Goal: Information Seeking & Learning: Compare options

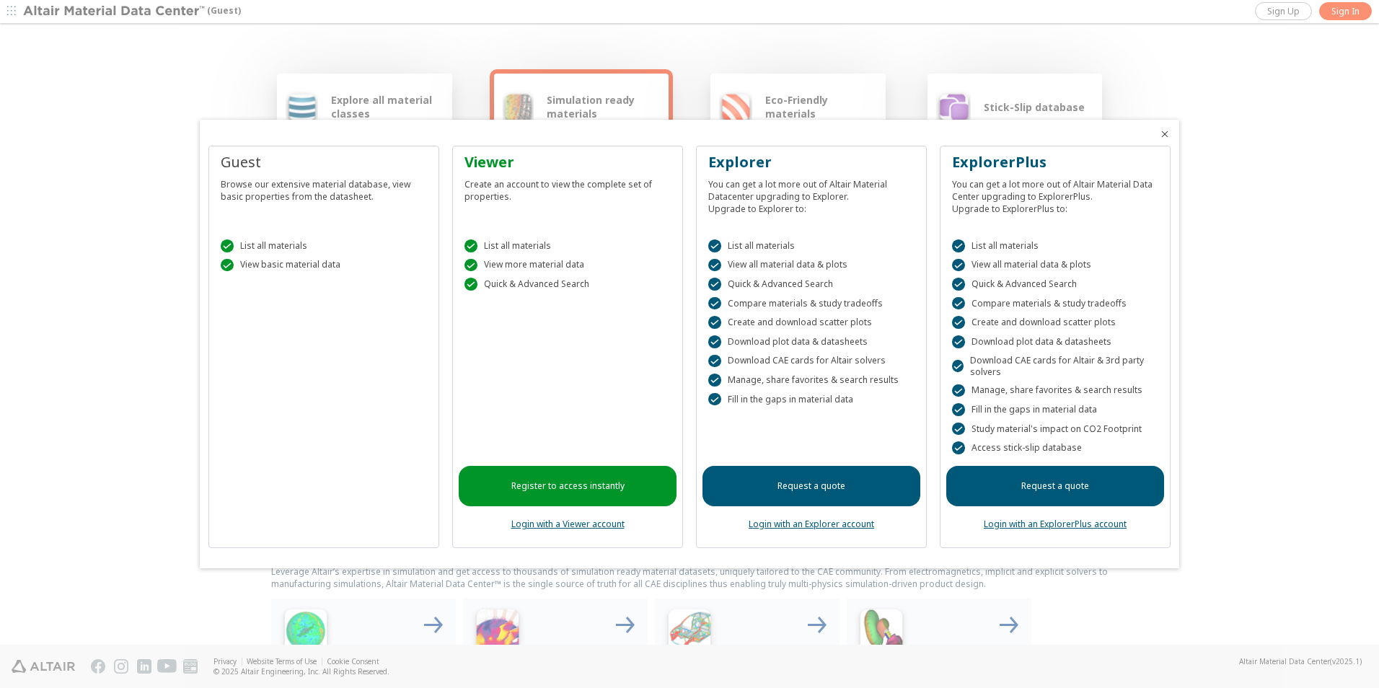
click at [555, 527] on link "Login with a Viewer account" at bounding box center [567, 524] width 113 height 12
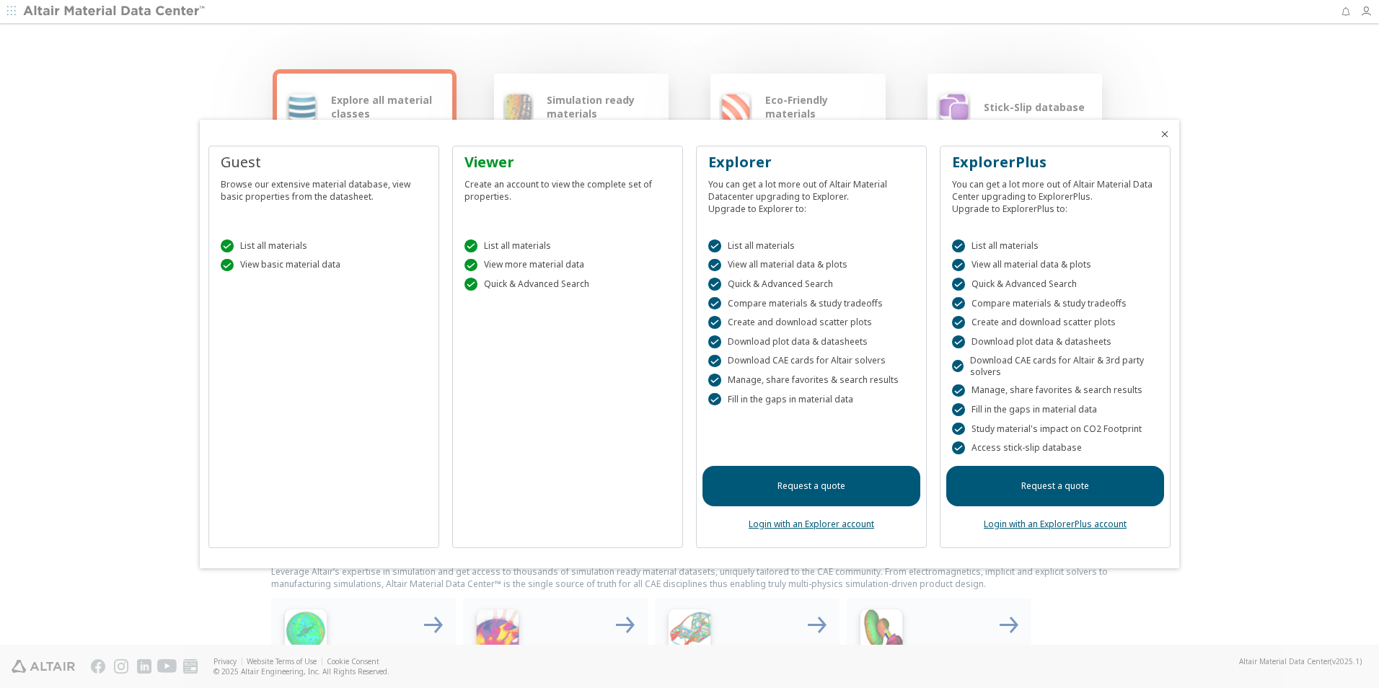
click at [1166, 132] on icon "Close" at bounding box center [1165, 134] width 12 height 12
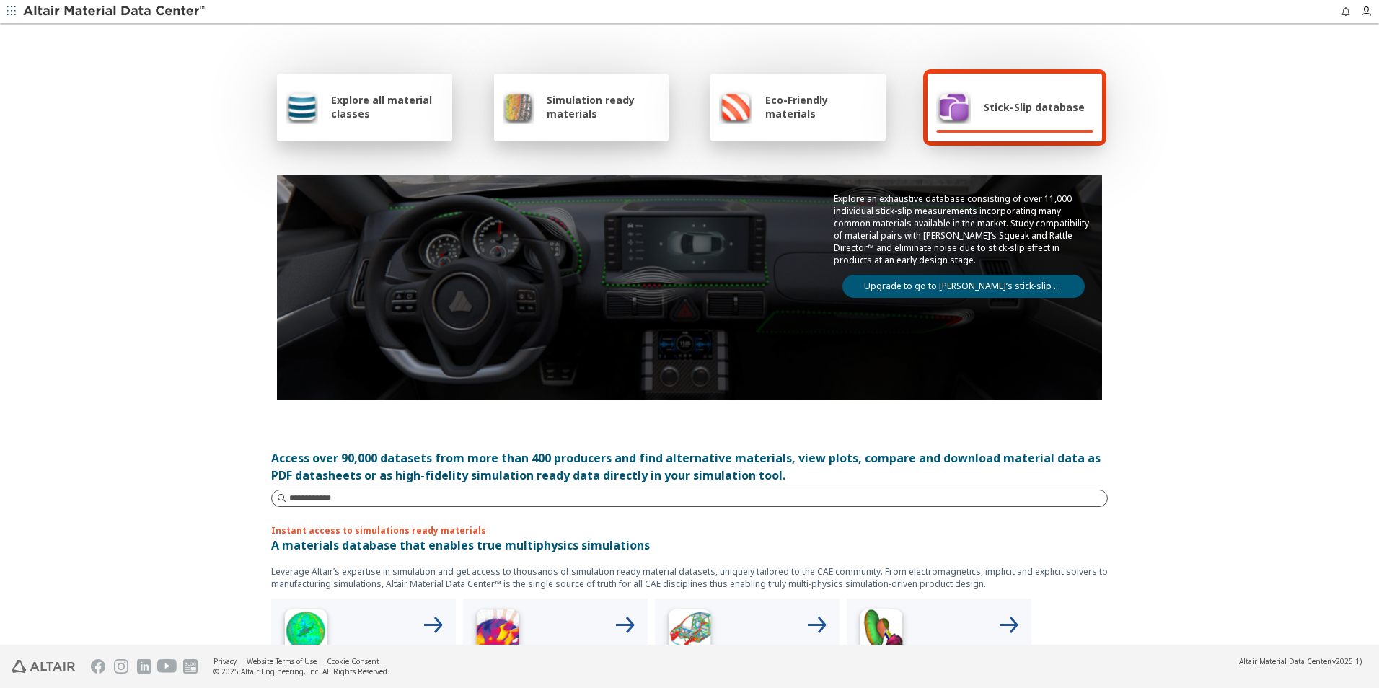
click at [366, 498] on input at bounding box center [698, 498] width 818 height 14
type input "****"
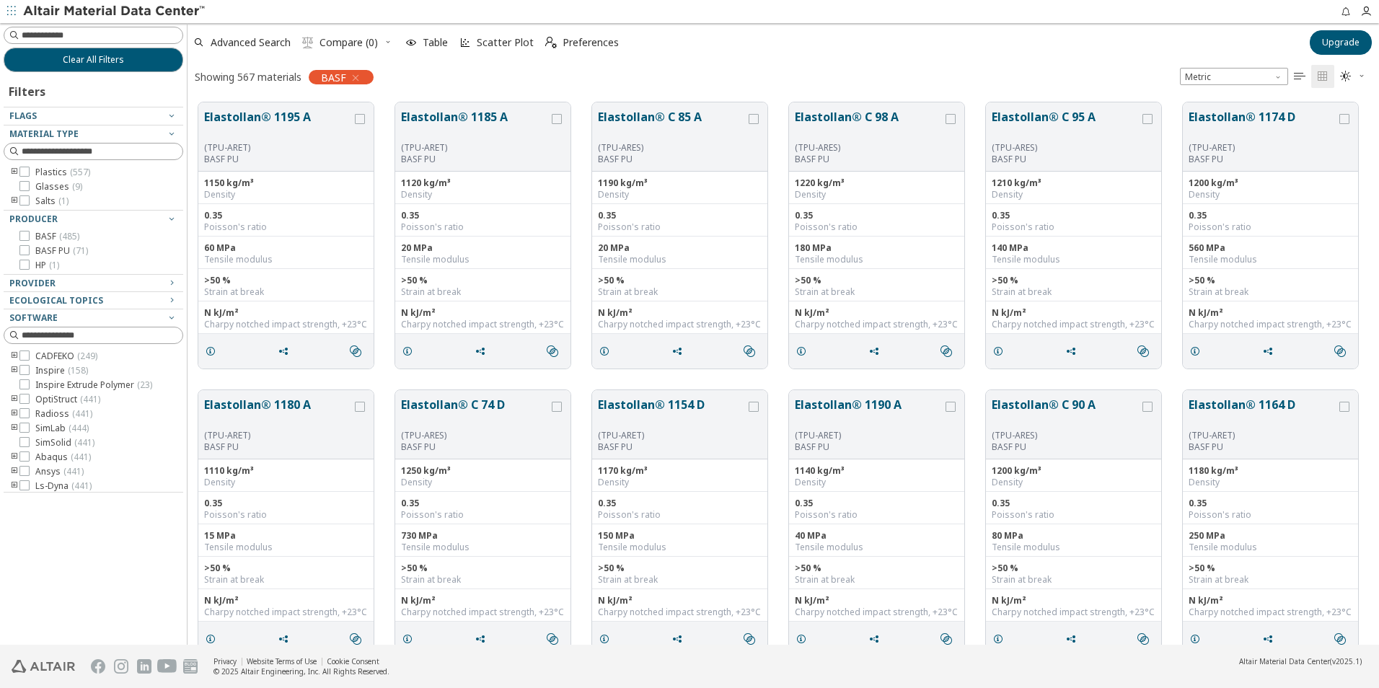
scroll to position [12, 12]
click at [239, 43] on span "Advanced Search" at bounding box center [251, 43] width 80 height 10
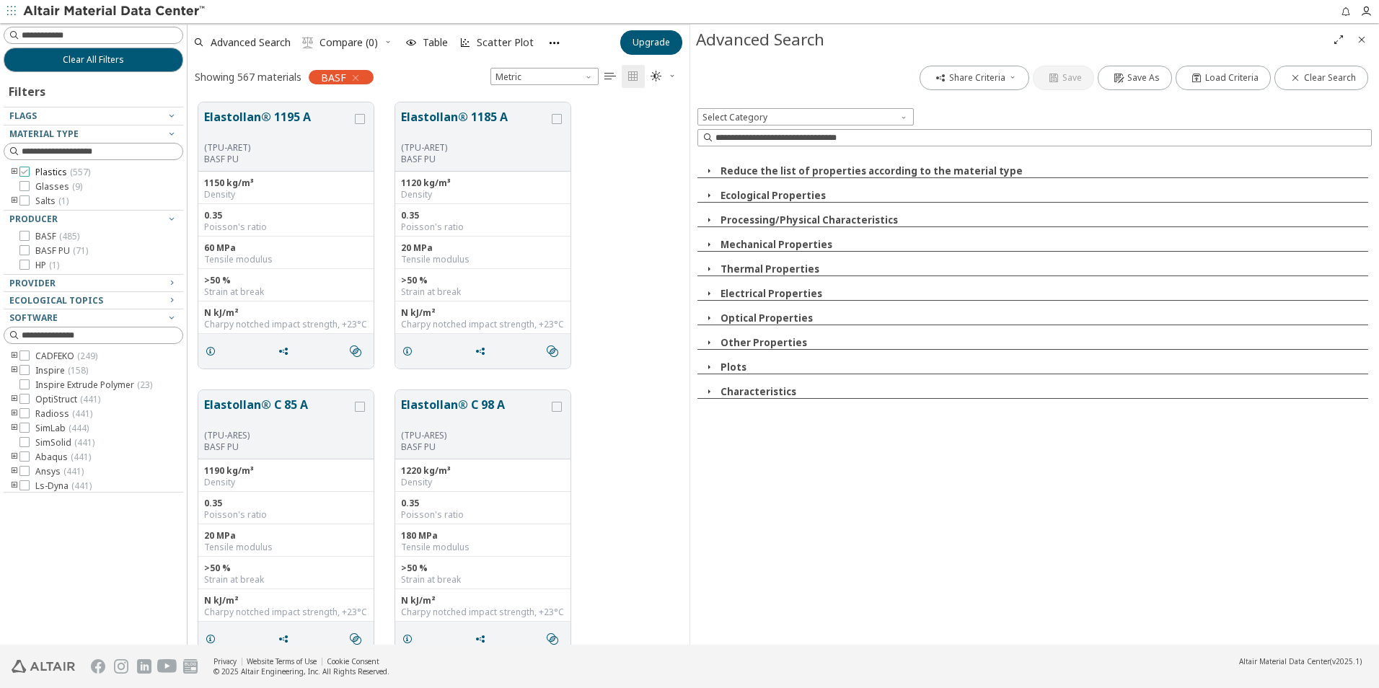
click at [29, 172] on div at bounding box center [24, 172] width 10 height 10
click at [26, 237] on icon at bounding box center [24, 236] width 10 height 10
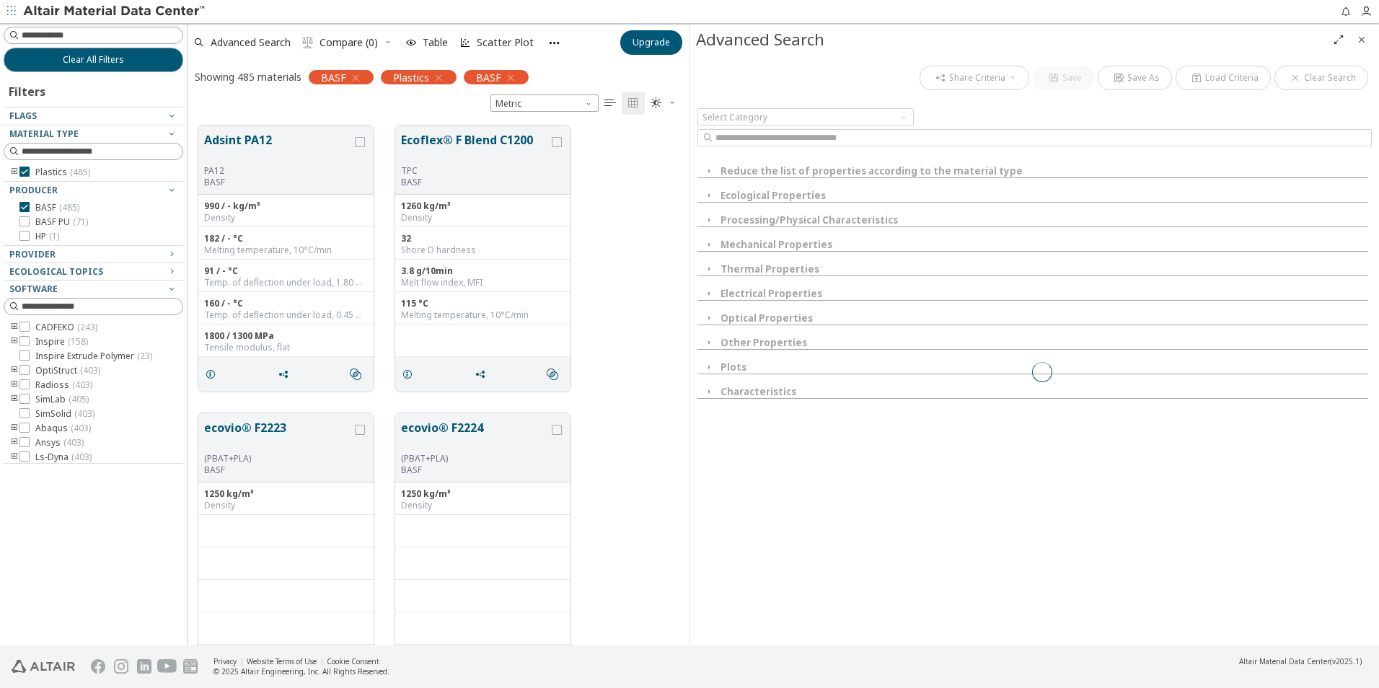
scroll to position [519, 491]
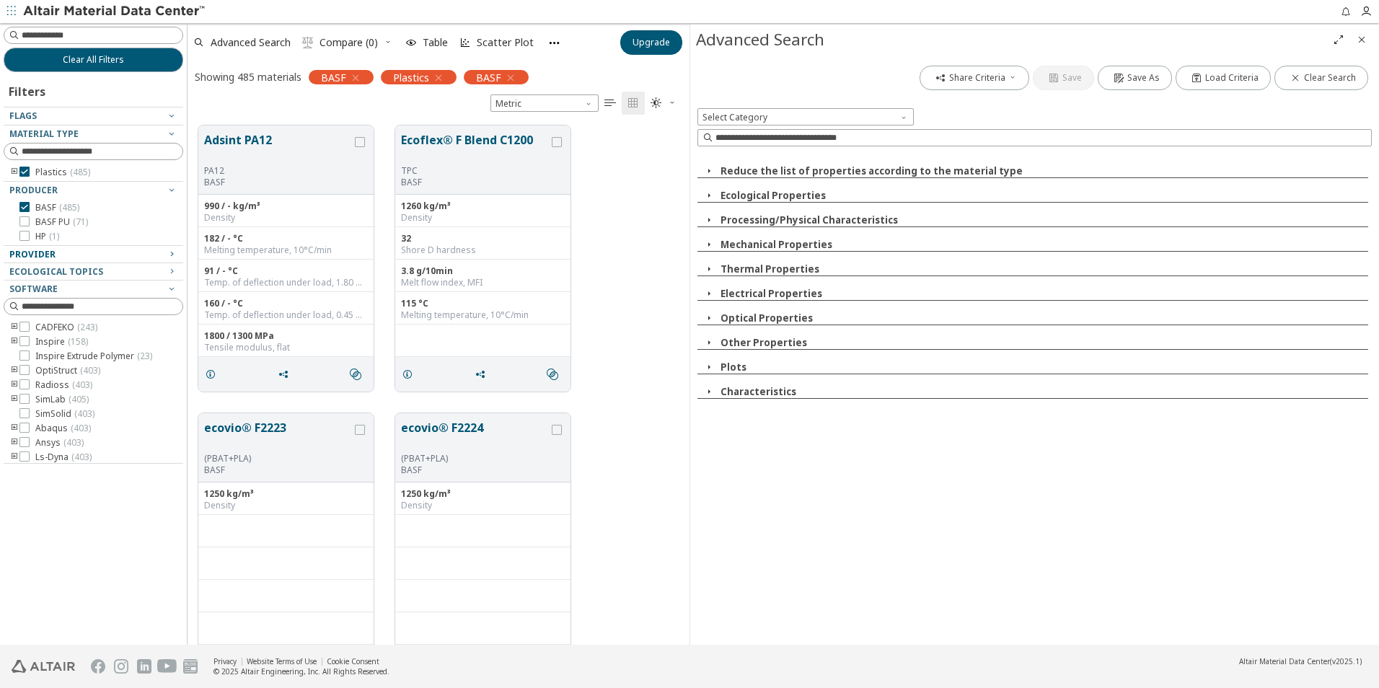
click at [170, 255] on icon "button" at bounding box center [172, 254] width 12 height 12
click at [361, 141] on icon "grid" at bounding box center [360, 142] width 10 height 10
click at [554, 141] on icon "grid" at bounding box center [557, 142] width 10 height 10
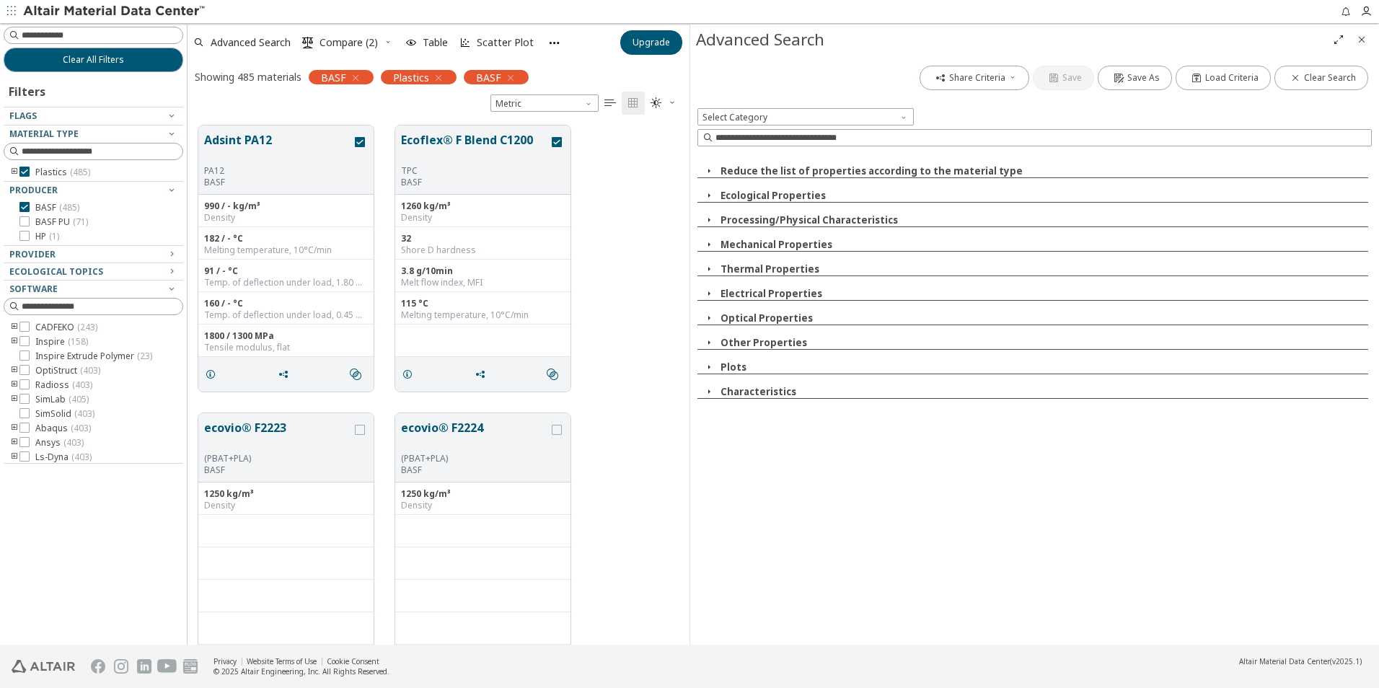
click at [708, 170] on icon "button" at bounding box center [709, 171] width 12 height 12
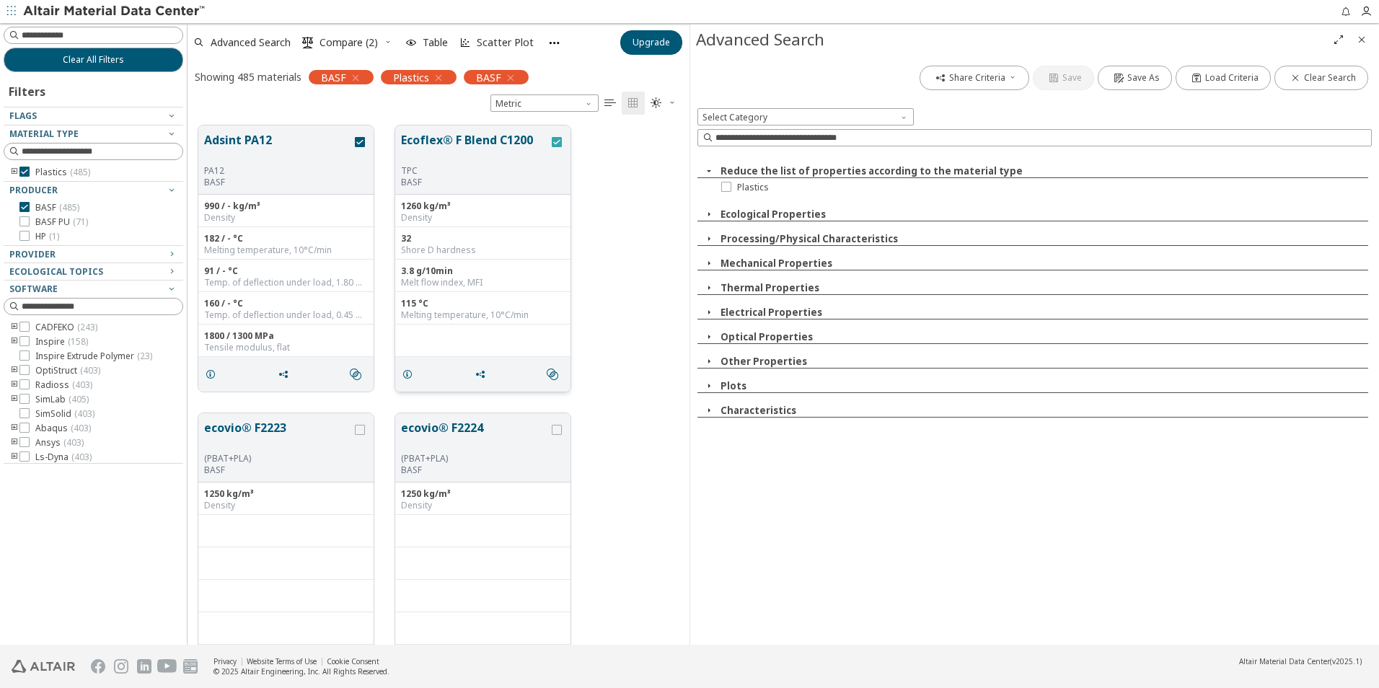
click at [558, 141] on icon "grid" at bounding box center [557, 142] width 10 height 10
click at [359, 144] on icon "grid" at bounding box center [360, 142] width 10 height 10
click at [725, 189] on icon at bounding box center [726, 186] width 10 height 10
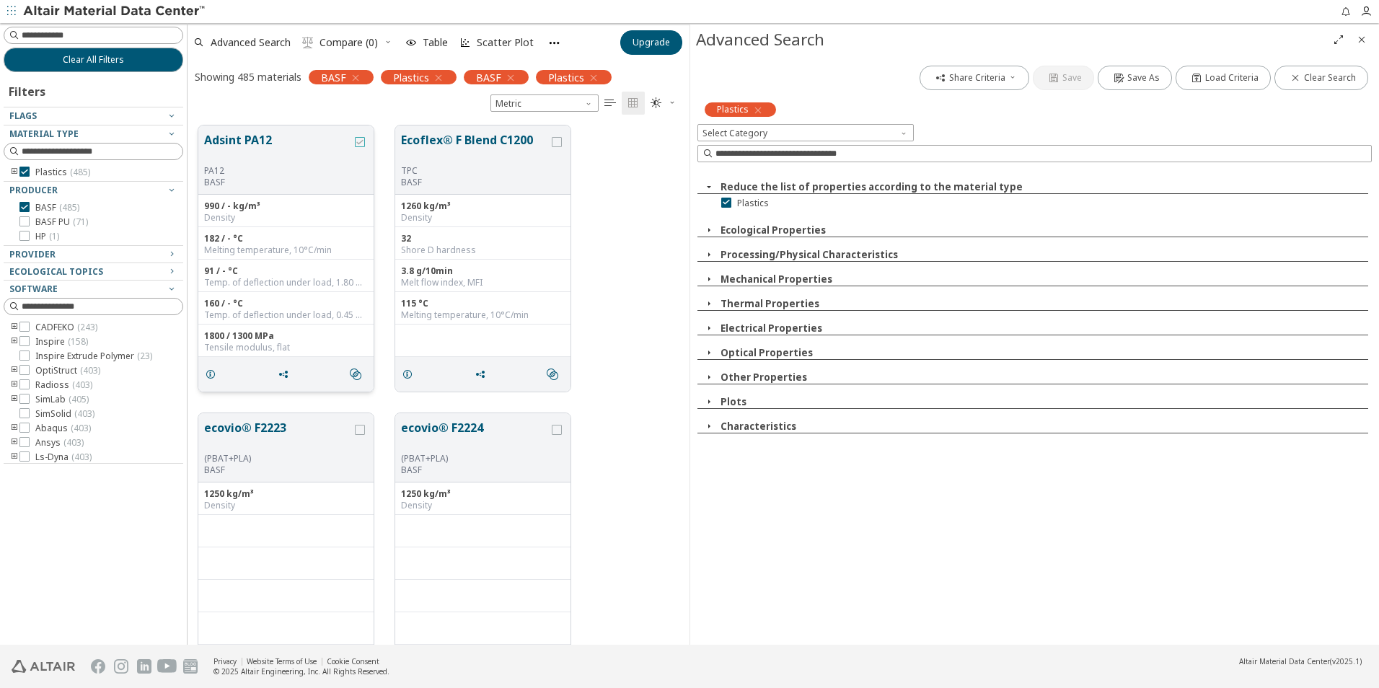
click at [361, 140] on icon "grid" at bounding box center [360, 142] width 10 height 10
click at [555, 142] on icon "grid" at bounding box center [557, 142] width 10 height 10
click at [653, 35] on button "Upgrade" at bounding box center [651, 42] width 62 height 25
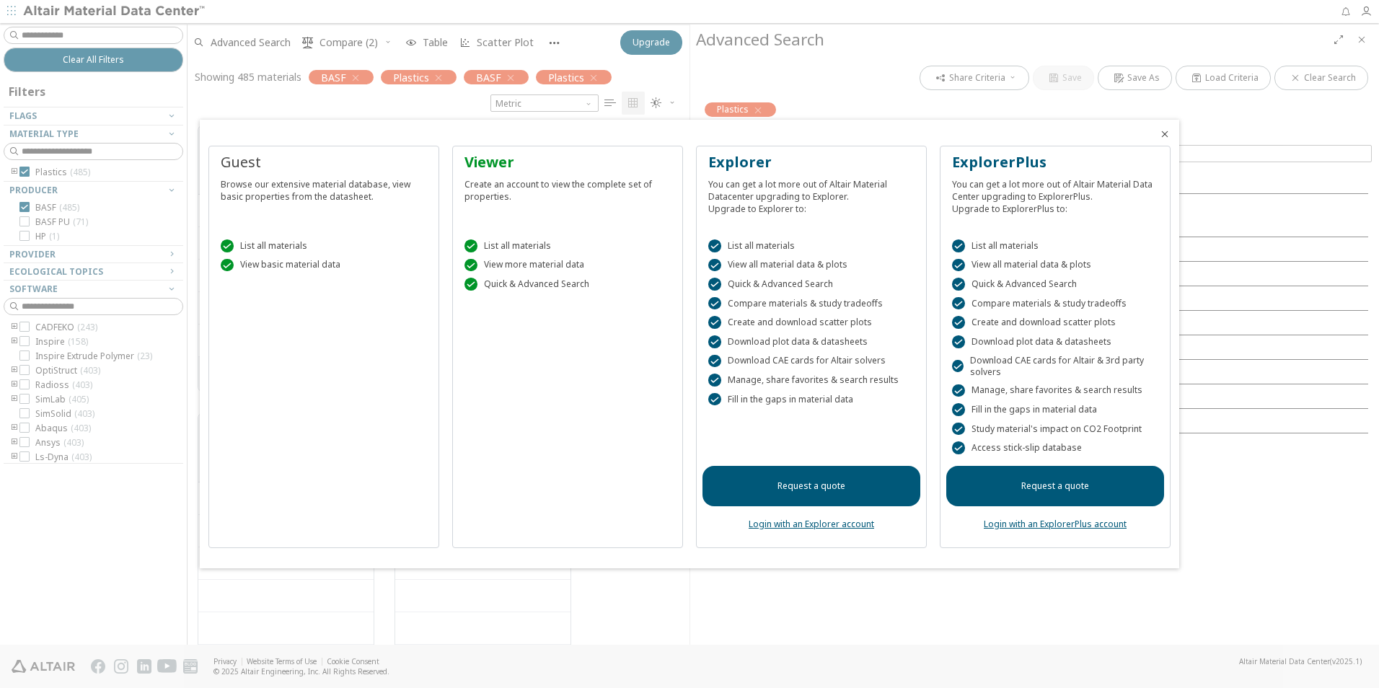
click at [1164, 133] on icon "Close" at bounding box center [1165, 134] width 12 height 12
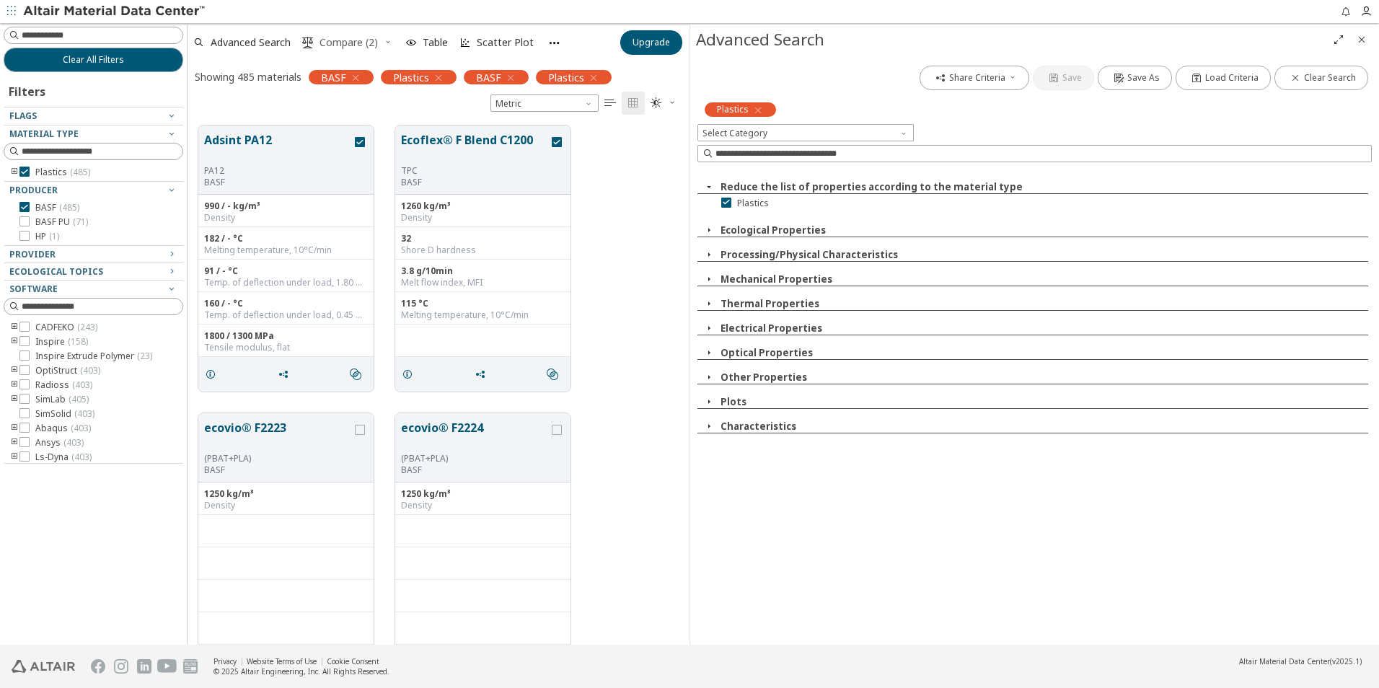
click at [346, 41] on span "Compare (2)" at bounding box center [349, 43] width 58 height 10
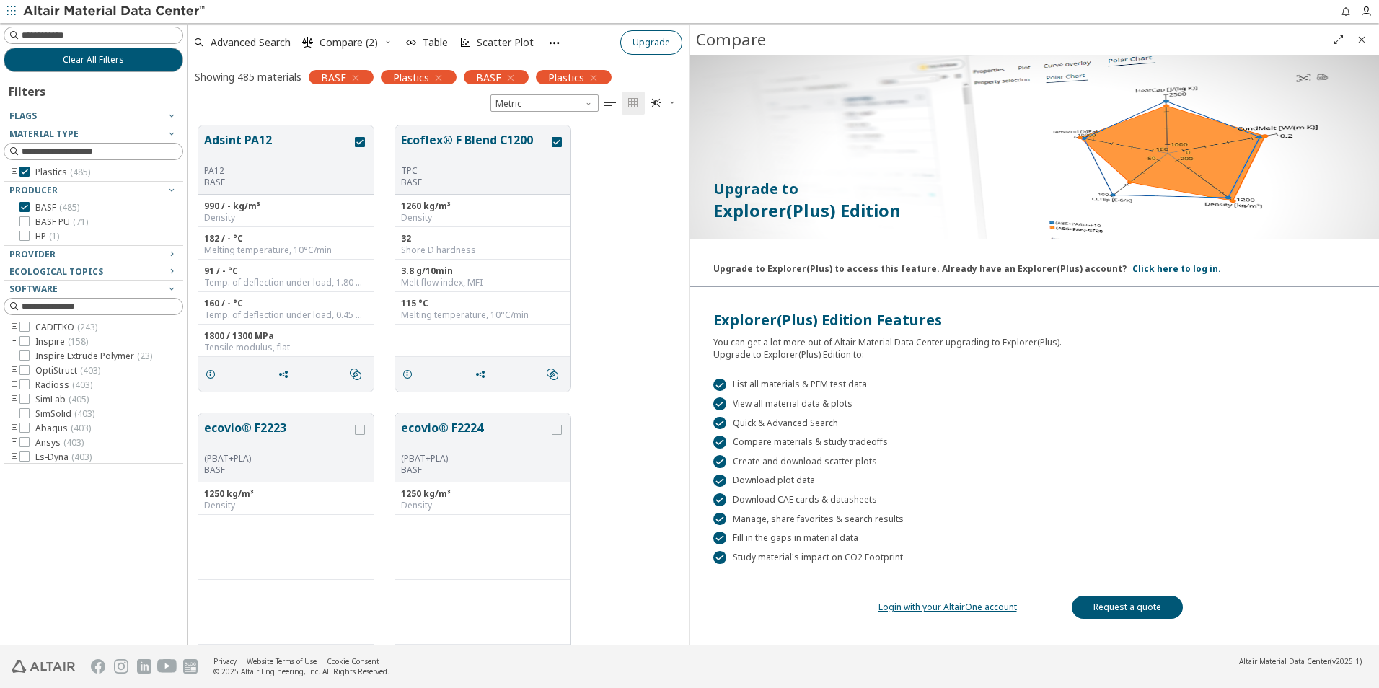
click at [1366, 39] on icon "Close" at bounding box center [1362, 40] width 12 height 12
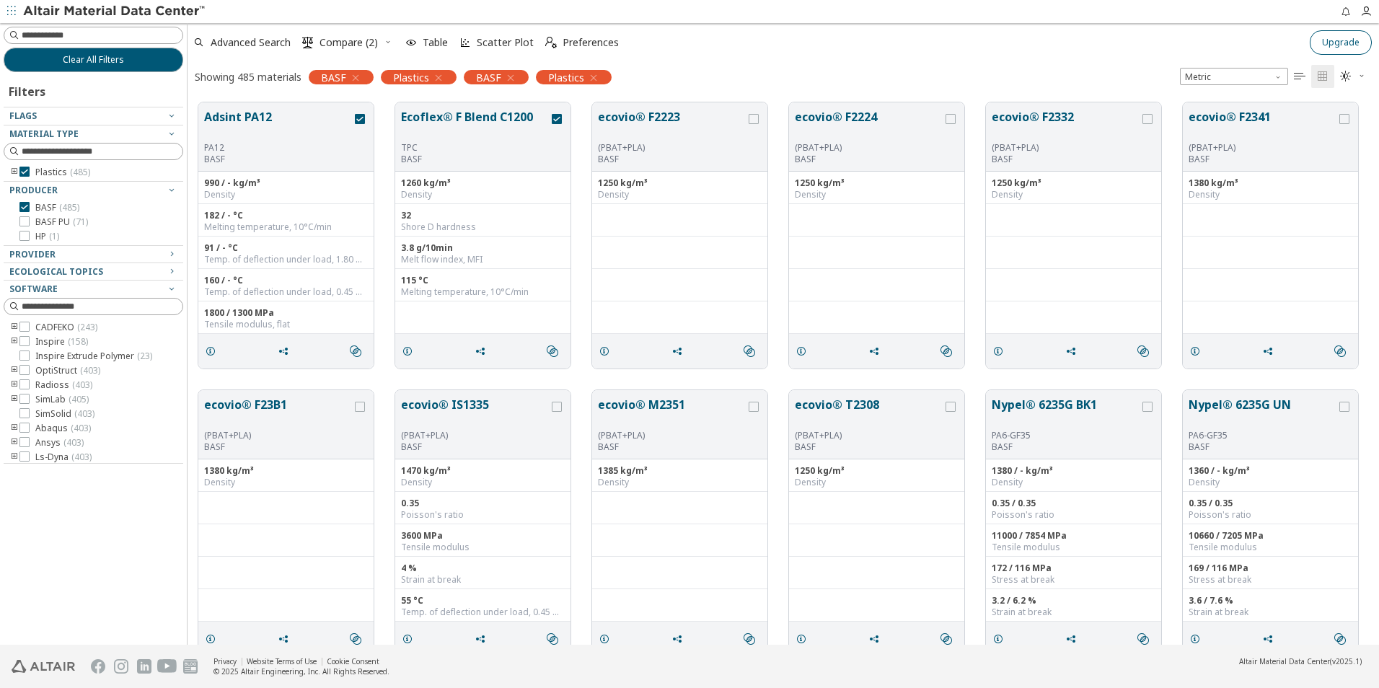
scroll to position [542, 1181]
click at [755, 116] on icon "grid" at bounding box center [754, 119] width 10 height 10
click at [334, 43] on span "Compare (3)" at bounding box center [349, 43] width 58 height 10
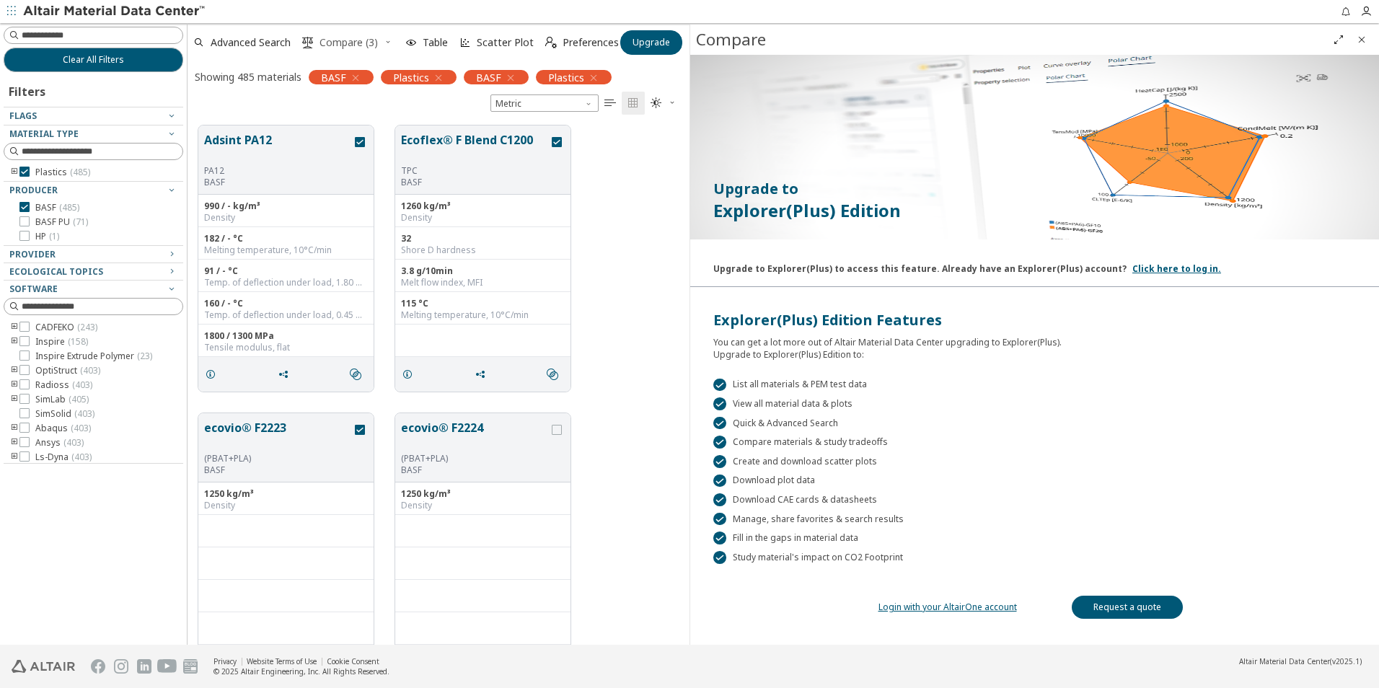
scroll to position [519, 491]
click at [927, 606] on link "Login with your AltairOne account" at bounding box center [948, 607] width 139 height 12
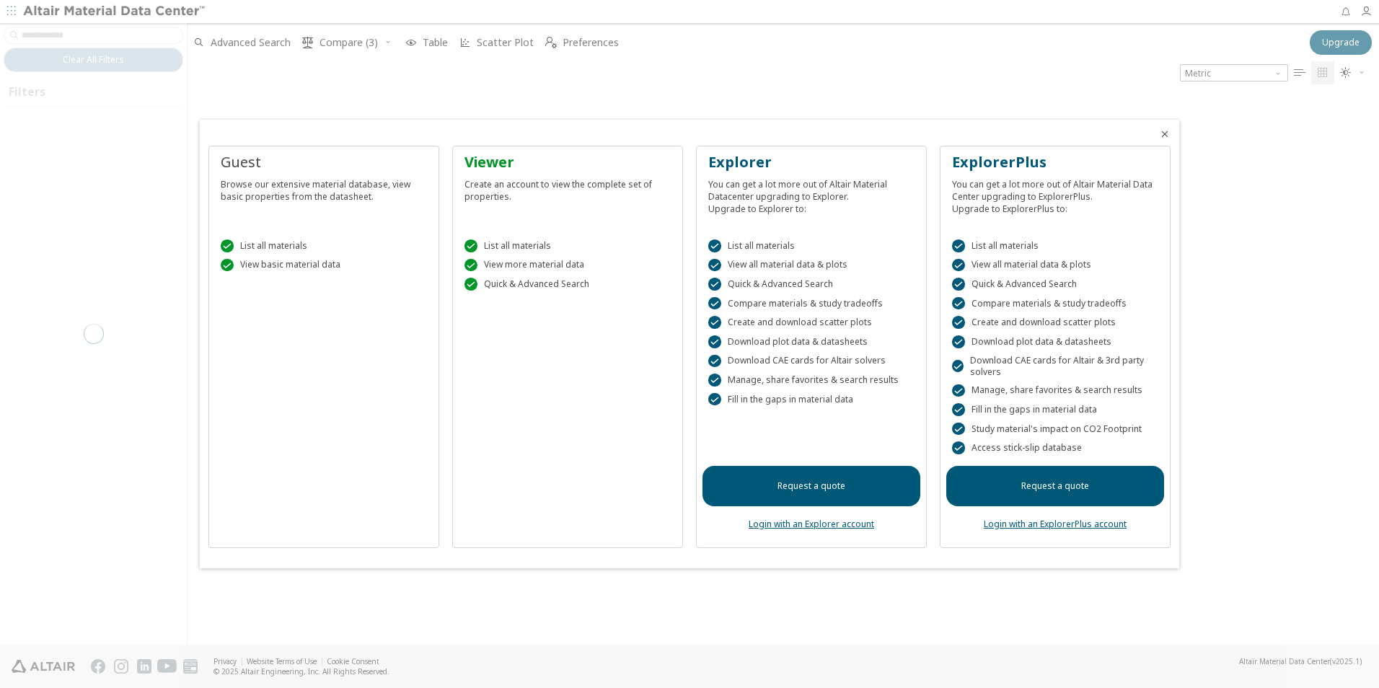
click at [1164, 133] on icon "Close" at bounding box center [1165, 134] width 12 height 12
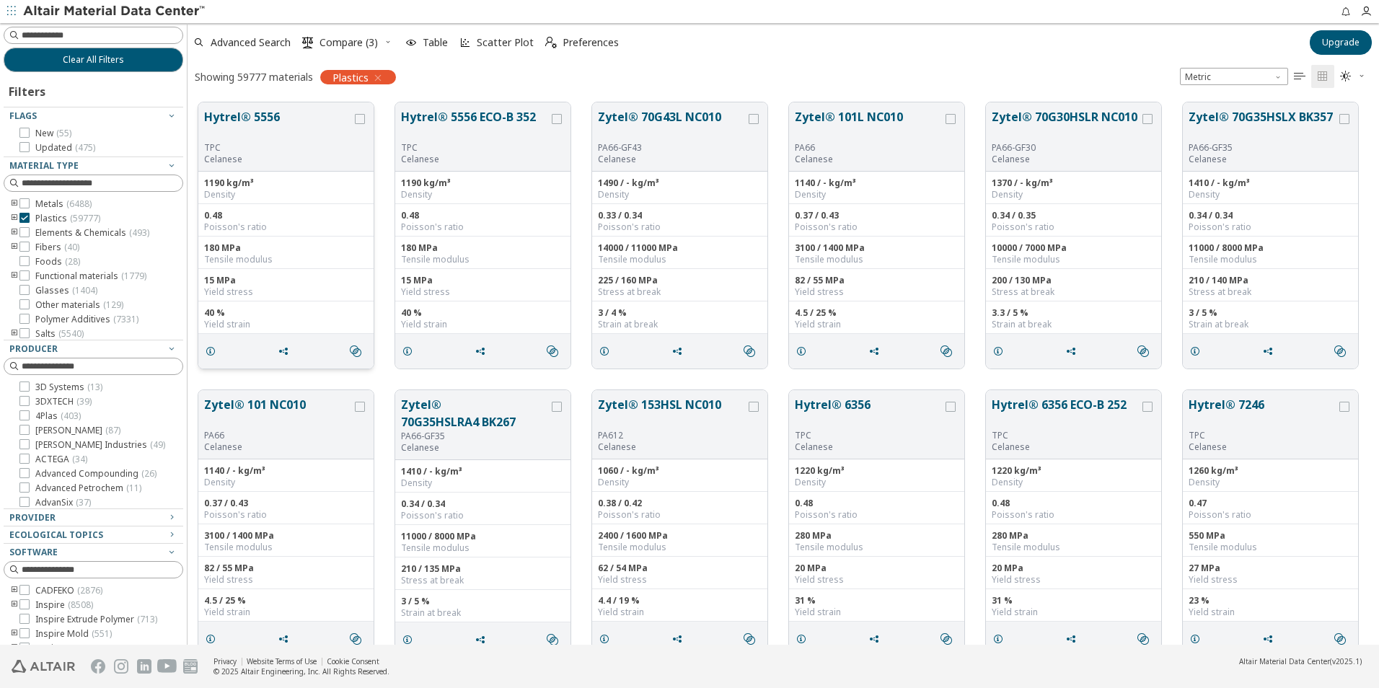
scroll to position [542, 1181]
click at [99, 61] on span "Clear All Filters" at bounding box center [93, 60] width 61 height 12
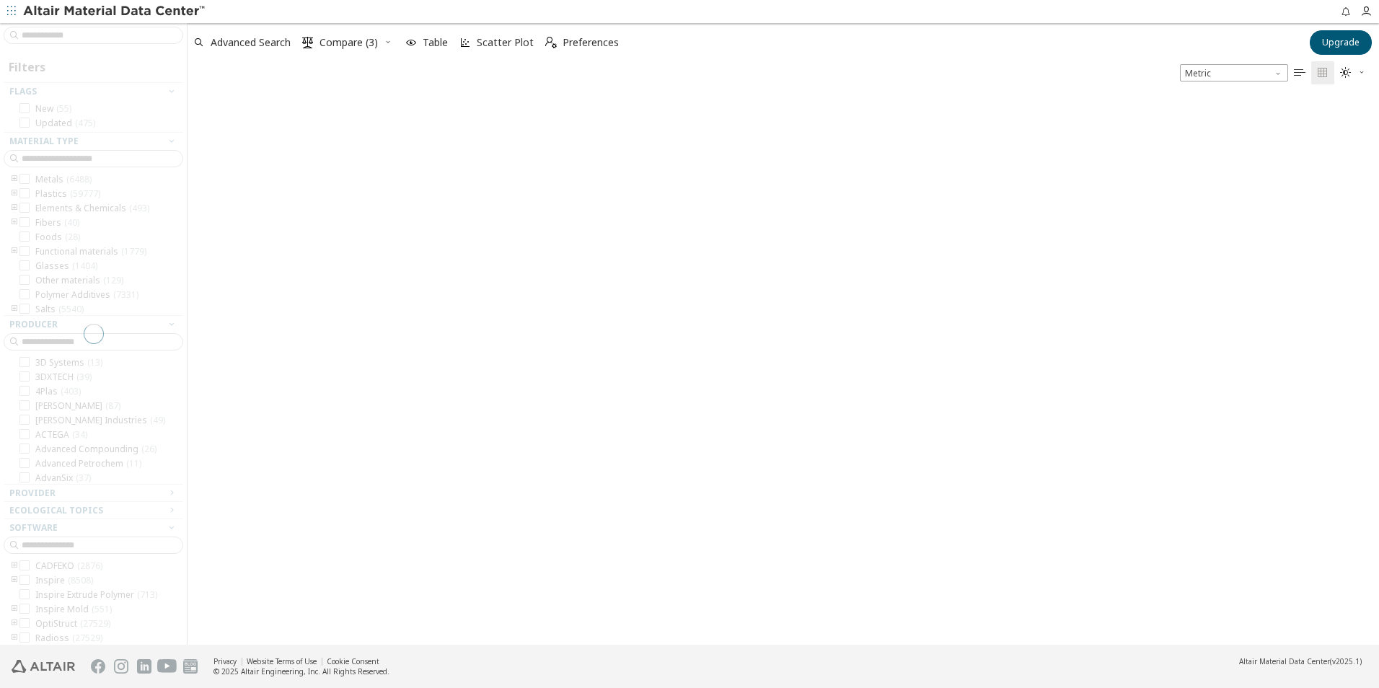
scroll to position [550, 1181]
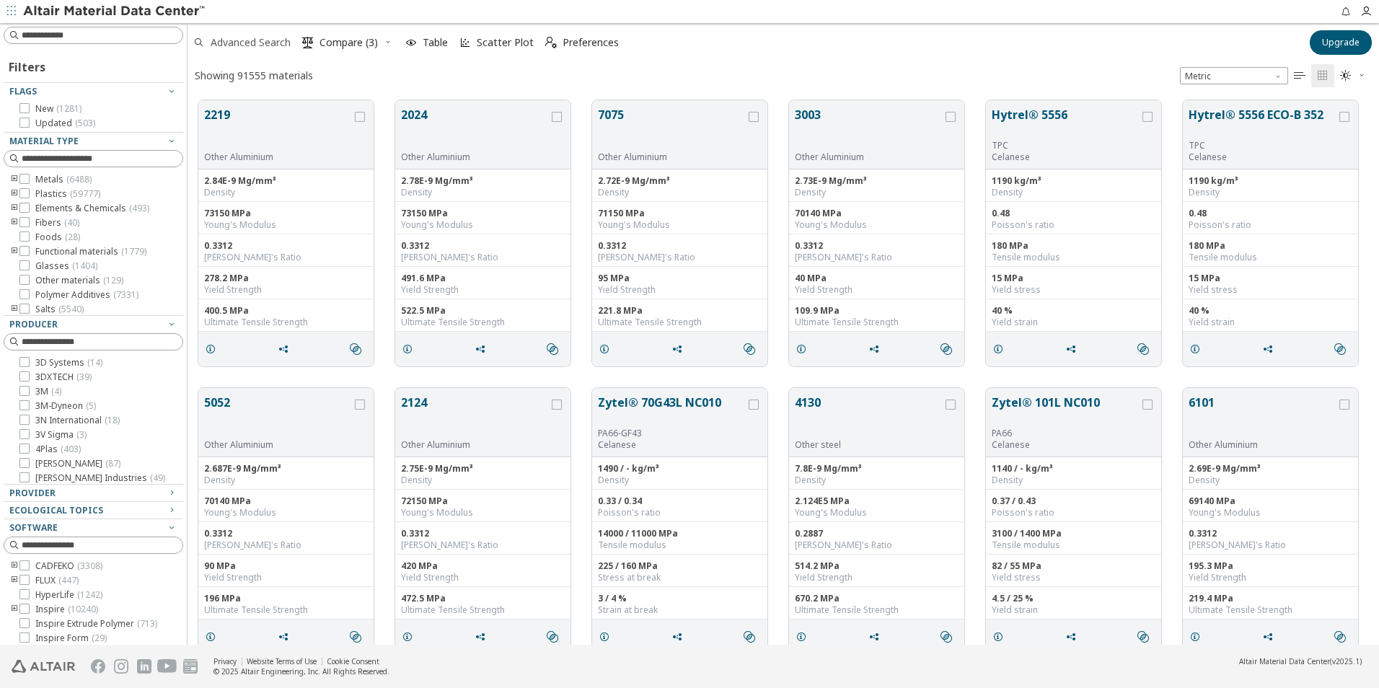
click at [255, 43] on span "Advanced Search" at bounding box center [251, 43] width 80 height 10
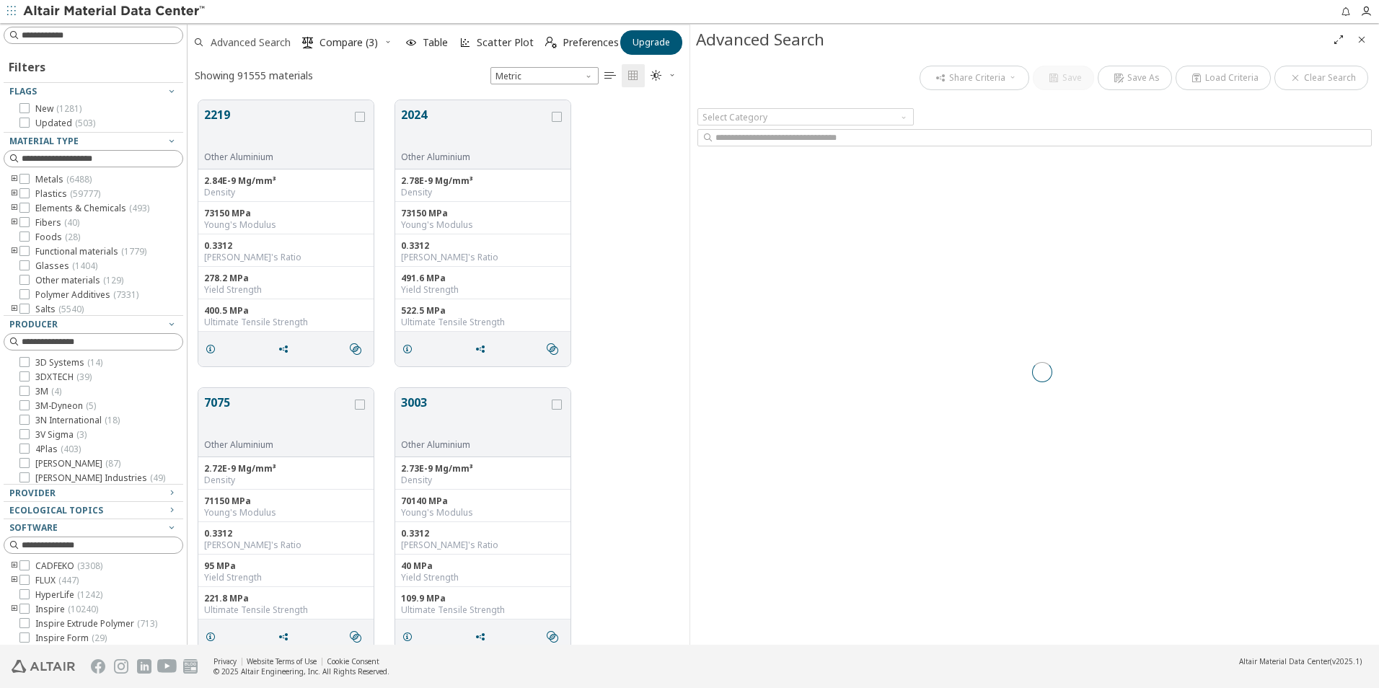
scroll to position [545, 491]
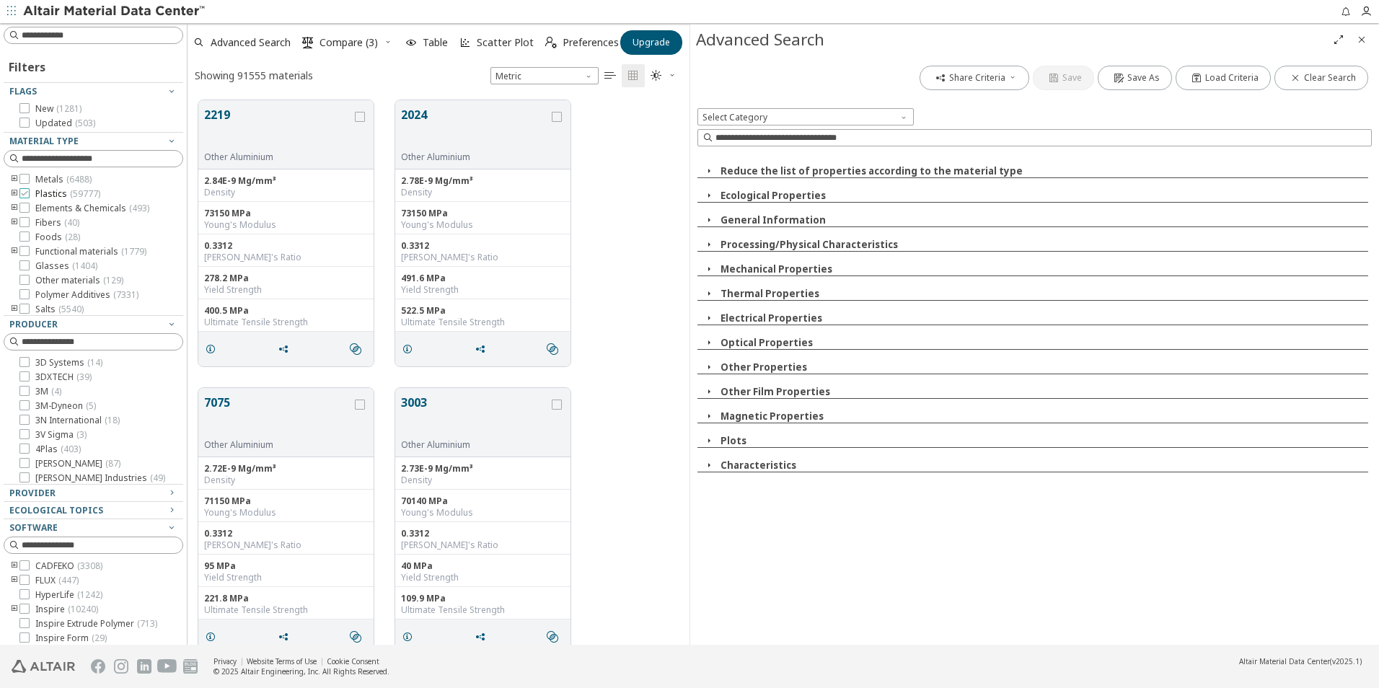
click at [28, 192] on icon at bounding box center [24, 193] width 10 height 10
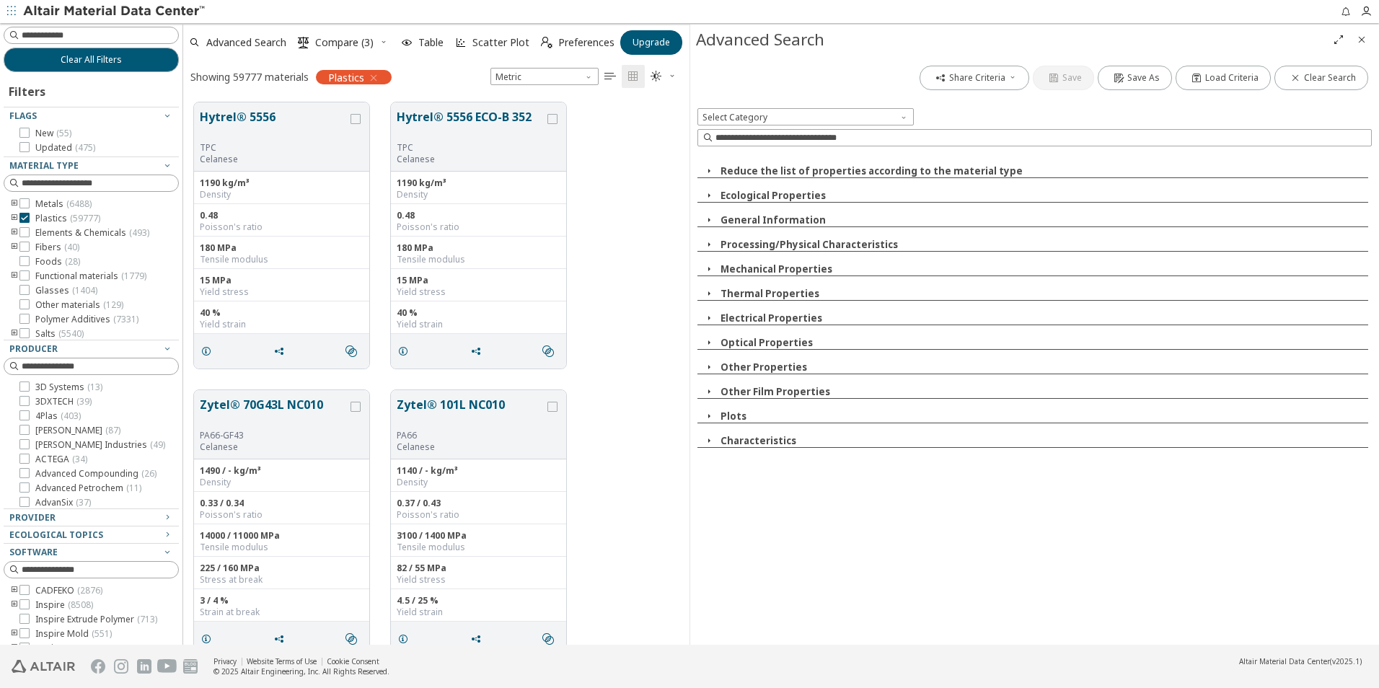
scroll to position [542, 494]
drag, startPoint x: 181, startPoint y: 384, endPoint x: 178, endPoint y: 397, distance: 13.3
click at [180, 401] on div at bounding box center [180, 334] width 7 height 622
click at [172, 392] on div "Clear All Filters Filters Flags New ( 55 ) Updated ( 475 ) Material Type Metals…" at bounding box center [689, 334] width 1379 height 622
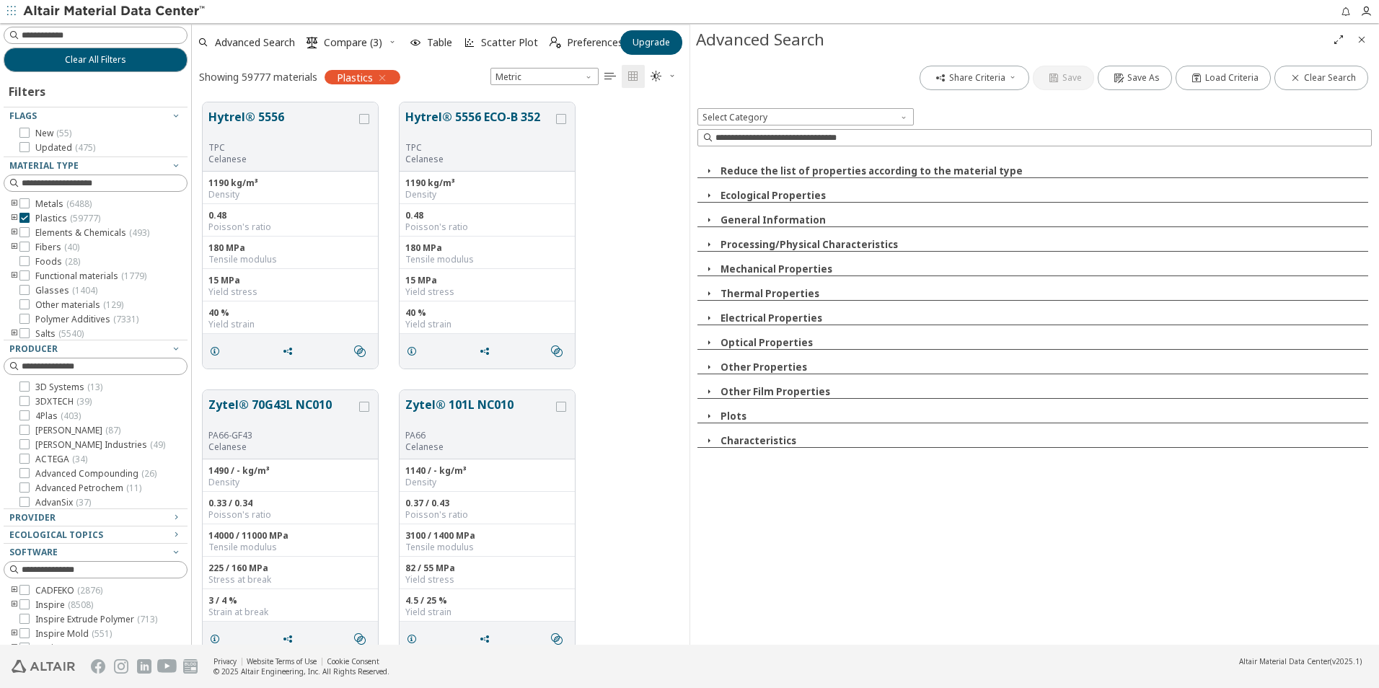
scroll to position [542, 486]
drag, startPoint x: 170, startPoint y: 392, endPoint x: 189, endPoint y: 392, distance: 19.5
click at [193, 392] on div "Clear All Filters Filters Flags New ( 55 ) Updated ( 475 ) Material Type Metals…" at bounding box center [689, 334] width 1379 height 622
click at [109, 368] on input at bounding box center [97, 367] width 182 height 16
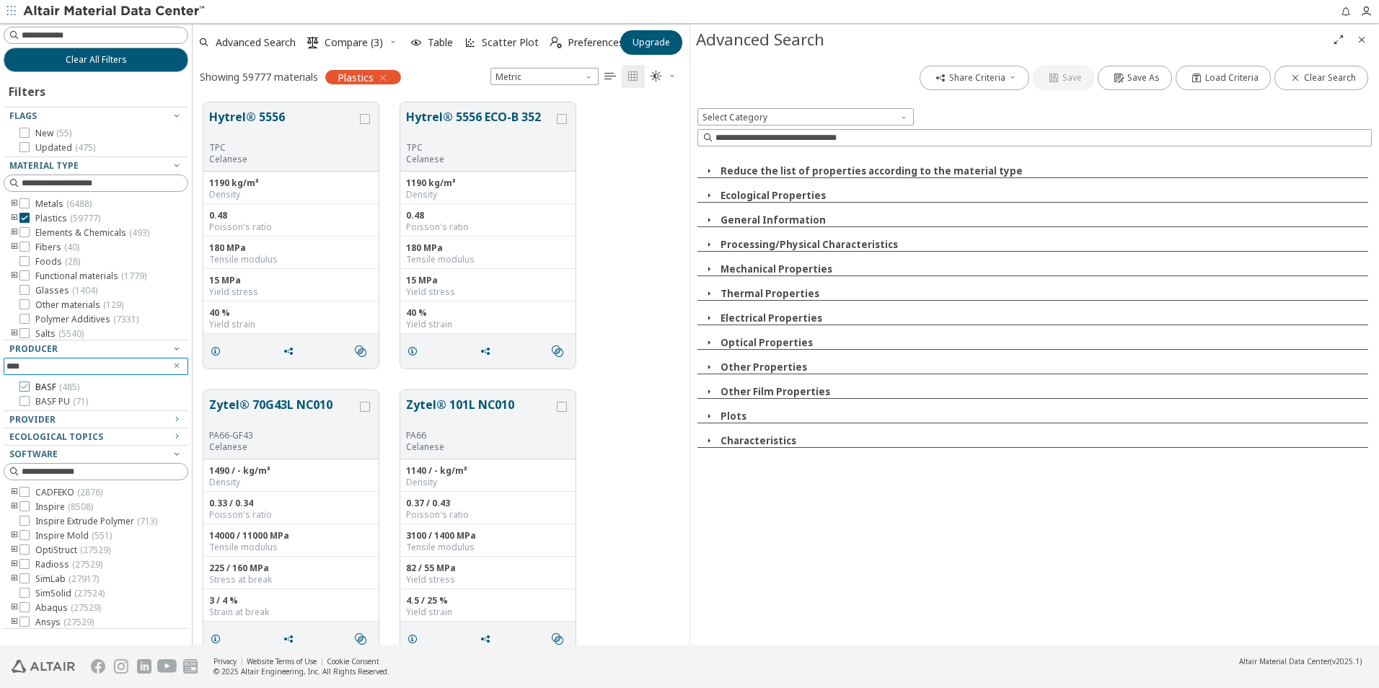
type input "****"
click at [25, 382] on div at bounding box center [24, 387] width 10 height 10
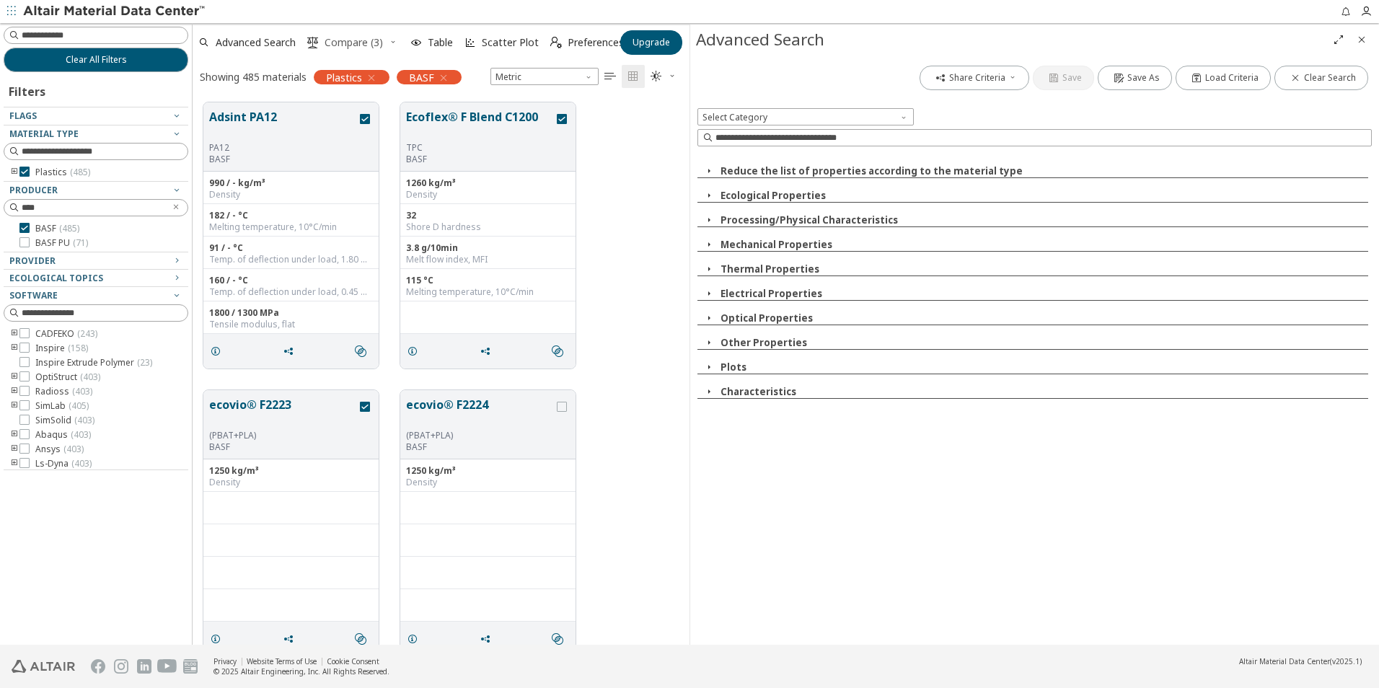
click at [359, 45] on span "Compare (3)" at bounding box center [354, 43] width 58 height 10
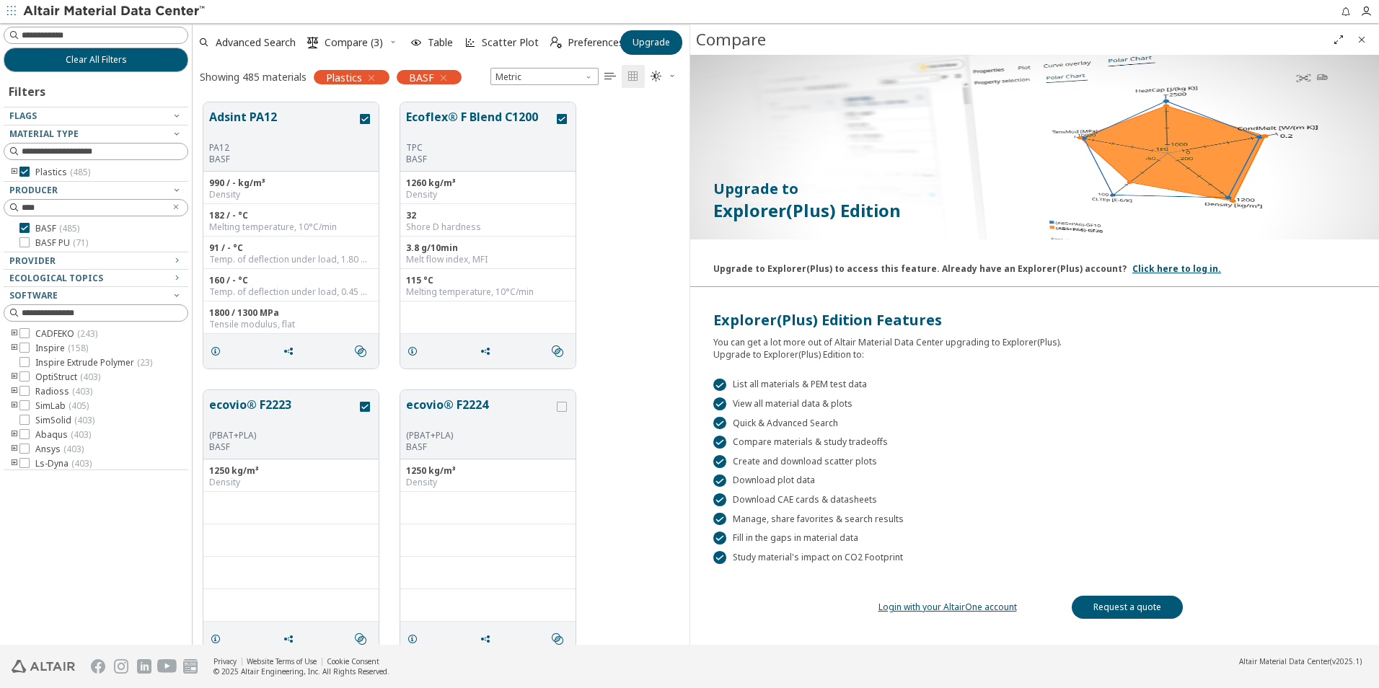
click at [1361, 40] on icon "Close" at bounding box center [1362, 40] width 12 height 12
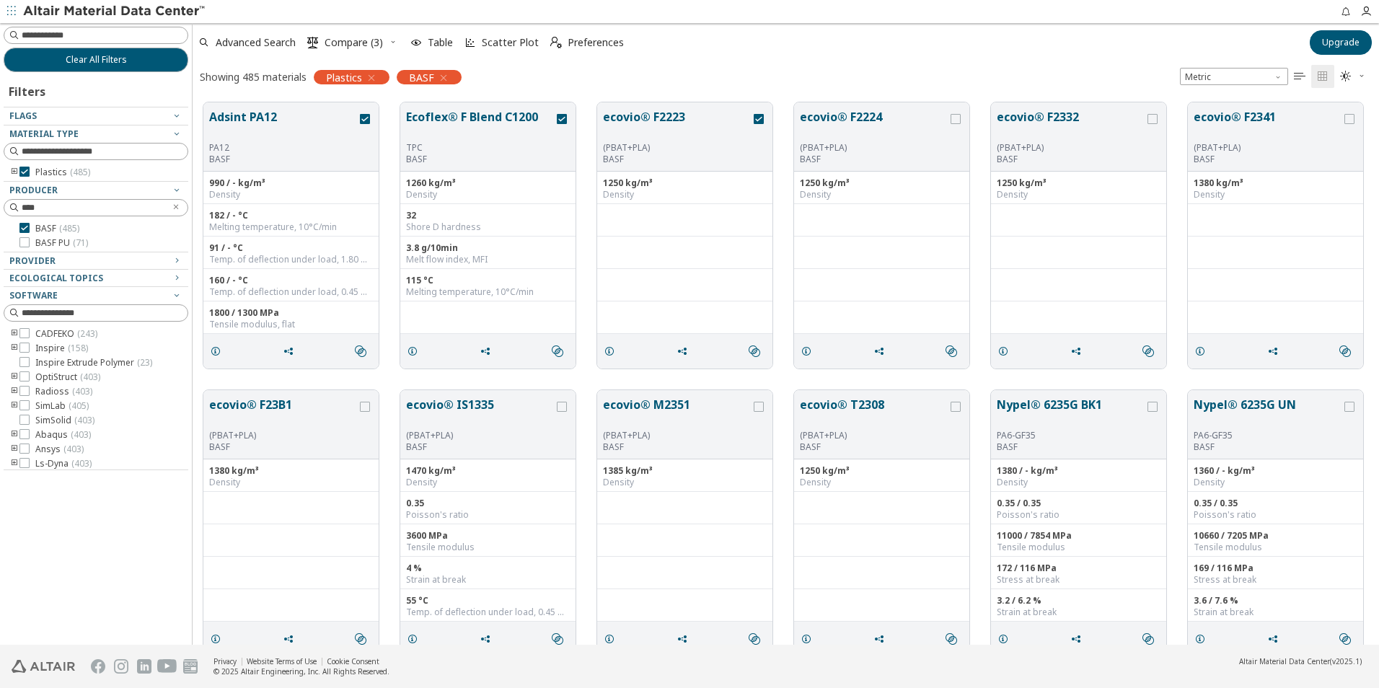
click at [874, 57] on div "Advanced Search  Compare (3) Table Scatter Plot  Preferences" at bounding box center [747, 43] width 1108 height 32
click at [285, 43] on span "Advanced Search" at bounding box center [256, 43] width 80 height 10
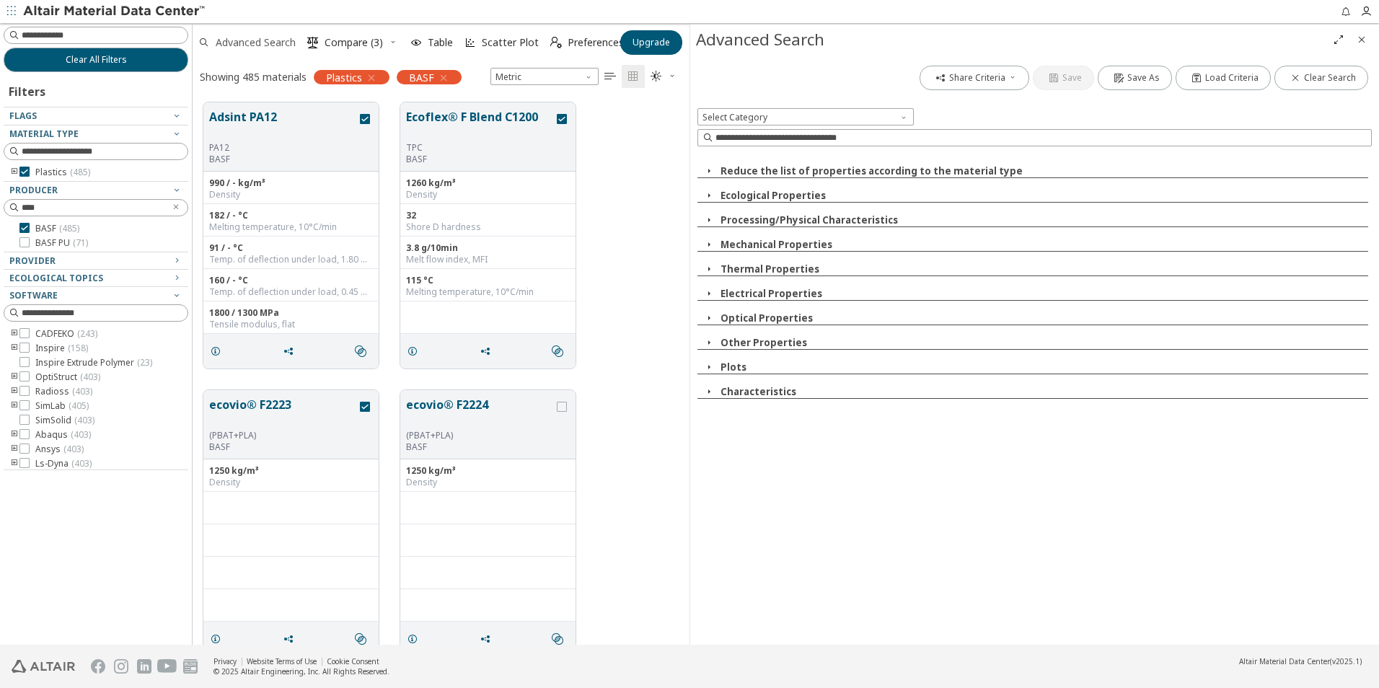
scroll to position [542, 486]
click at [708, 244] on icon "button" at bounding box center [709, 245] width 12 height 12
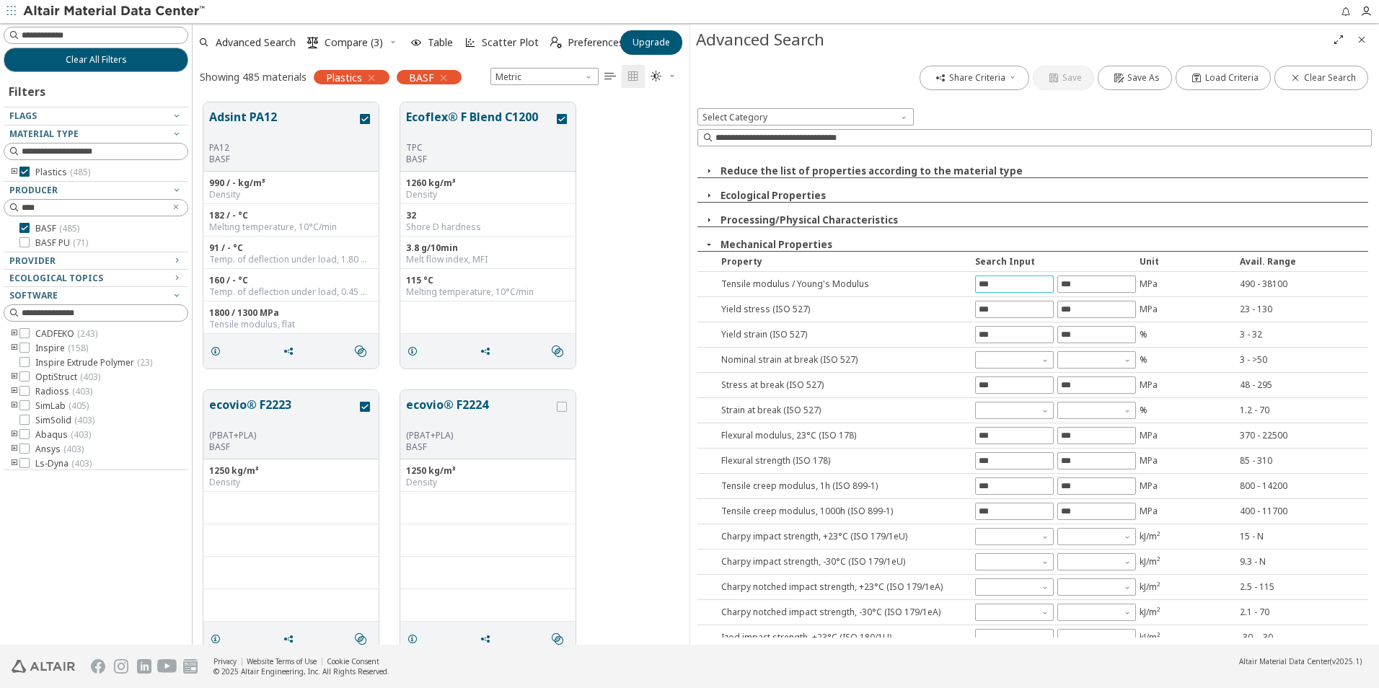
click at [990, 289] on input "text" at bounding box center [1014, 284] width 77 height 16
type input "****"
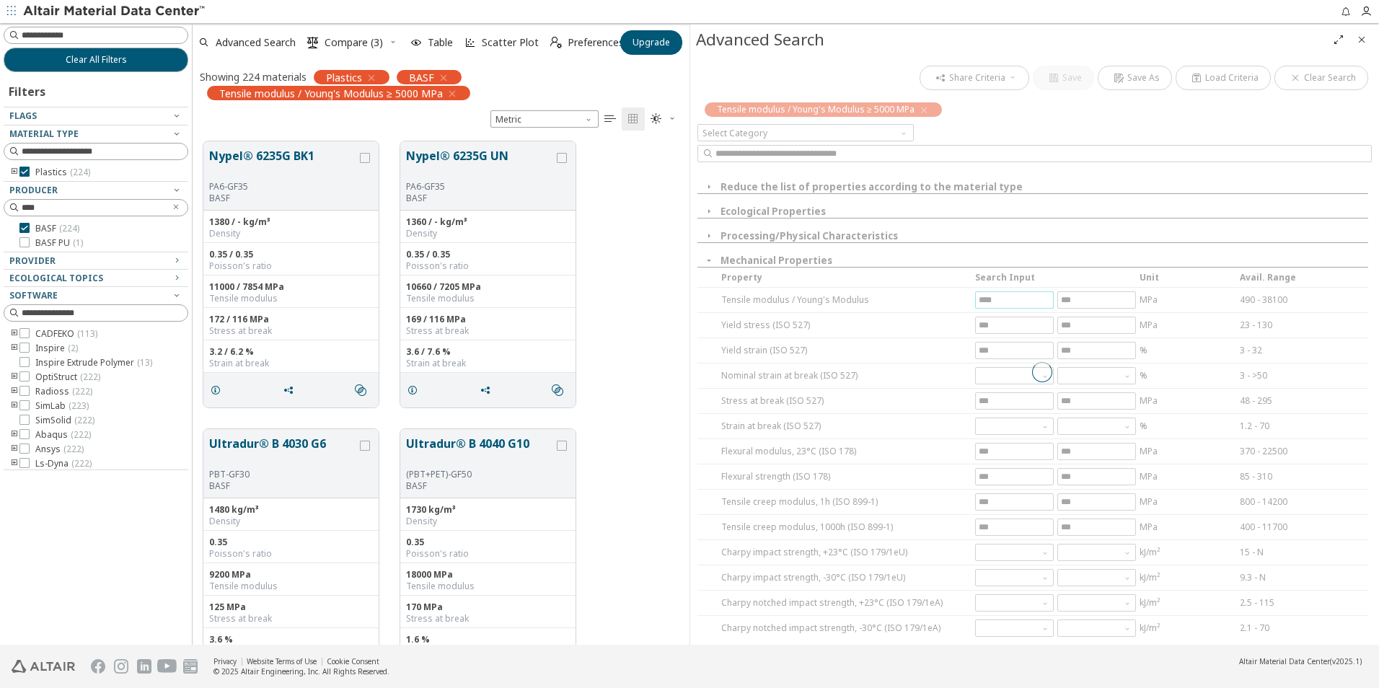
scroll to position [504, 486]
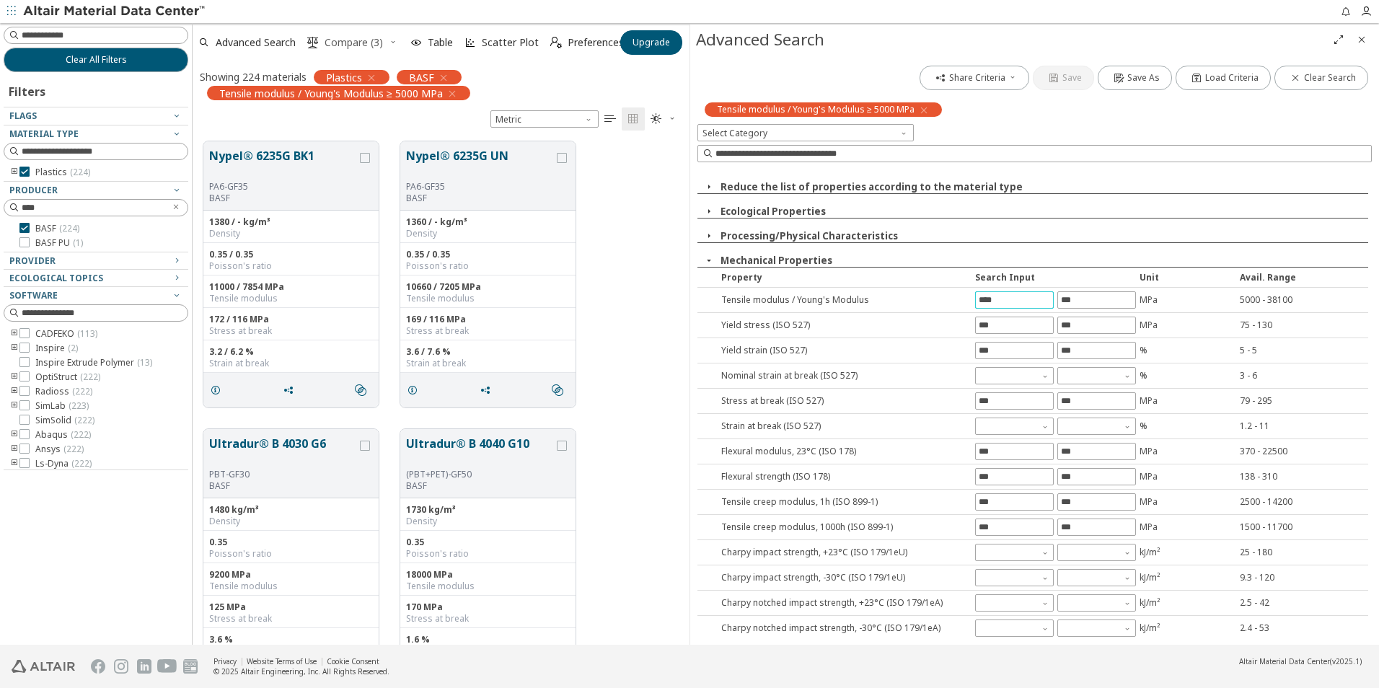
click at [350, 47] on span "Compare (3)" at bounding box center [354, 43] width 58 height 10
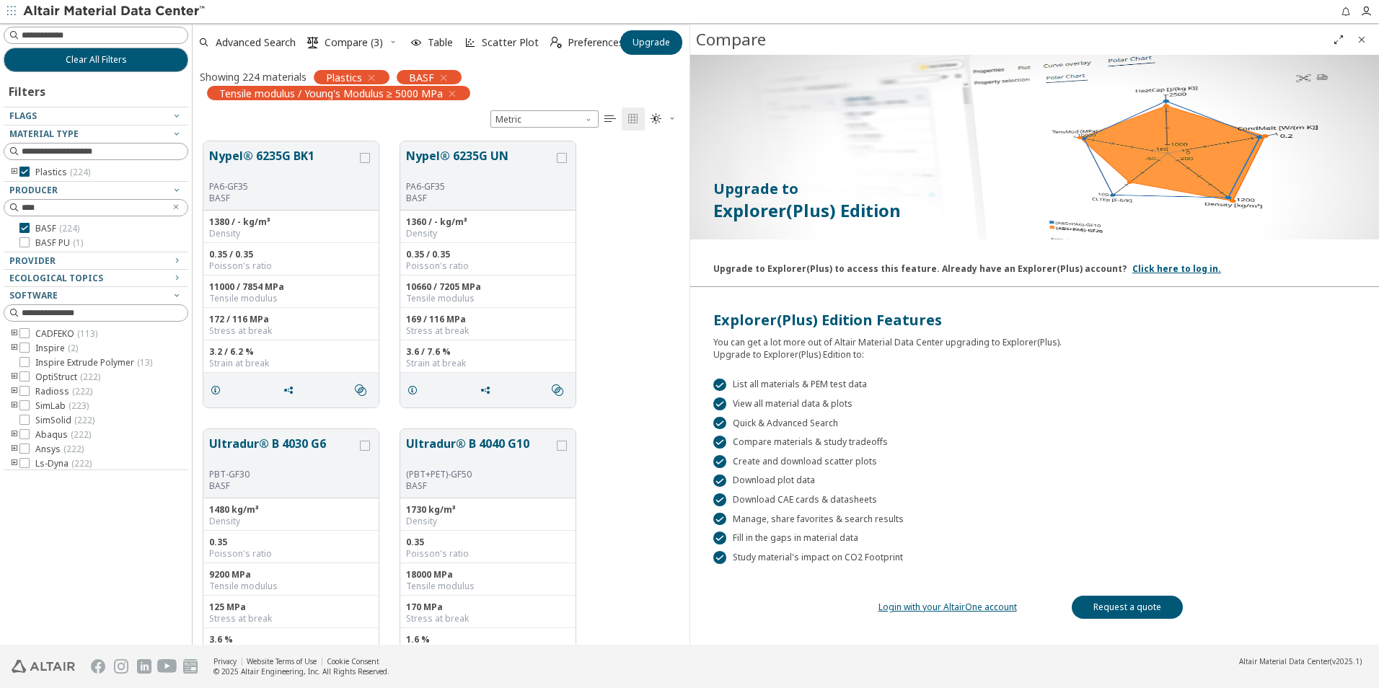
click at [1361, 38] on icon "Close" at bounding box center [1362, 40] width 12 height 12
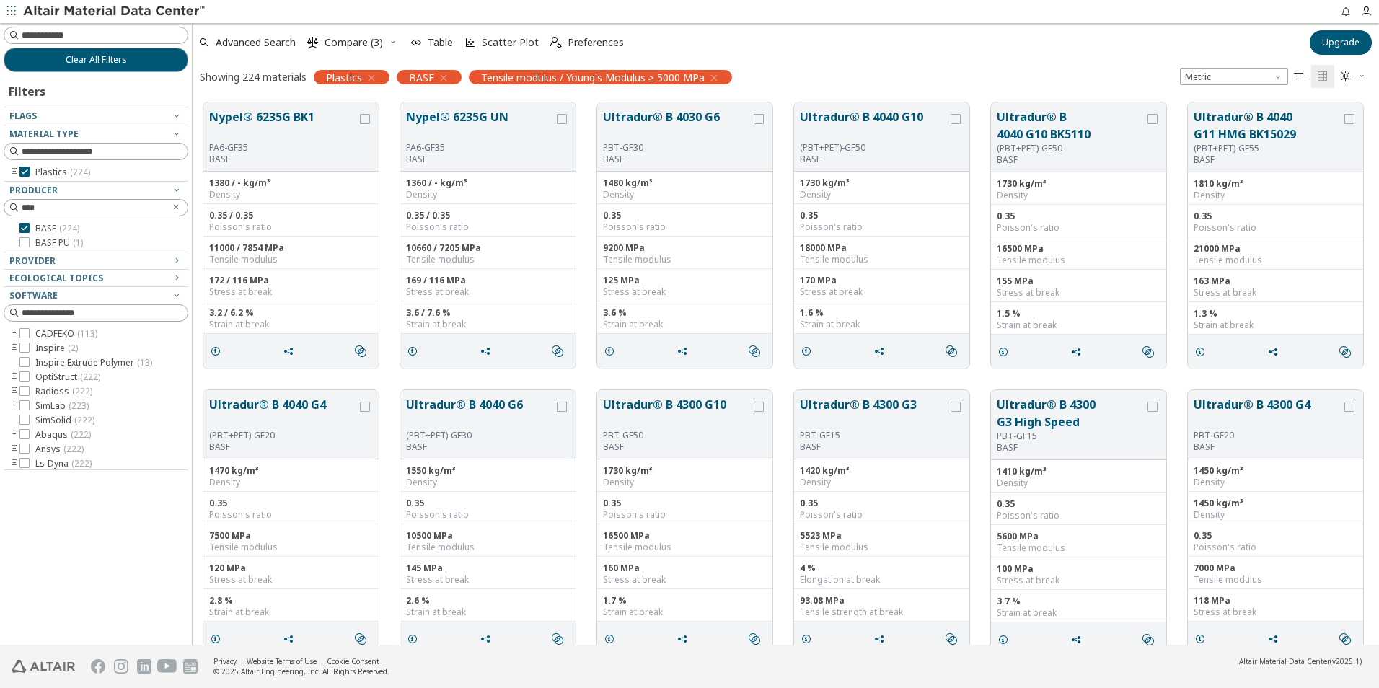
scroll to position [542, 1176]
click at [571, 42] on span "Preferences" at bounding box center [596, 43] width 56 height 10
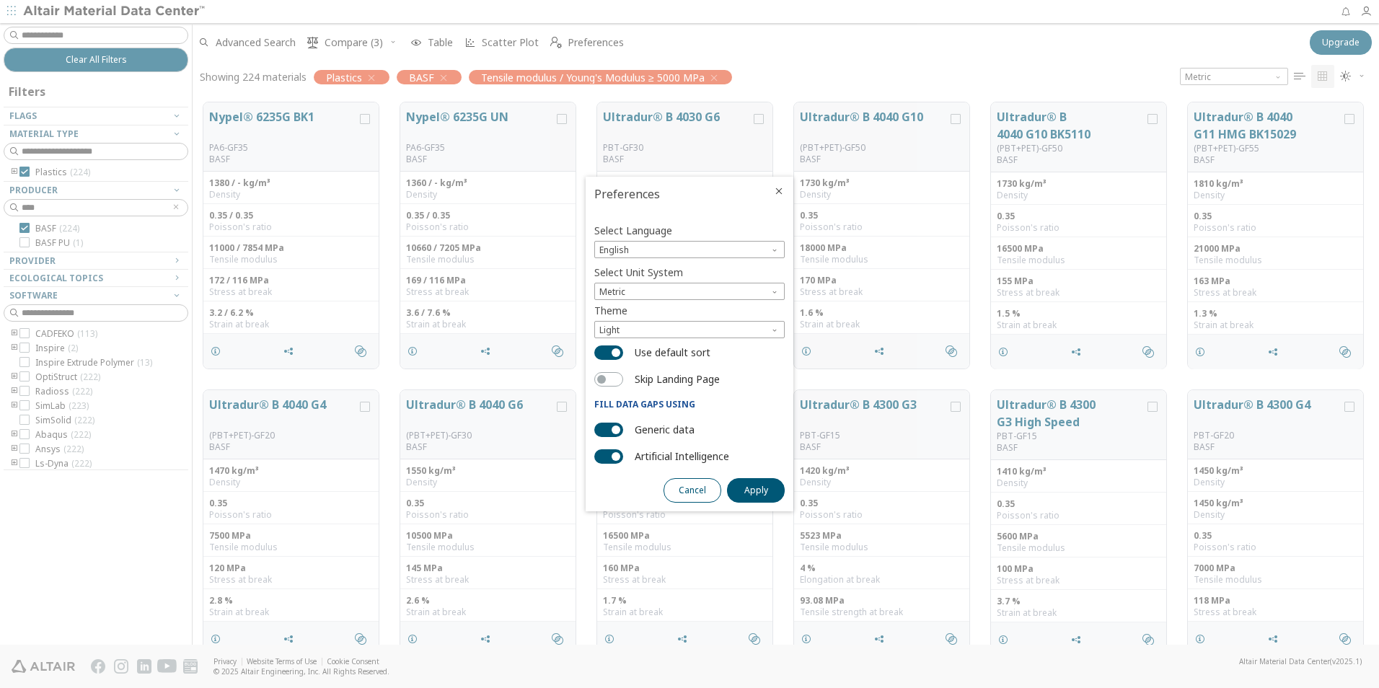
click at [687, 492] on span "Cancel" at bounding box center [692, 491] width 27 height 12
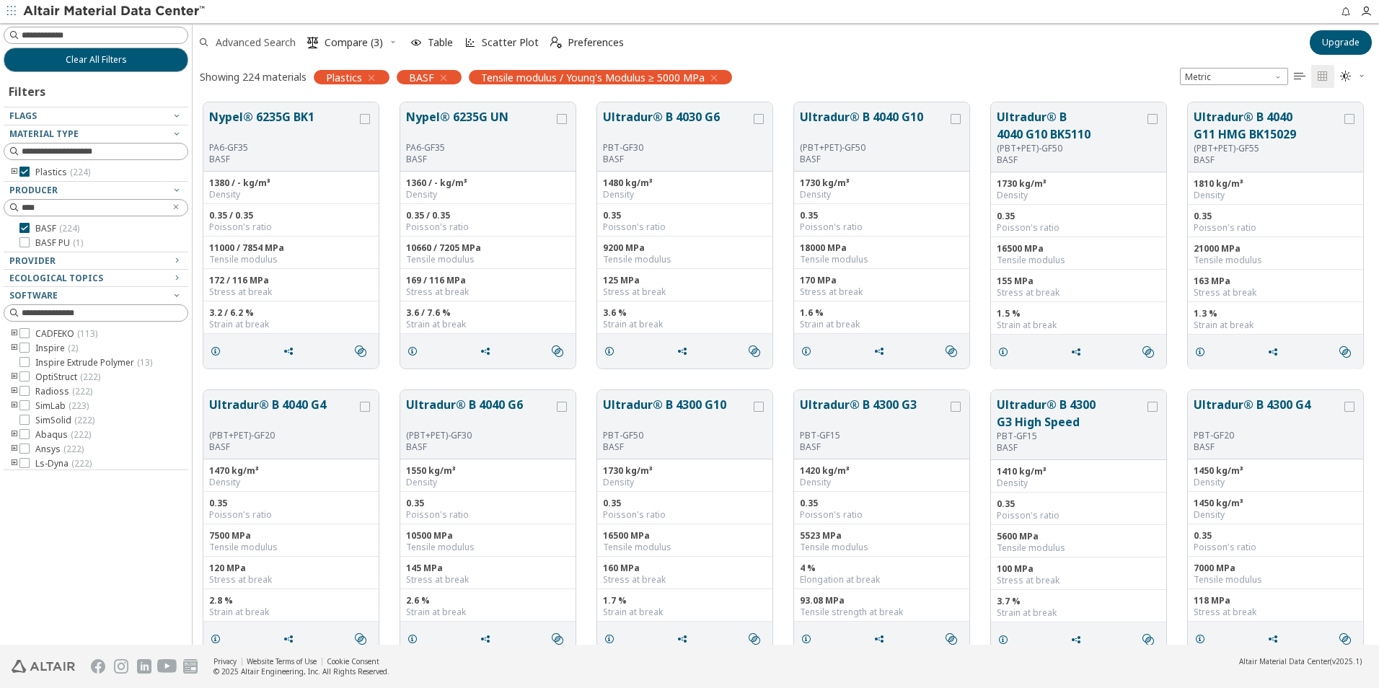
click at [271, 44] on span "Advanced Search" at bounding box center [256, 43] width 80 height 10
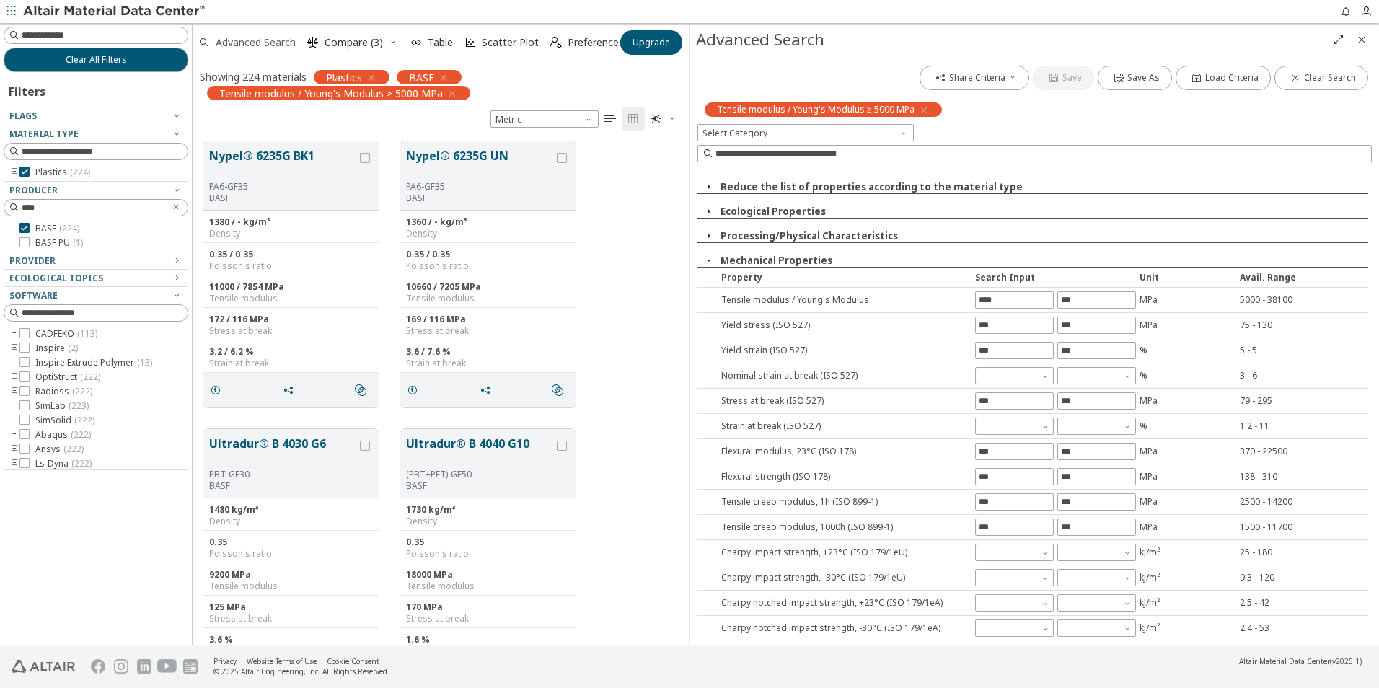
scroll to position [504, 486]
click at [707, 260] on icon "button" at bounding box center [709, 261] width 12 height 12
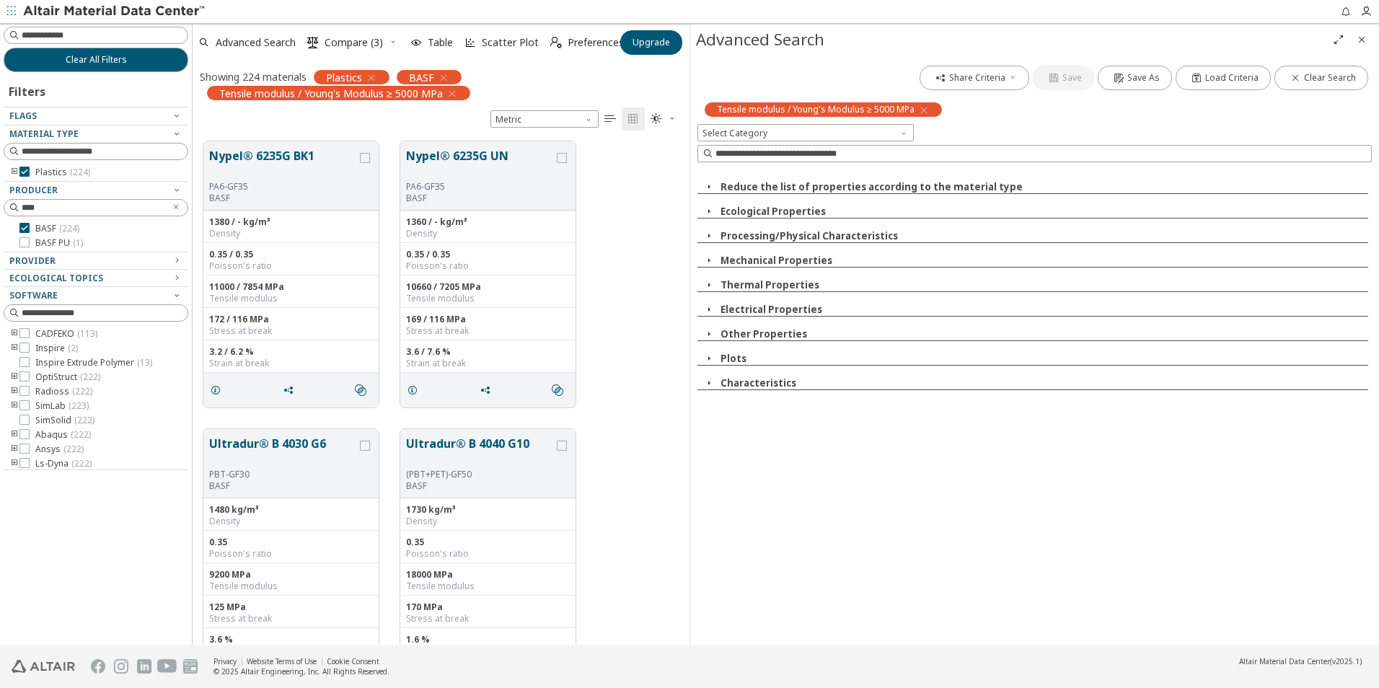
click at [708, 385] on icon "button" at bounding box center [709, 383] width 12 height 12
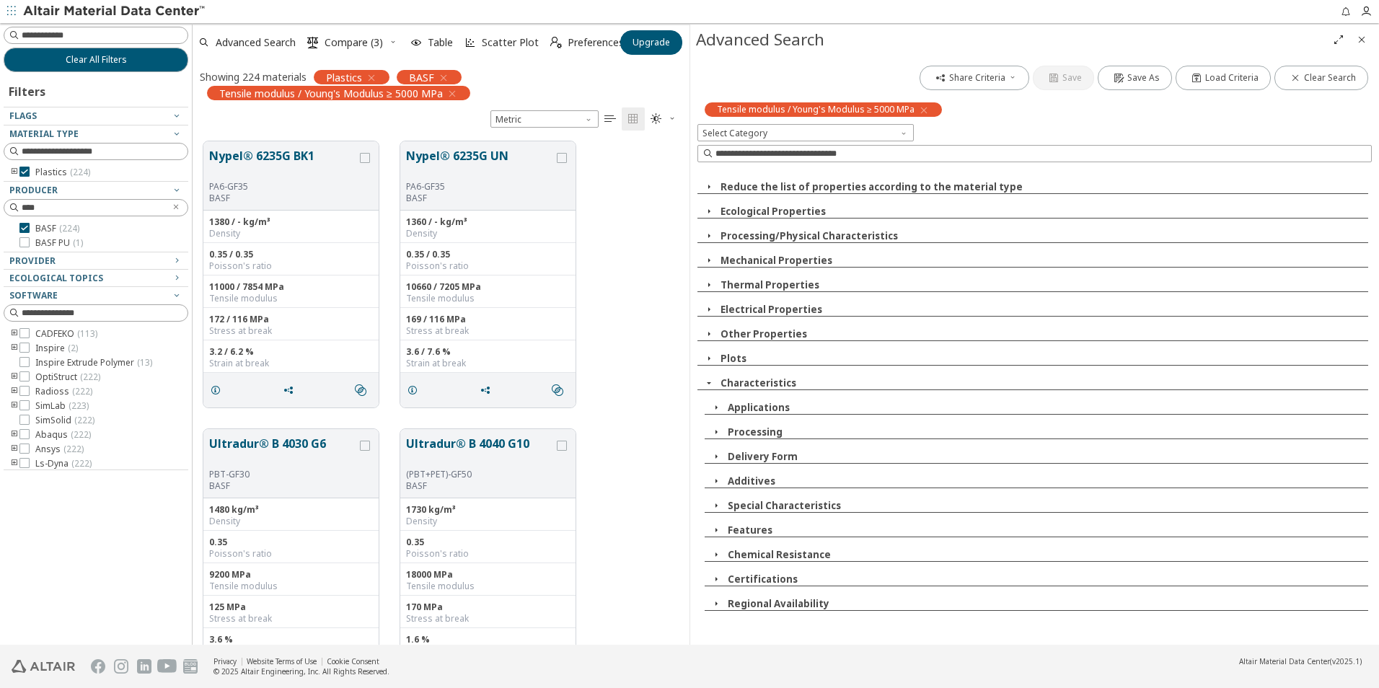
click at [716, 408] on icon "button" at bounding box center [717, 408] width 12 height 12
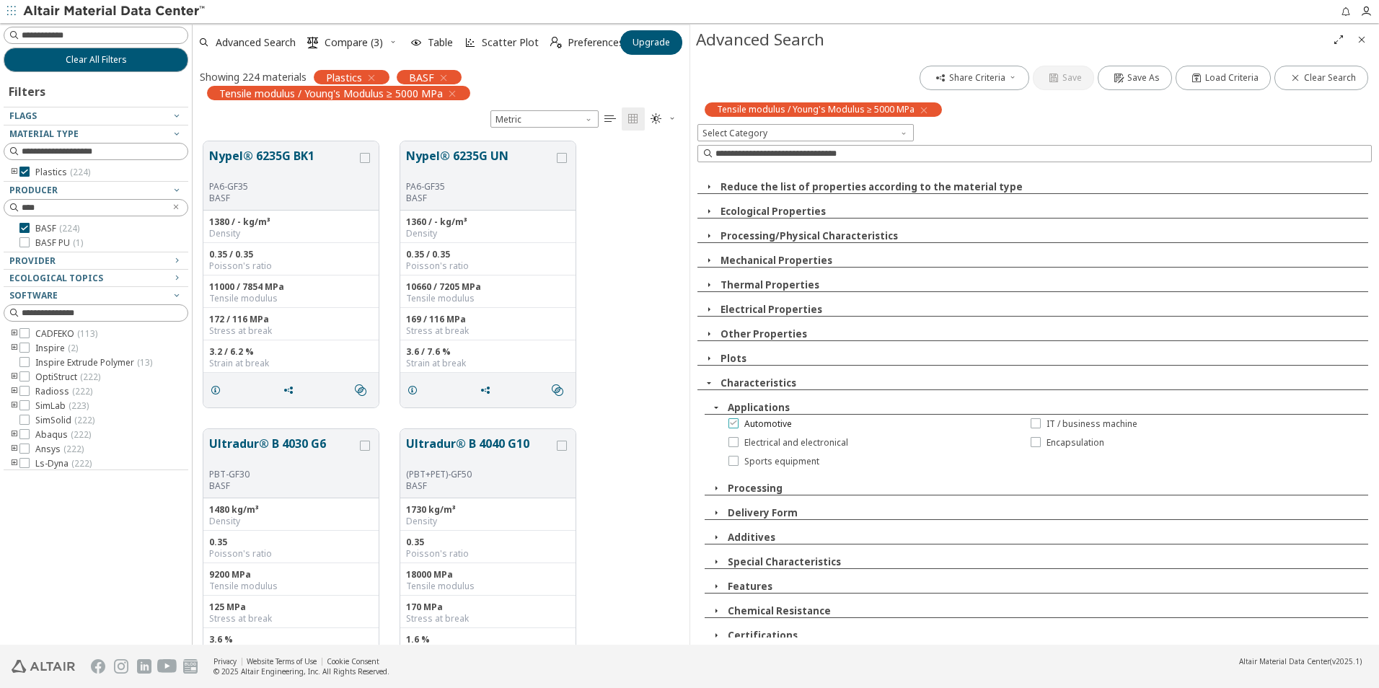
click at [732, 426] on icon at bounding box center [734, 423] width 10 height 10
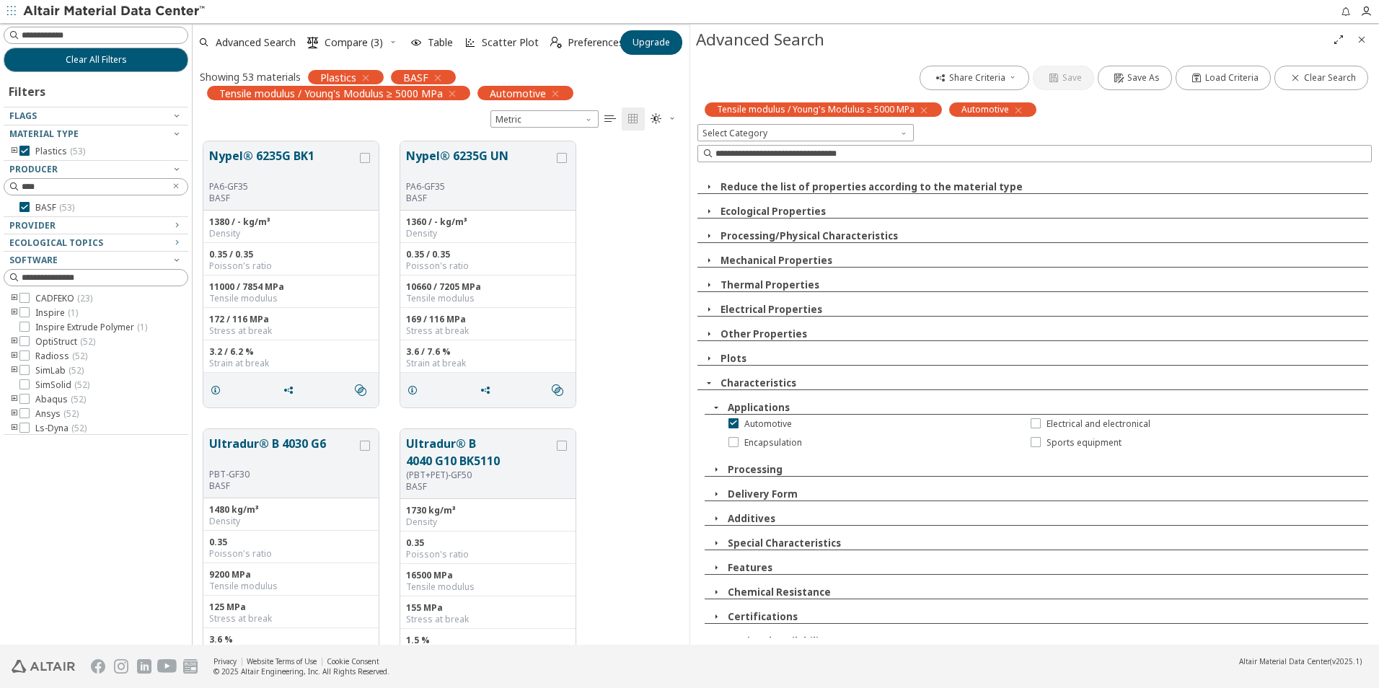
click at [715, 408] on icon "button" at bounding box center [717, 408] width 12 height 12
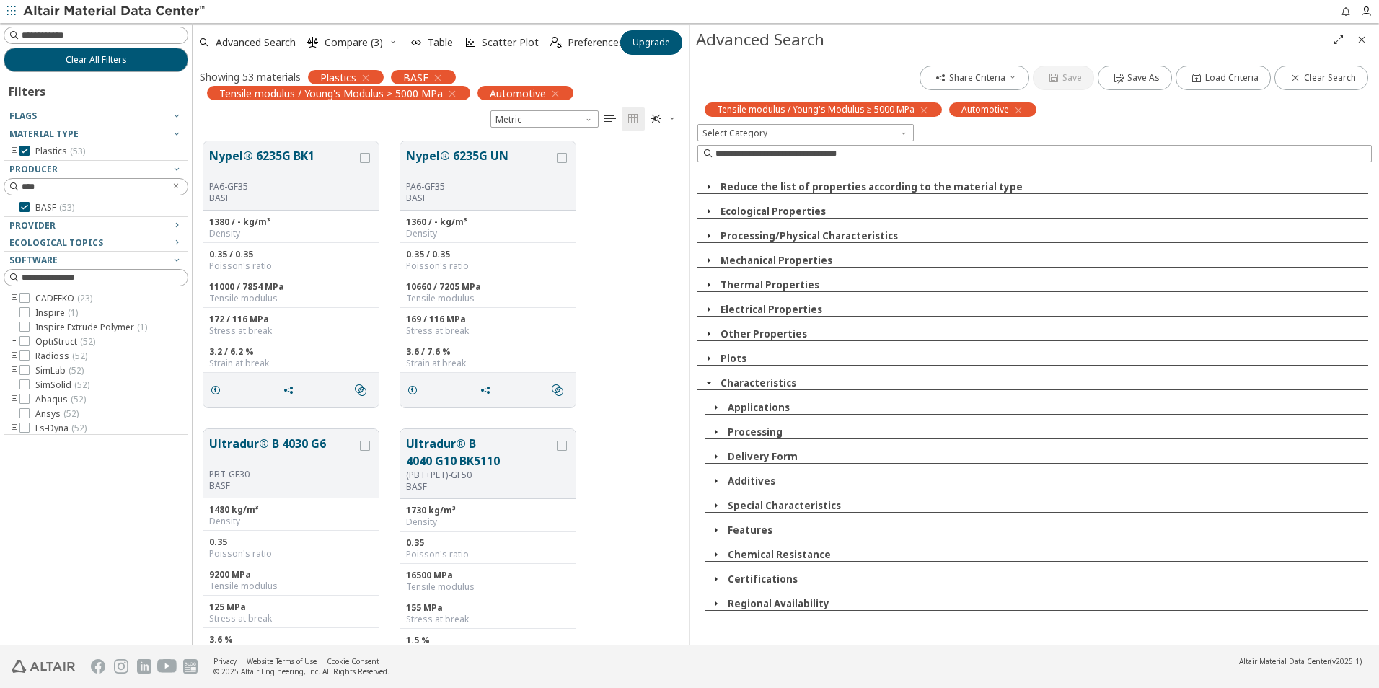
click at [709, 311] on icon "button" at bounding box center [709, 310] width 12 height 12
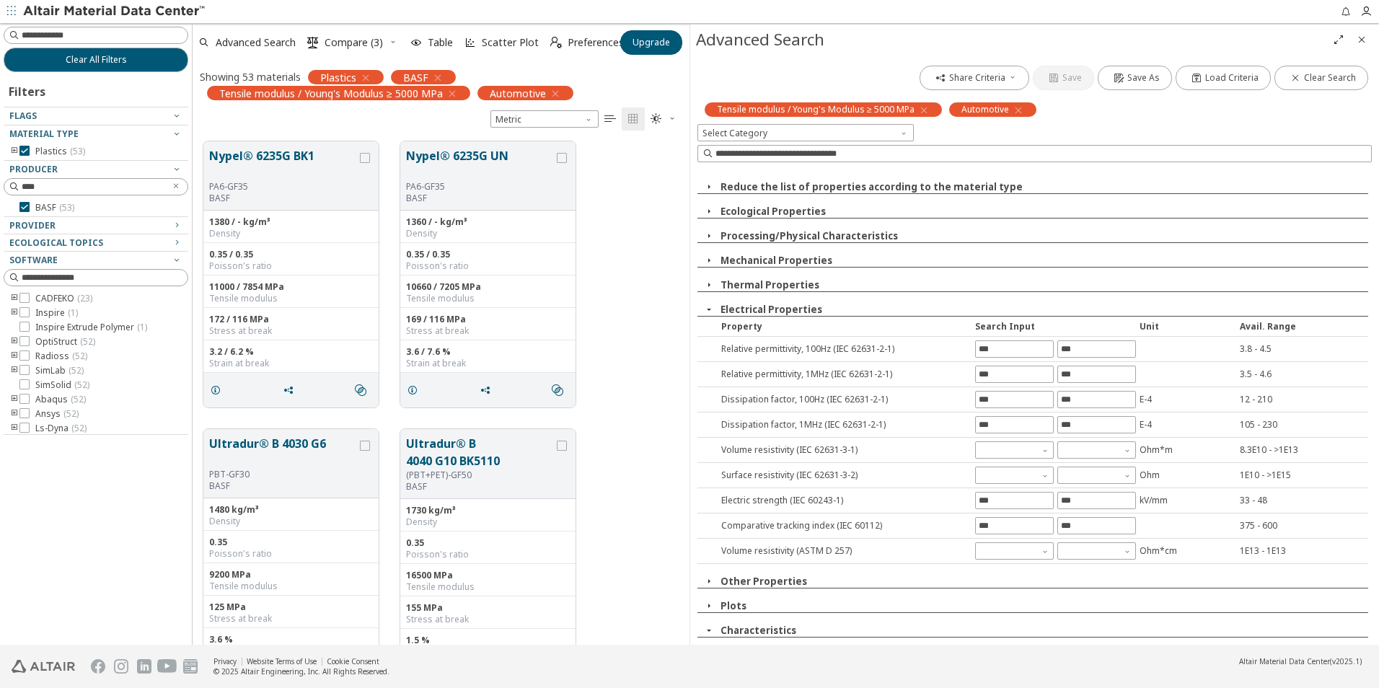
click at [708, 309] on icon "button" at bounding box center [709, 310] width 12 height 12
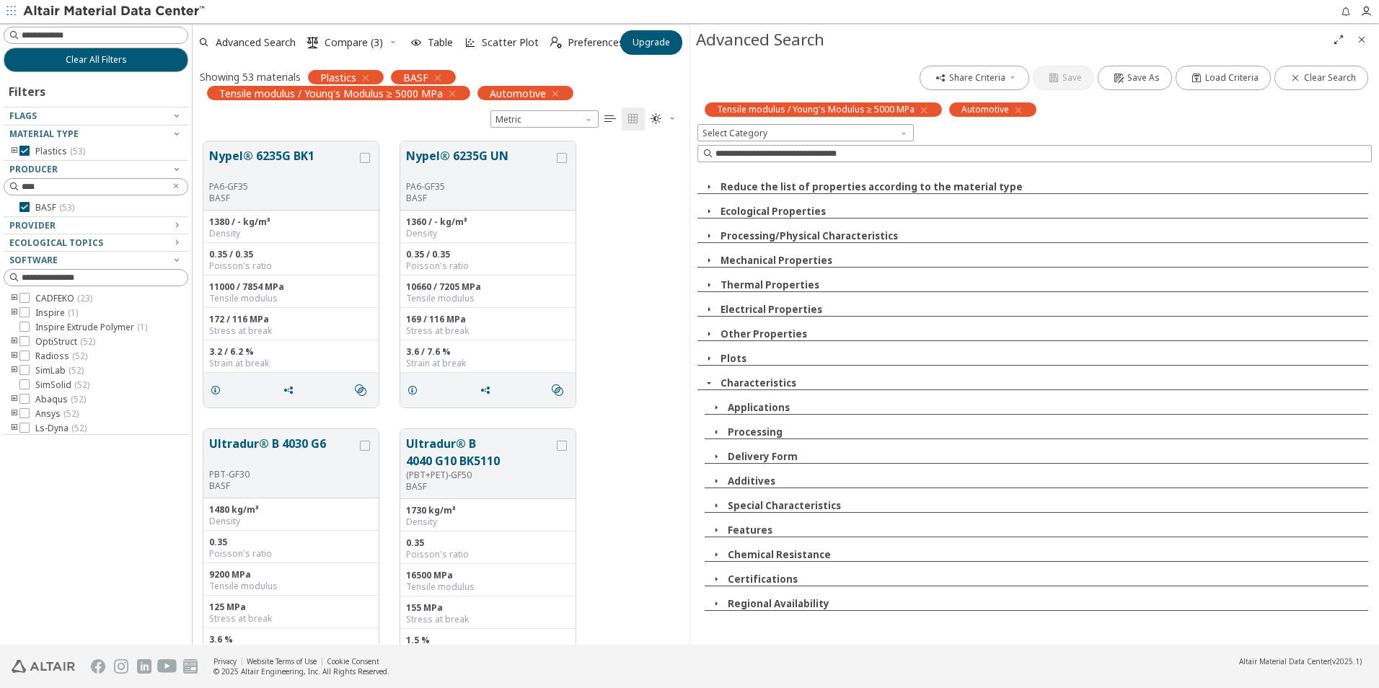
click at [716, 531] on icon "button" at bounding box center [717, 530] width 12 height 12
click at [714, 533] on icon "button" at bounding box center [717, 530] width 12 height 12
click at [719, 505] on icon "button" at bounding box center [717, 506] width 12 height 12
click at [716, 506] on icon "button" at bounding box center [717, 506] width 12 height 12
click at [716, 408] on icon "button" at bounding box center [717, 408] width 12 height 12
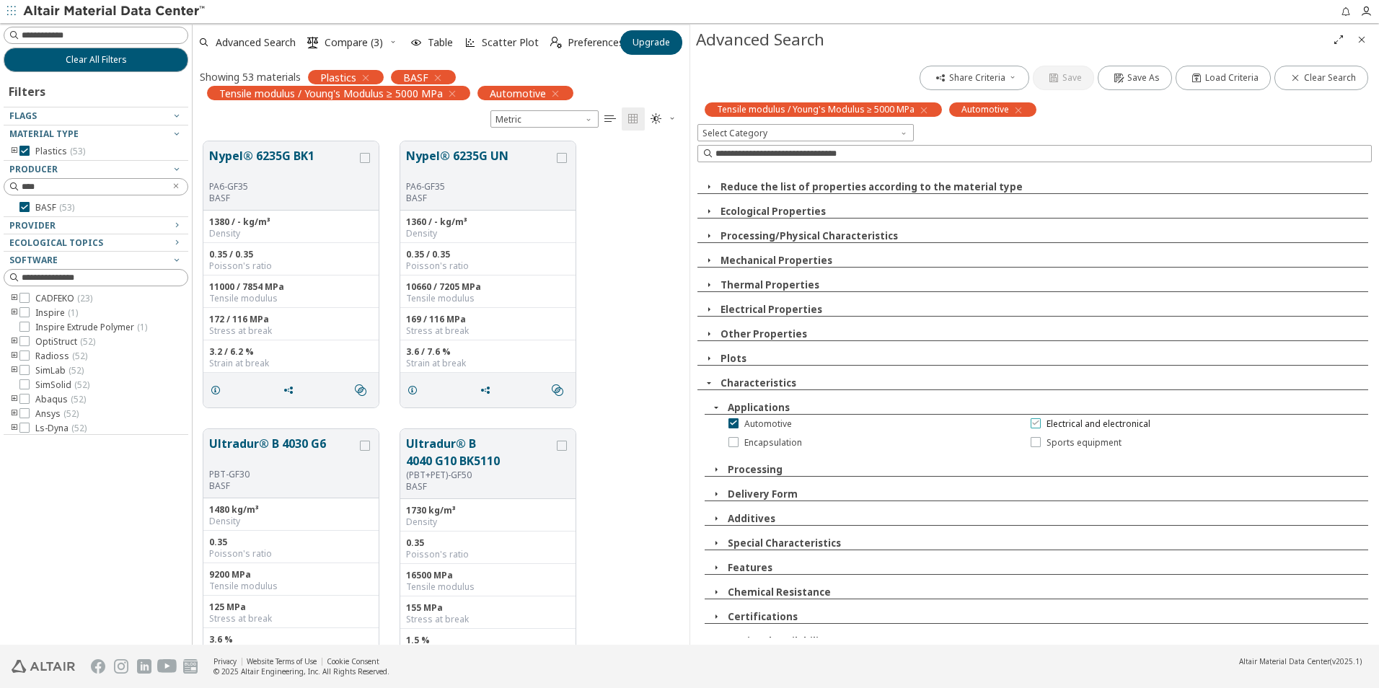
click at [1031, 426] on icon at bounding box center [1036, 423] width 10 height 10
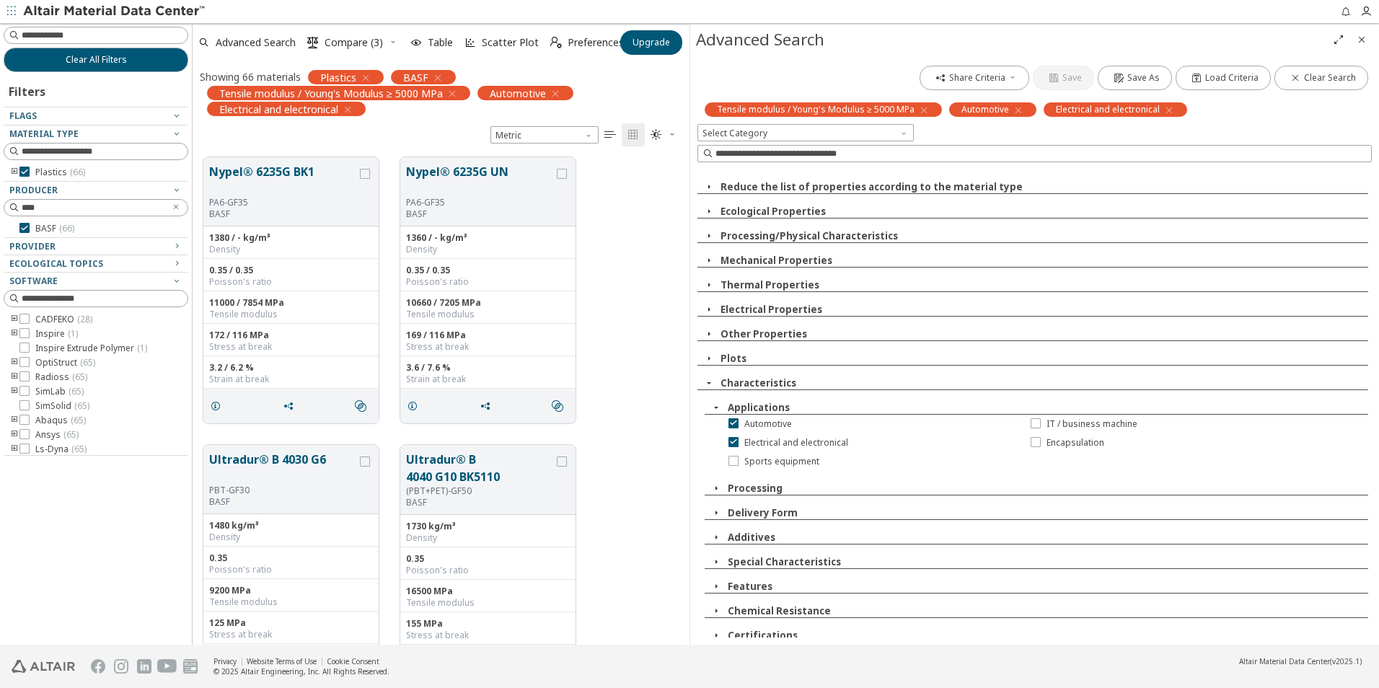
scroll to position [488, 486]
click at [713, 406] on icon "button" at bounding box center [717, 408] width 12 height 12
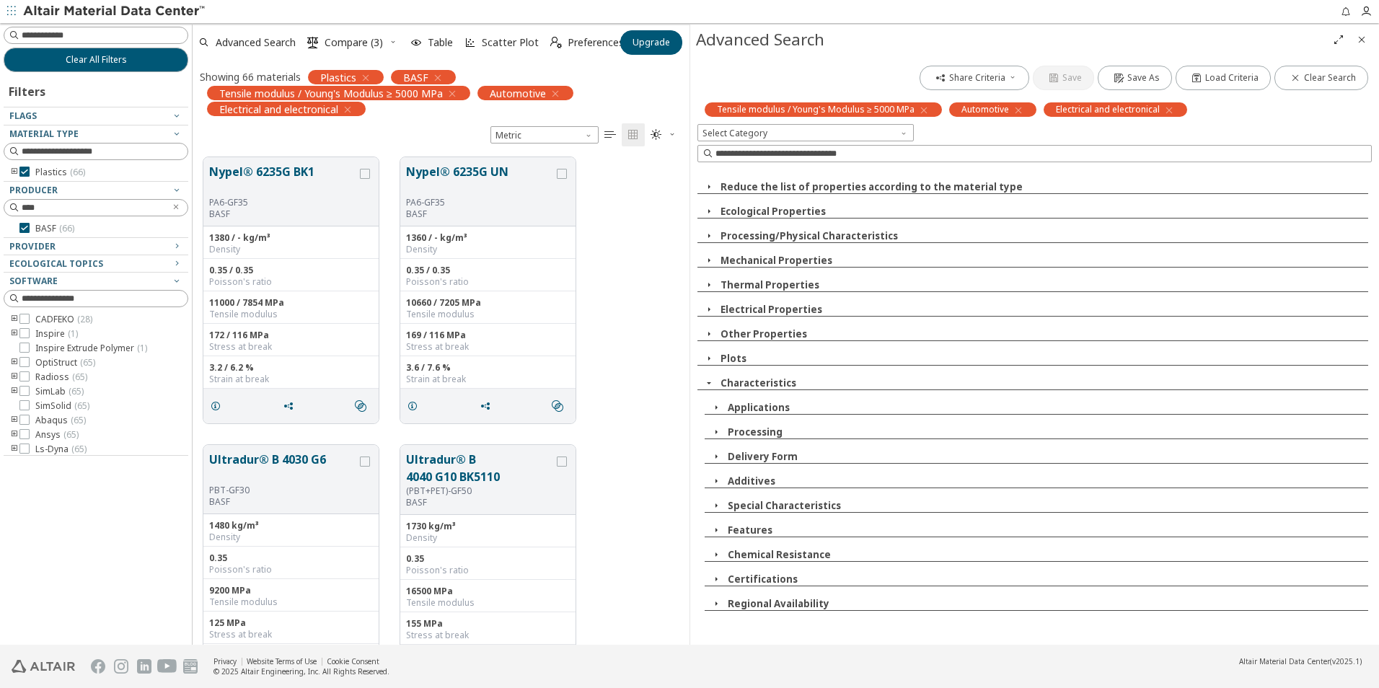
click at [714, 508] on icon "button" at bounding box center [717, 506] width 12 height 12
click at [714, 507] on icon "button" at bounding box center [717, 506] width 12 height 12
click at [716, 528] on icon "button" at bounding box center [717, 530] width 12 height 12
click at [716, 560] on icon "button" at bounding box center [717, 555] width 12 height 12
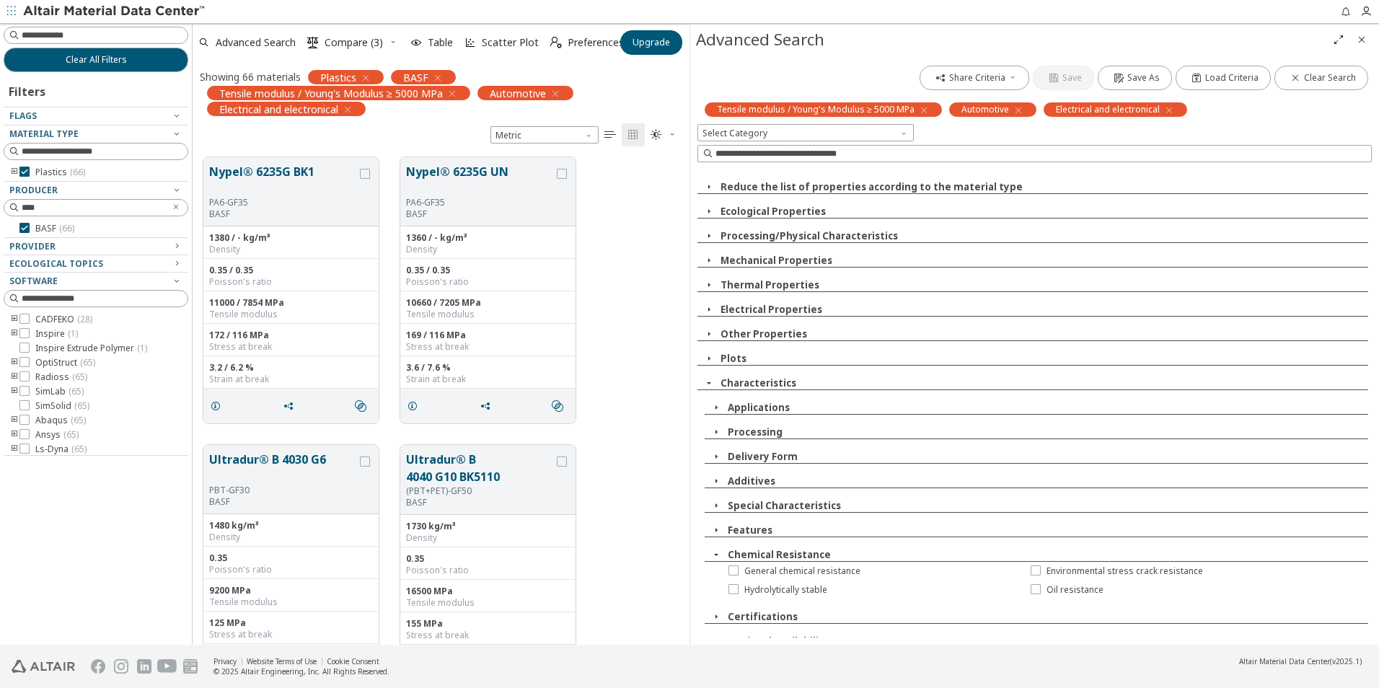
click at [716, 557] on icon "button" at bounding box center [717, 555] width 12 height 12
click at [716, 574] on icon "button" at bounding box center [717, 580] width 12 height 12
click at [716, 575] on icon "button" at bounding box center [717, 580] width 12 height 12
click at [707, 187] on icon "button" at bounding box center [709, 187] width 12 height 12
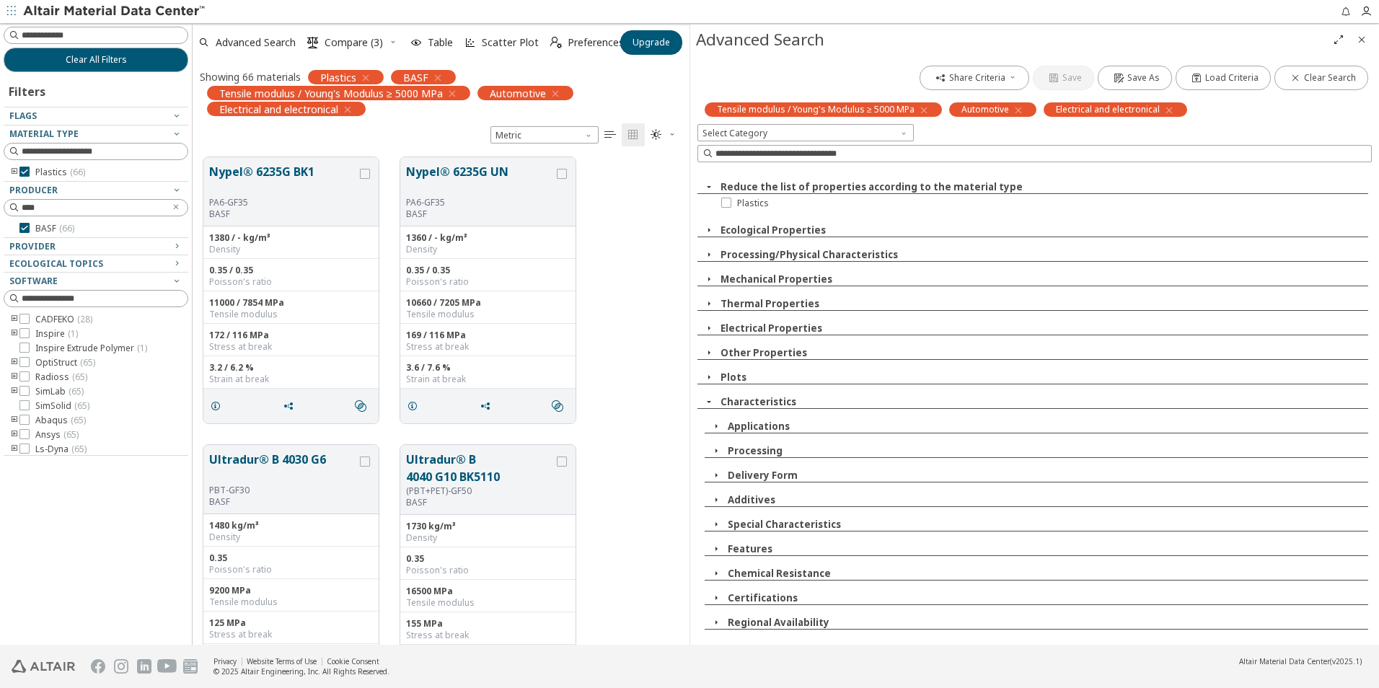
click at [705, 188] on icon "button" at bounding box center [709, 187] width 12 height 12
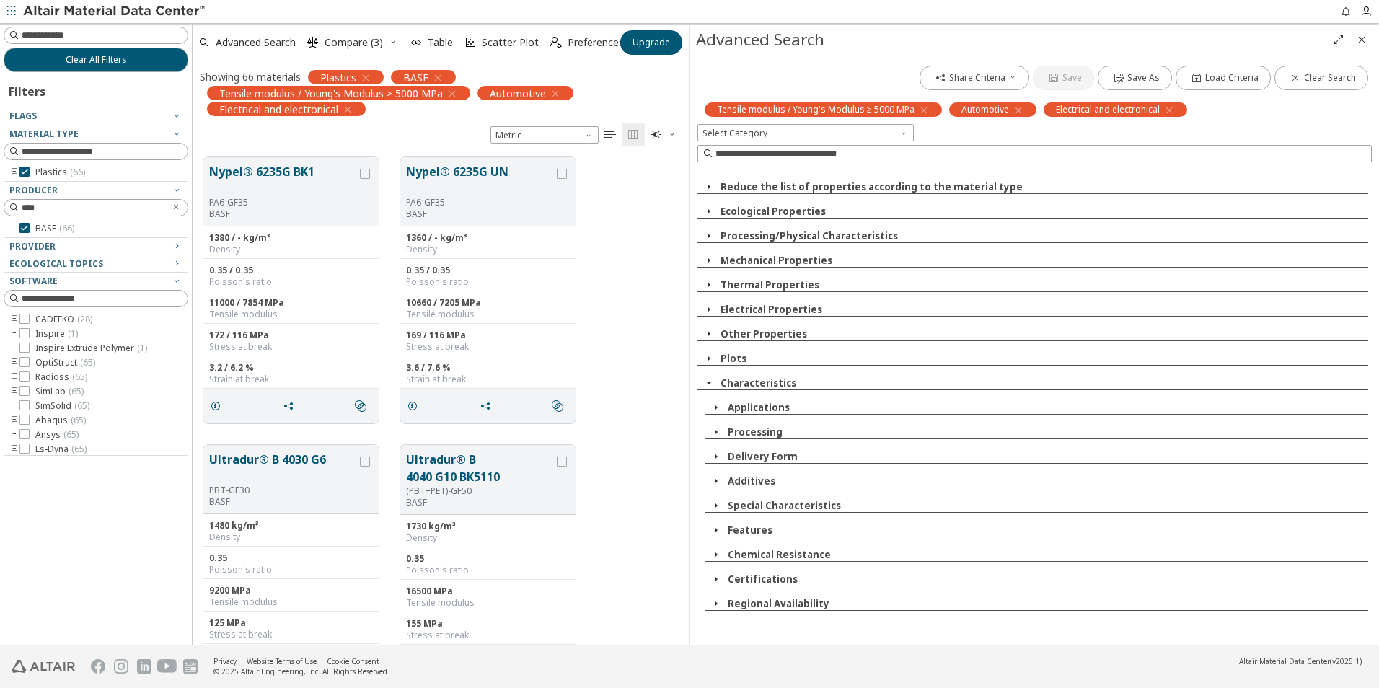
click at [711, 213] on icon "button" at bounding box center [709, 212] width 12 height 12
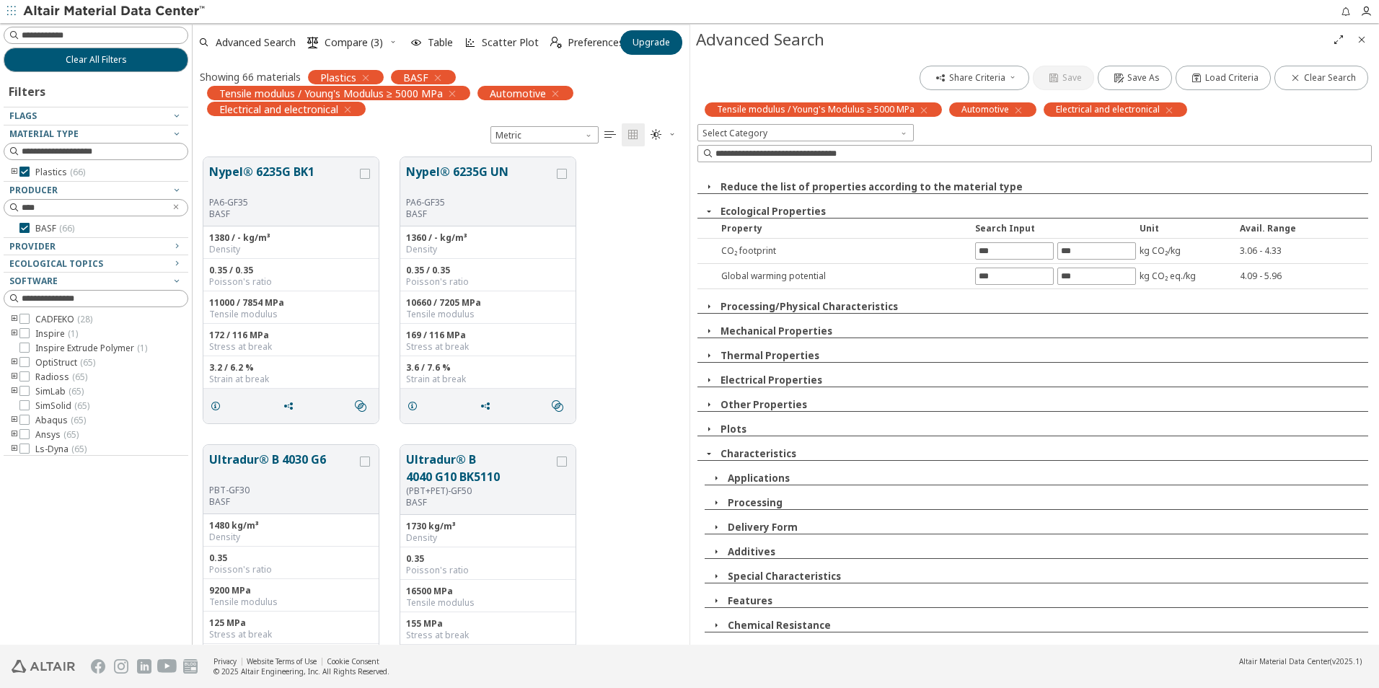
click at [711, 213] on icon "button" at bounding box center [709, 212] width 12 height 12
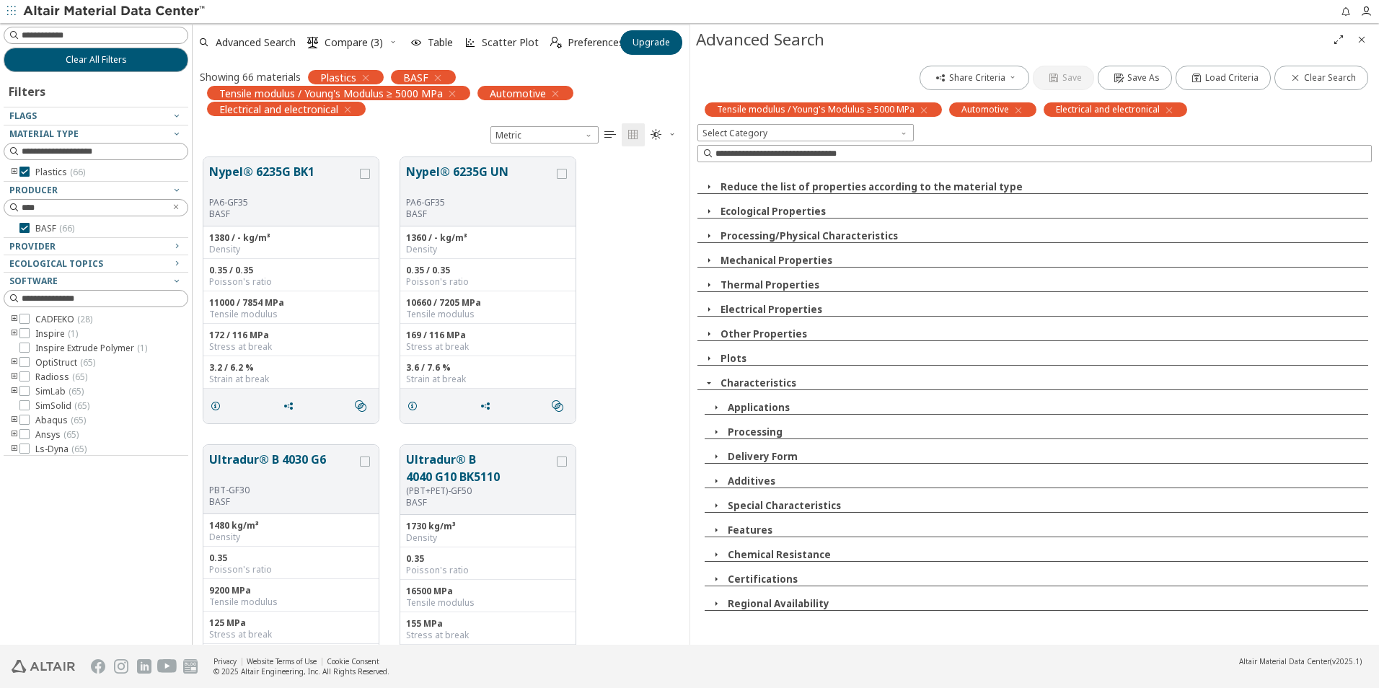
click at [710, 234] on icon "button" at bounding box center [709, 236] width 12 height 12
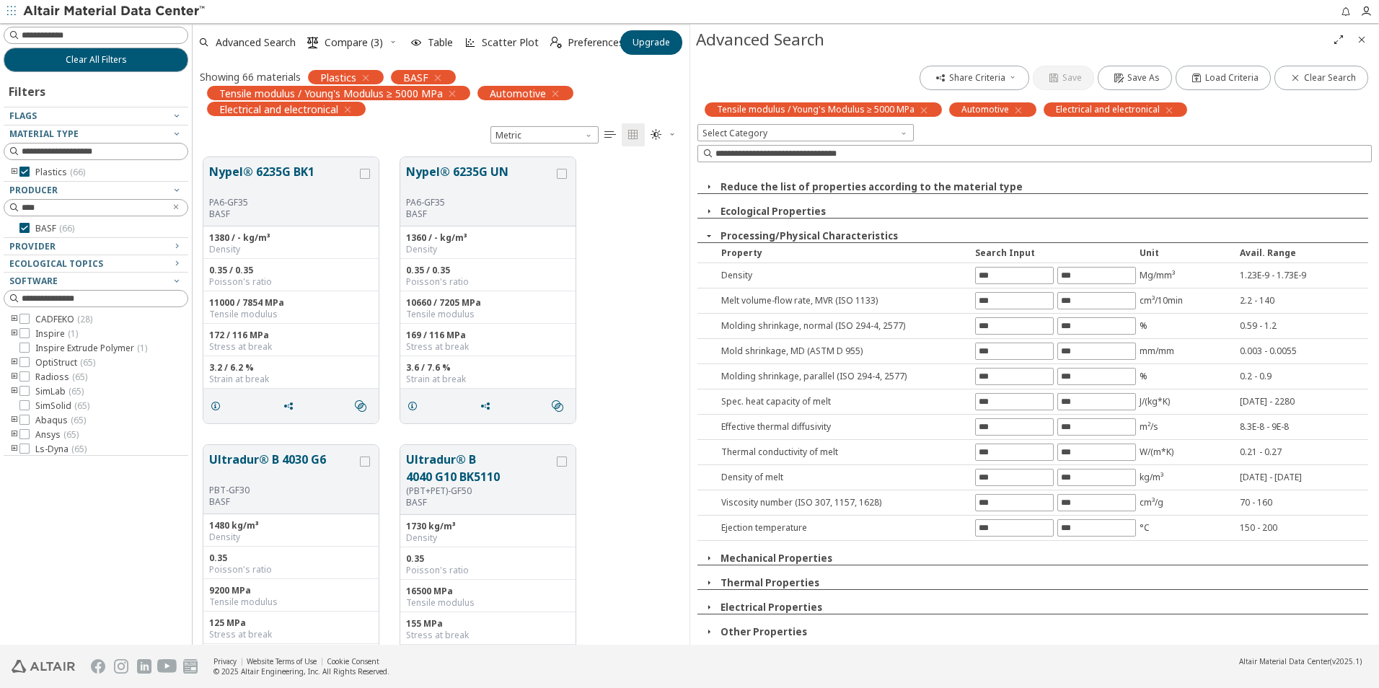
click at [710, 237] on icon "button" at bounding box center [709, 236] width 12 height 12
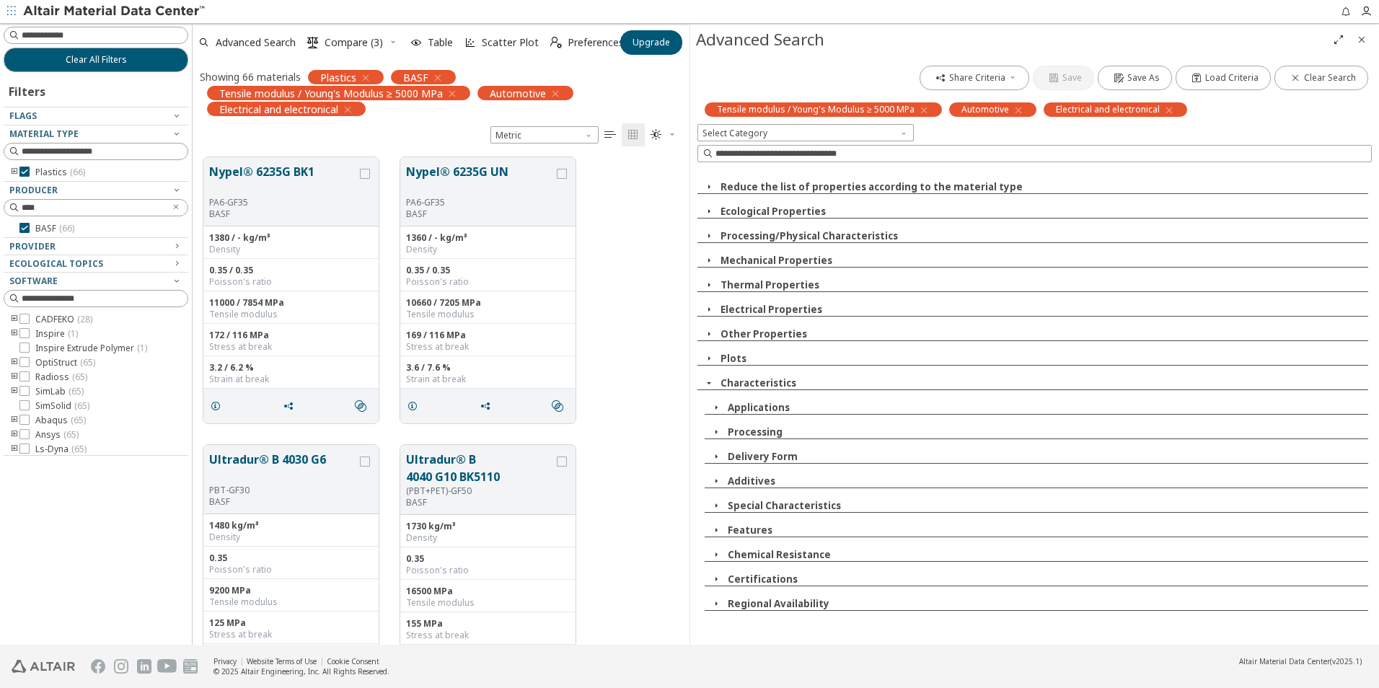
click at [711, 258] on icon "button" at bounding box center [709, 261] width 12 height 12
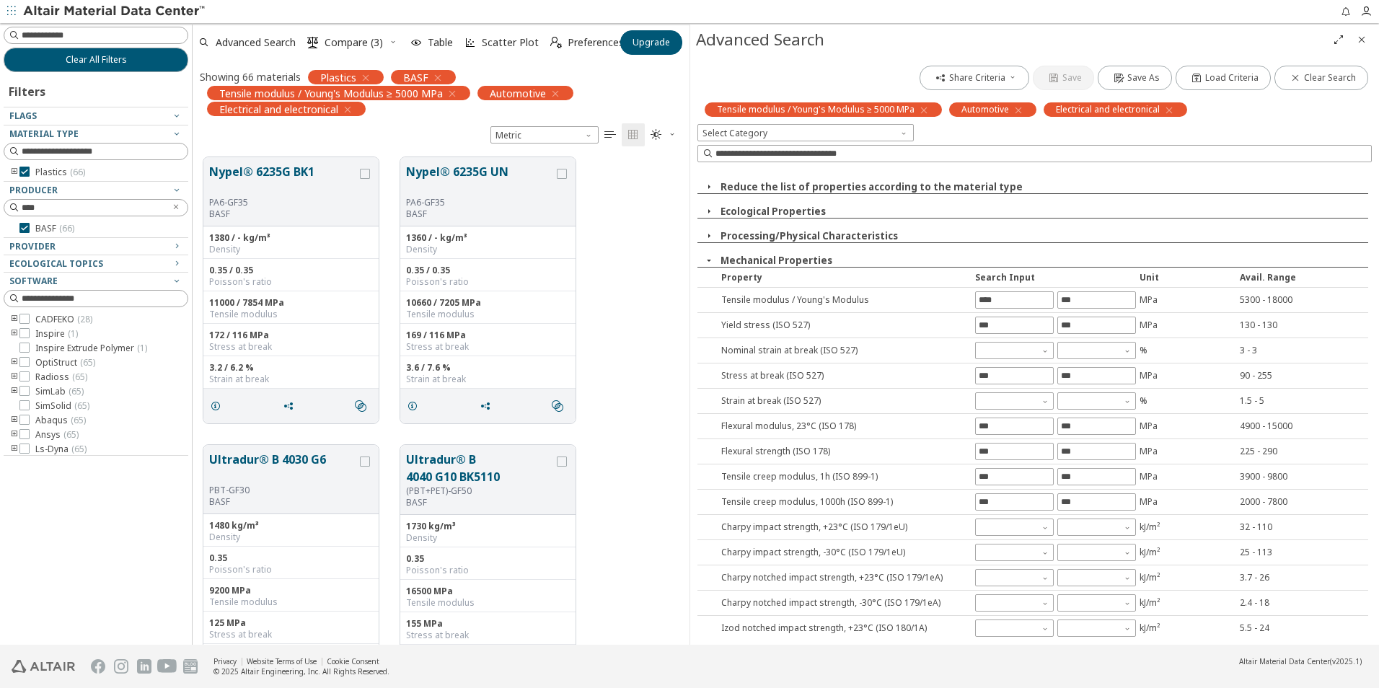
click at [709, 260] on icon "button" at bounding box center [709, 261] width 12 height 12
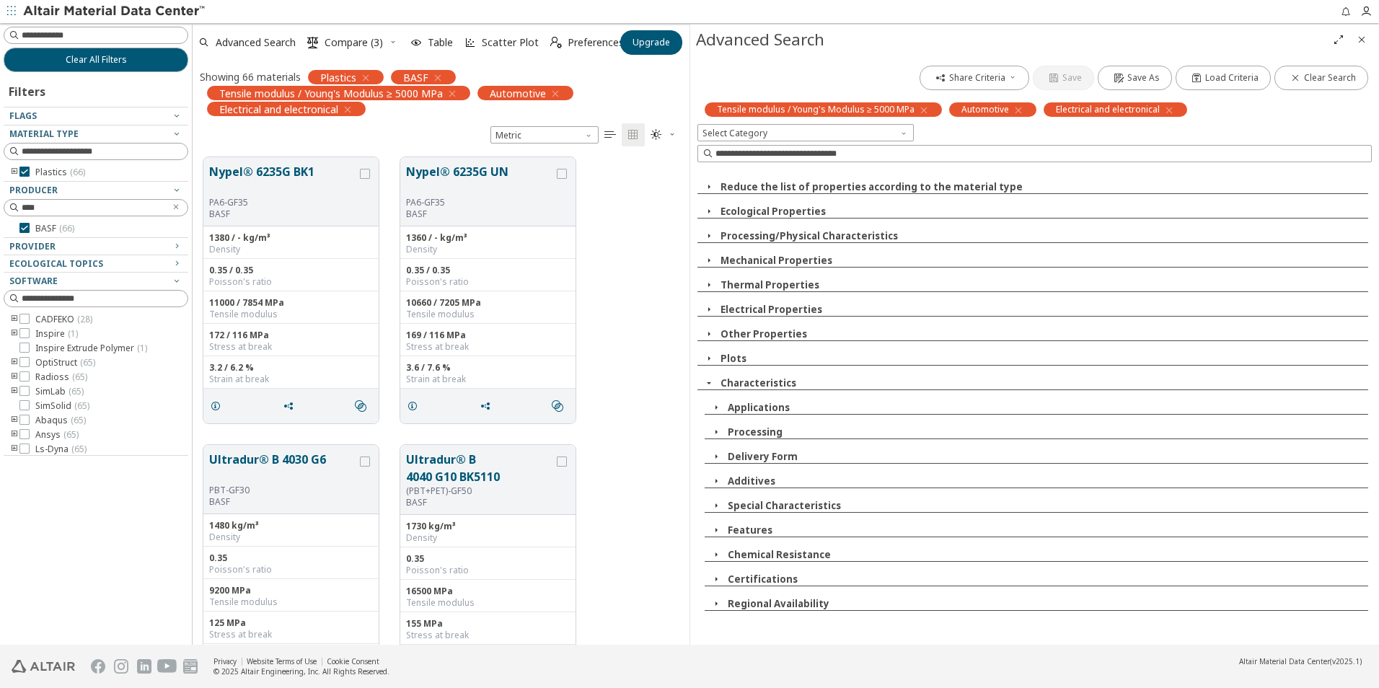
click at [708, 283] on icon "button" at bounding box center [709, 285] width 12 height 12
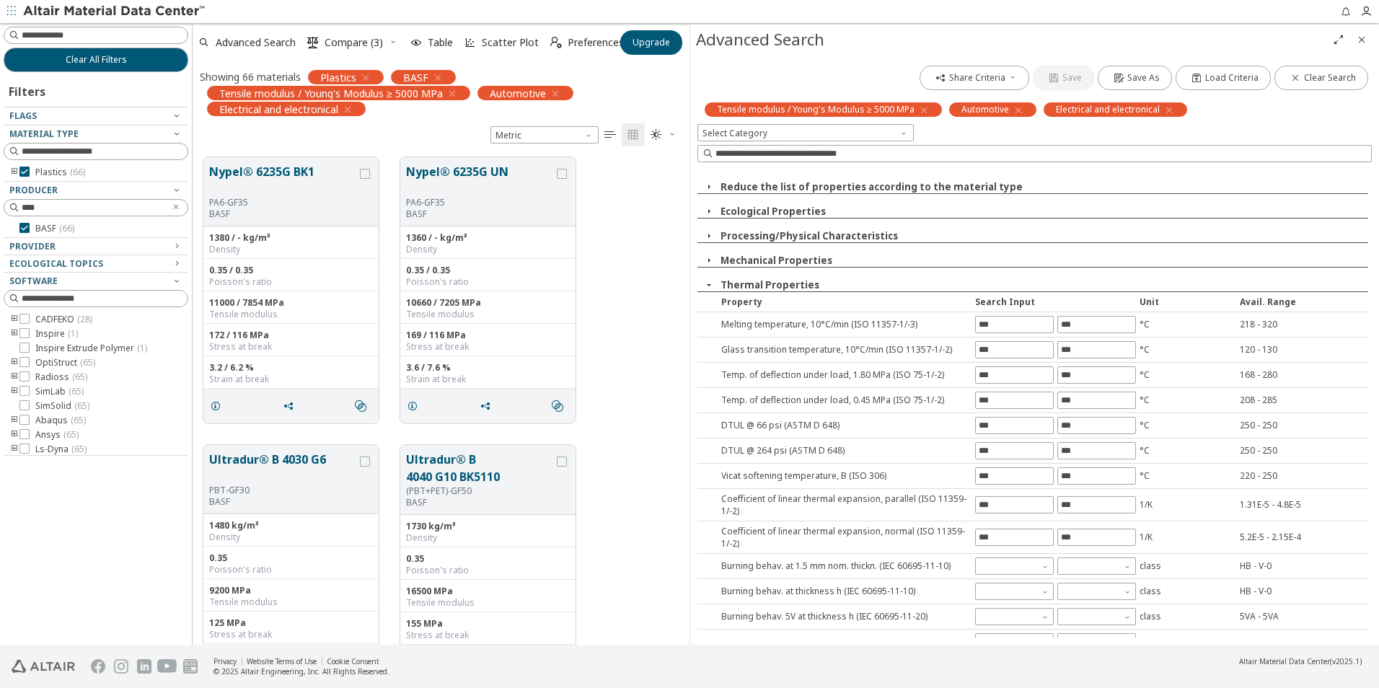
click at [708, 284] on icon "button" at bounding box center [709, 285] width 12 height 12
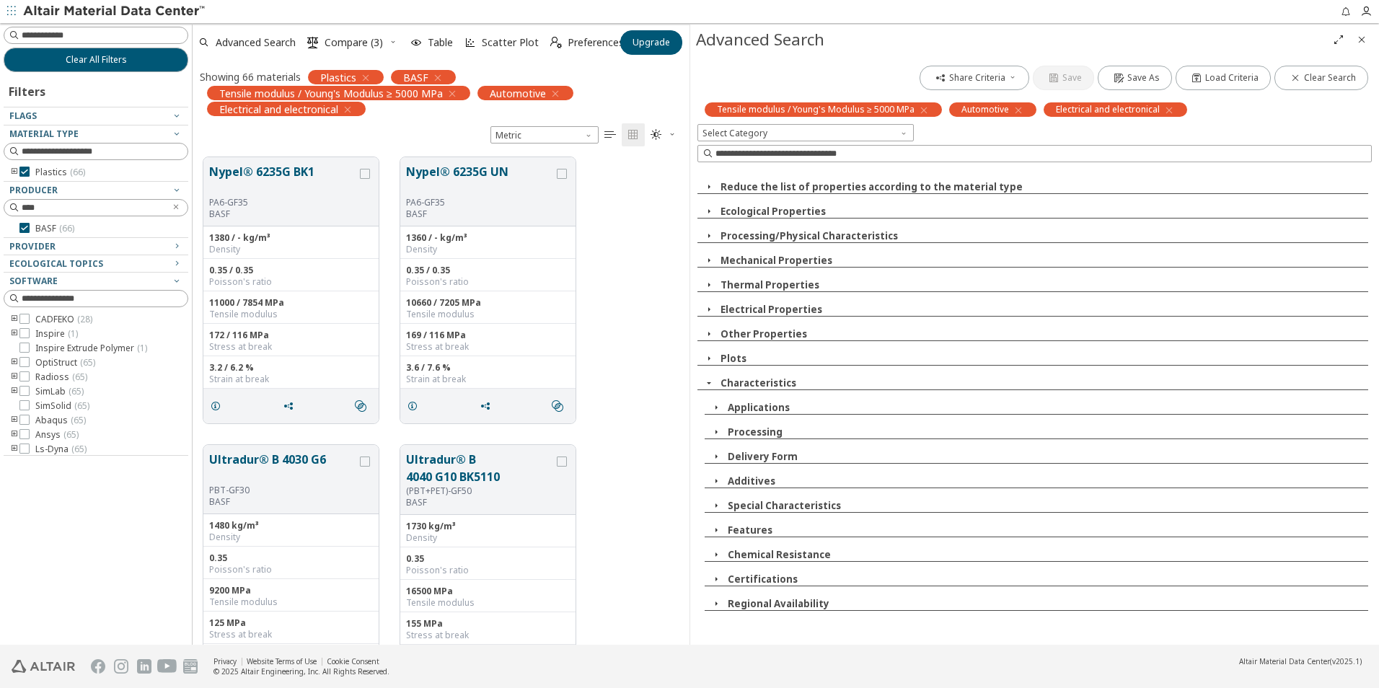
click at [707, 309] on icon "button" at bounding box center [709, 310] width 12 height 12
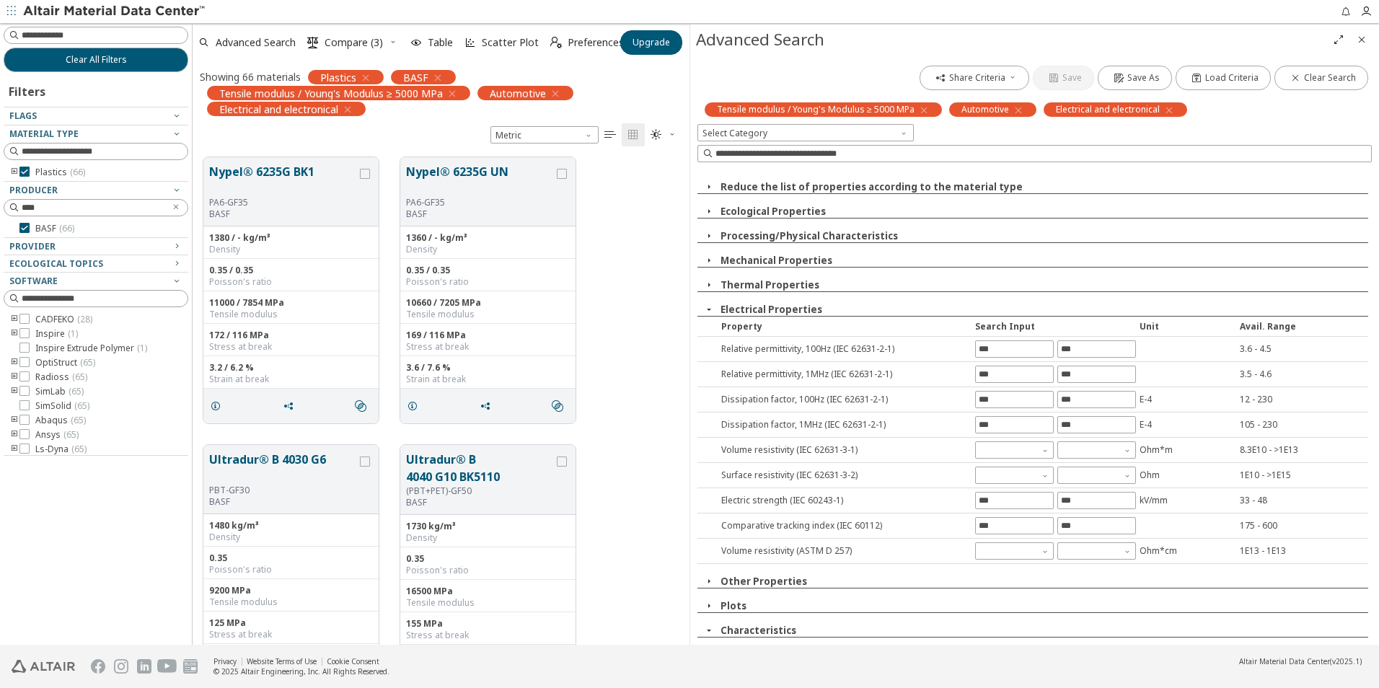
click at [707, 309] on icon "button" at bounding box center [709, 310] width 12 height 12
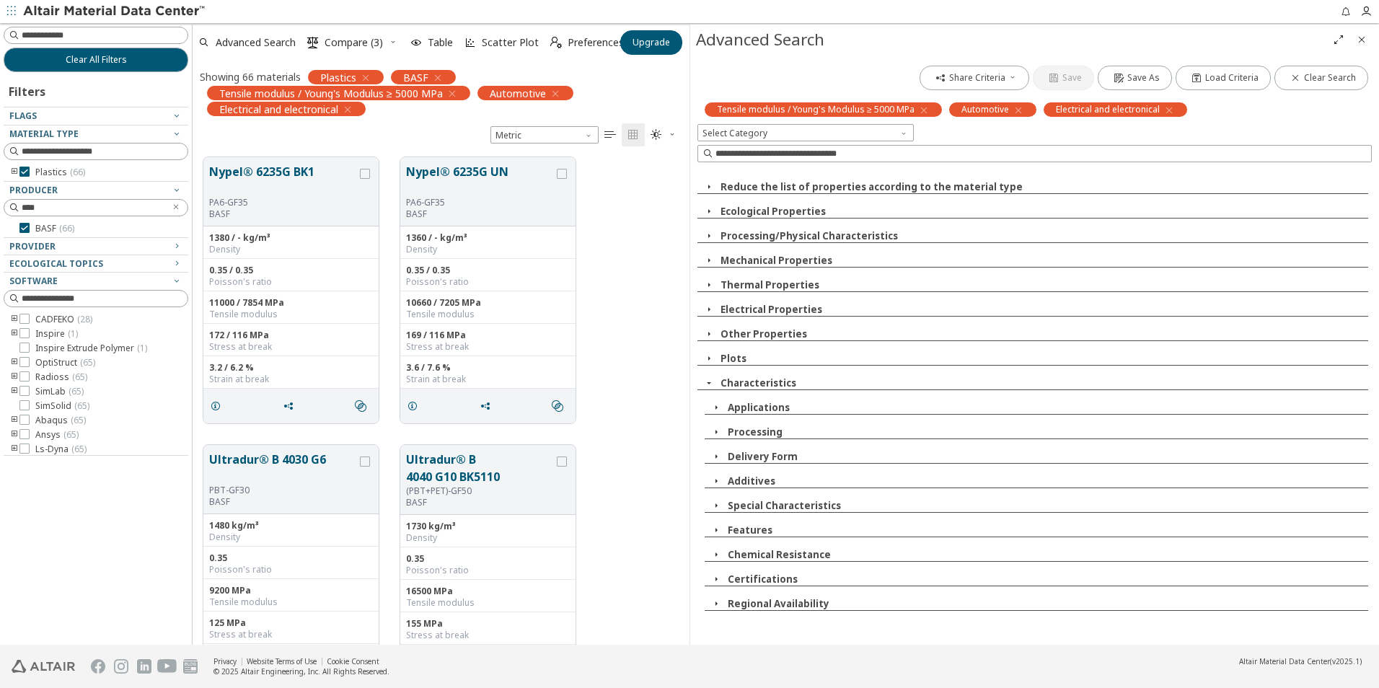
click at [708, 333] on icon "button" at bounding box center [709, 334] width 12 height 12
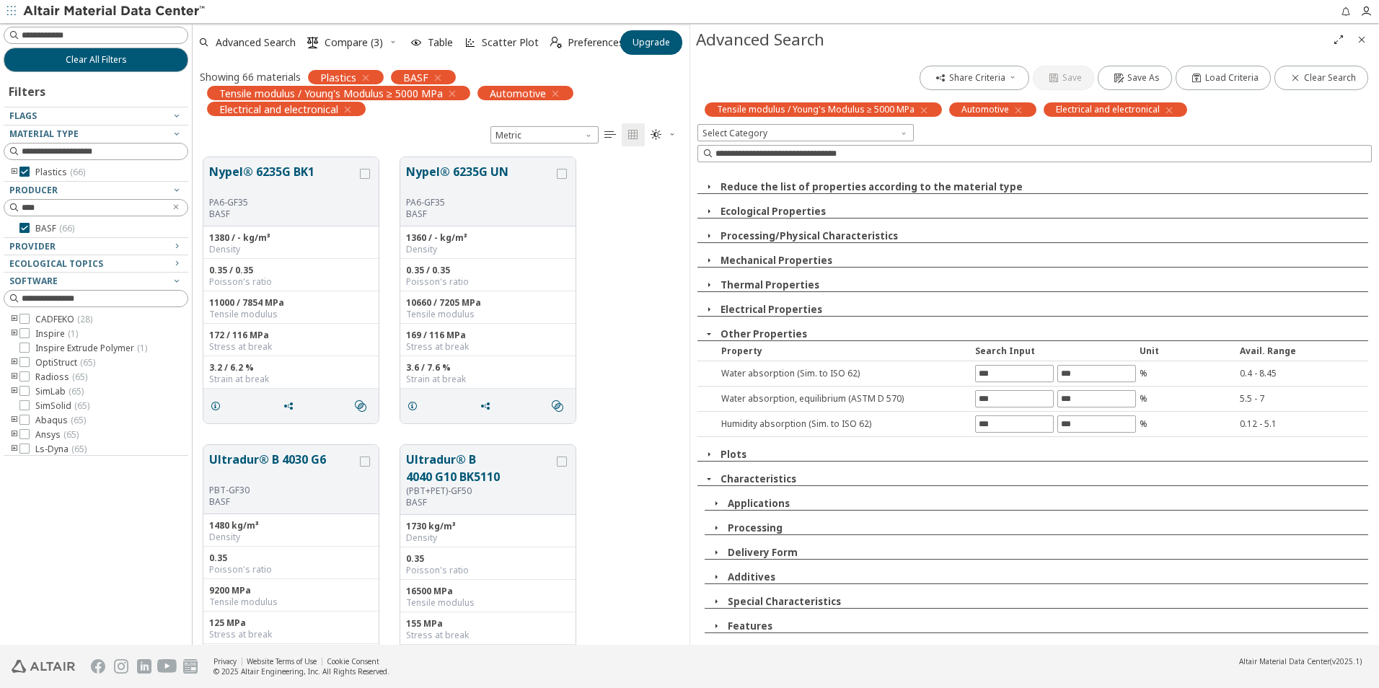
click at [708, 333] on icon "button" at bounding box center [709, 334] width 12 height 12
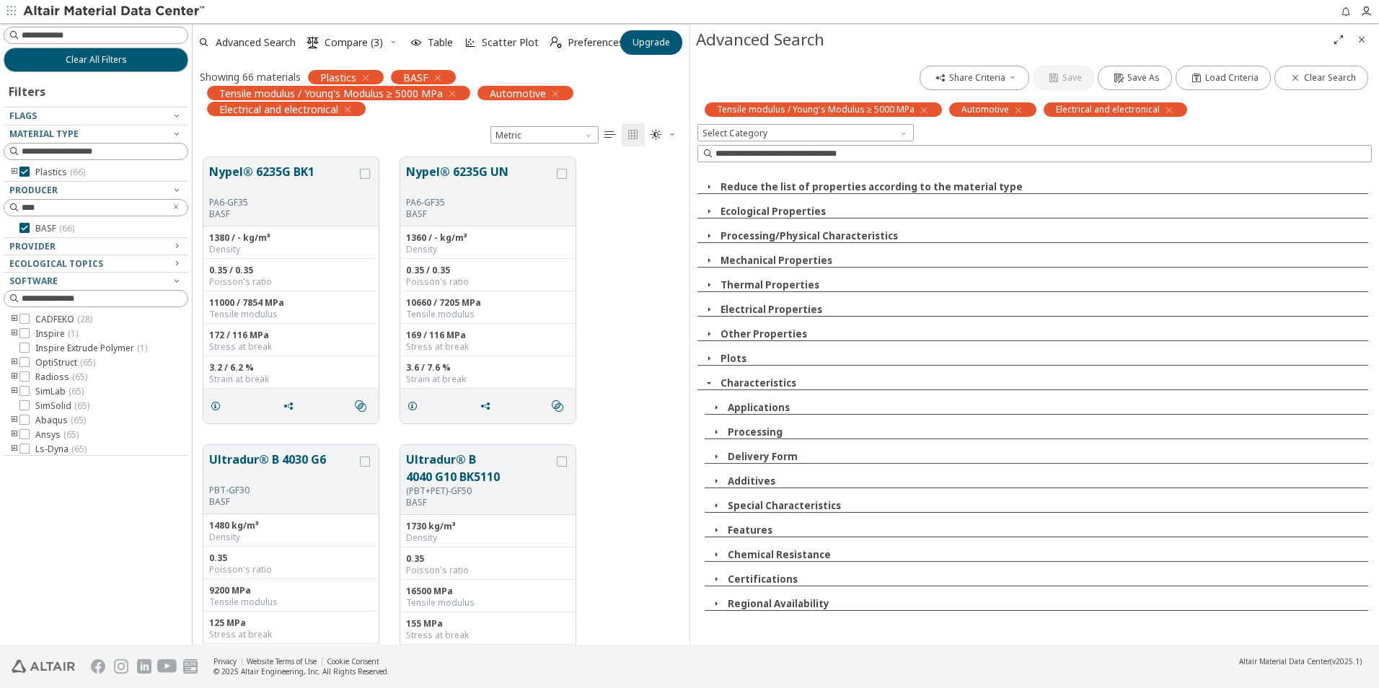
click at [708, 354] on icon "button" at bounding box center [709, 359] width 12 height 12
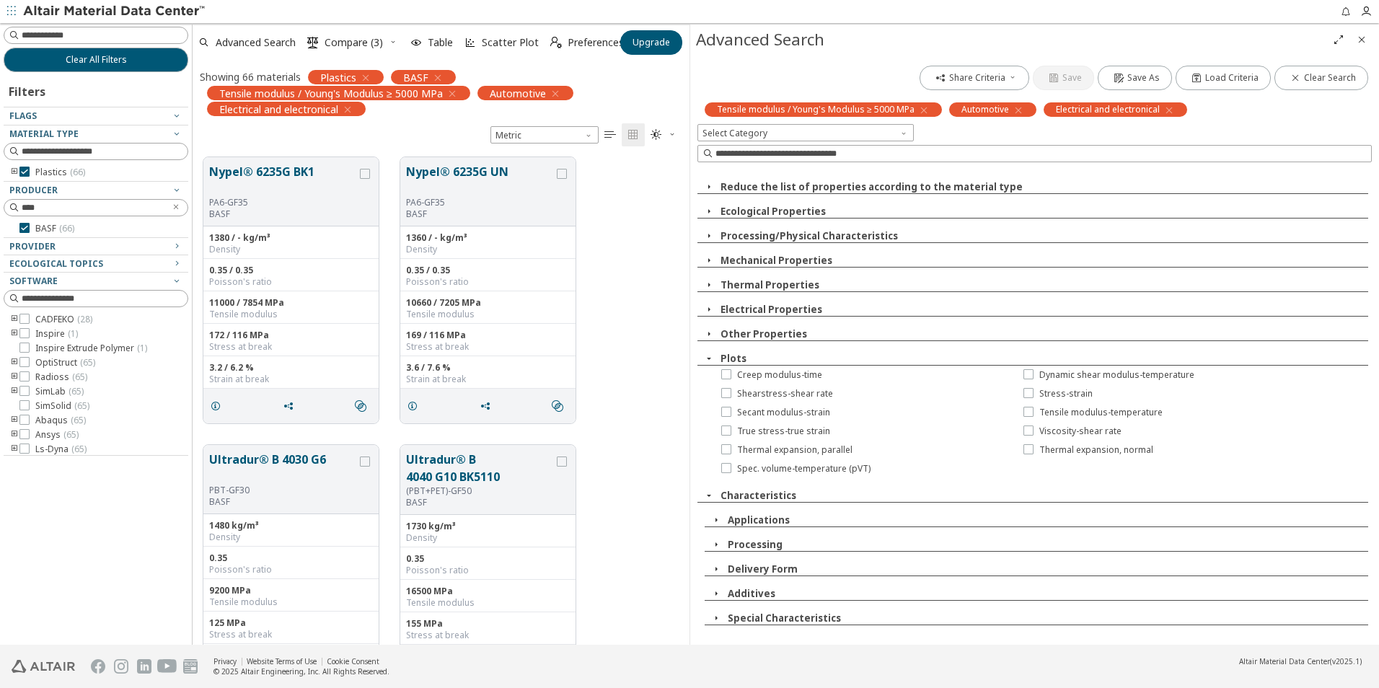
click at [708, 354] on icon "button" at bounding box center [709, 359] width 12 height 12
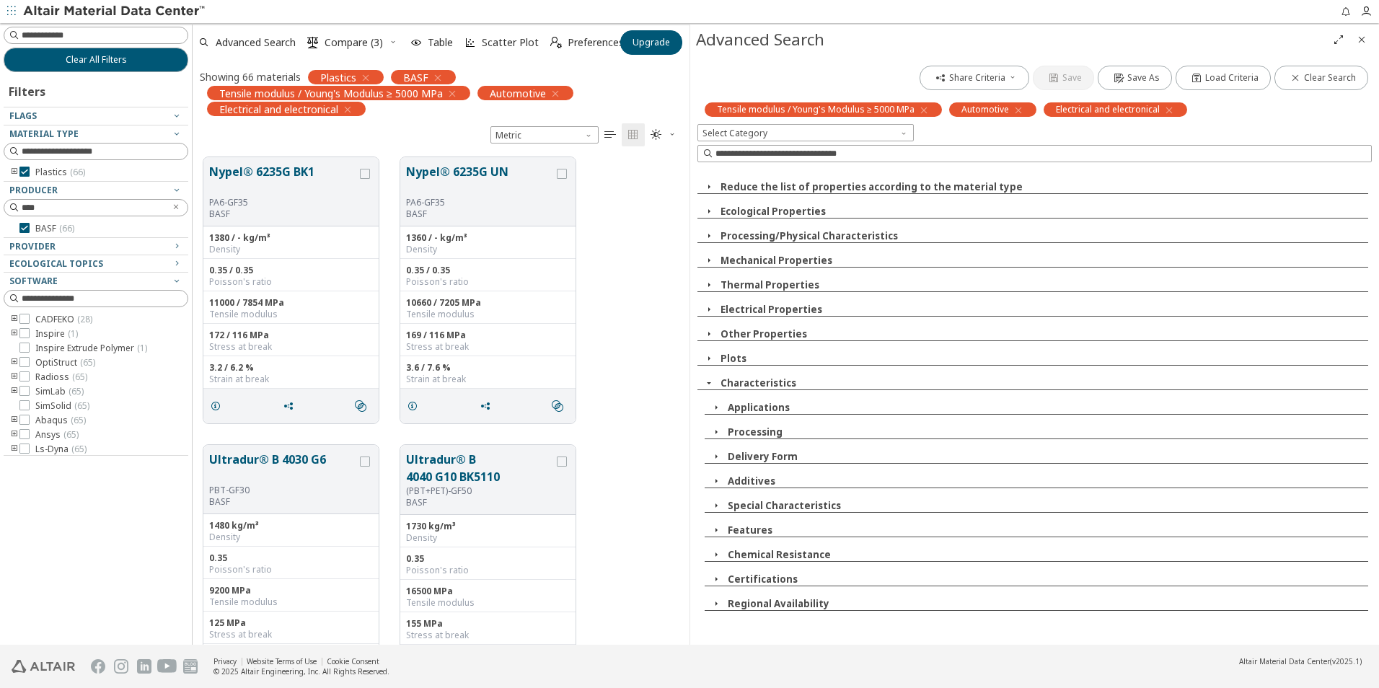
click at [708, 408] on span "button" at bounding box center [716, 407] width 17 height 13
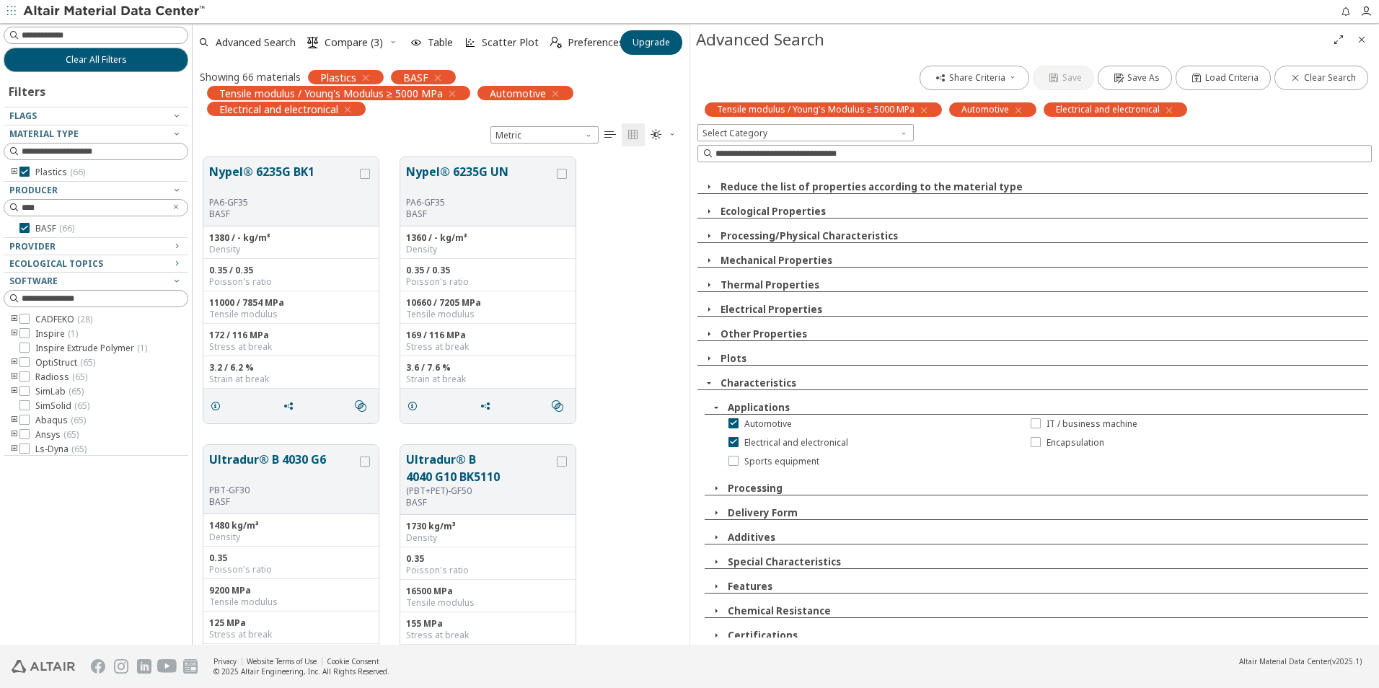
click at [708, 408] on span "button" at bounding box center [716, 407] width 17 height 13
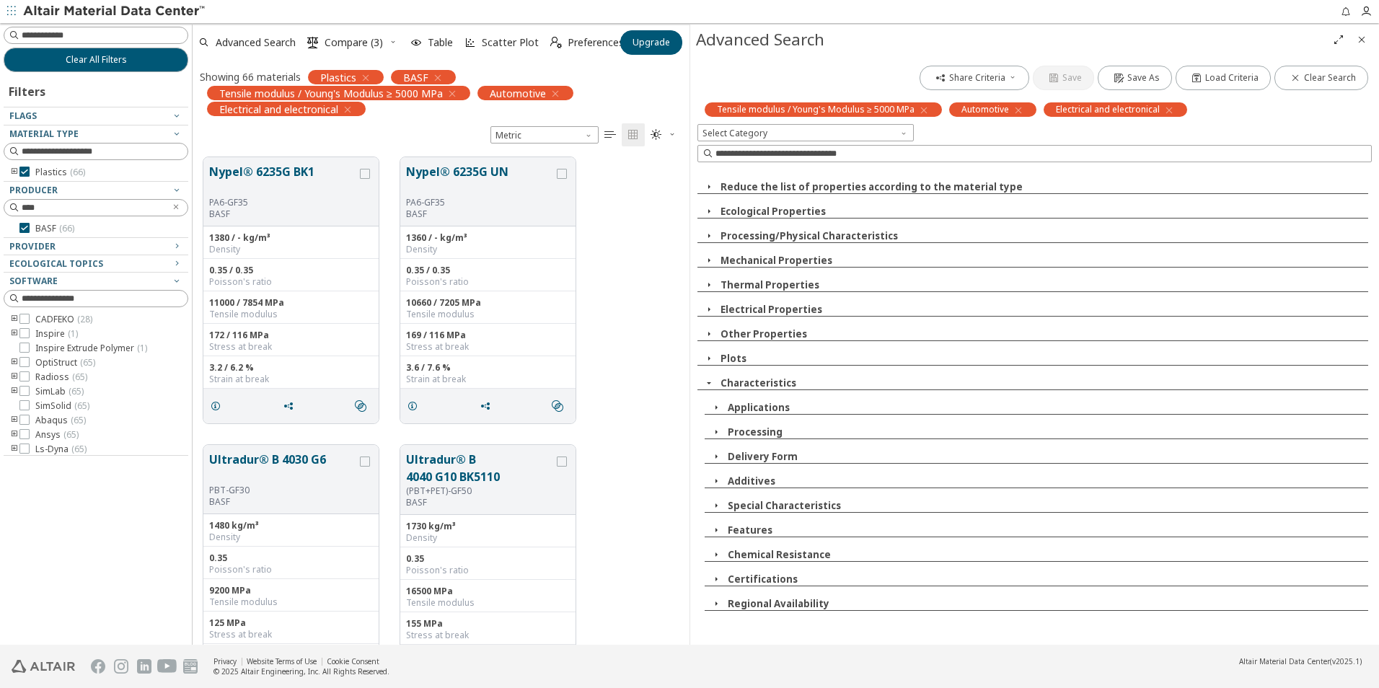
click at [711, 432] on icon "button" at bounding box center [717, 432] width 12 height 12
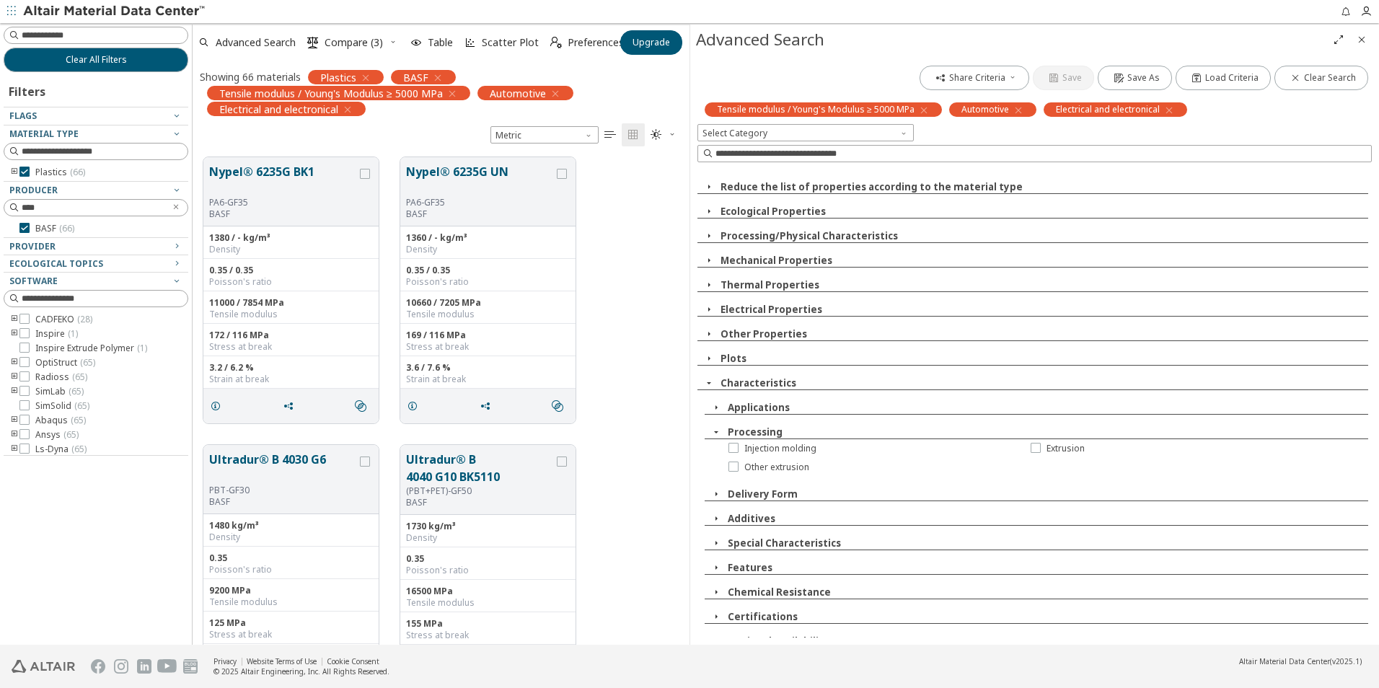
click at [711, 432] on icon "button" at bounding box center [717, 432] width 12 height 12
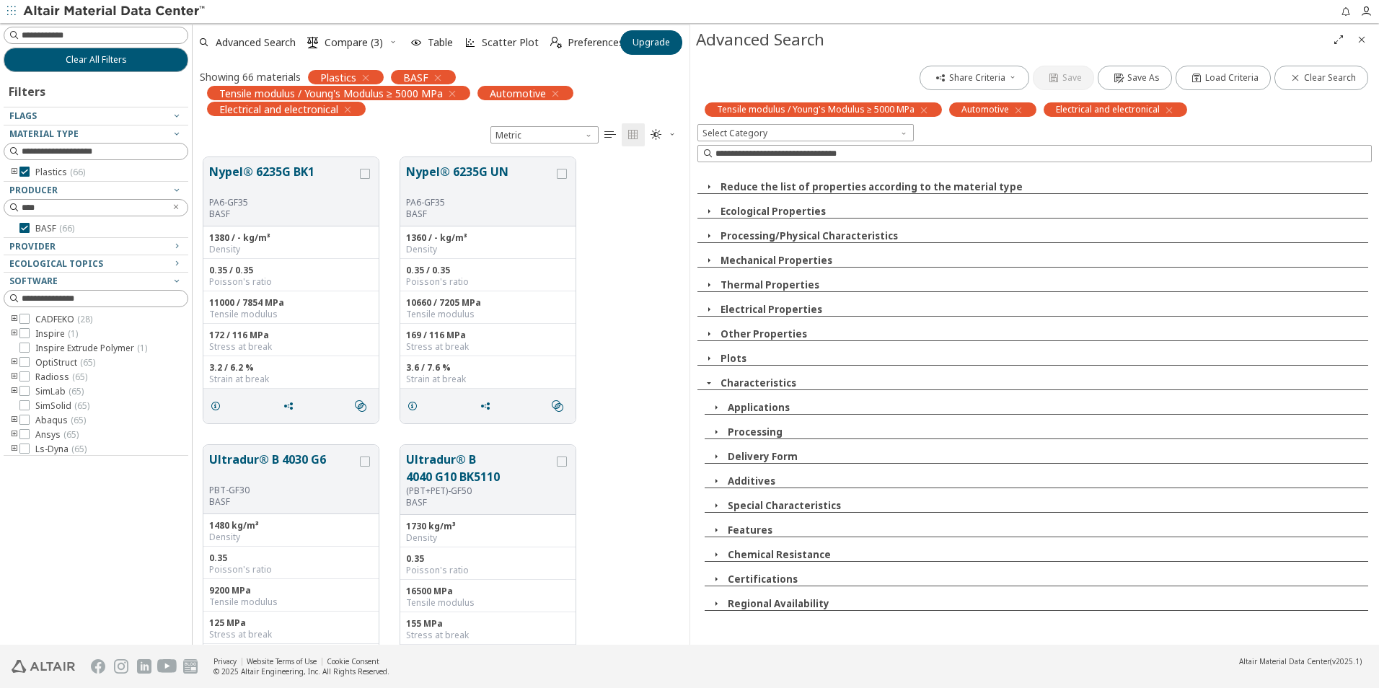
click at [718, 458] on icon "button" at bounding box center [717, 457] width 12 height 12
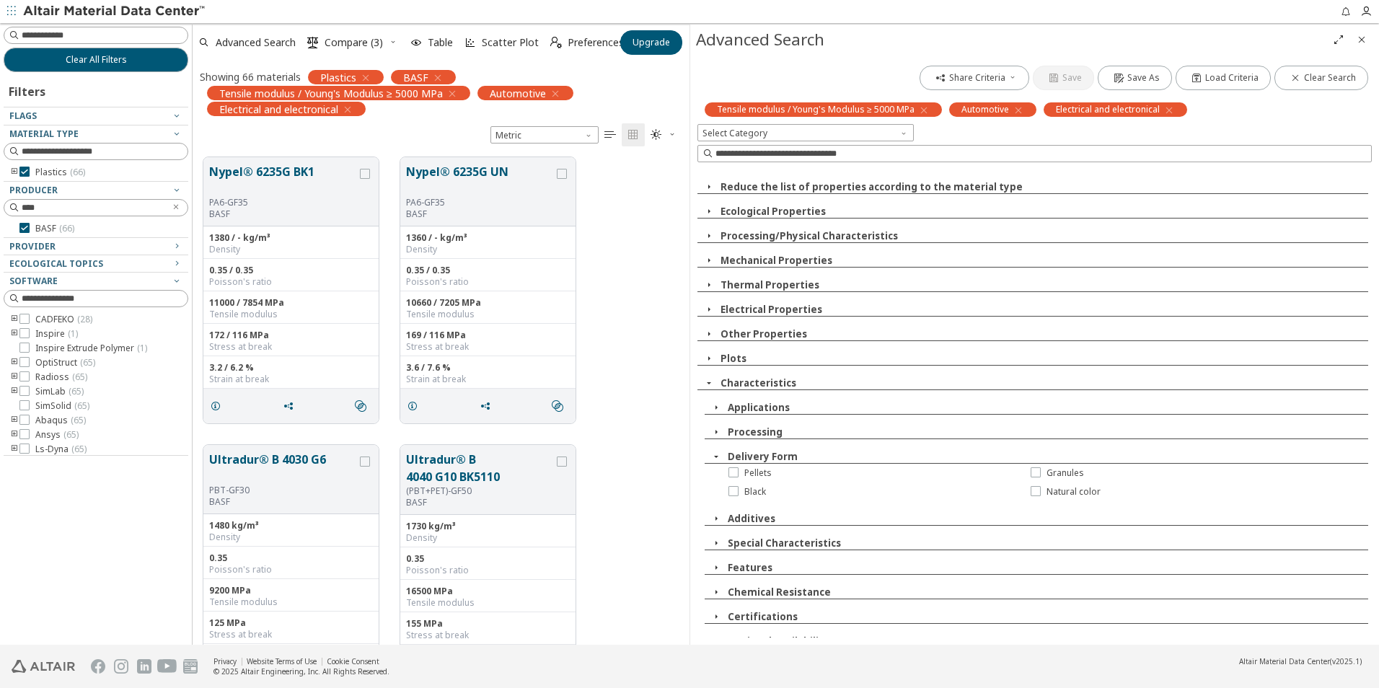
click at [718, 457] on icon "button" at bounding box center [717, 457] width 12 height 12
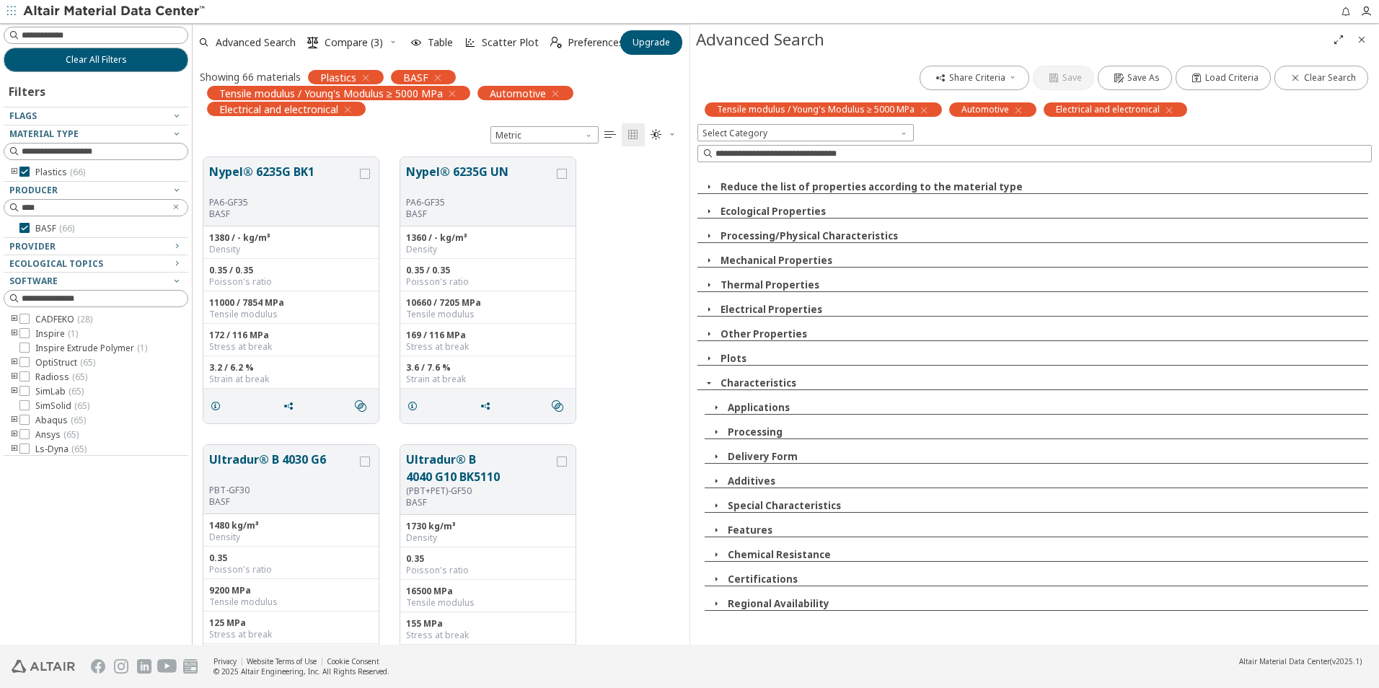
click at [716, 604] on icon "button" at bounding box center [717, 604] width 12 height 12
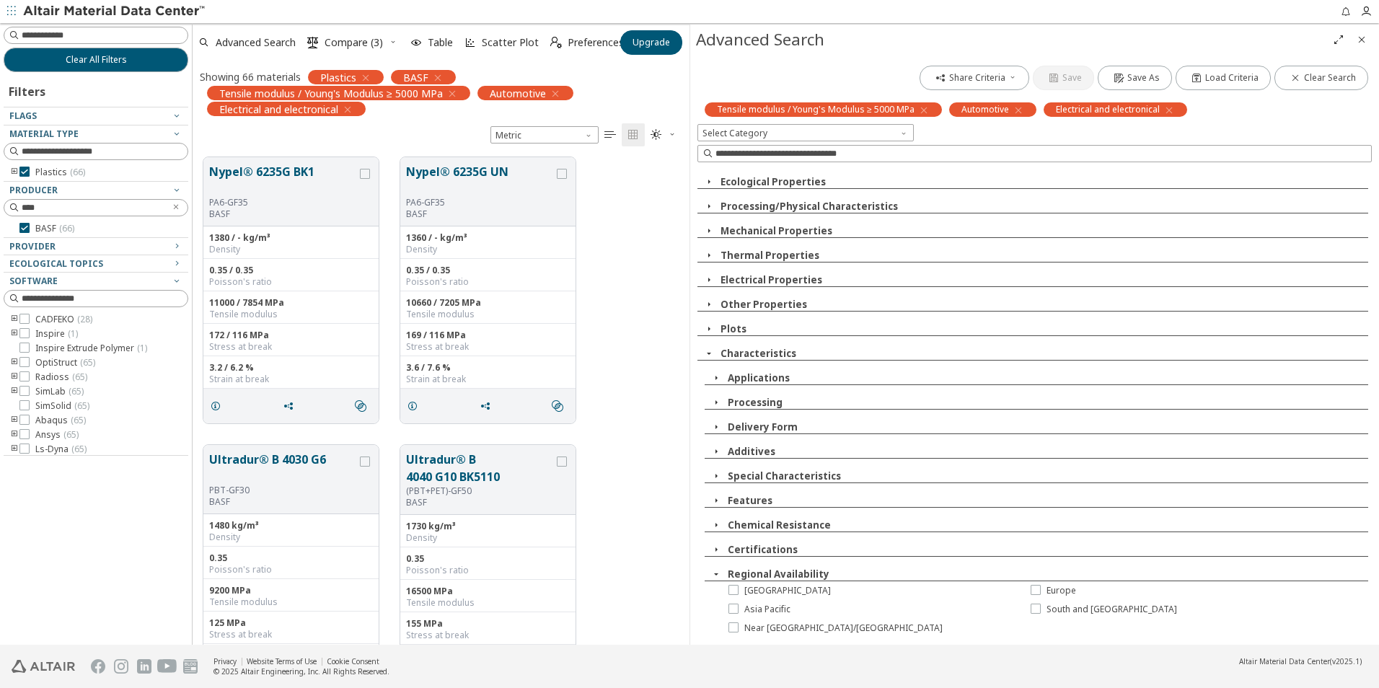
click at [709, 569] on span "button" at bounding box center [716, 574] width 17 height 13
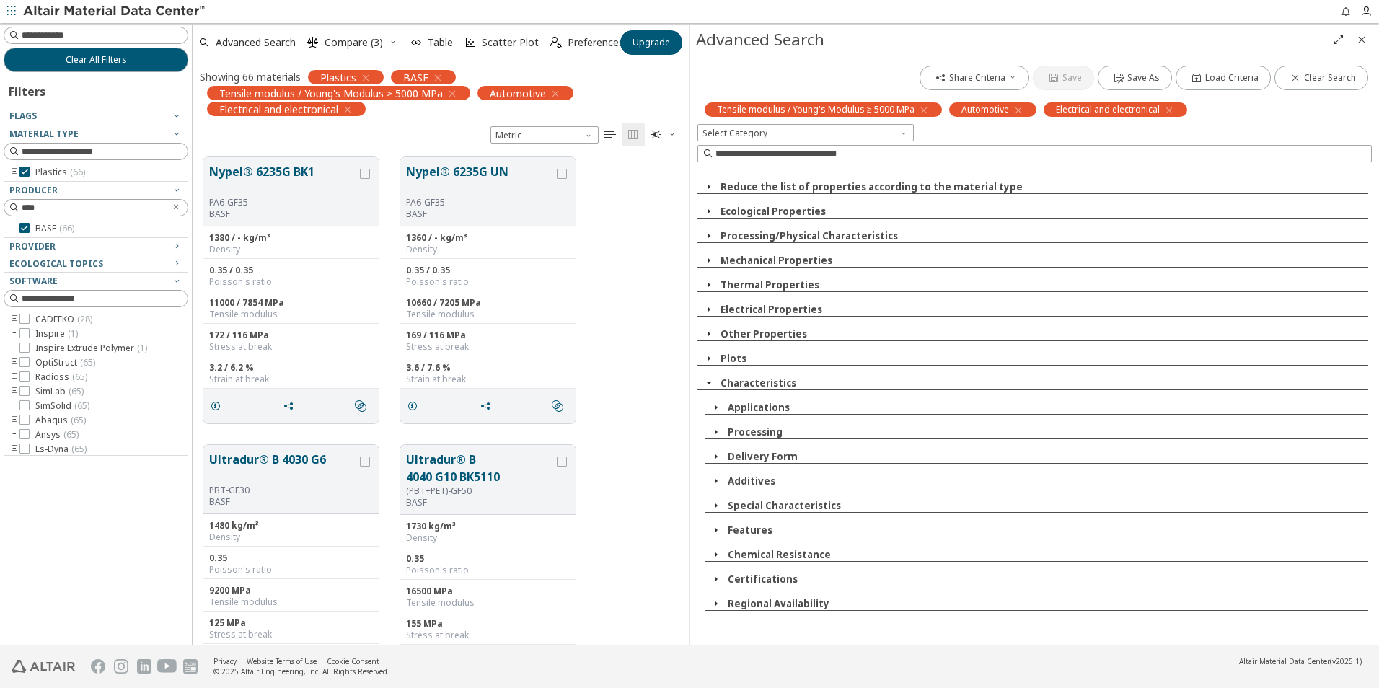
scroll to position [0, 0]
click at [713, 553] on icon "button" at bounding box center [717, 555] width 12 height 12
click at [712, 555] on icon "button" at bounding box center [717, 555] width 12 height 12
click at [712, 531] on icon "button" at bounding box center [717, 530] width 12 height 12
click at [711, 532] on icon "button" at bounding box center [717, 530] width 12 height 12
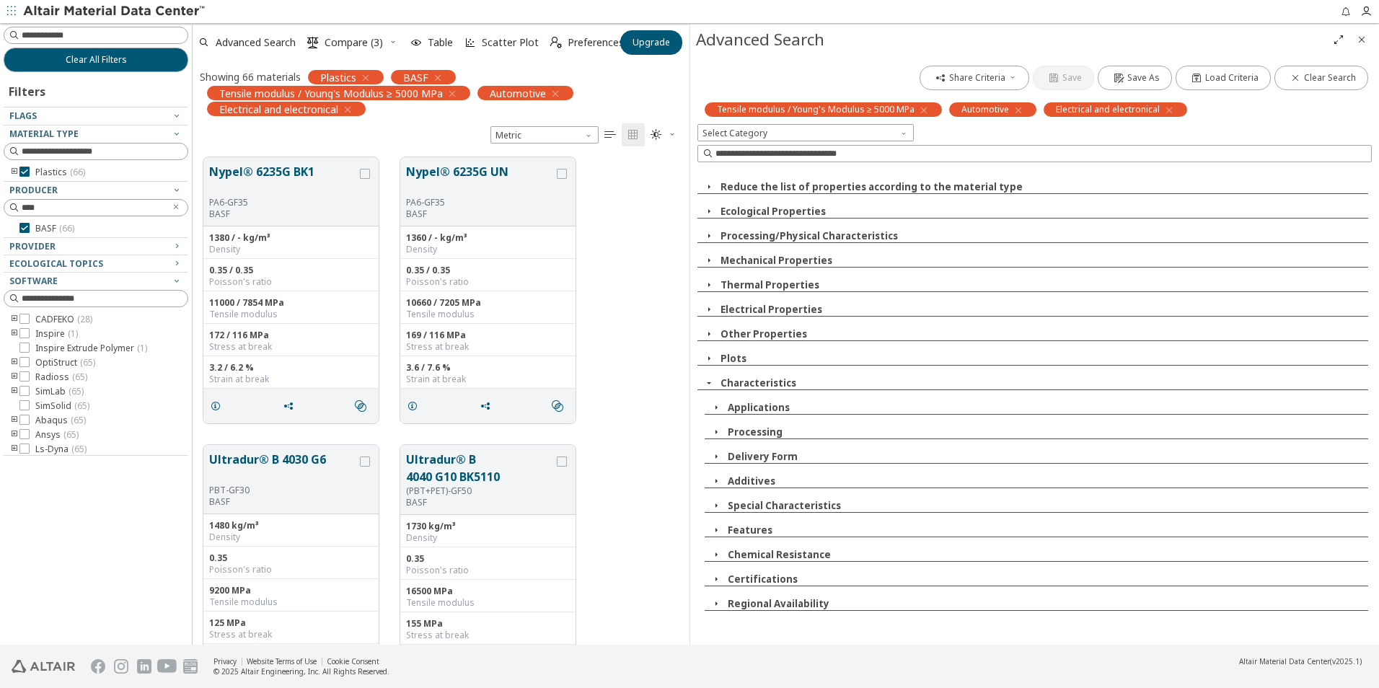
click at [709, 333] on icon "button" at bounding box center [709, 334] width 12 height 12
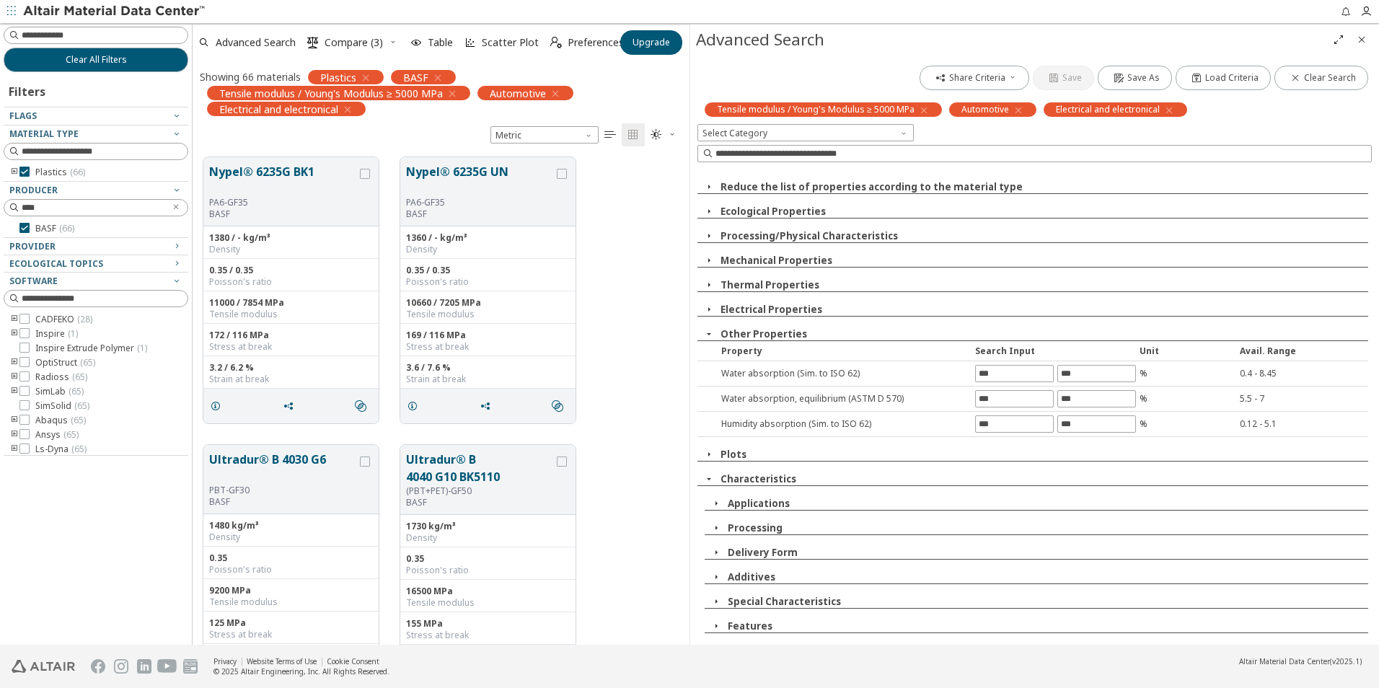
click at [707, 335] on icon "button" at bounding box center [709, 334] width 12 height 12
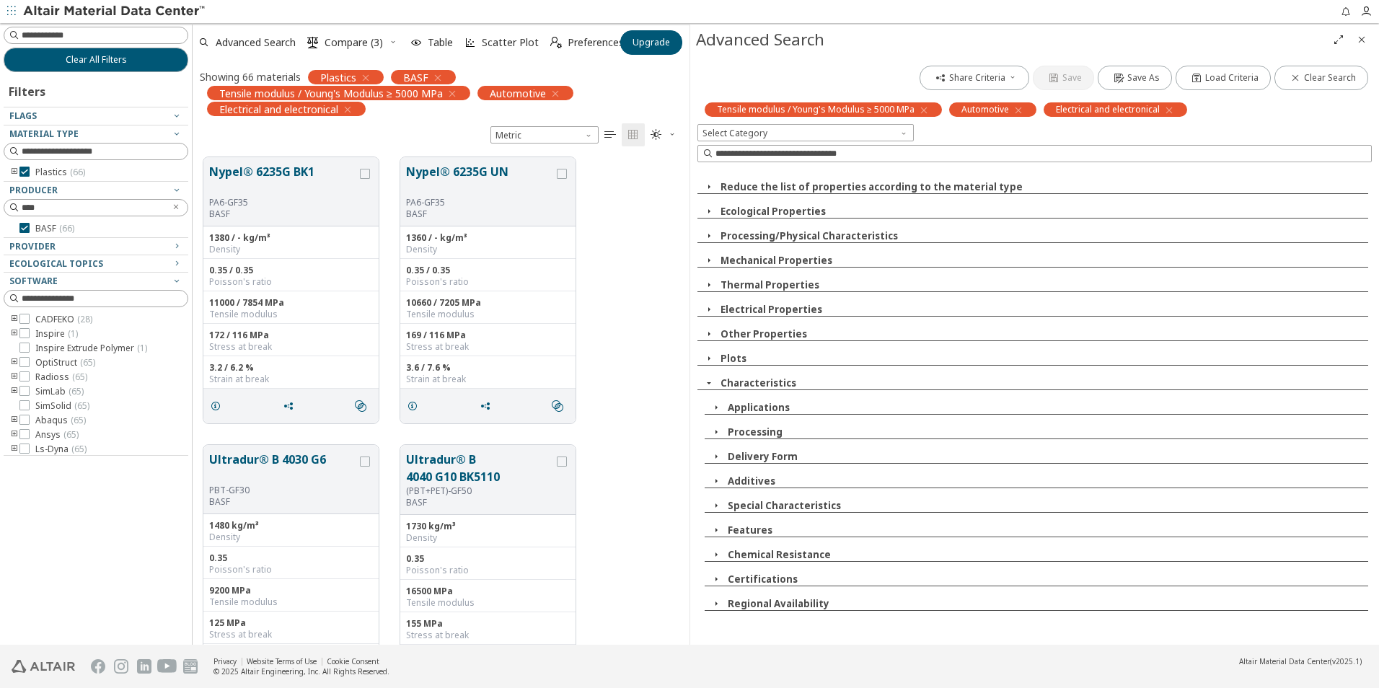
click at [711, 356] on icon "button" at bounding box center [709, 359] width 12 height 12
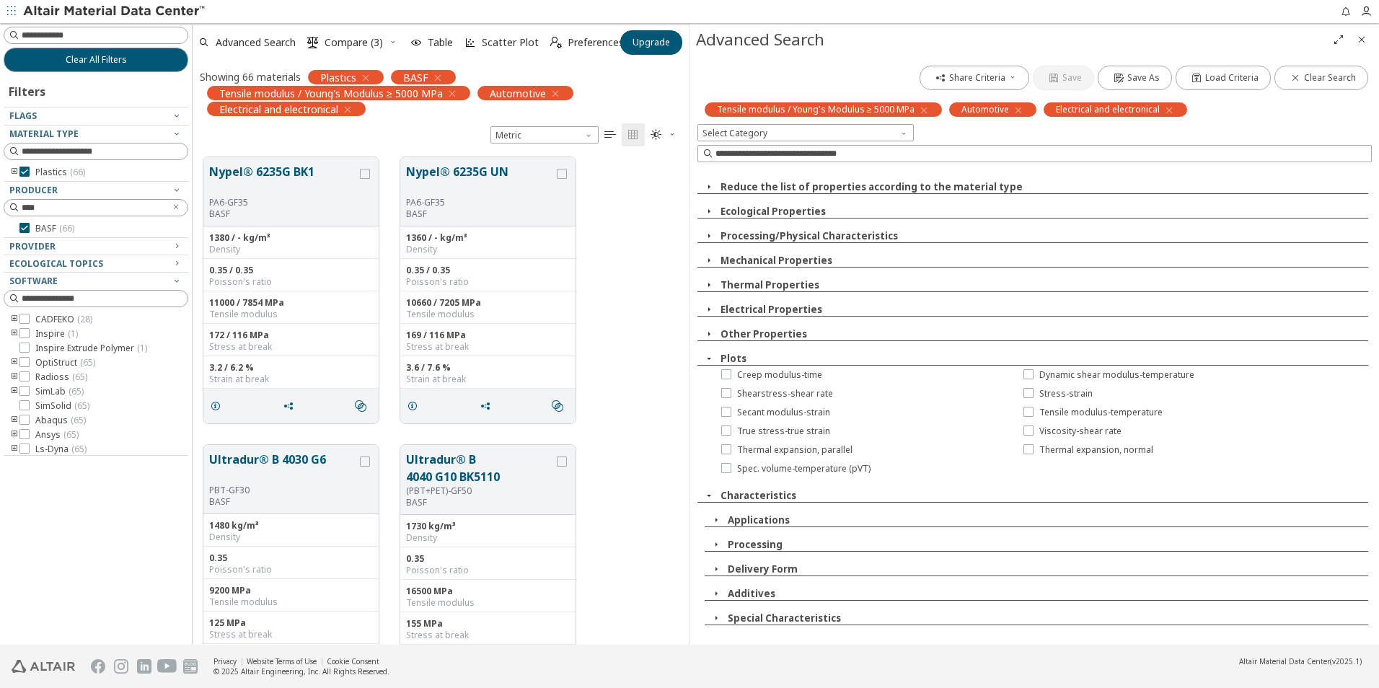
click at [708, 358] on icon "button" at bounding box center [709, 359] width 12 height 12
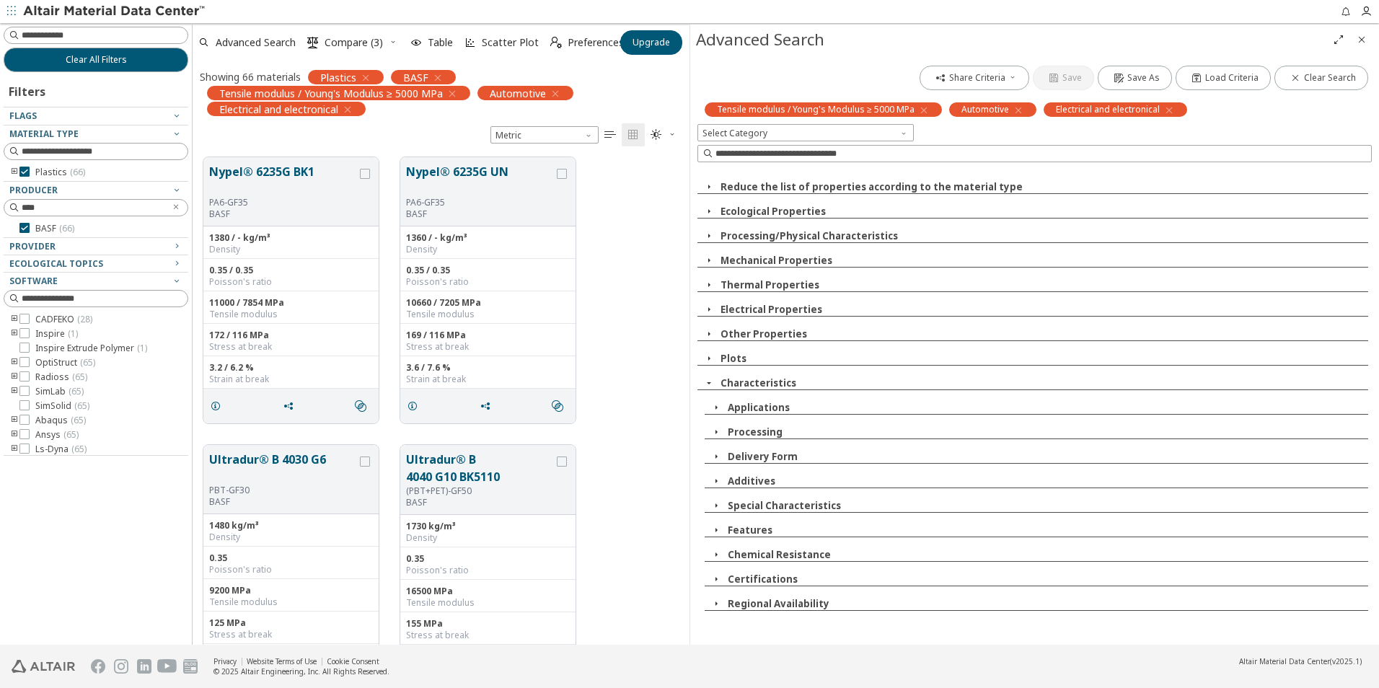
click at [711, 234] on icon "button" at bounding box center [709, 236] width 12 height 12
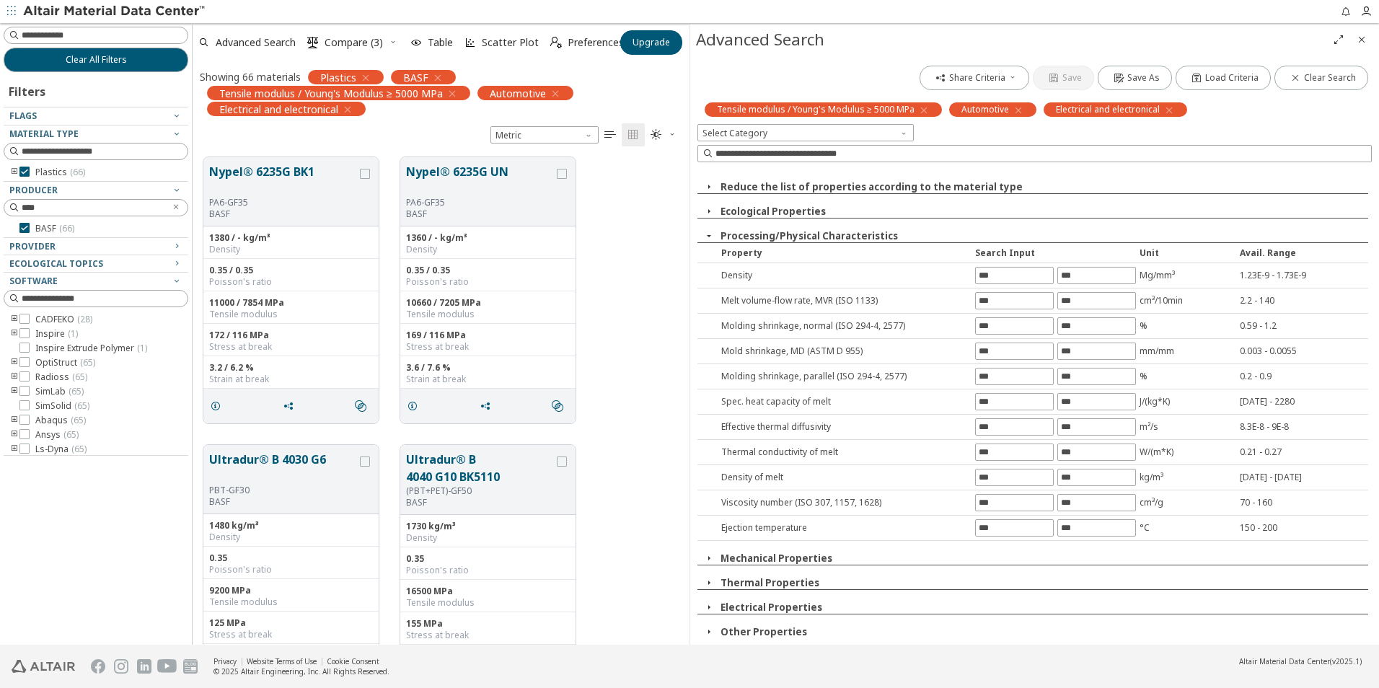
click at [707, 236] on icon "button" at bounding box center [709, 236] width 12 height 12
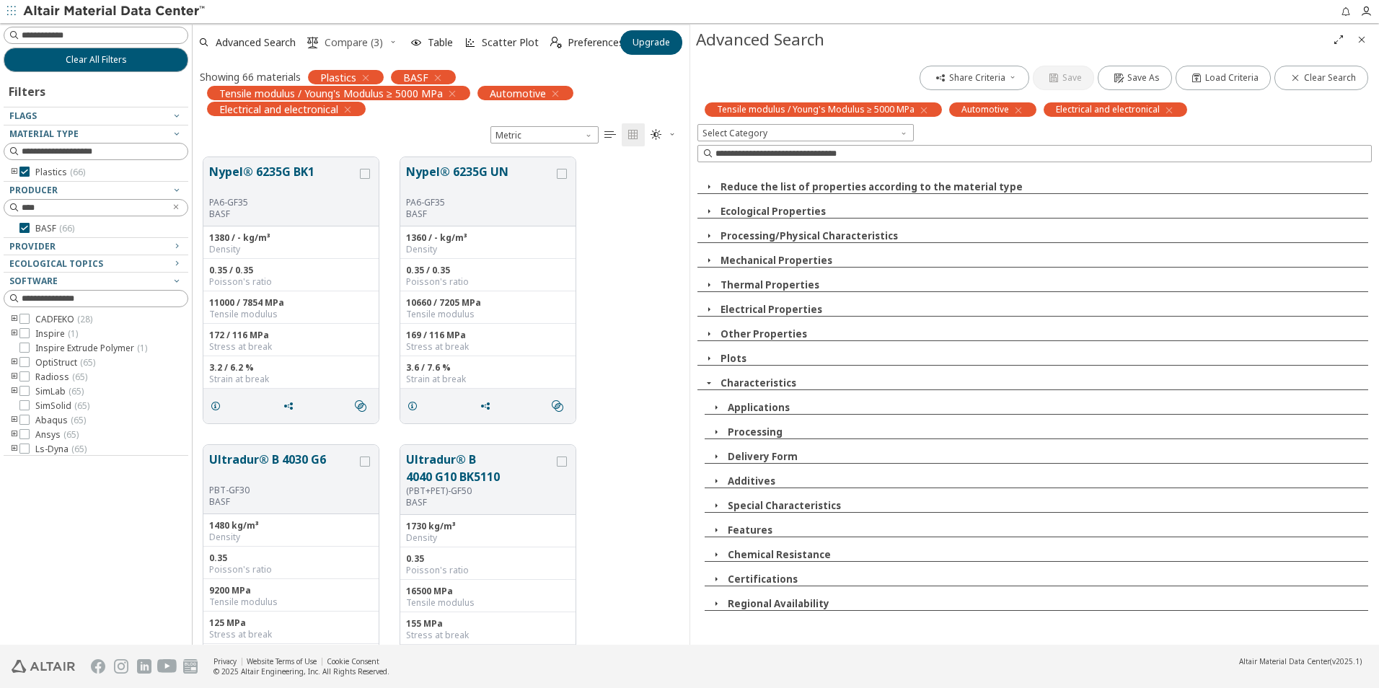
click at [366, 39] on span "Compare (3)" at bounding box center [354, 43] width 58 height 10
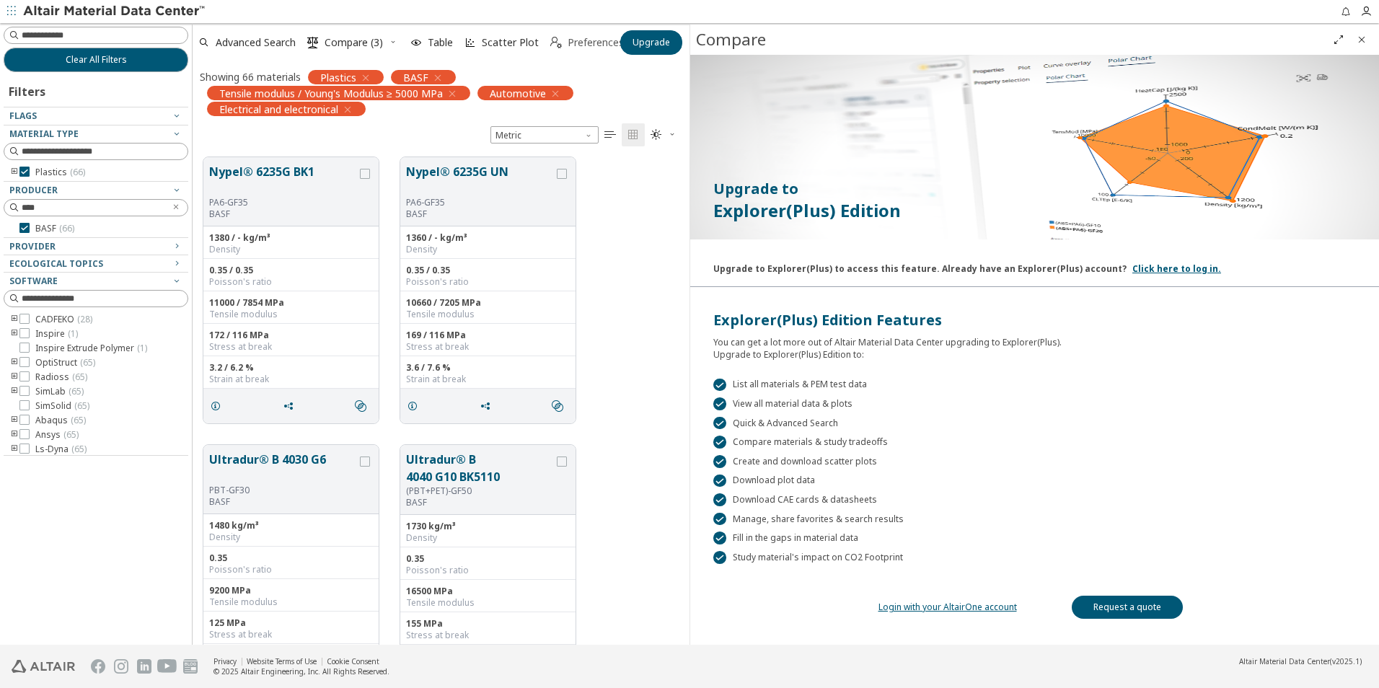
click at [583, 48] on span "Preferences" at bounding box center [596, 43] width 56 height 10
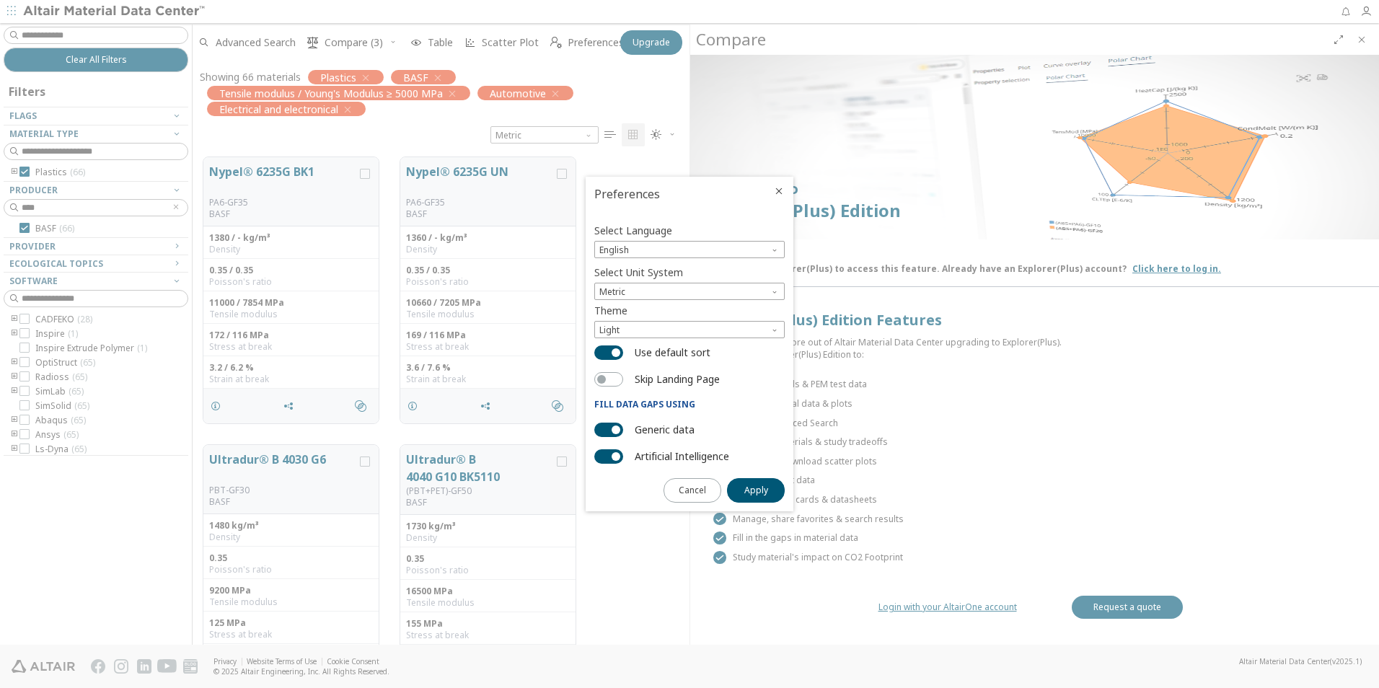
click at [778, 190] on icon "Close" at bounding box center [779, 191] width 12 height 12
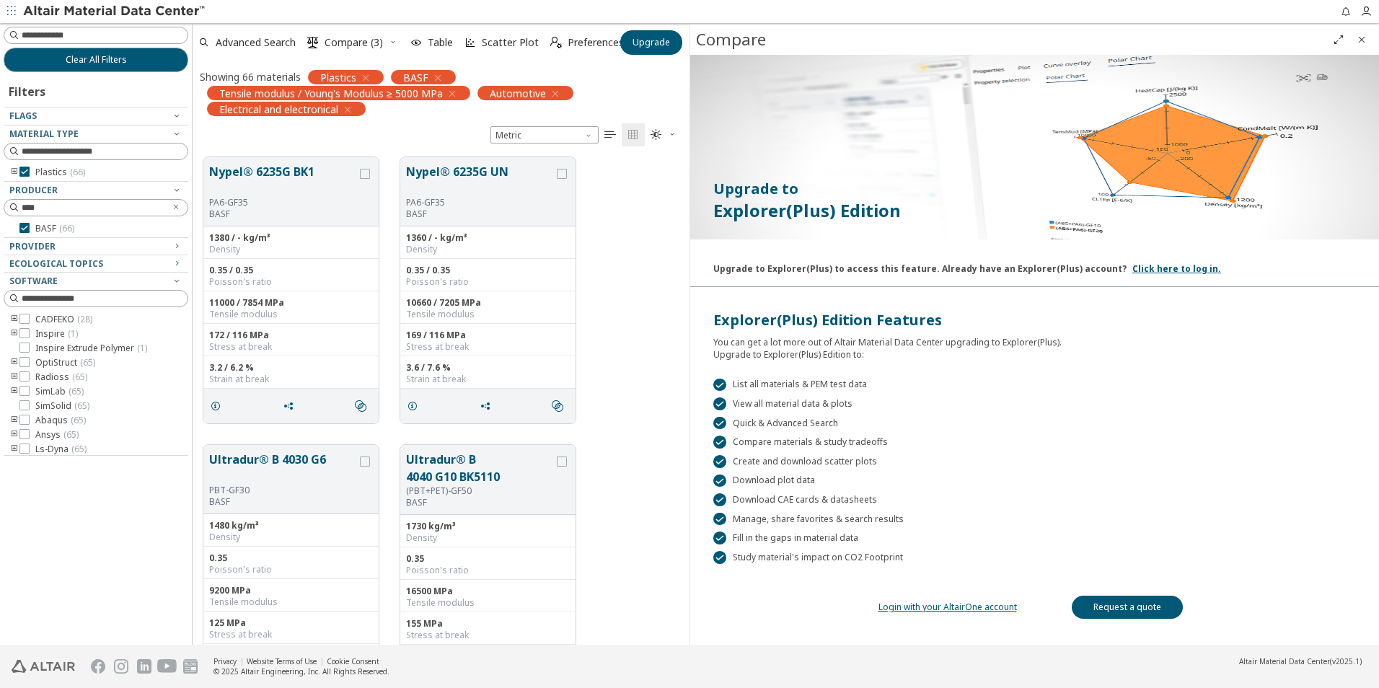
click at [1358, 39] on icon "Close" at bounding box center [1362, 40] width 12 height 12
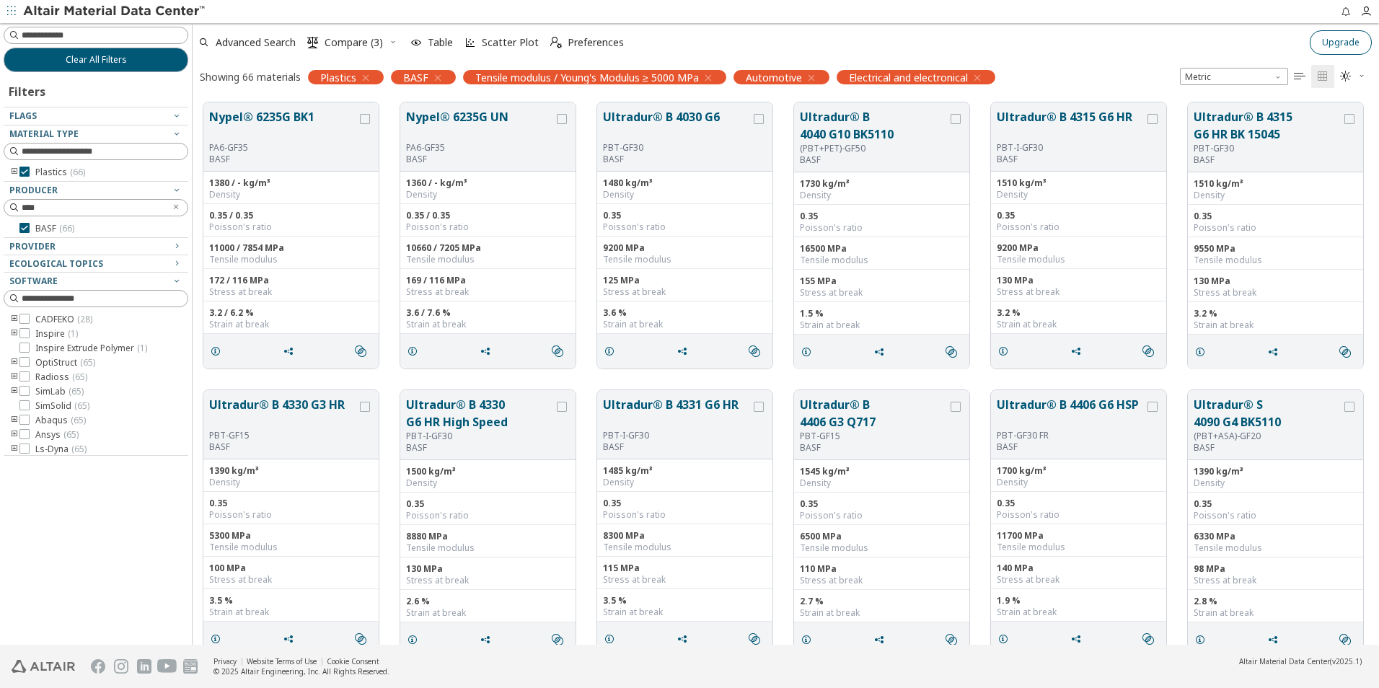
scroll to position [542, 1176]
click at [254, 48] on span "Advanced Search" at bounding box center [256, 43] width 80 height 10
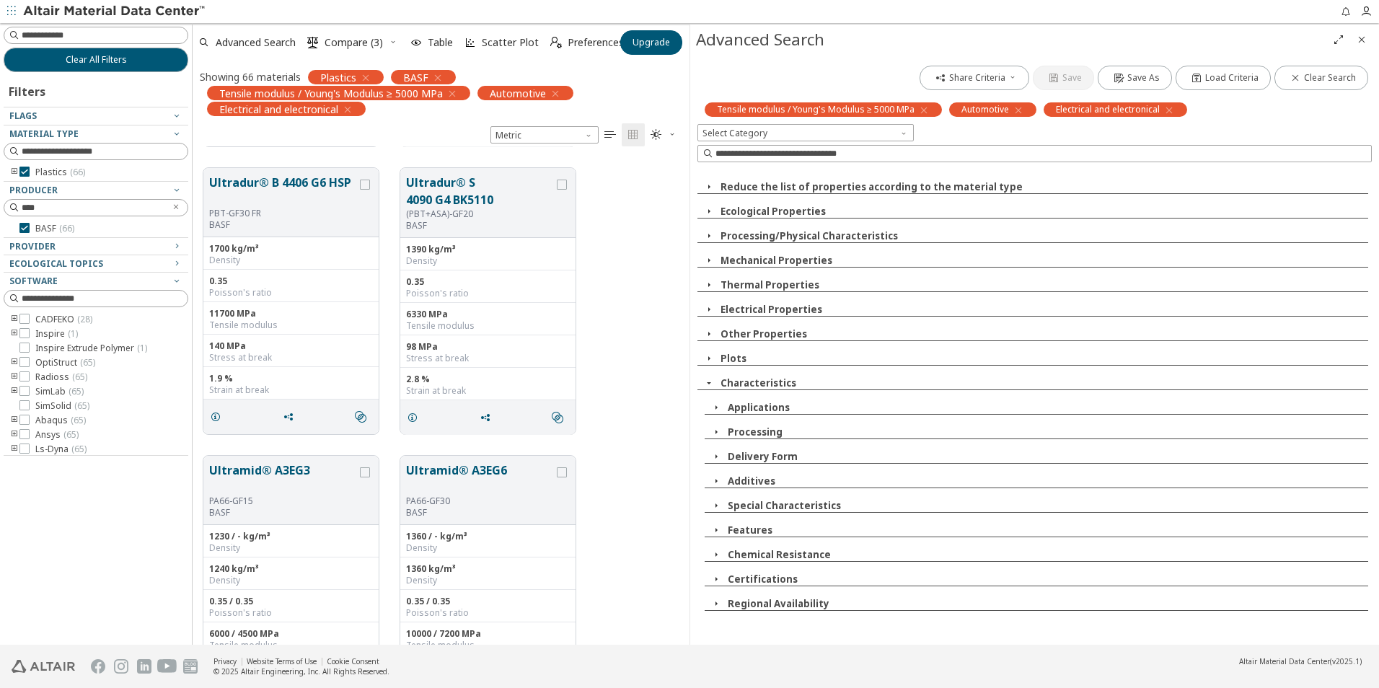
scroll to position [1443, 0]
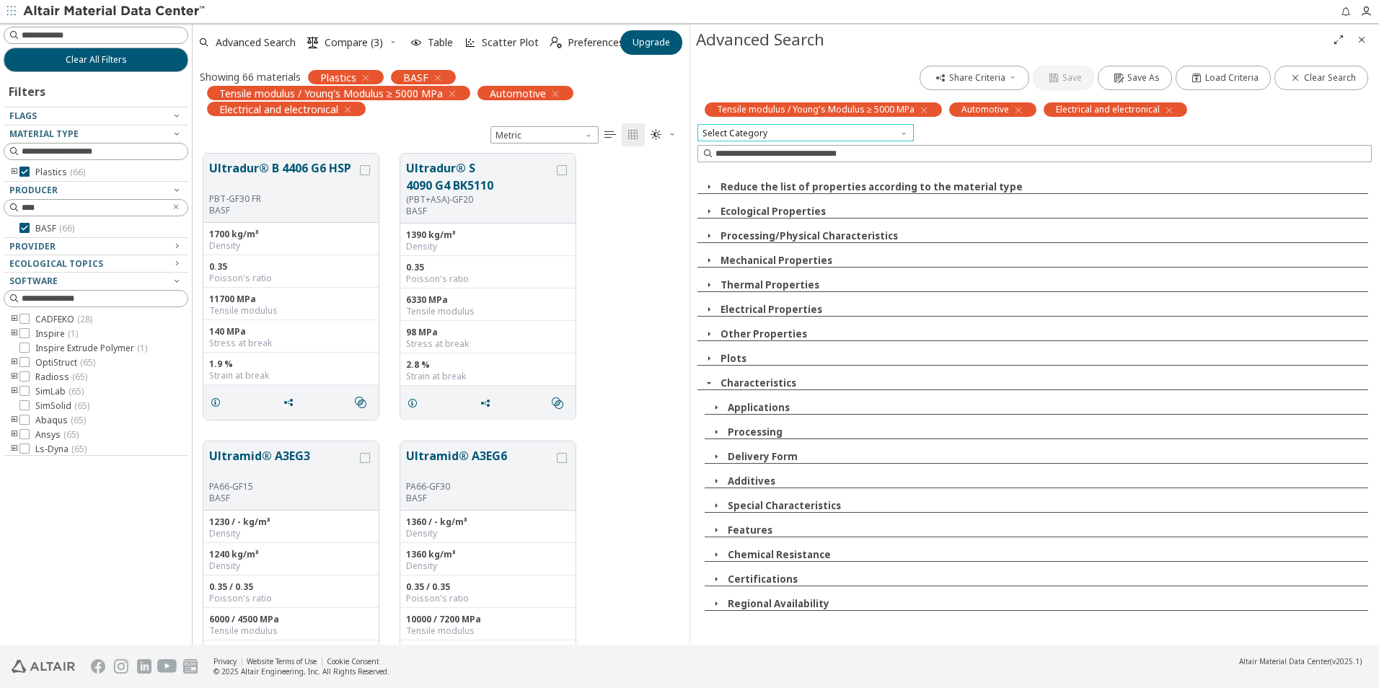
click at [787, 133] on span "Select Category" at bounding box center [806, 132] width 216 height 17
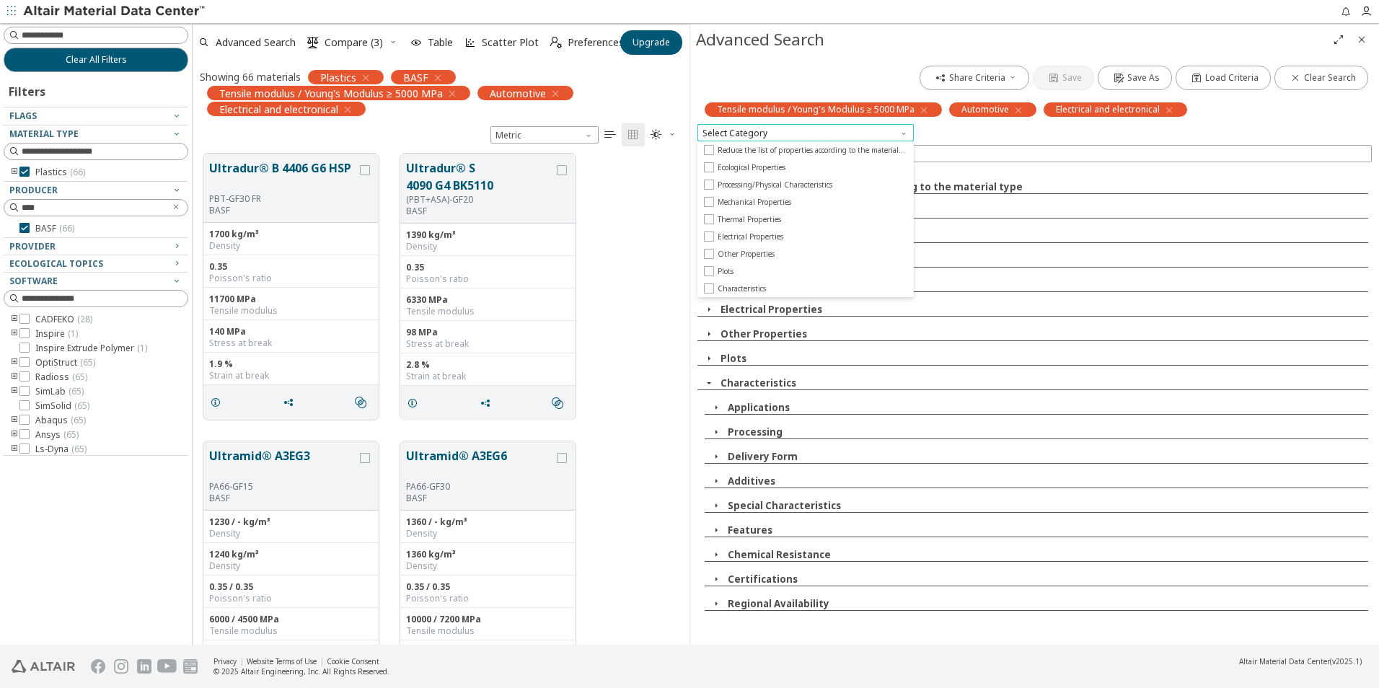
click at [805, 131] on span "Select Category" at bounding box center [806, 132] width 216 height 17
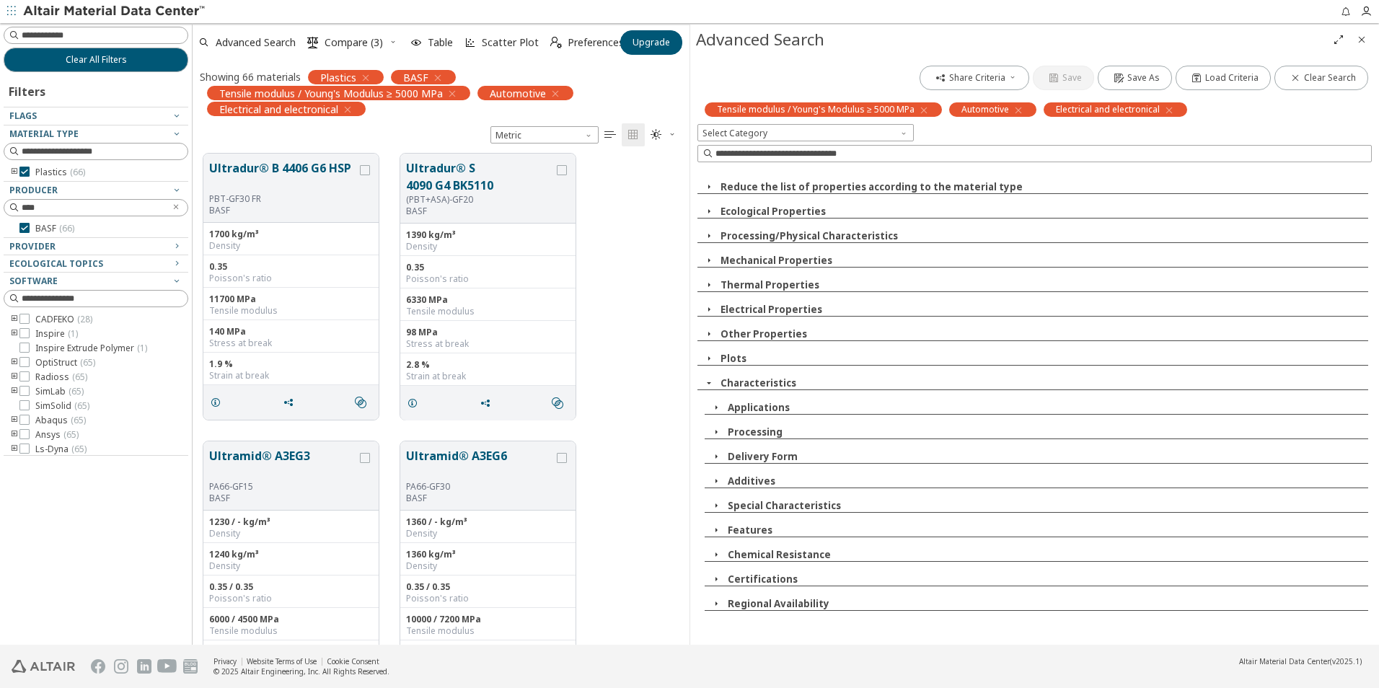
click at [710, 310] on icon "button" at bounding box center [709, 310] width 12 height 12
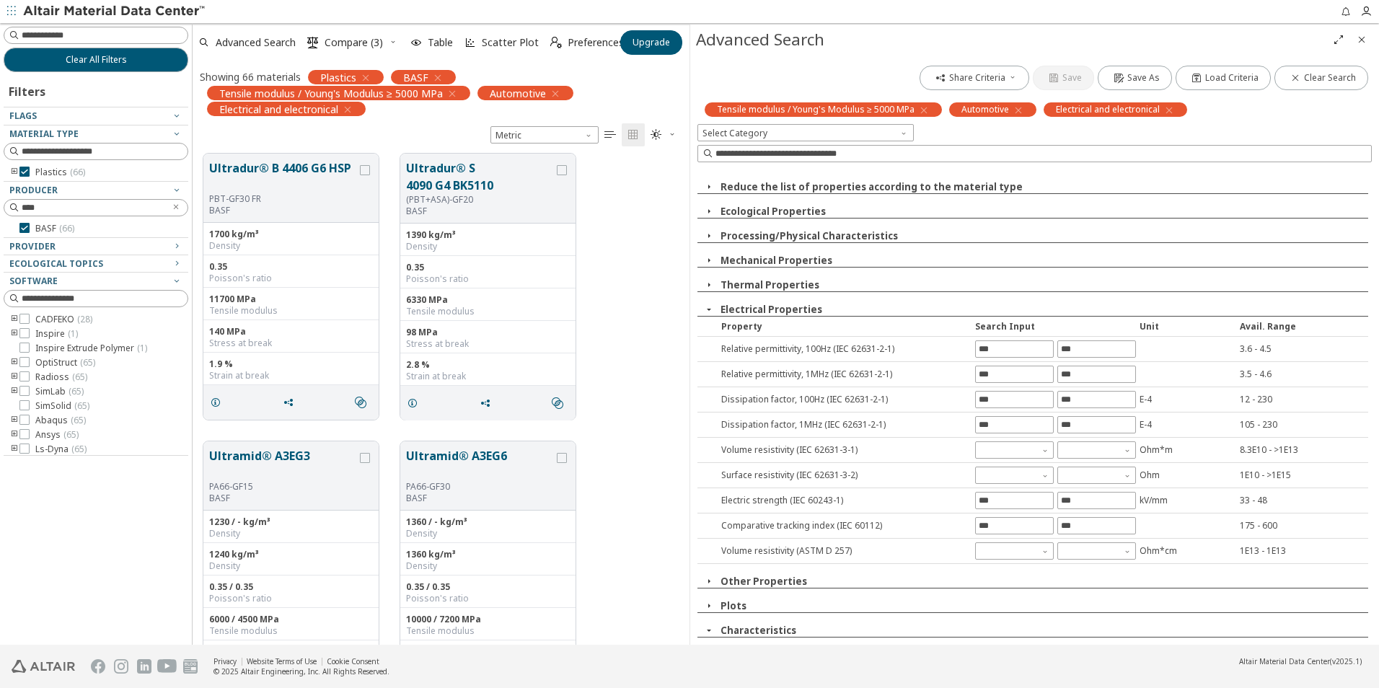
click at [708, 312] on icon "button" at bounding box center [709, 310] width 12 height 12
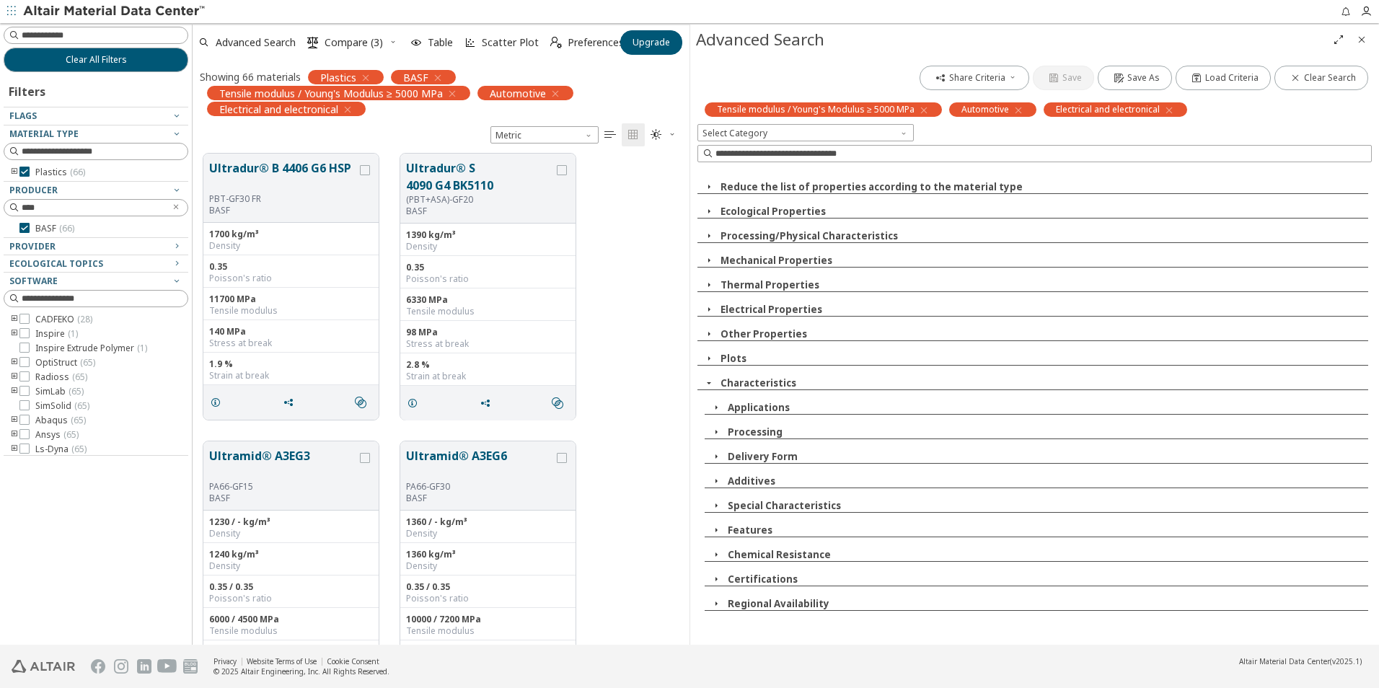
click at [708, 330] on icon "button" at bounding box center [709, 334] width 12 height 12
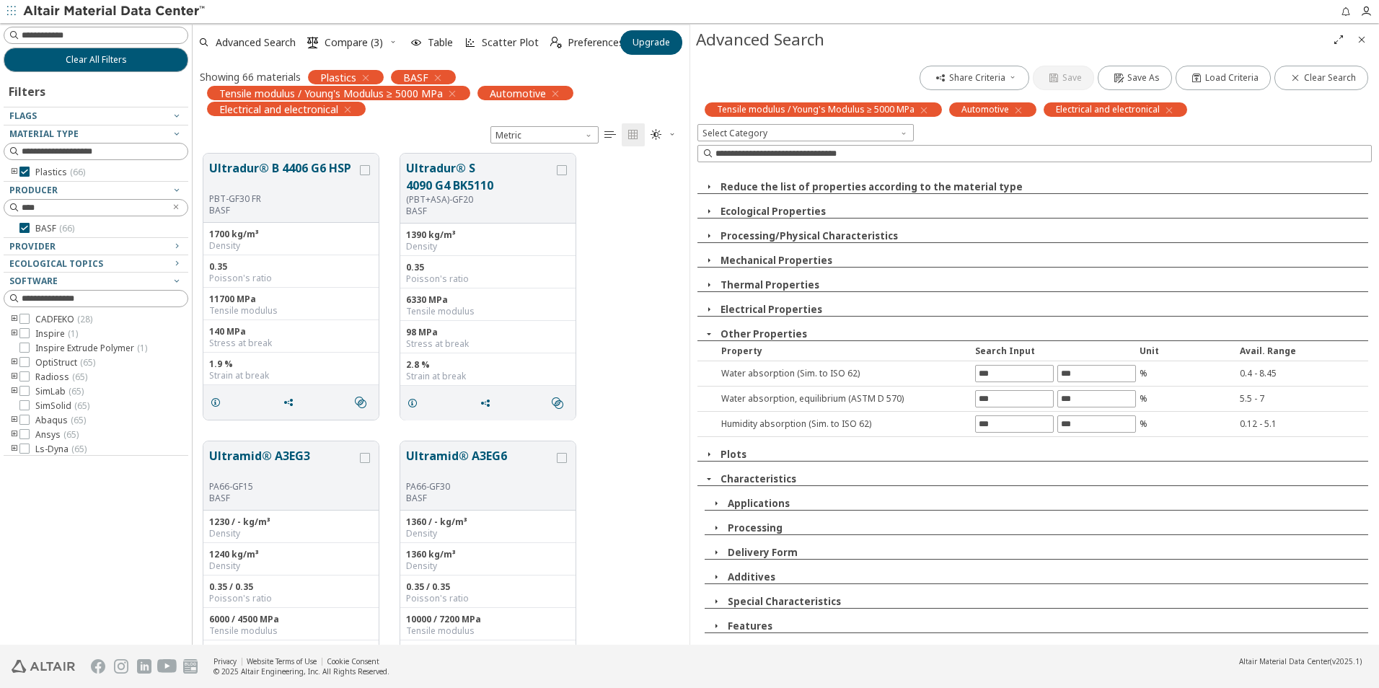
click at [708, 330] on icon "button" at bounding box center [709, 334] width 12 height 12
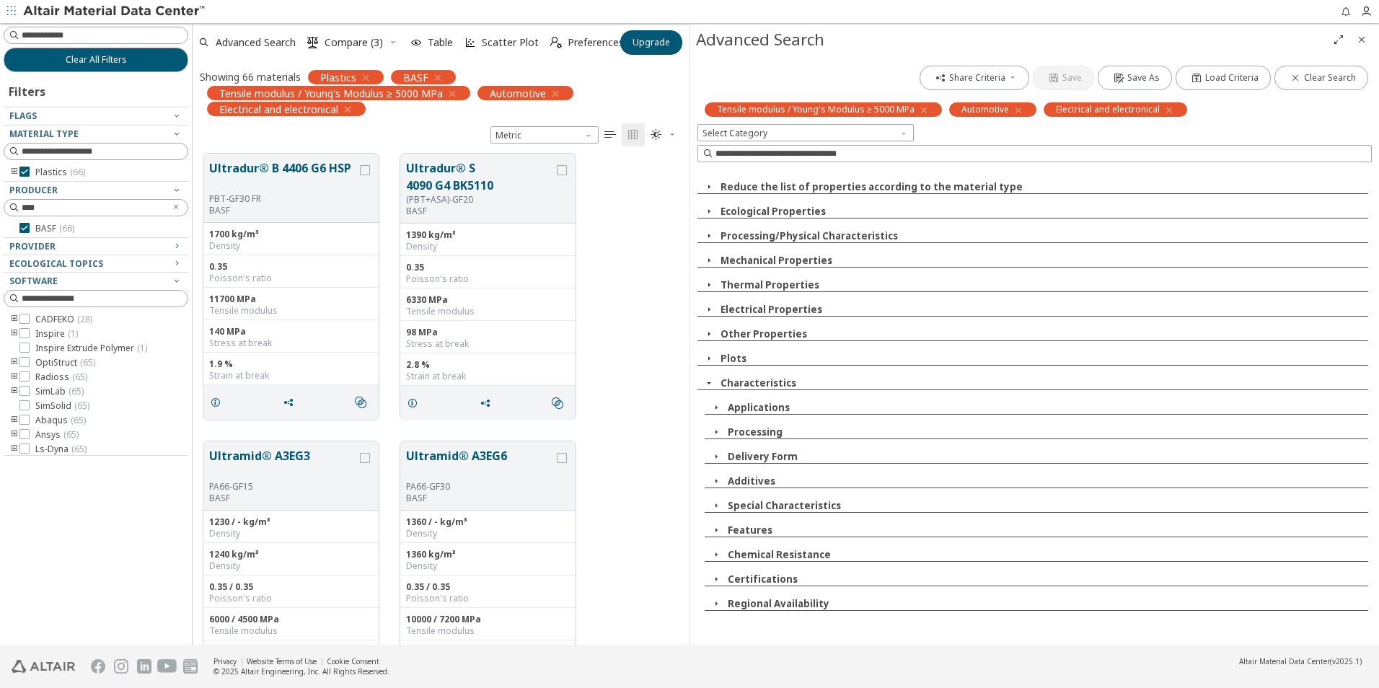
click at [713, 212] on icon "button" at bounding box center [709, 212] width 12 height 12
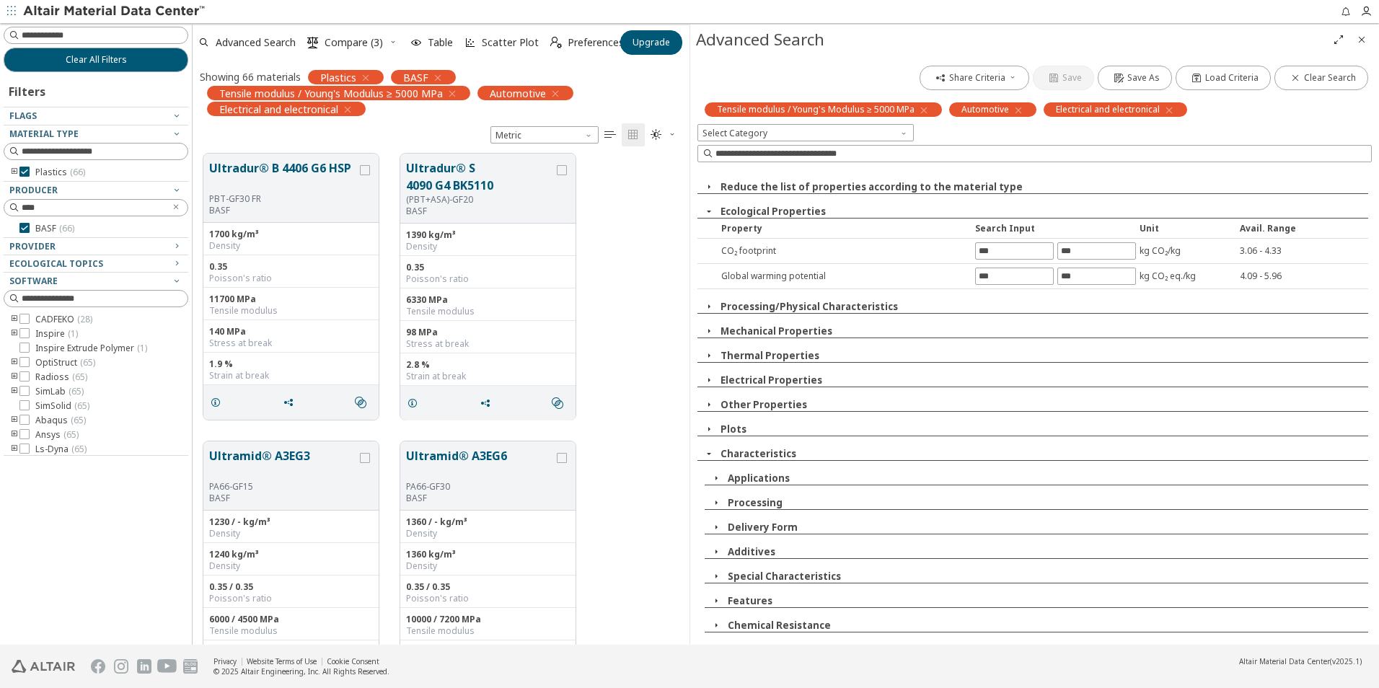
click at [708, 216] on icon "button" at bounding box center [709, 212] width 12 height 12
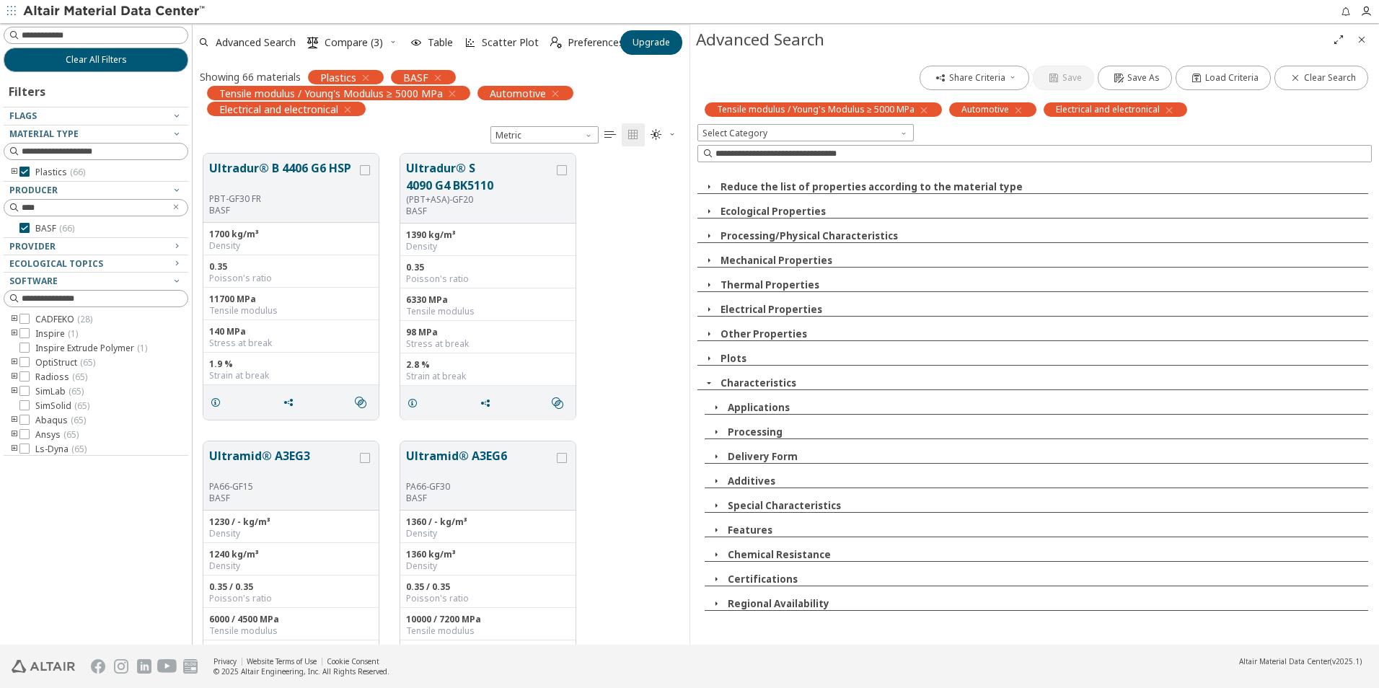
click at [708, 232] on icon "button" at bounding box center [709, 236] width 12 height 12
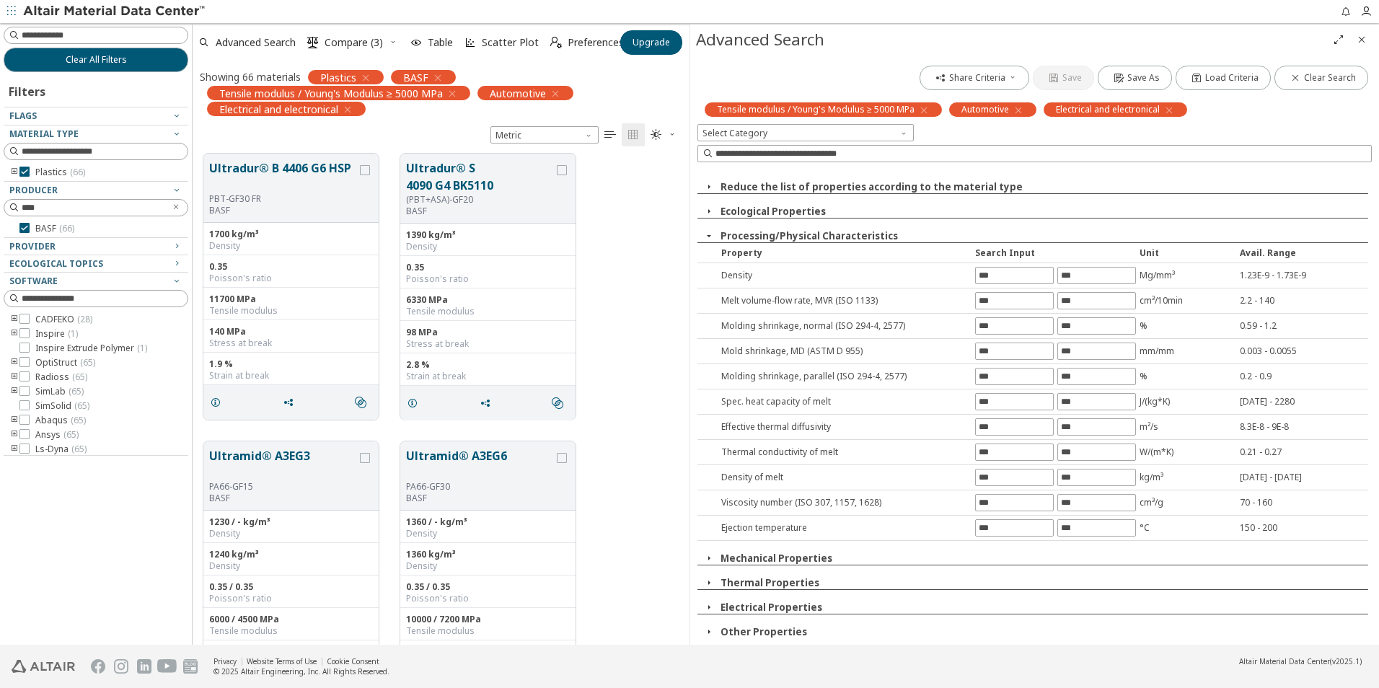
click at [708, 234] on icon "button" at bounding box center [709, 236] width 12 height 12
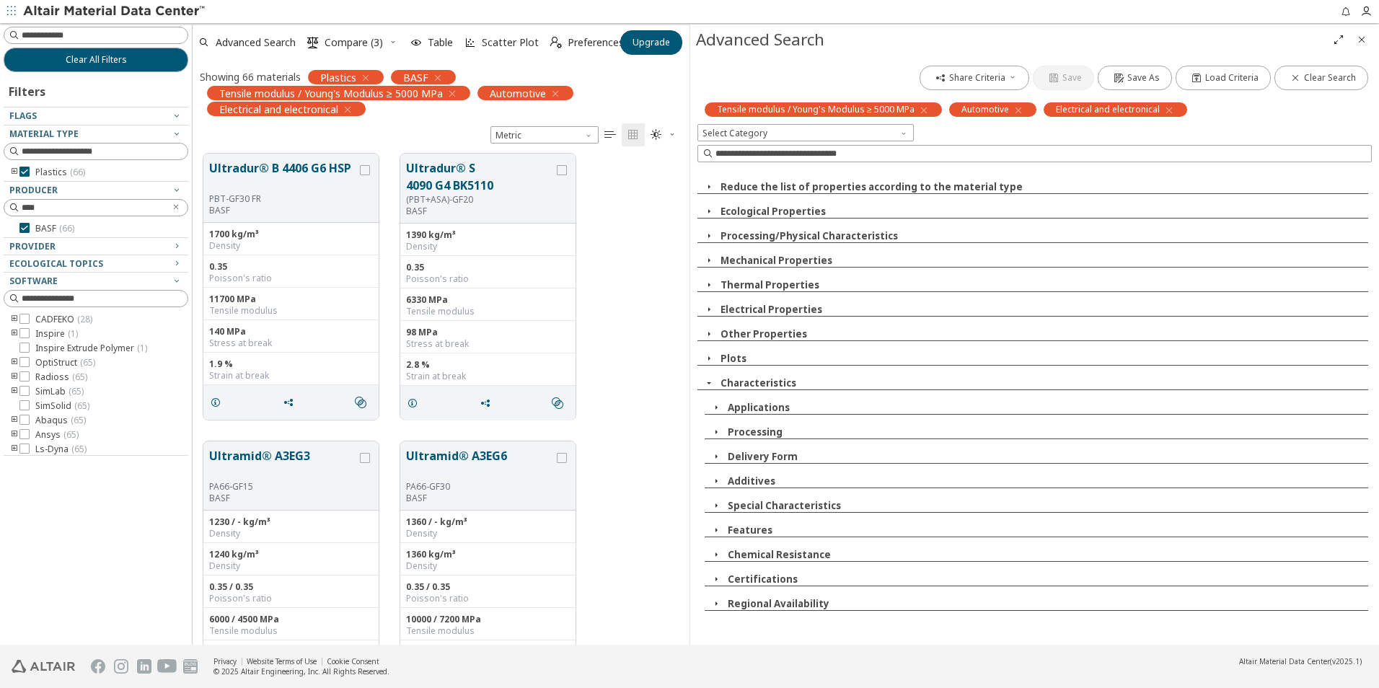
click at [708, 261] on icon "button" at bounding box center [709, 261] width 12 height 12
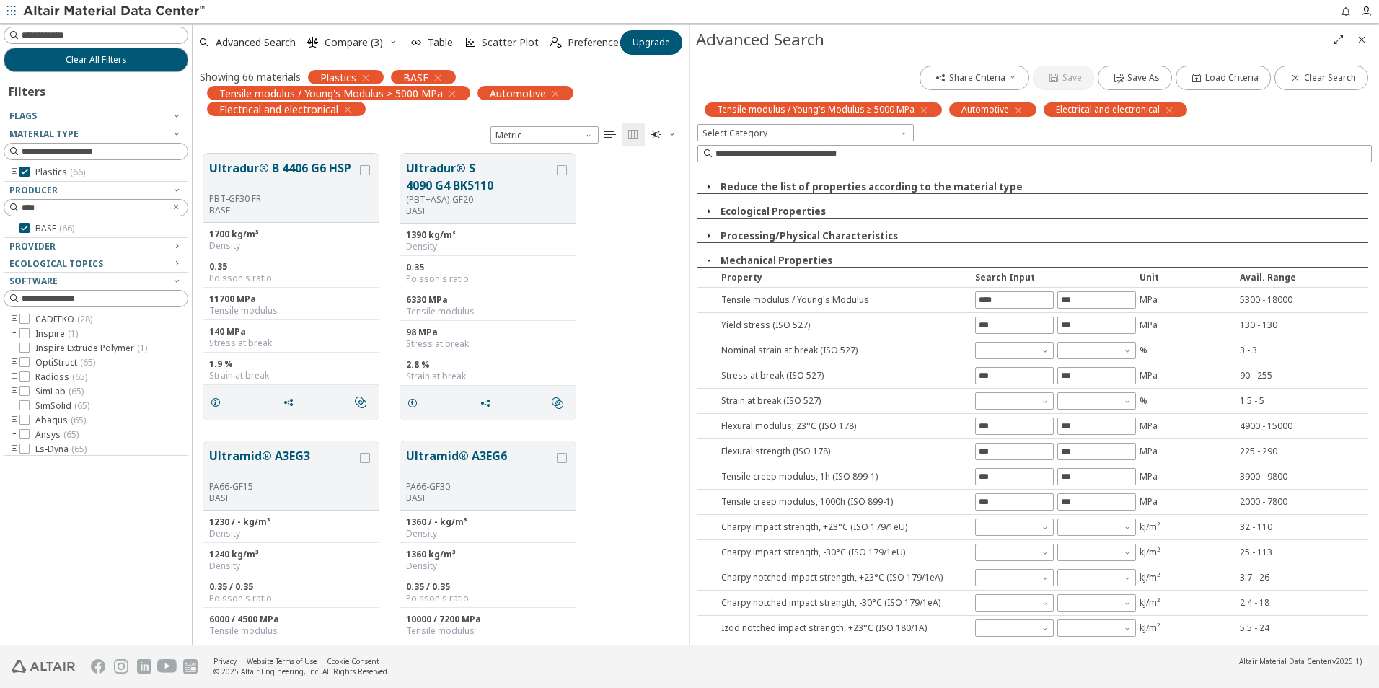
click at [708, 262] on icon "button" at bounding box center [709, 261] width 12 height 12
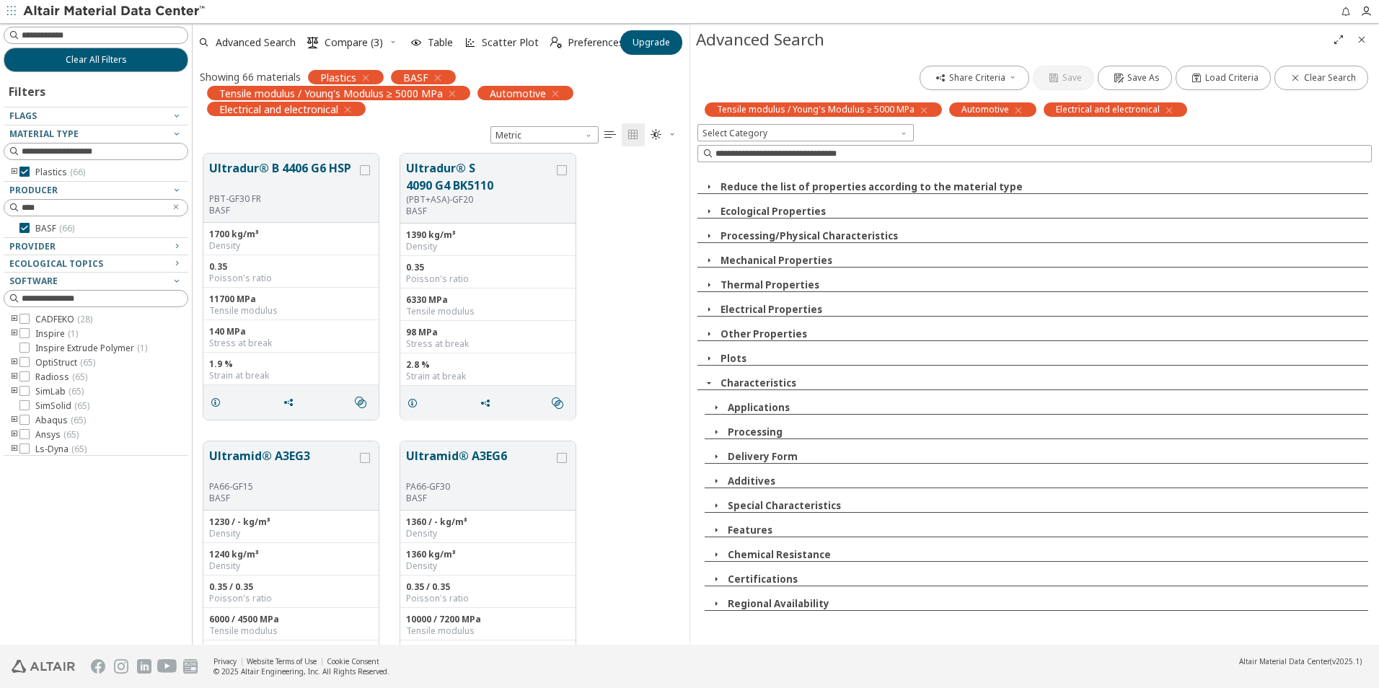
click at [711, 286] on icon "button" at bounding box center [709, 285] width 12 height 12
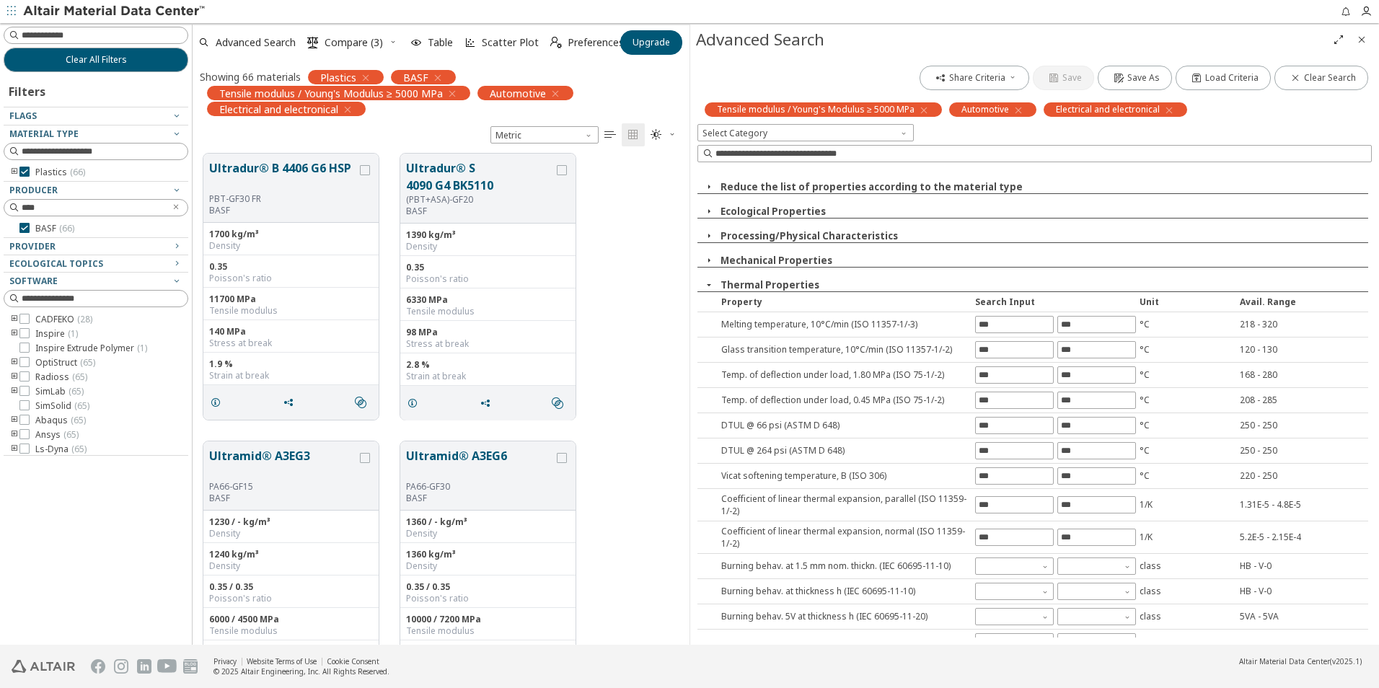
click at [710, 287] on icon "button" at bounding box center [709, 285] width 12 height 12
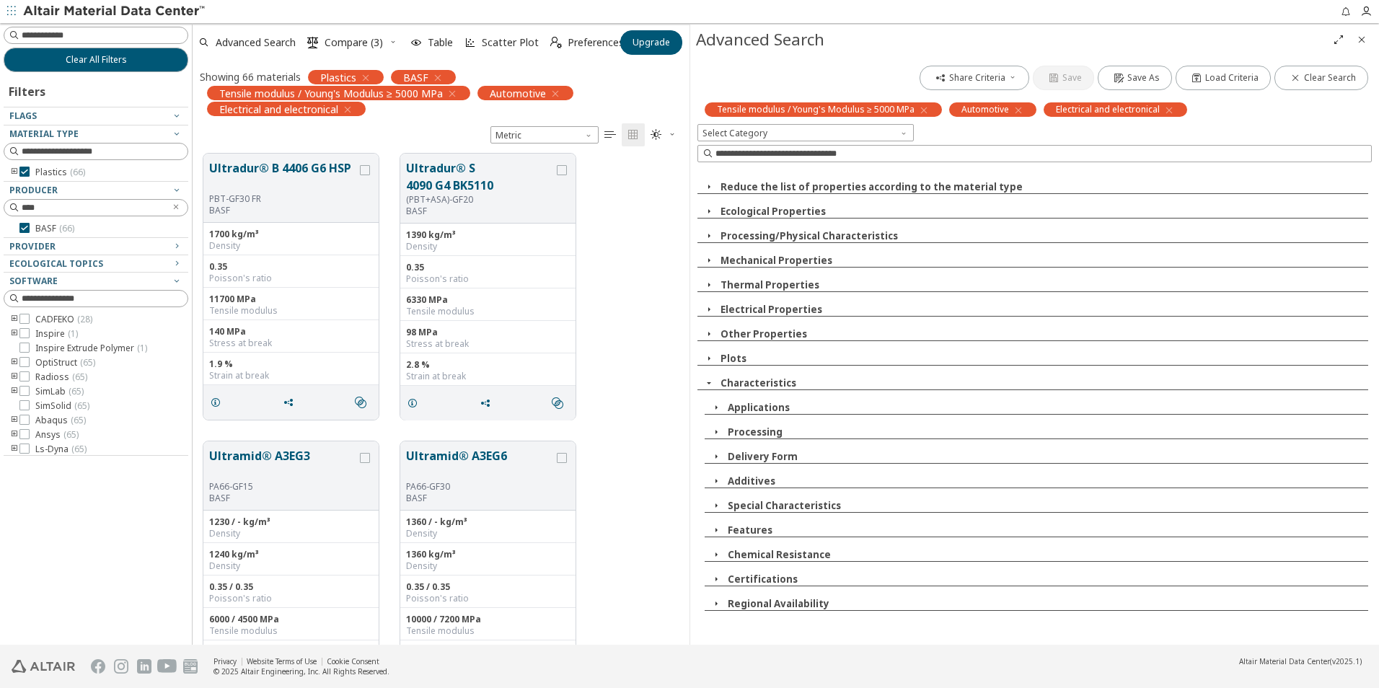
click at [717, 557] on icon "button" at bounding box center [717, 555] width 12 height 12
click at [733, 571] on icon at bounding box center [734, 570] width 10 height 10
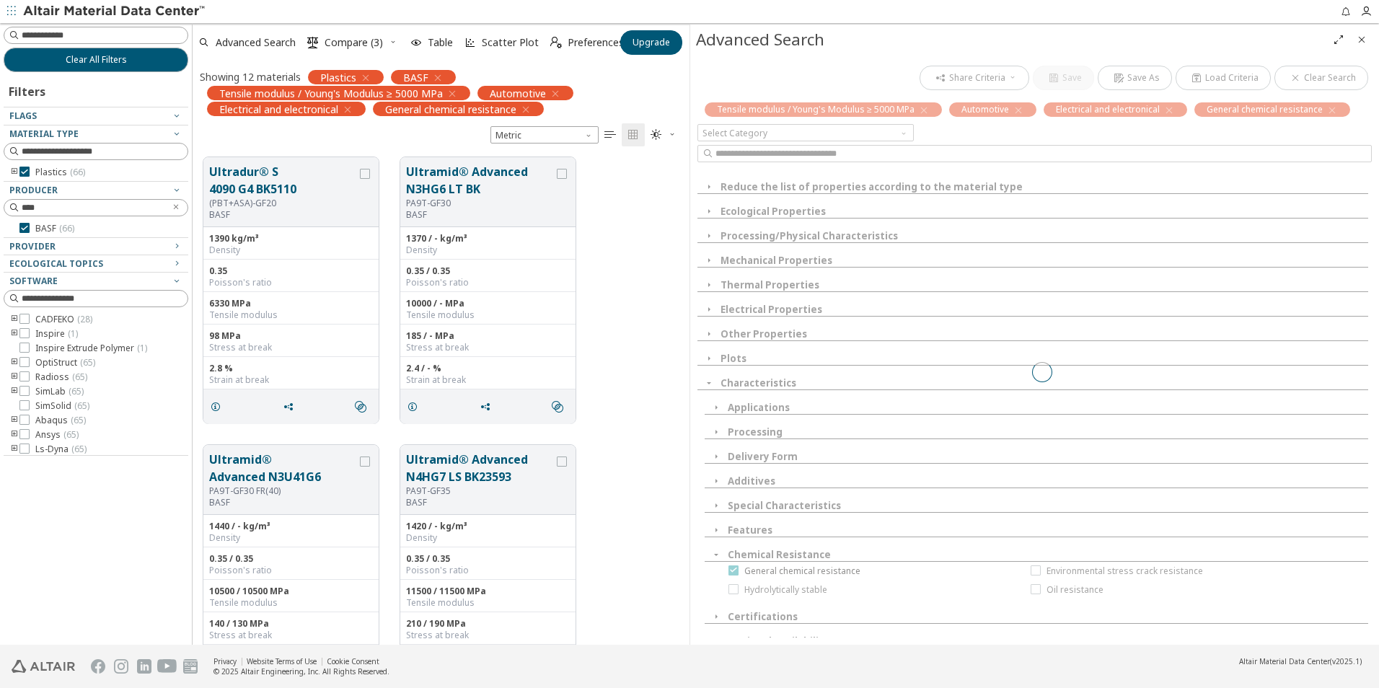
scroll to position [488, 486]
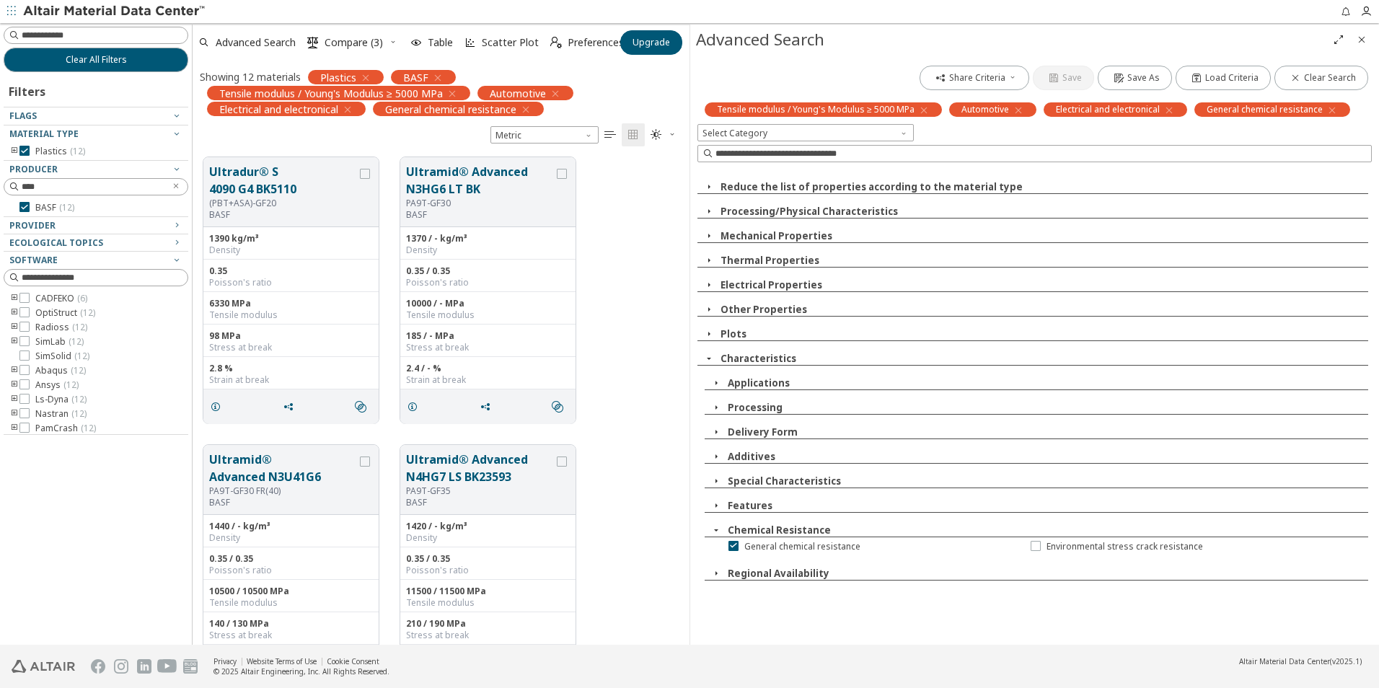
click at [713, 481] on icon "button" at bounding box center [717, 481] width 12 height 12
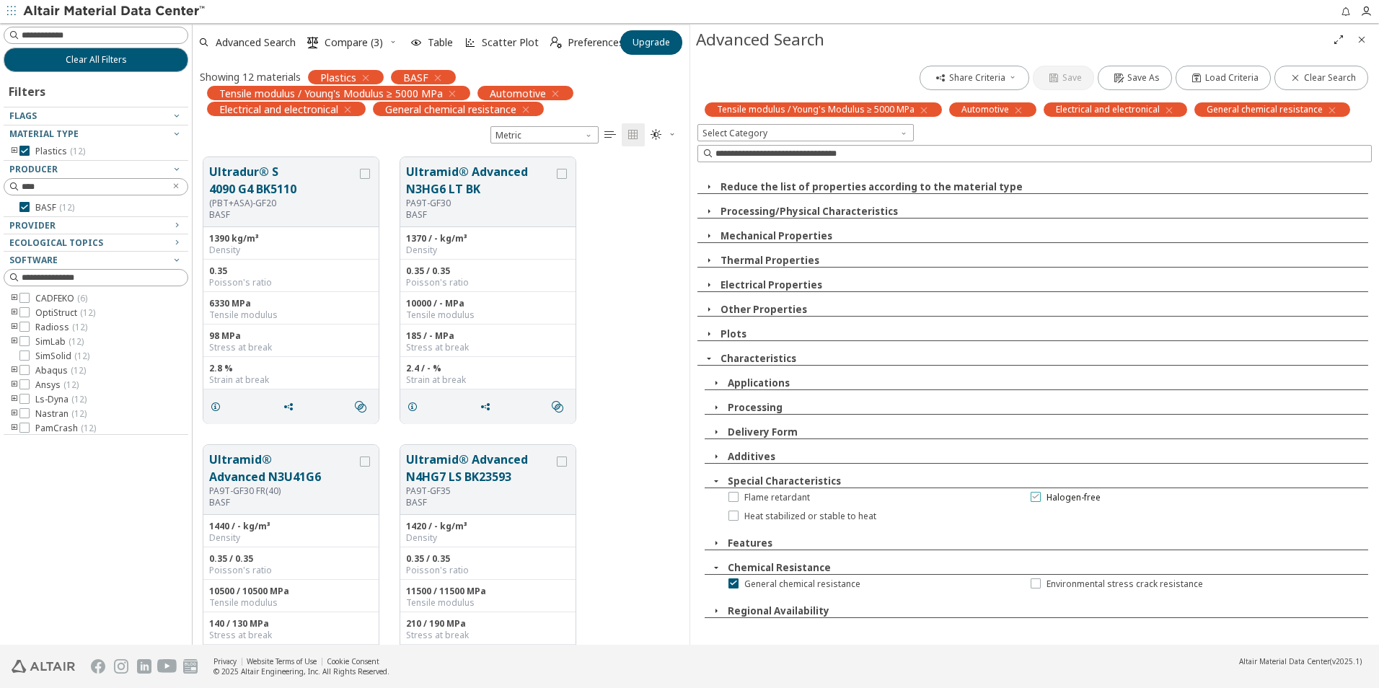
click at [1036, 497] on icon at bounding box center [1036, 496] width 10 height 10
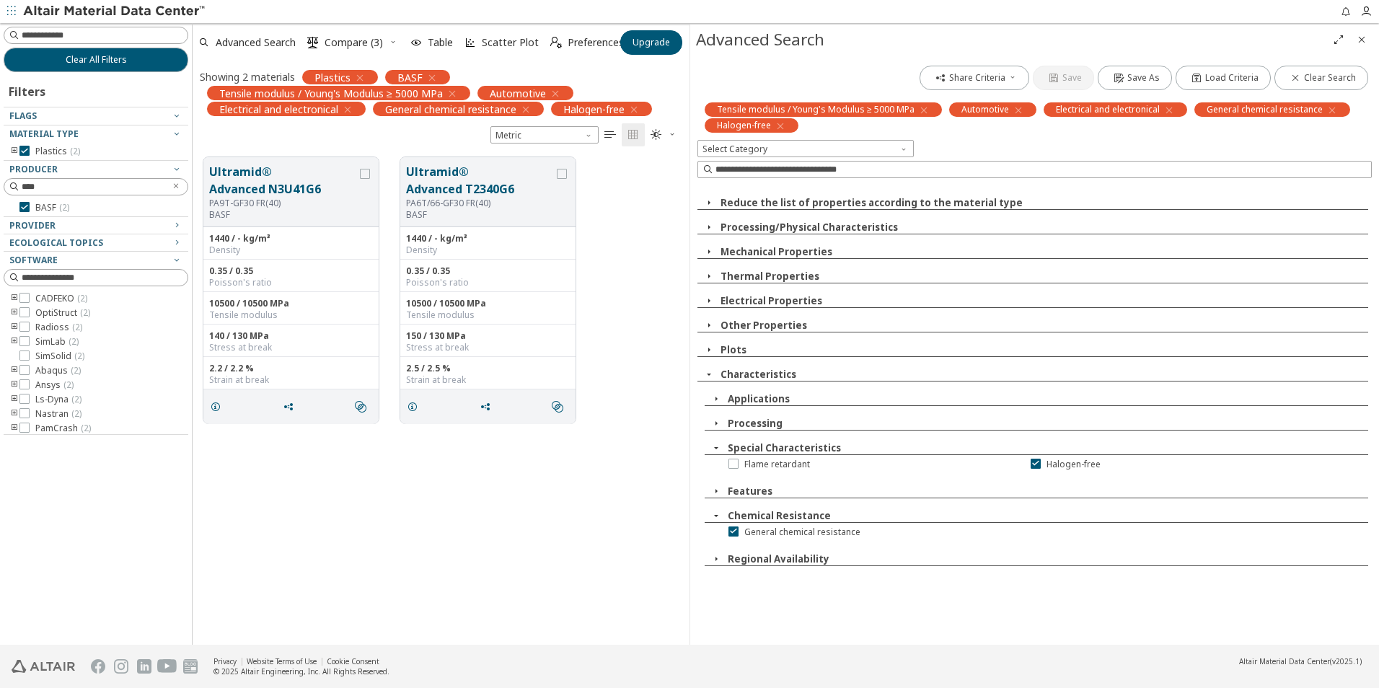
click at [718, 426] on icon "button" at bounding box center [717, 424] width 12 height 12
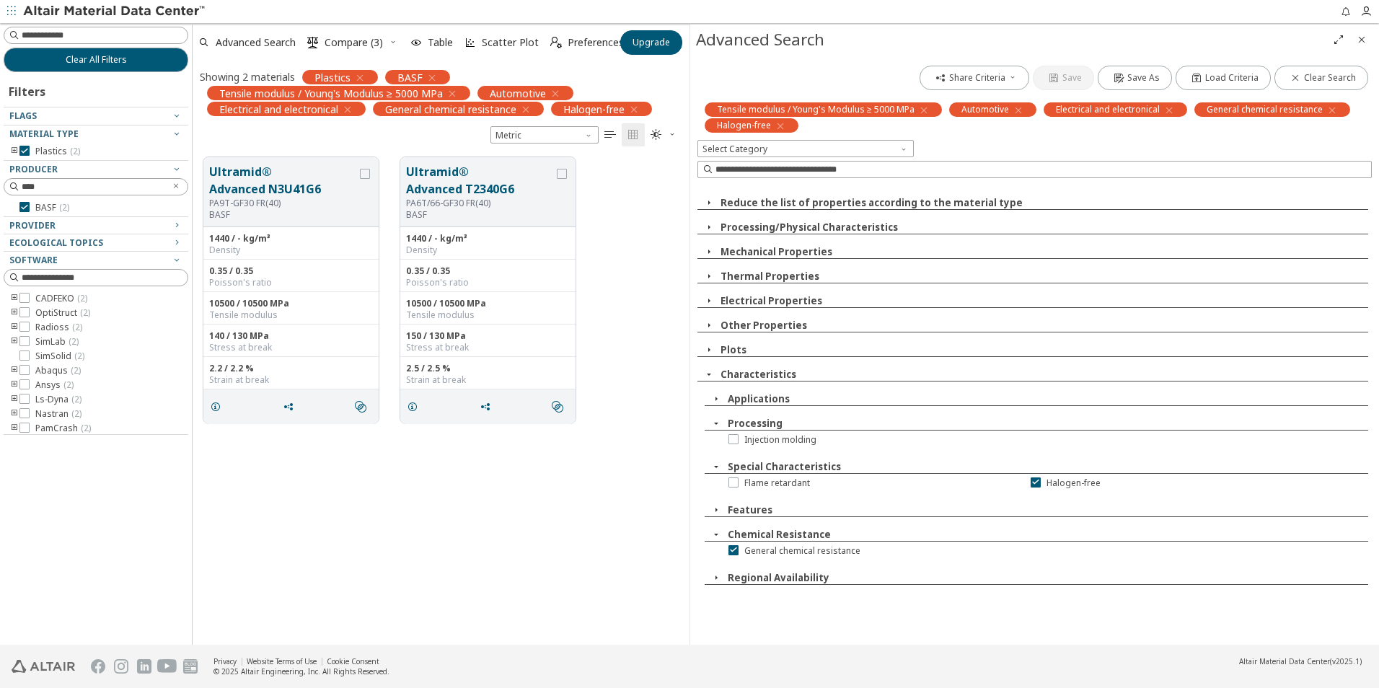
click at [716, 427] on icon "button" at bounding box center [717, 424] width 12 height 12
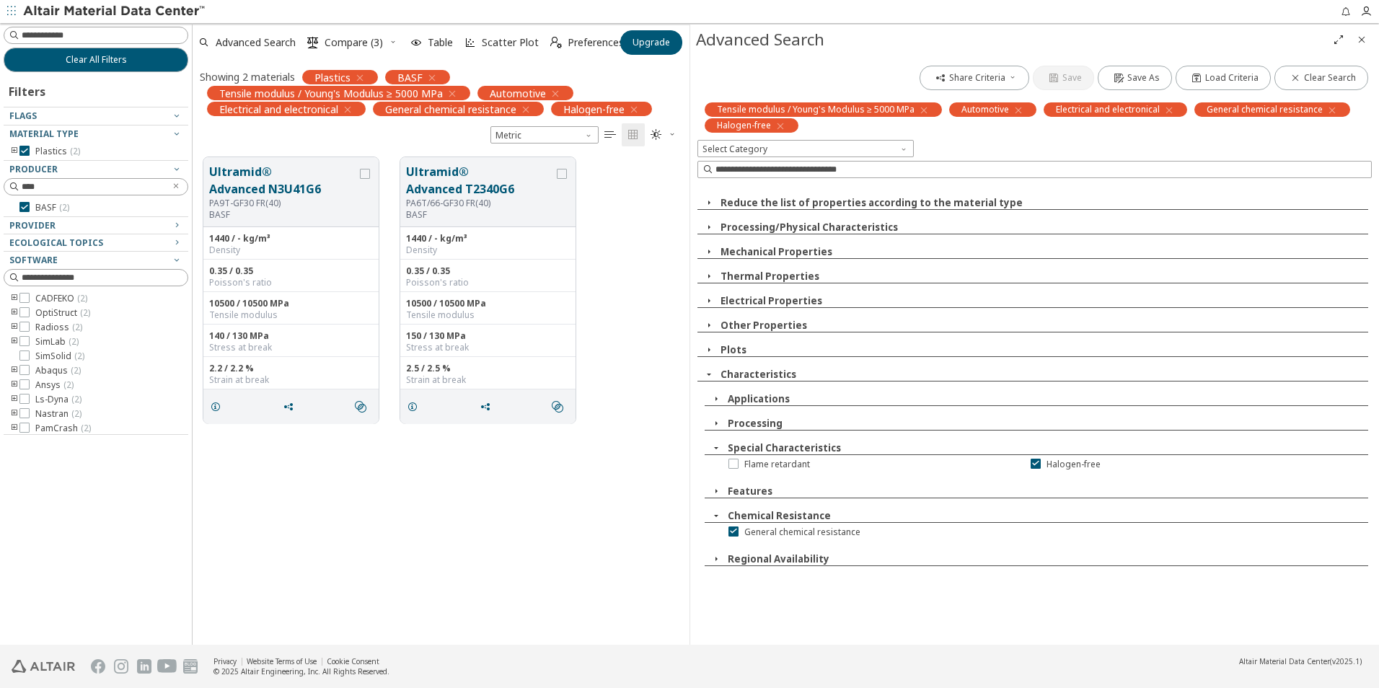
click at [718, 398] on icon "button" at bounding box center [717, 399] width 12 height 12
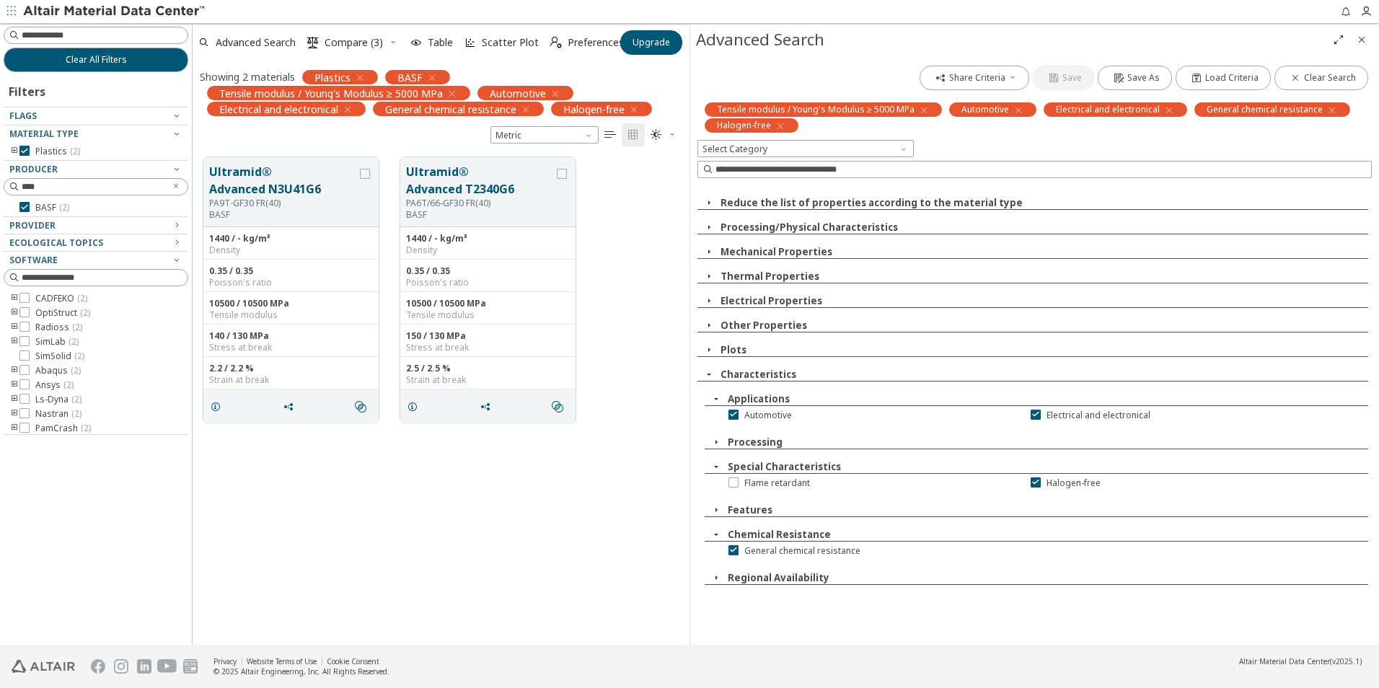
click at [715, 400] on icon "button" at bounding box center [717, 399] width 12 height 12
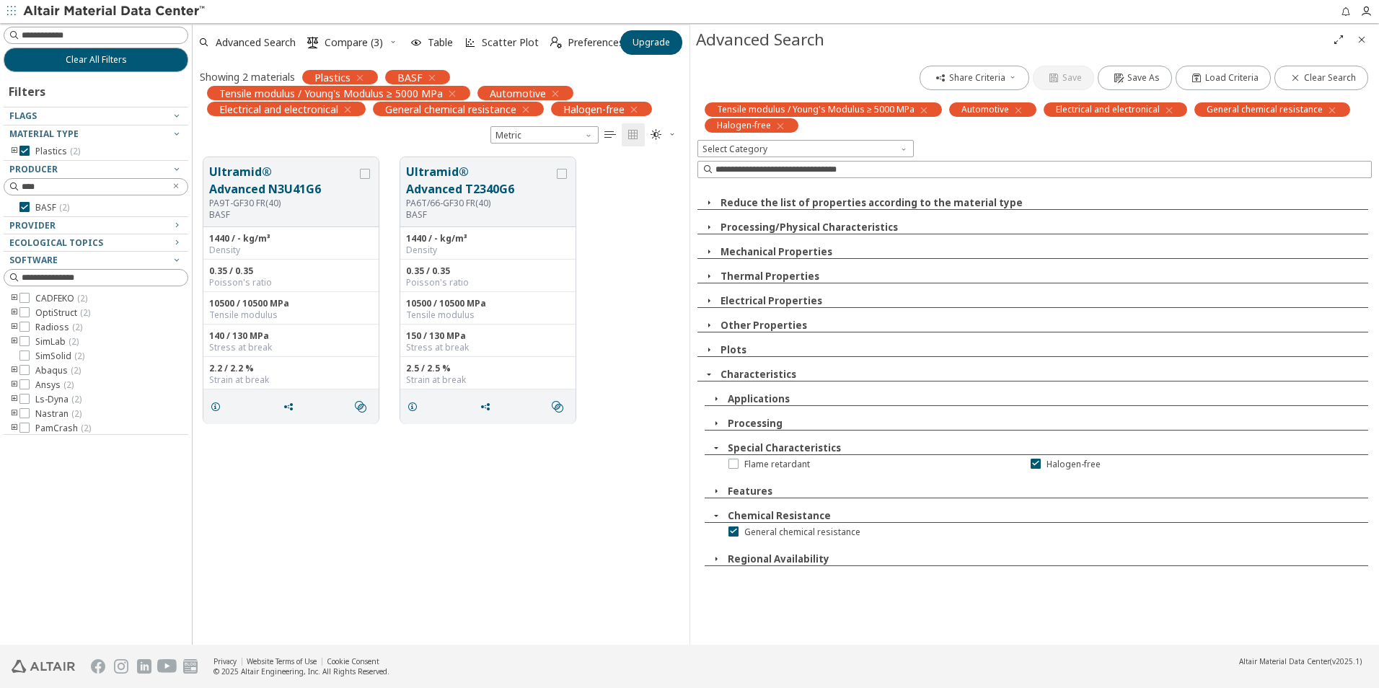
click at [714, 369] on icon "button" at bounding box center [709, 375] width 12 height 12
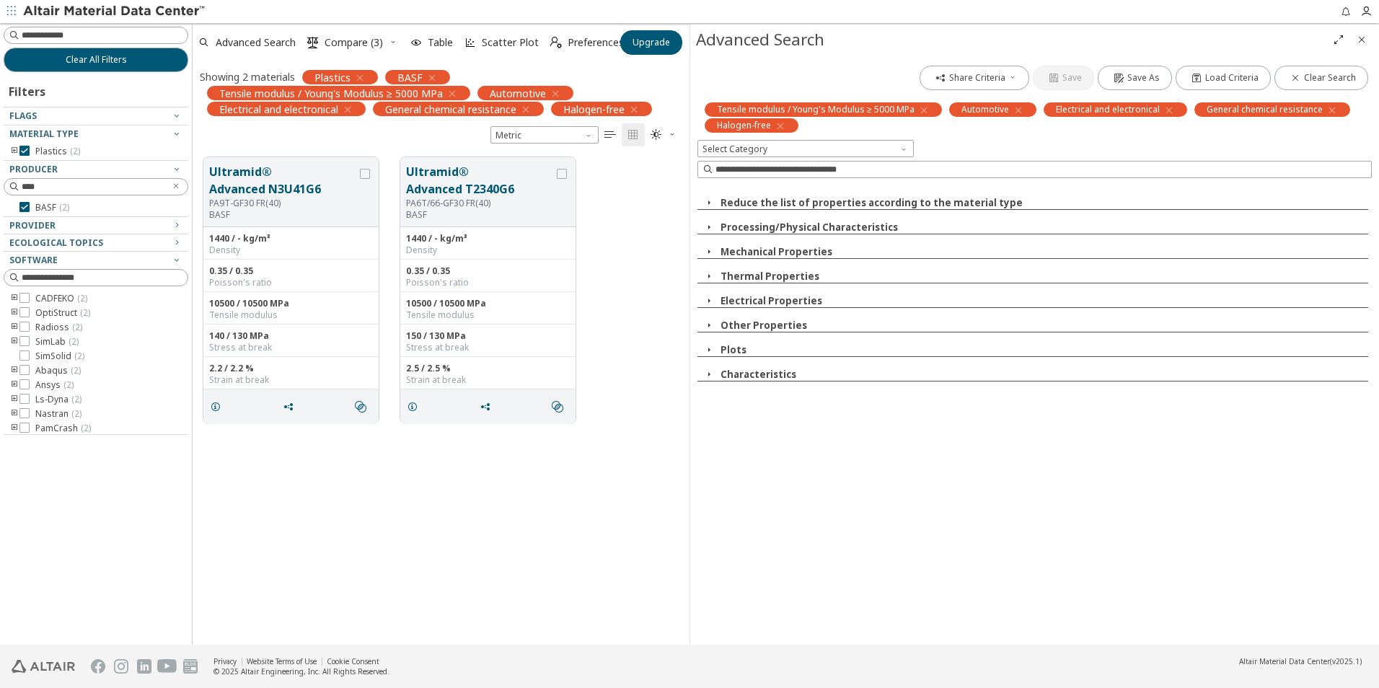
click at [711, 374] on icon "button" at bounding box center [709, 375] width 12 height 12
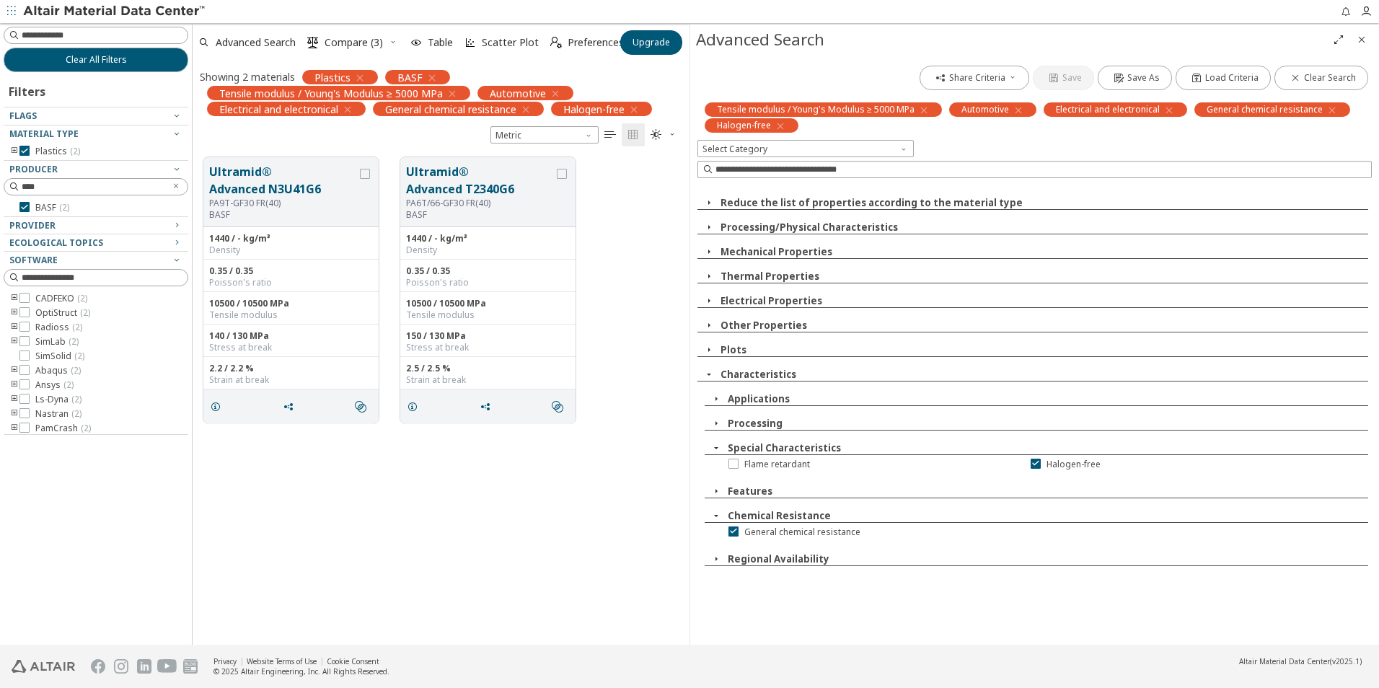
click at [710, 348] on icon "button" at bounding box center [709, 350] width 12 height 12
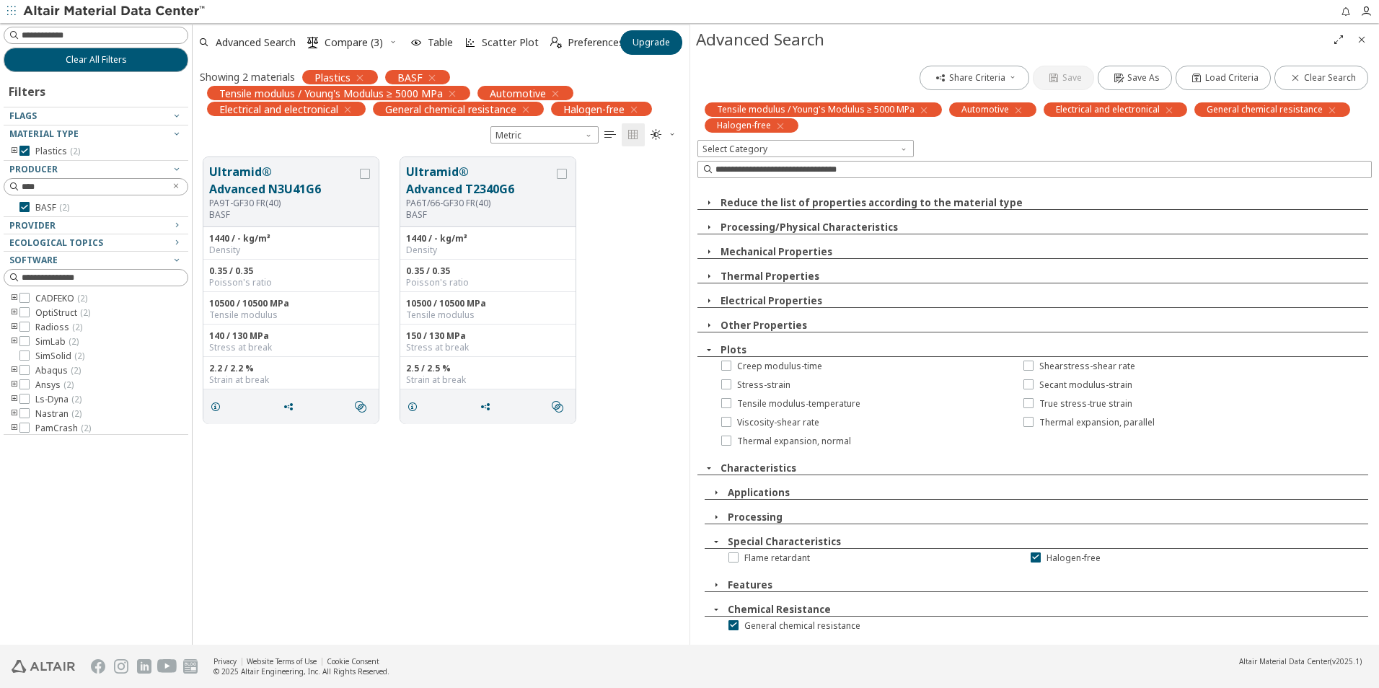
click at [709, 348] on icon "button" at bounding box center [709, 350] width 12 height 12
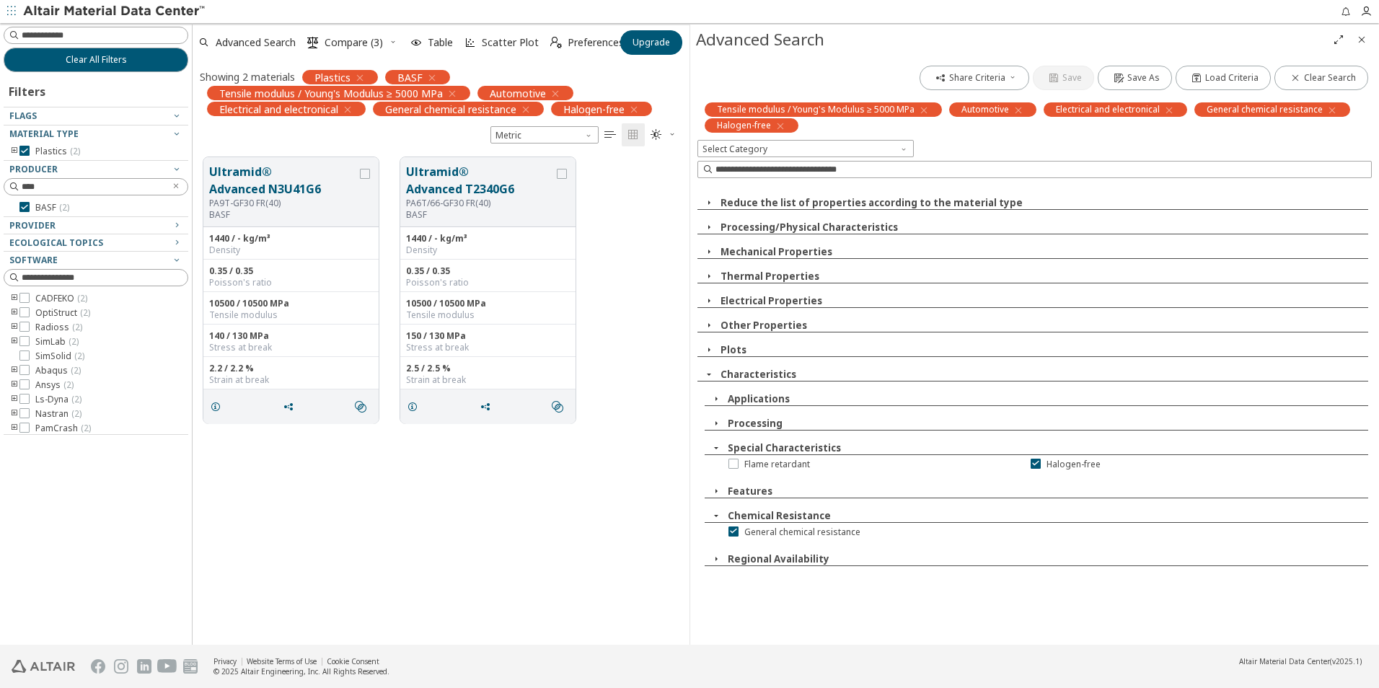
click at [713, 322] on icon "button" at bounding box center [709, 326] width 12 height 12
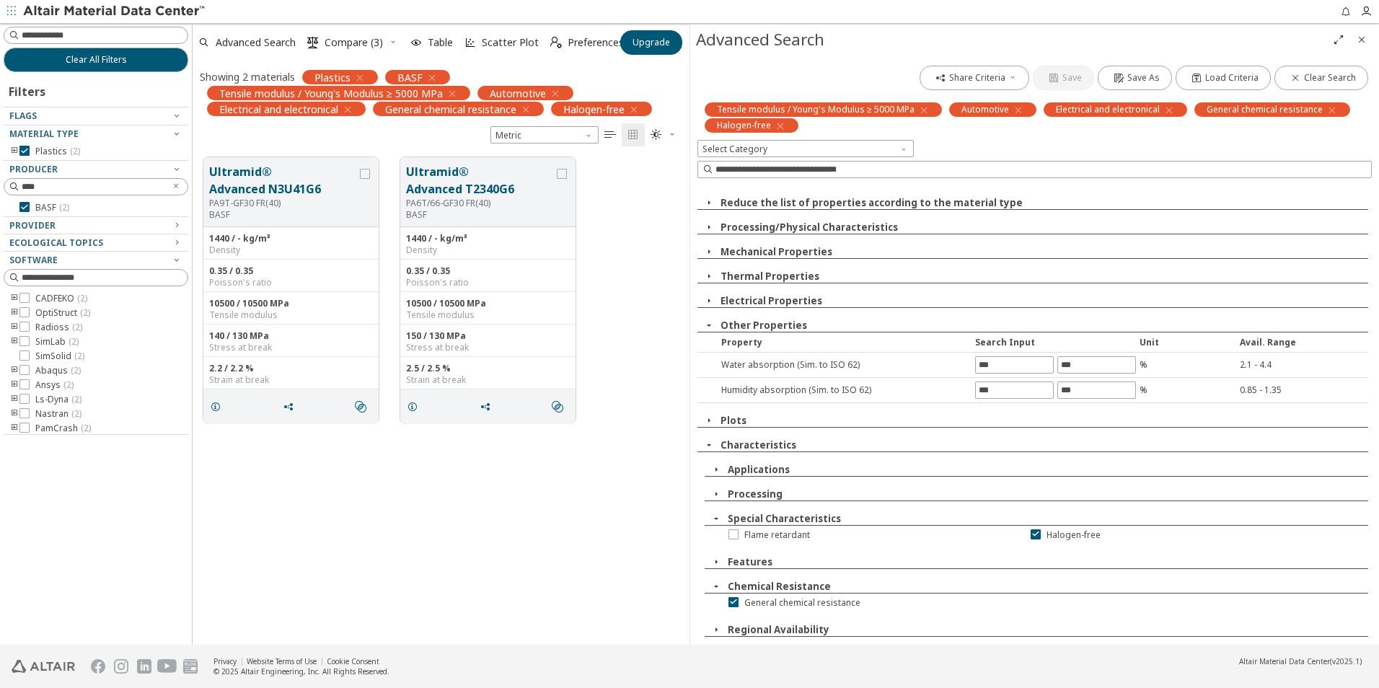
click at [711, 327] on icon "button" at bounding box center [709, 326] width 12 height 12
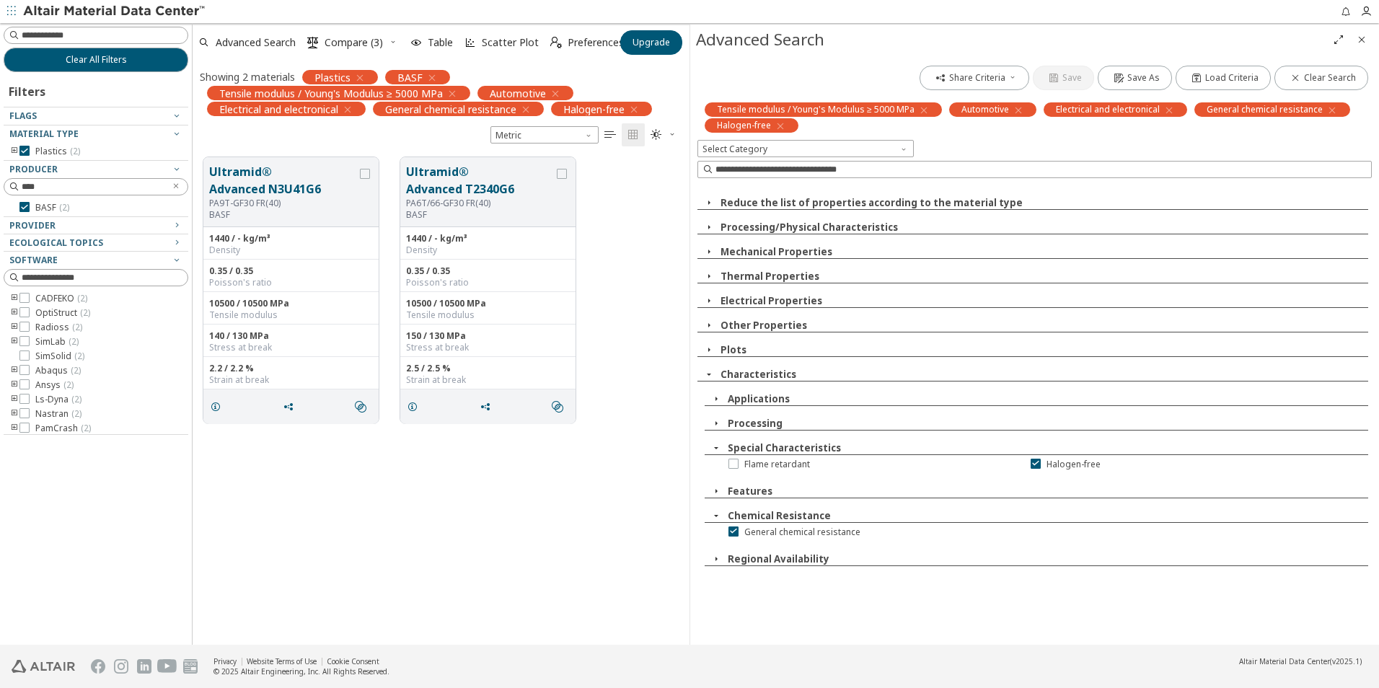
click at [707, 299] on icon "button" at bounding box center [709, 301] width 12 height 12
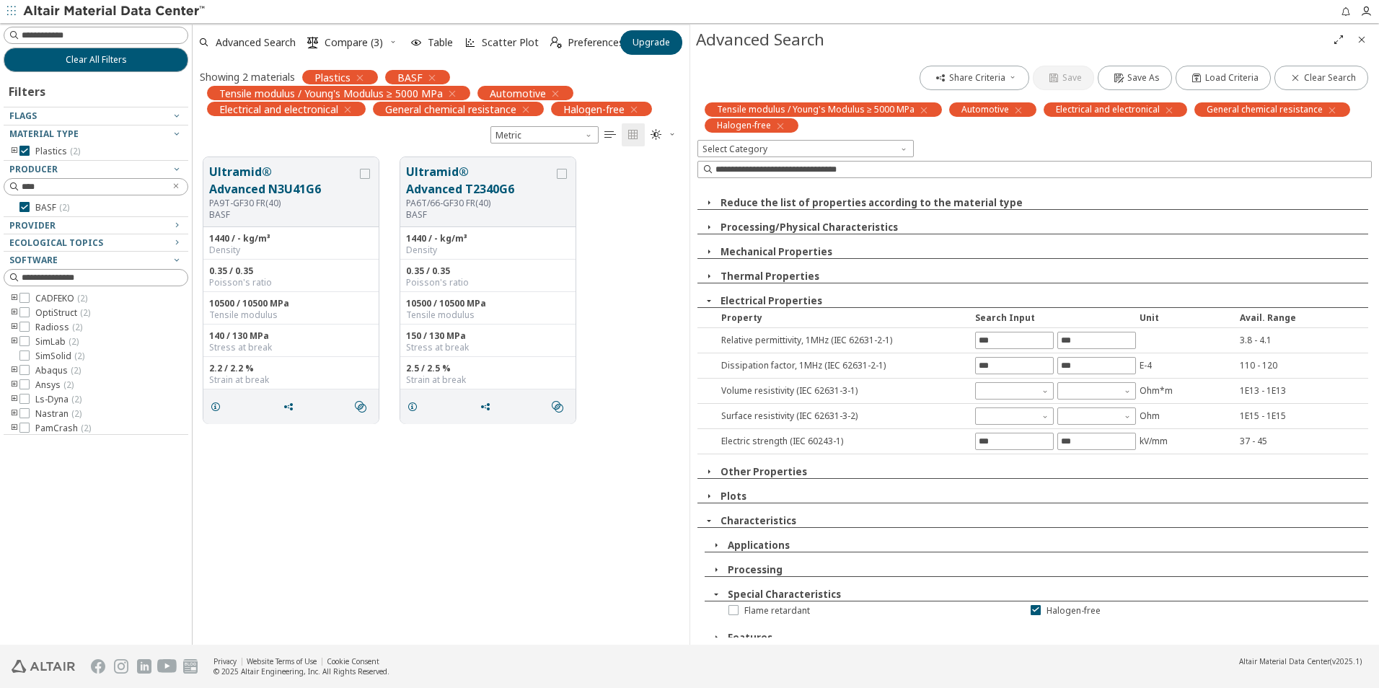
click at [707, 302] on icon "button" at bounding box center [709, 301] width 12 height 12
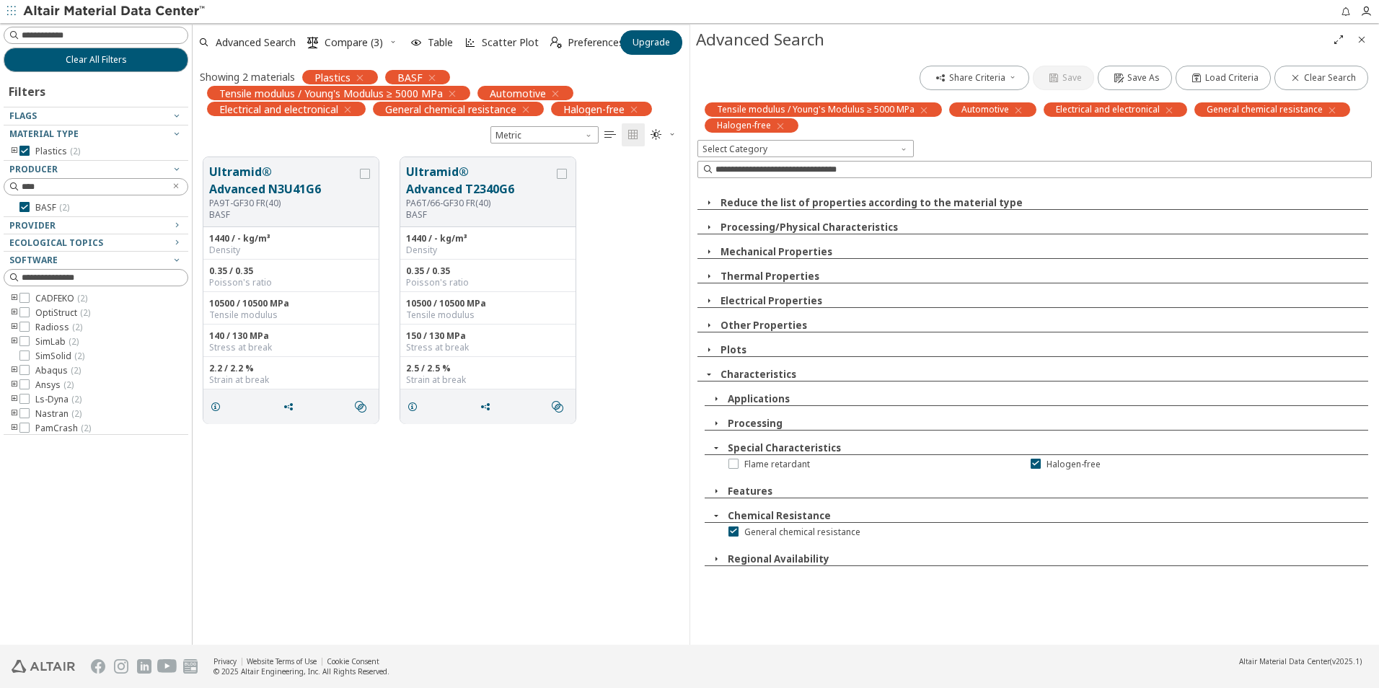
click at [706, 206] on icon "button" at bounding box center [709, 203] width 12 height 12
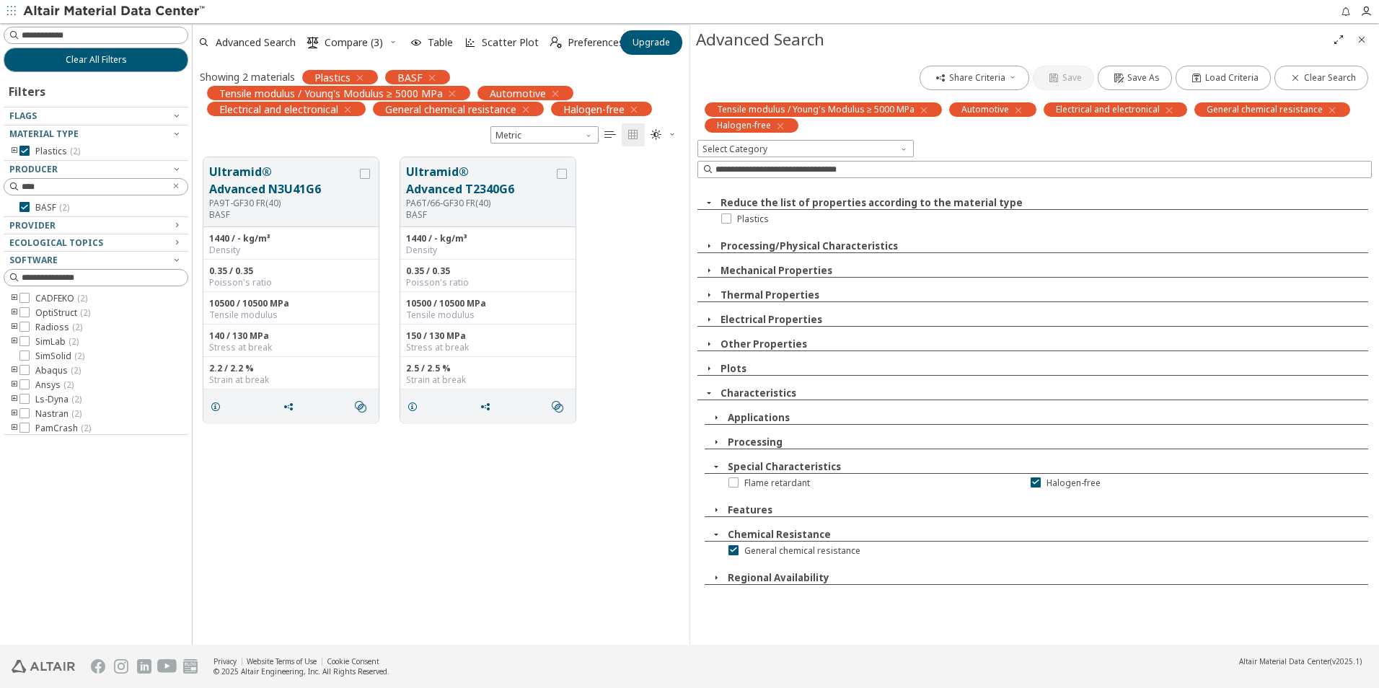
click at [706, 206] on icon "button" at bounding box center [709, 203] width 12 height 12
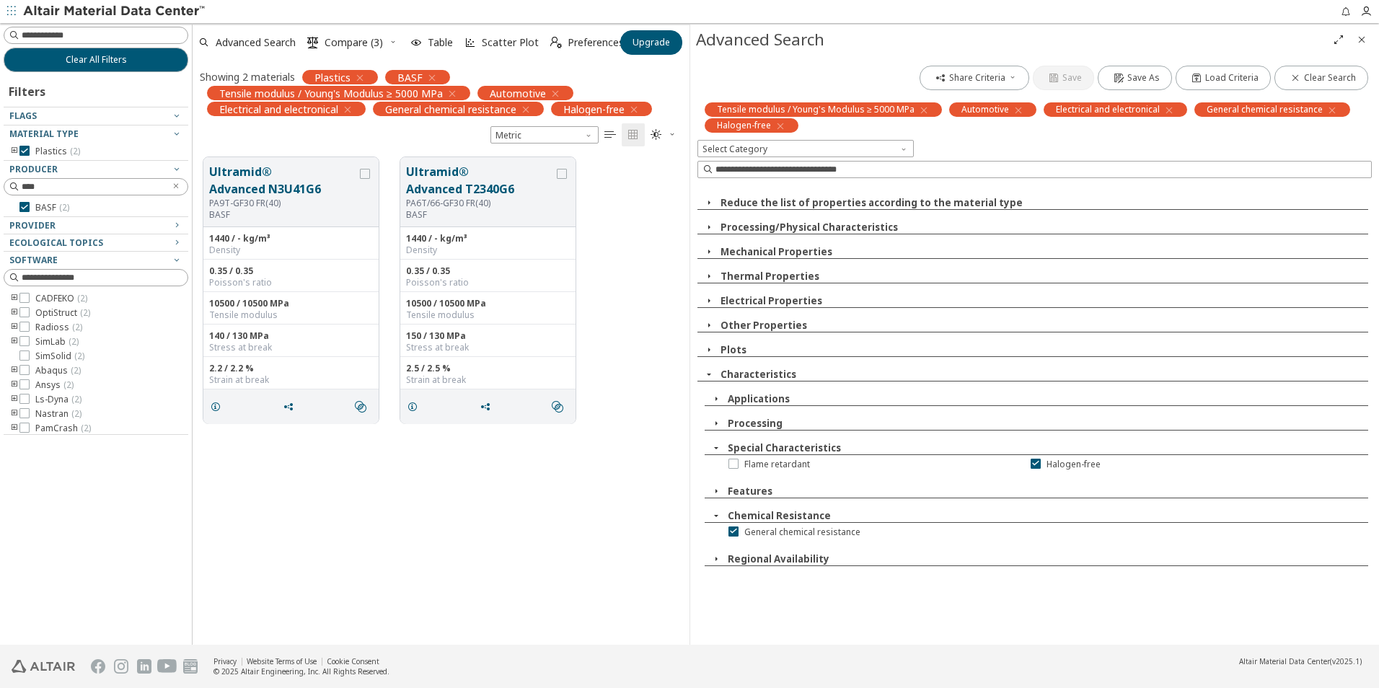
click at [711, 231] on icon "button" at bounding box center [709, 227] width 12 height 12
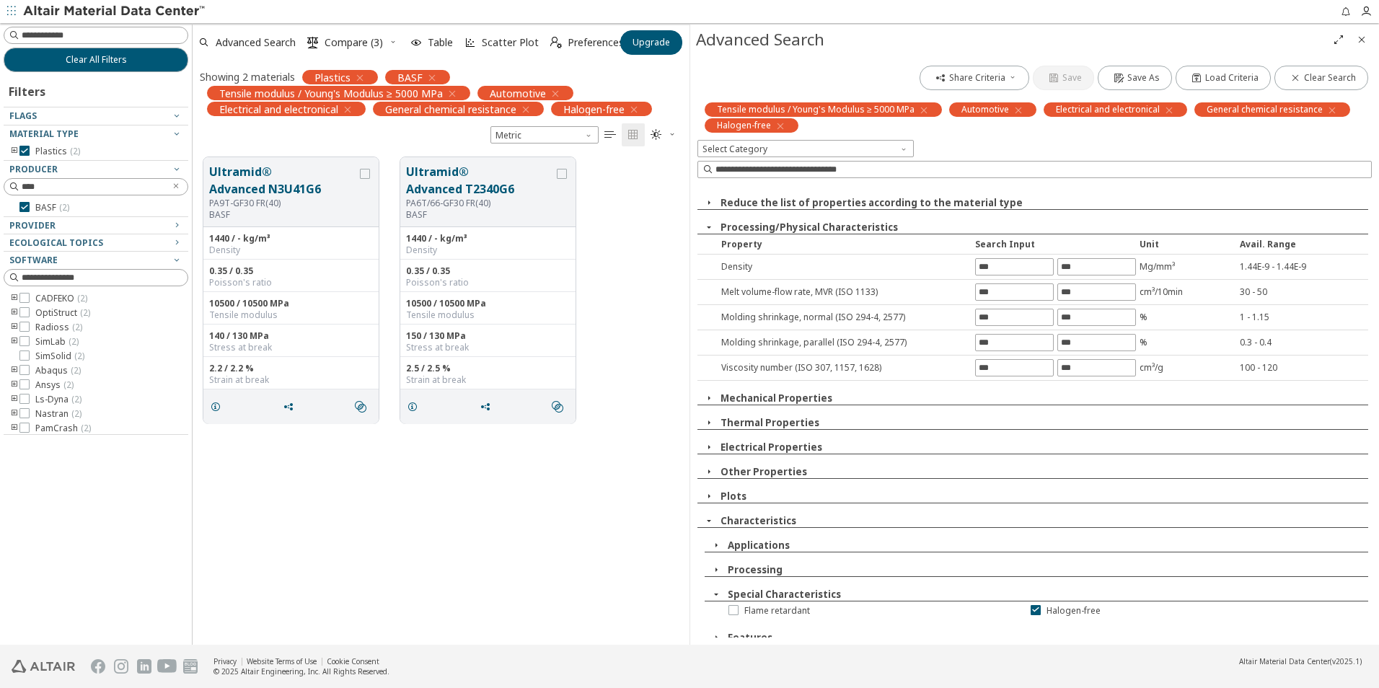
click at [711, 232] on icon "button" at bounding box center [709, 227] width 12 height 12
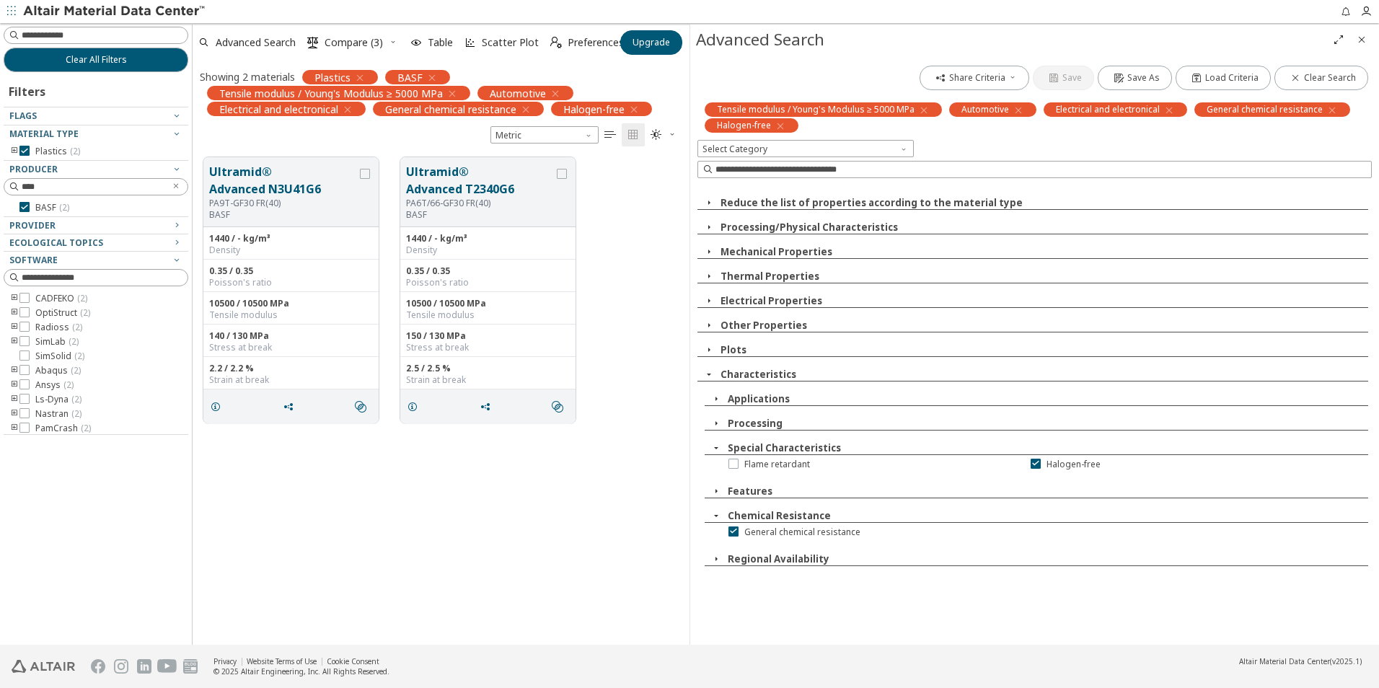
click at [711, 202] on icon "button" at bounding box center [709, 203] width 12 height 12
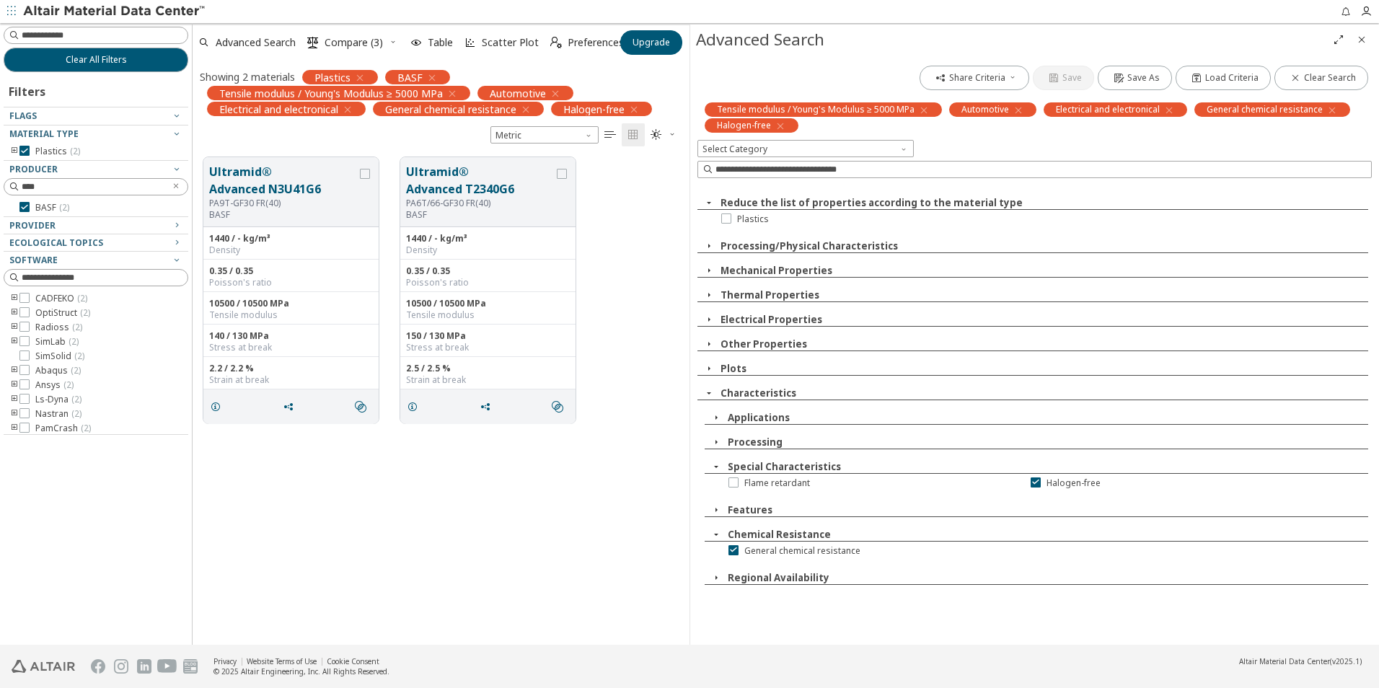
click at [711, 204] on icon "button" at bounding box center [709, 203] width 12 height 12
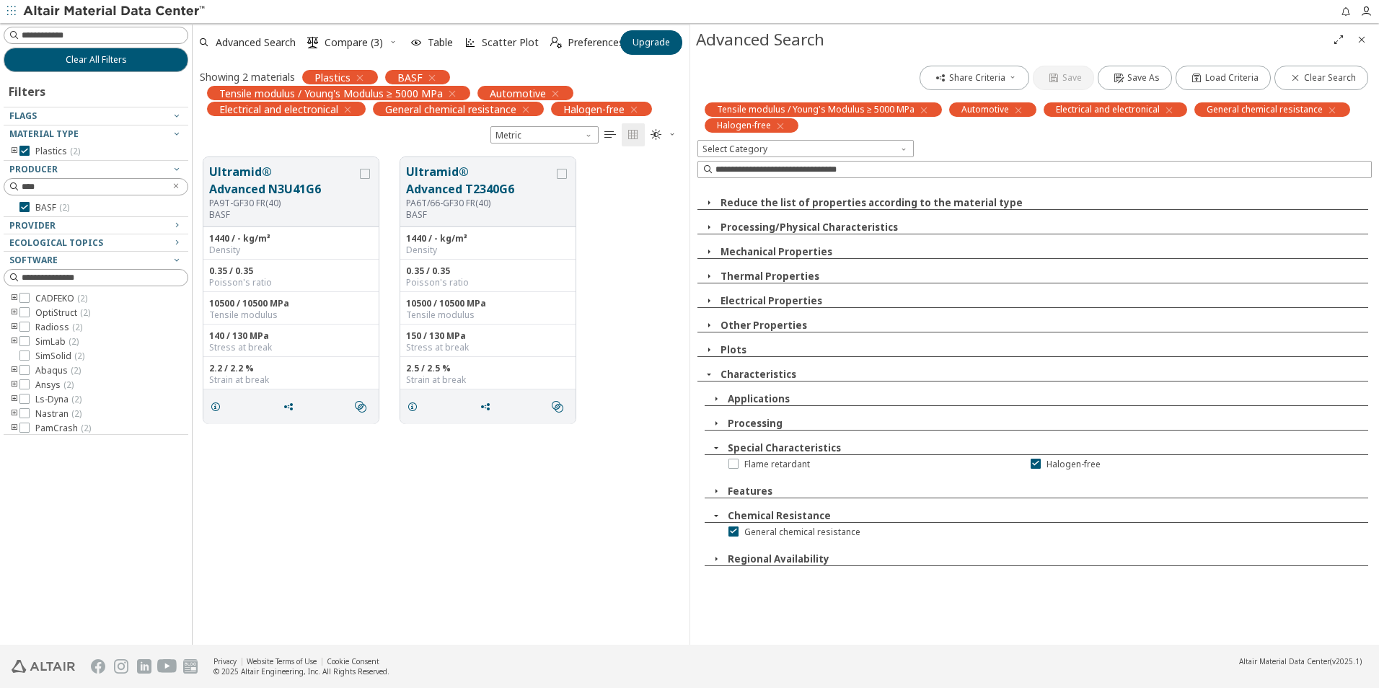
click at [711, 229] on icon "button" at bounding box center [709, 227] width 12 height 12
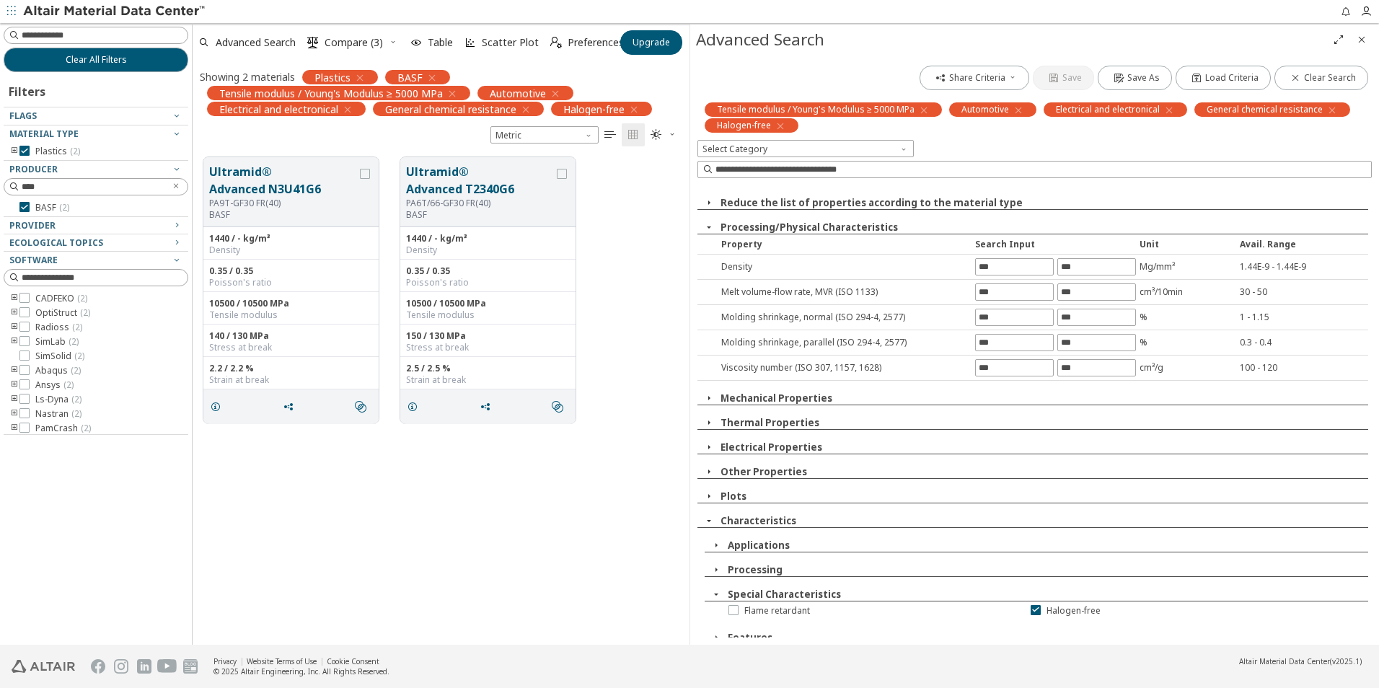
click at [711, 229] on icon "button" at bounding box center [709, 227] width 12 height 12
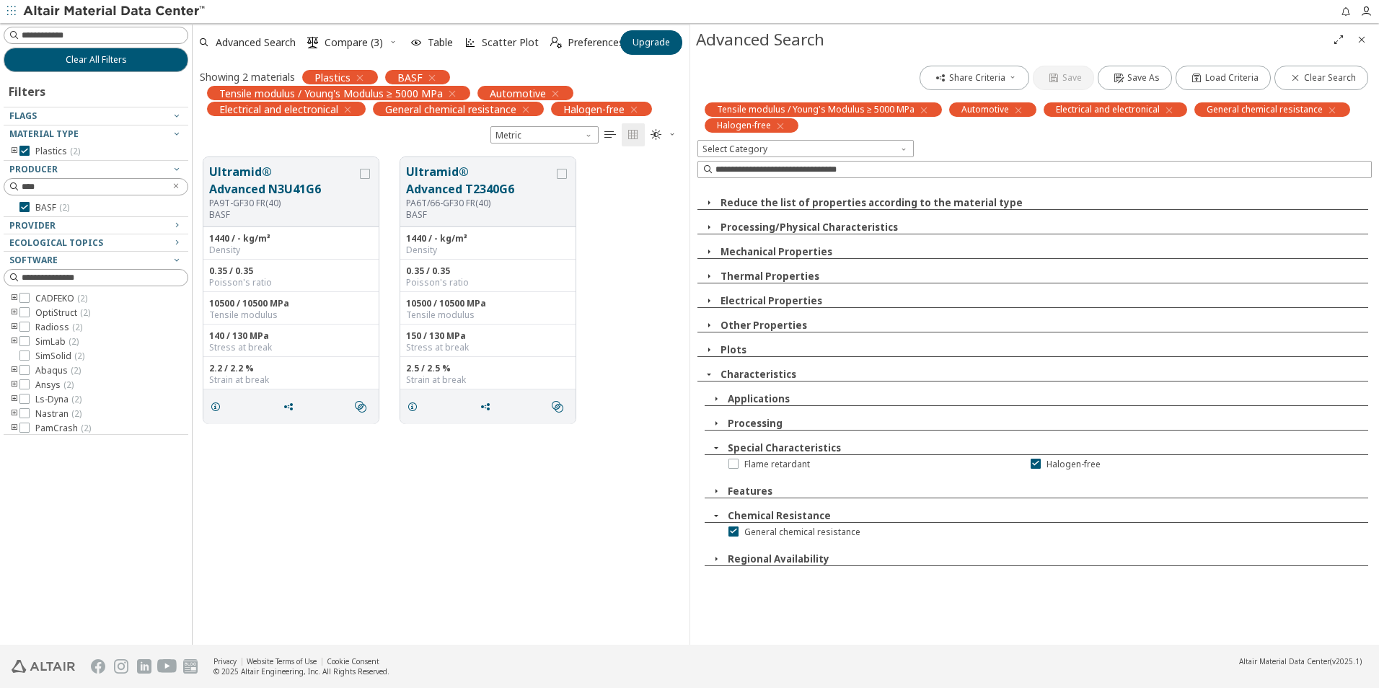
click at [709, 256] on icon "button" at bounding box center [709, 252] width 12 height 12
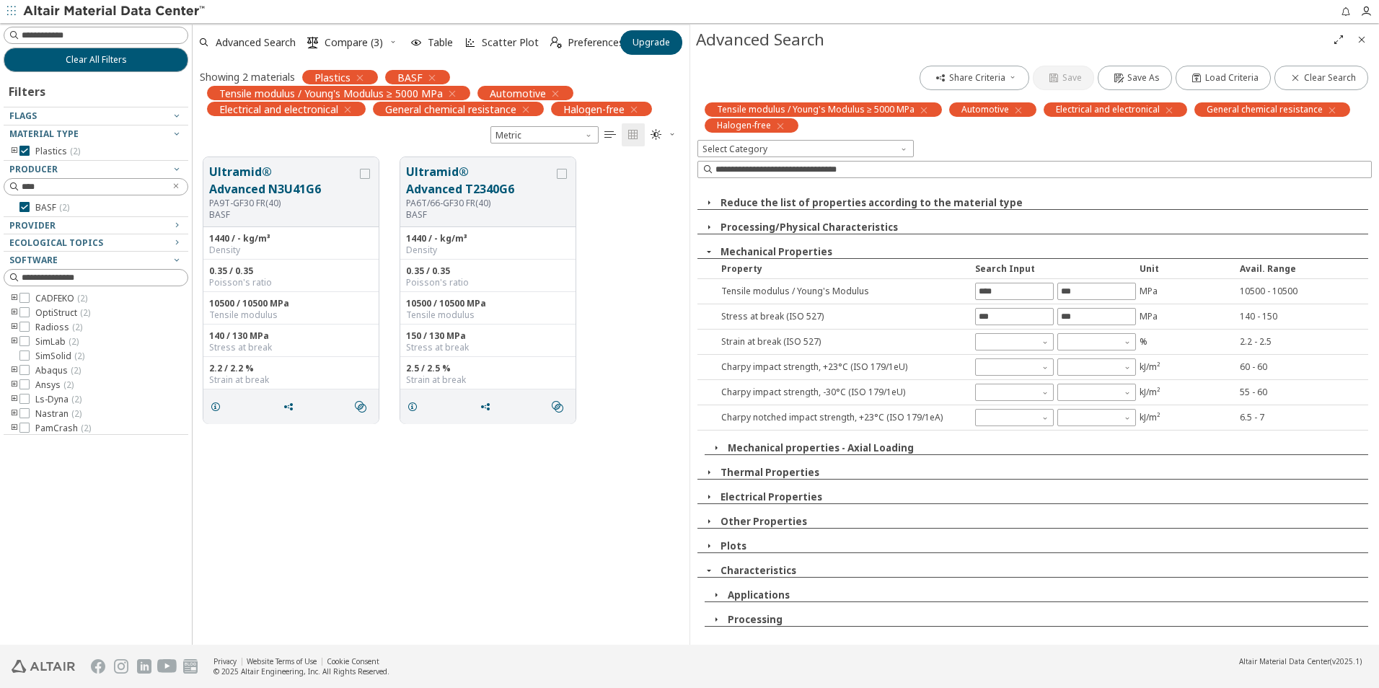
click at [709, 257] on icon "button" at bounding box center [709, 252] width 12 height 12
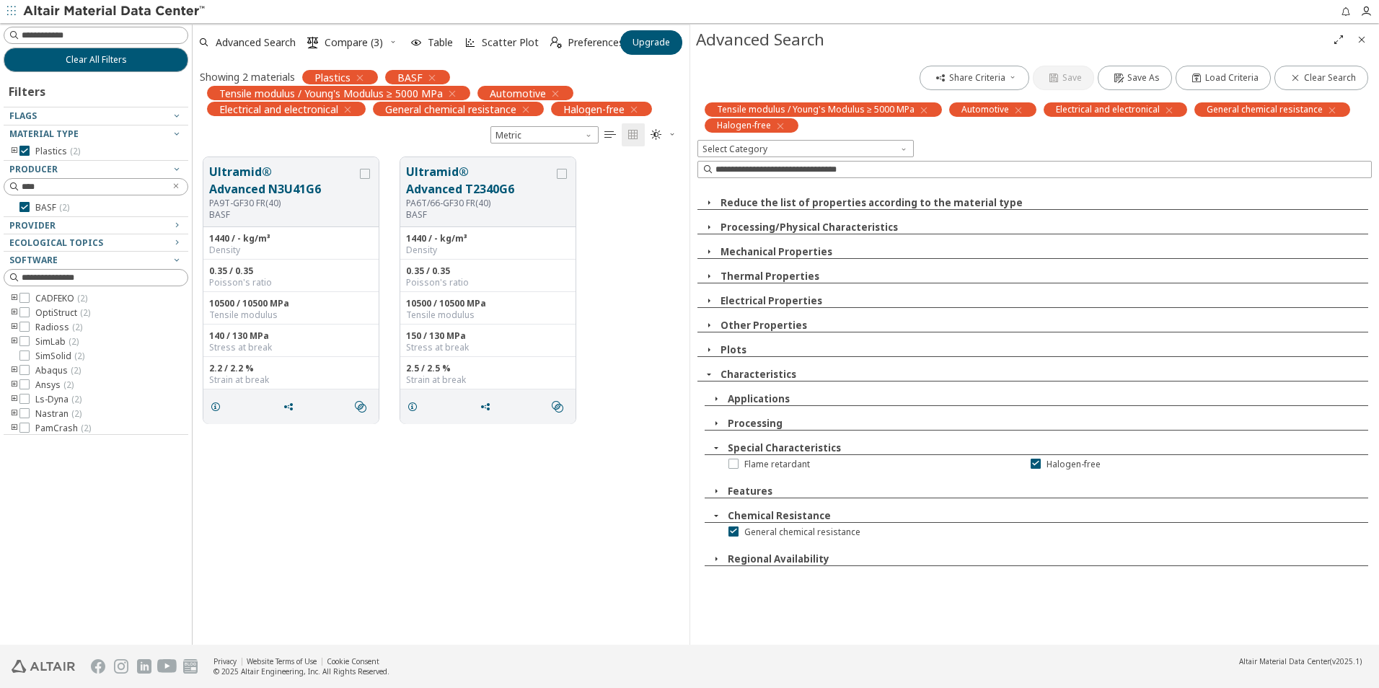
click at [709, 251] on icon "button" at bounding box center [709, 252] width 12 height 12
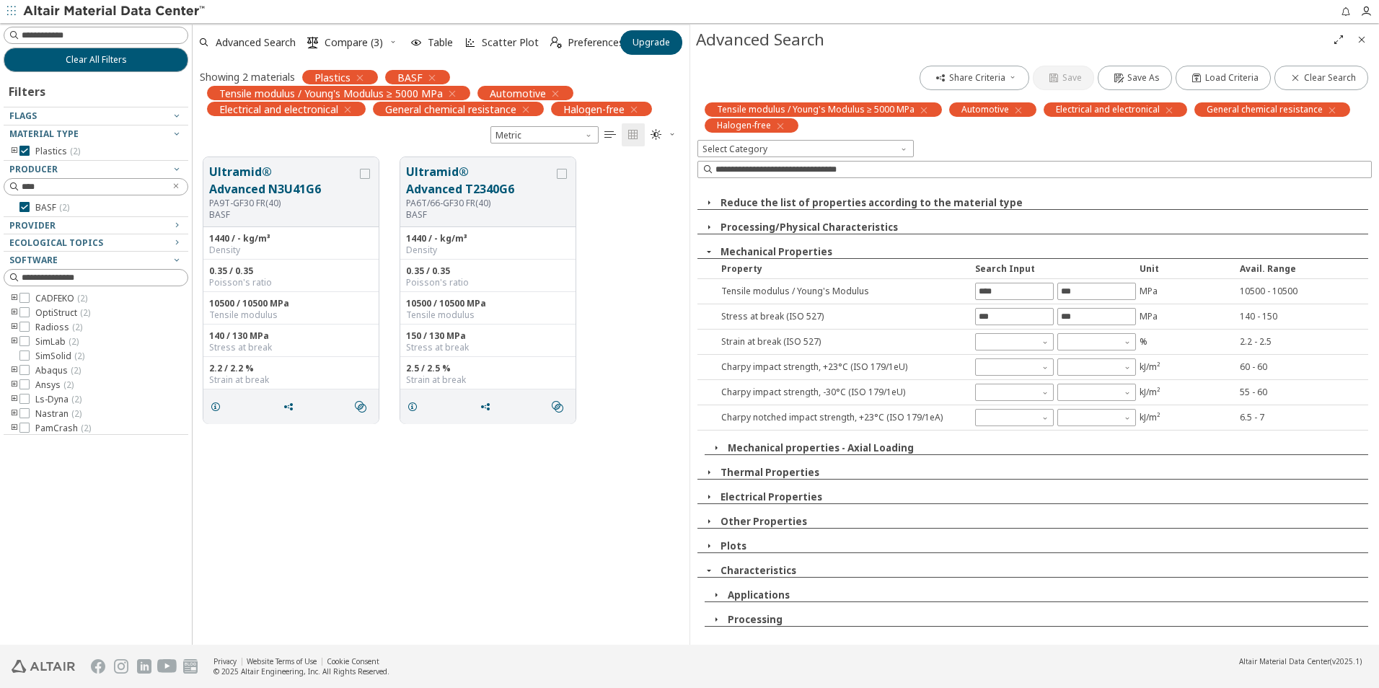
click at [708, 251] on icon "button" at bounding box center [709, 252] width 12 height 12
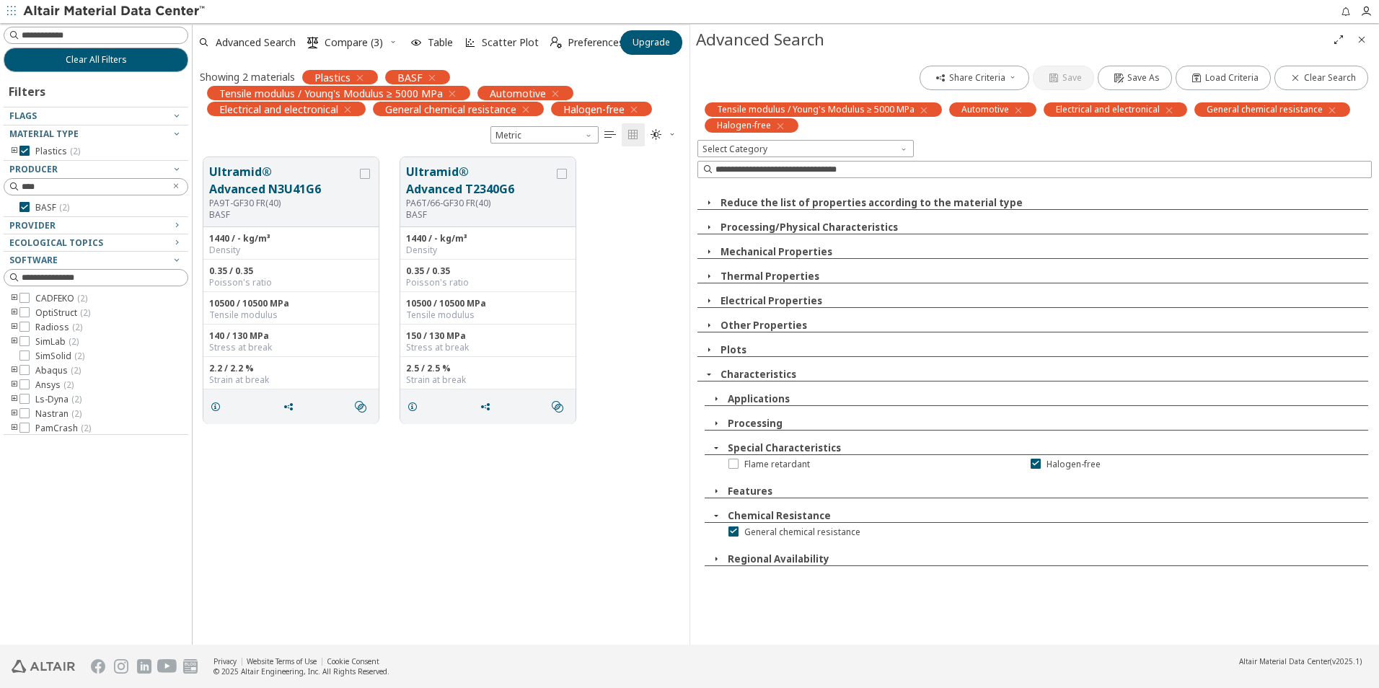
click at [711, 275] on icon "button" at bounding box center [709, 277] width 12 height 12
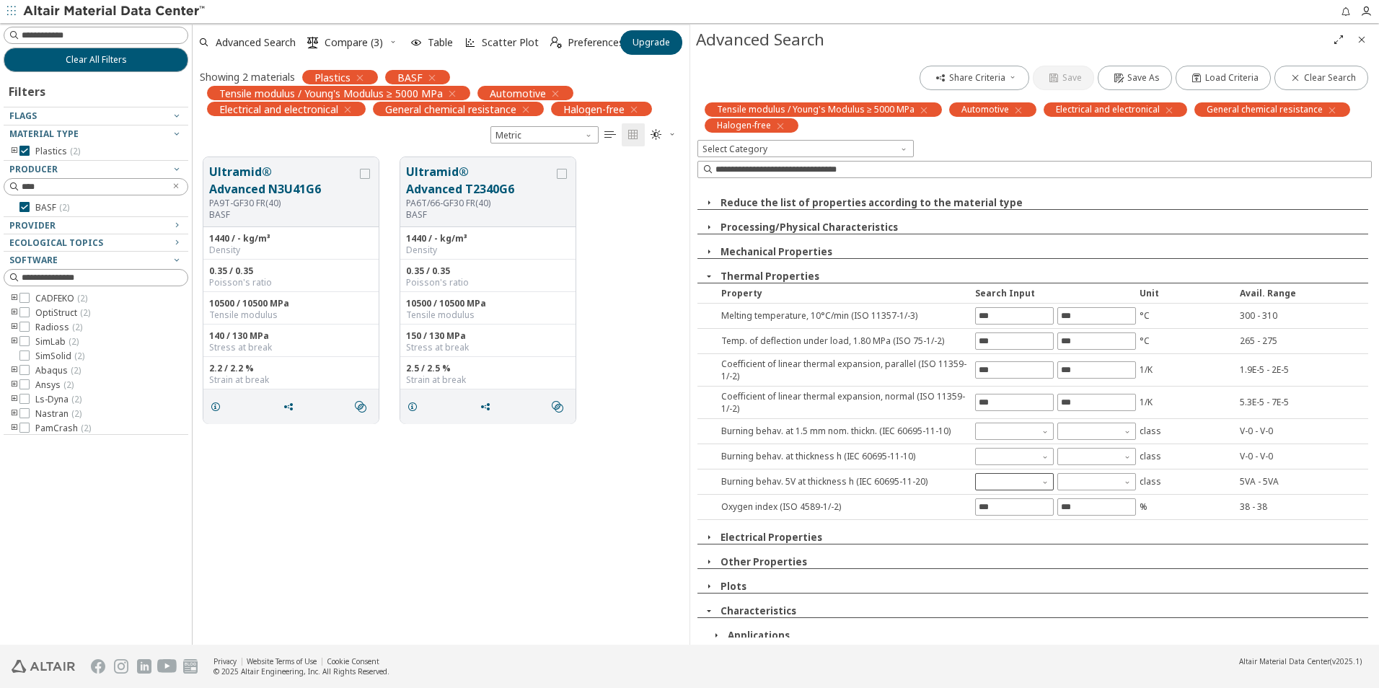
click at [1015, 485] on input "text" at bounding box center [1006, 481] width 49 height 17
click at [991, 509] on span "5VA" at bounding box center [985, 512] width 16 height 12
type input "***"
click at [706, 276] on div "Share Criteria Save Save As Load Criteria Clear Search Tensile modulus / Young'…" at bounding box center [1034, 350] width 689 height 590
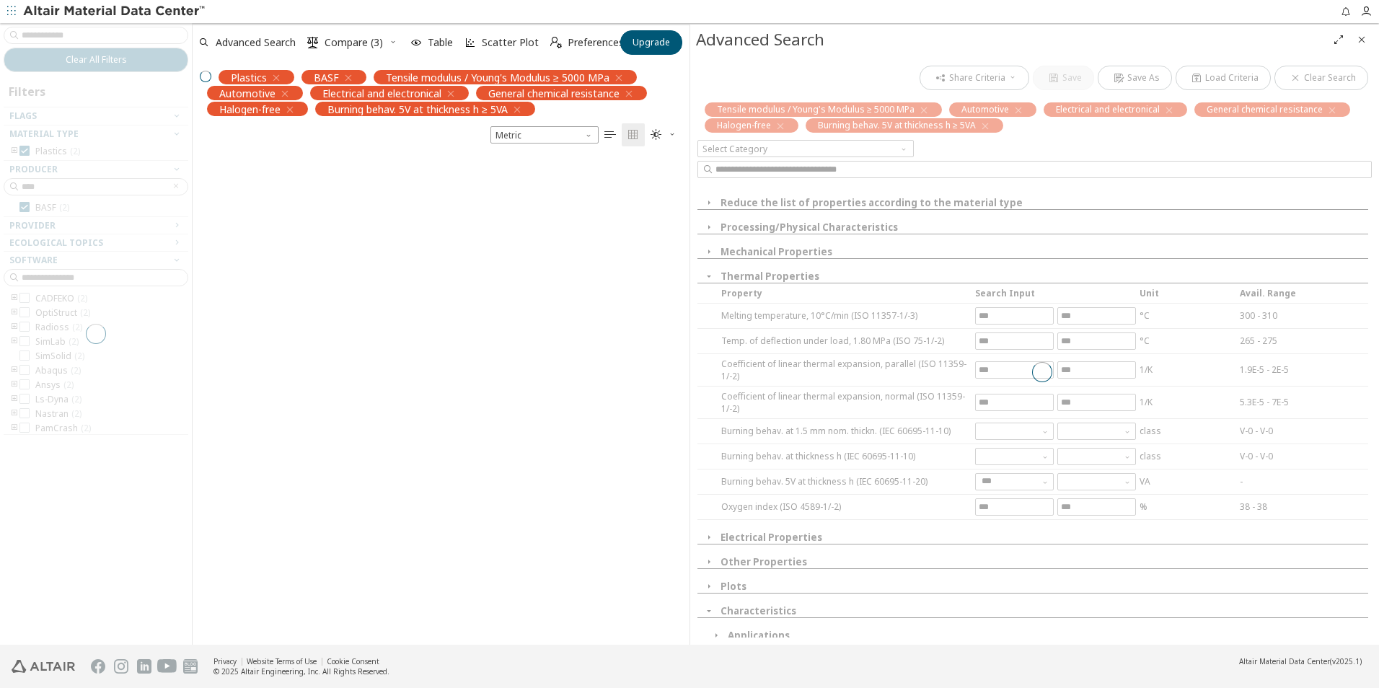
scroll to position [472, 486]
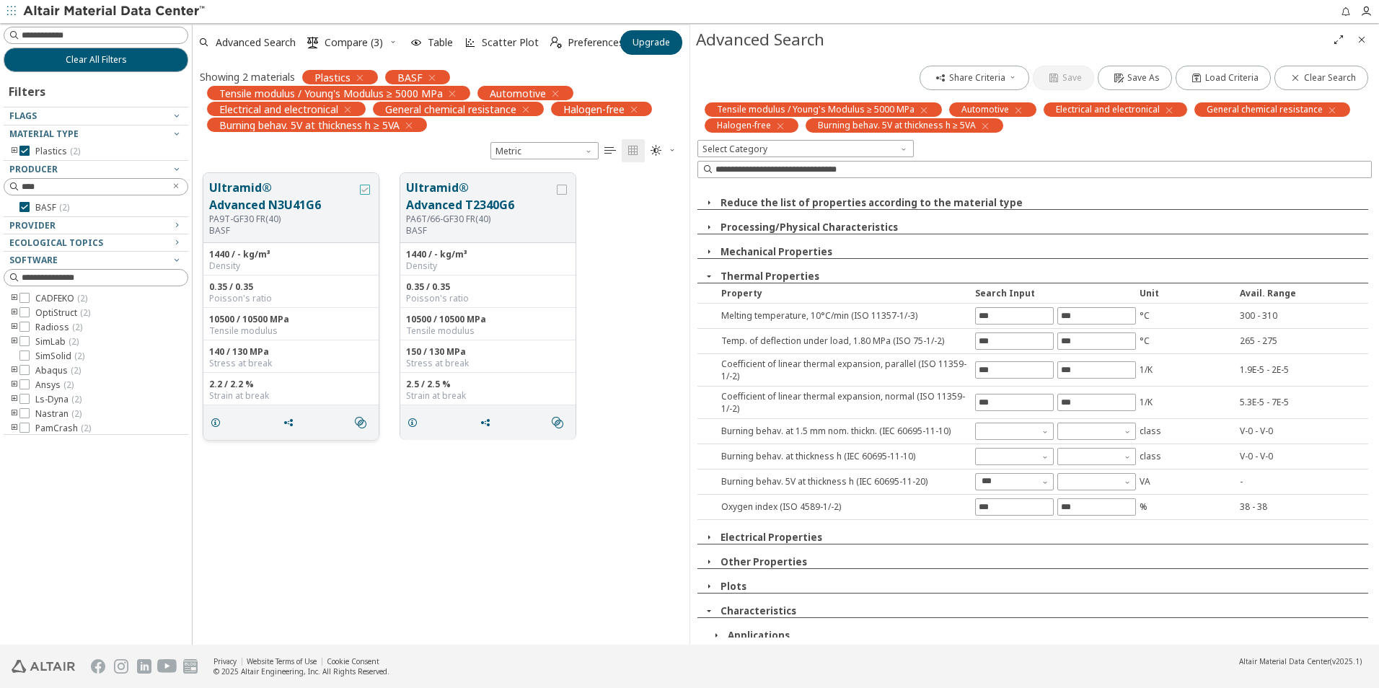
click at [367, 193] on icon "grid" at bounding box center [365, 190] width 10 height 10
click at [558, 192] on icon "grid" at bounding box center [562, 190] width 10 height 10
click at [315, 213] on button "Ultramid® Advanced N3U41G6" at bounding box center [283, 196] width 148 height 35
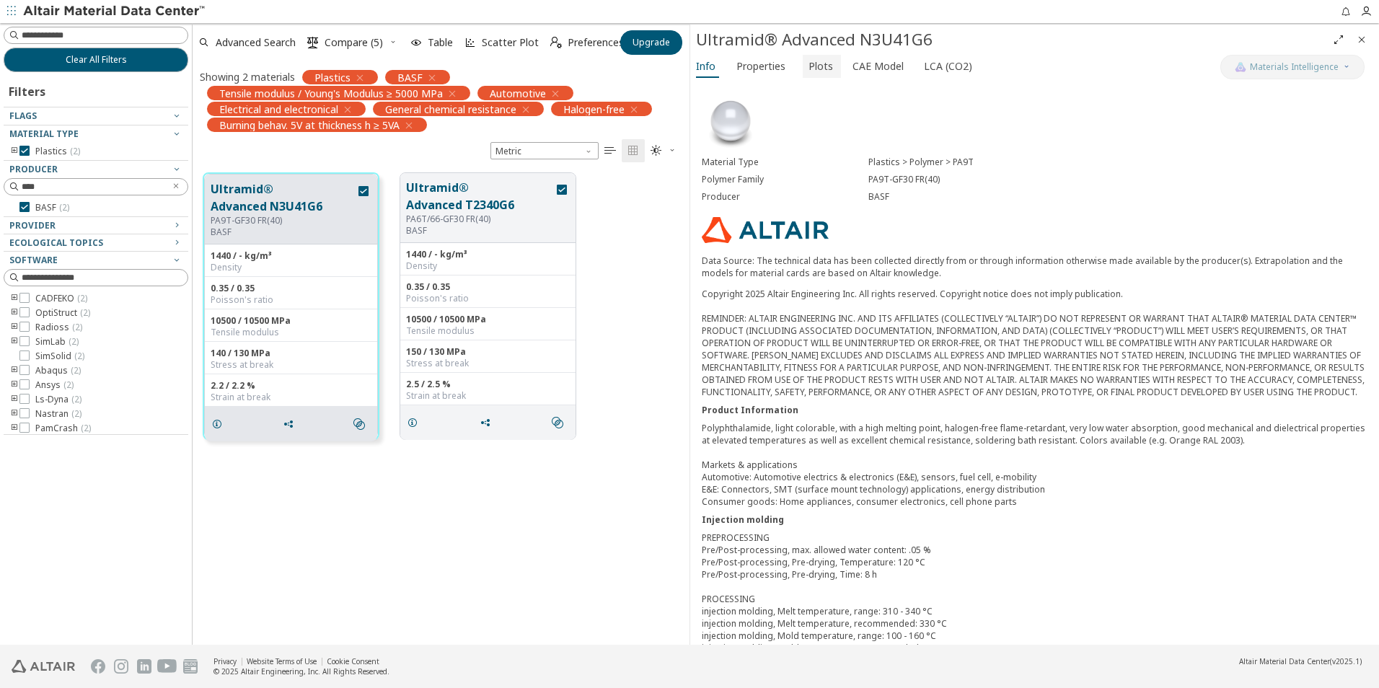
click at [816, 68] on span "Plots" at bounding box center [821, 66] width 25 height 23
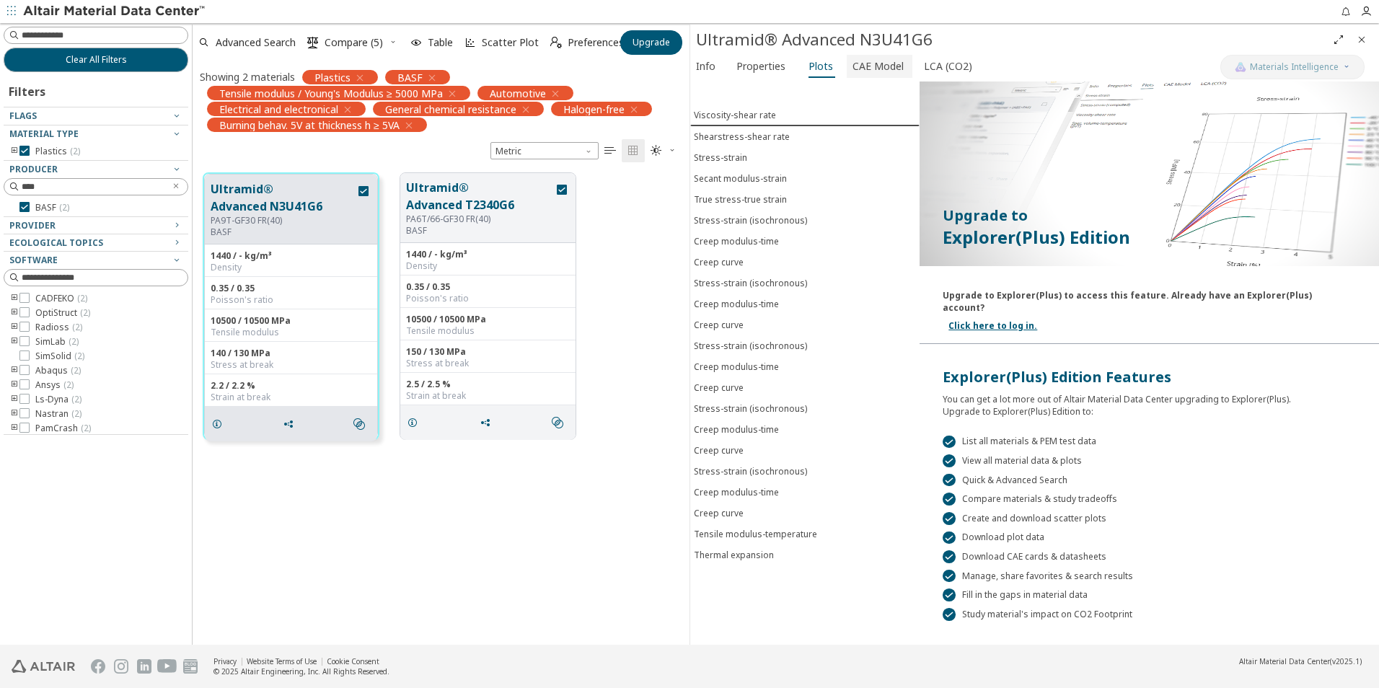
click at [868, 72] on span "CAE Model" at bounding box center [878, 66] width 51 height 23
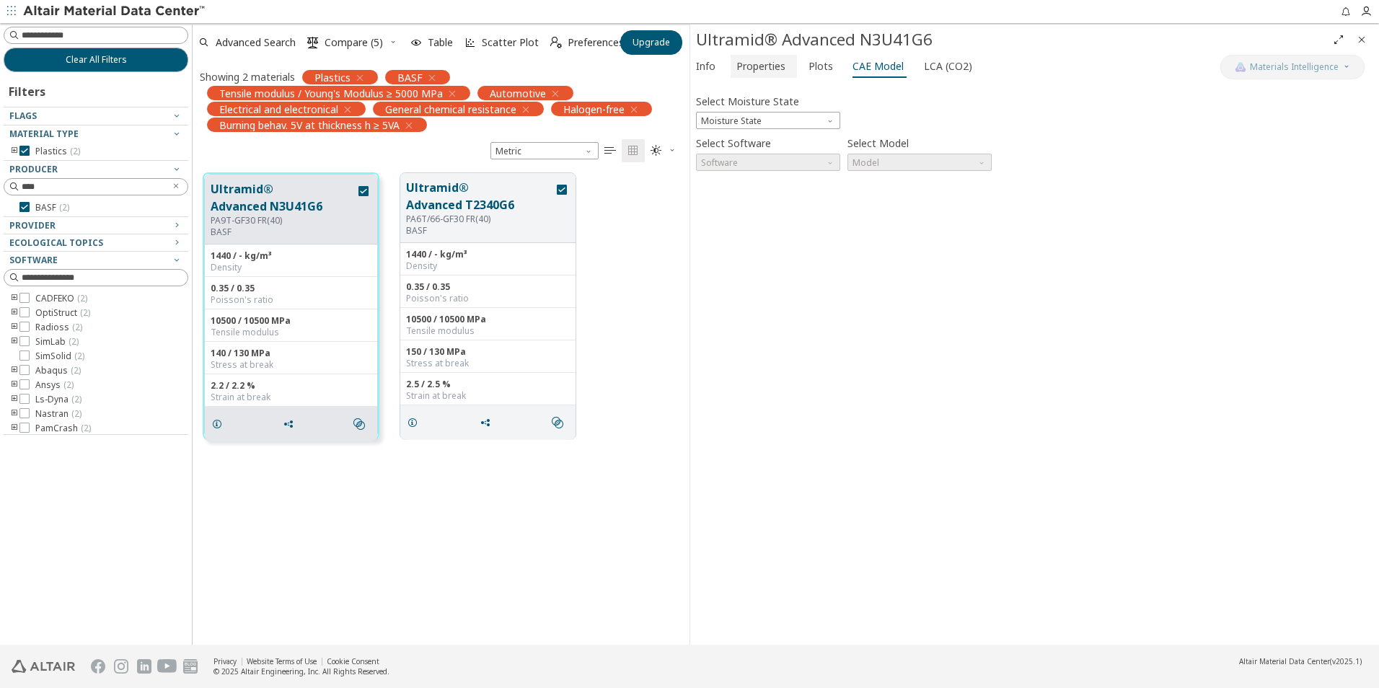
click at [750, 63] on span "Properties" at bounding box center [761, 66] width 49 height 23
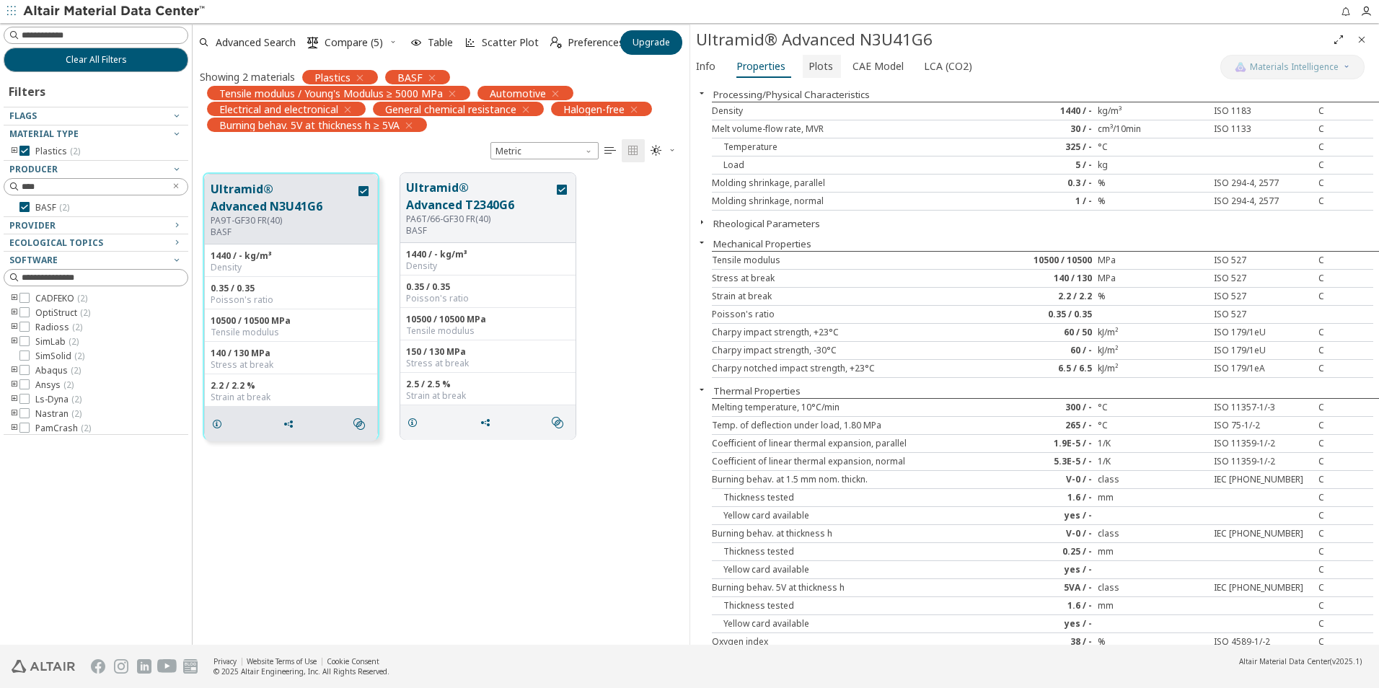
click at [815, 67] on span "Plots" at bounding box center [821, 66] width 25 height 23
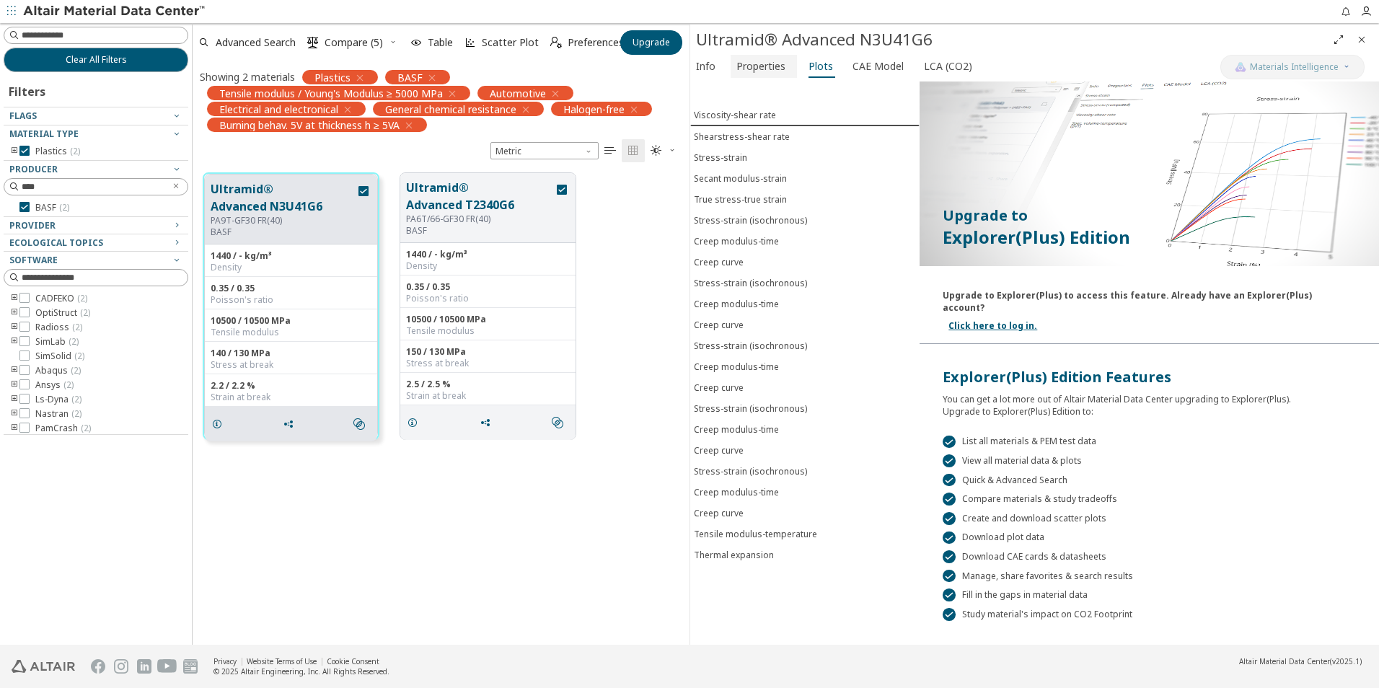
click at [773, 71] on span "Properties" at bounding box center [761, 66] width 49 height 23
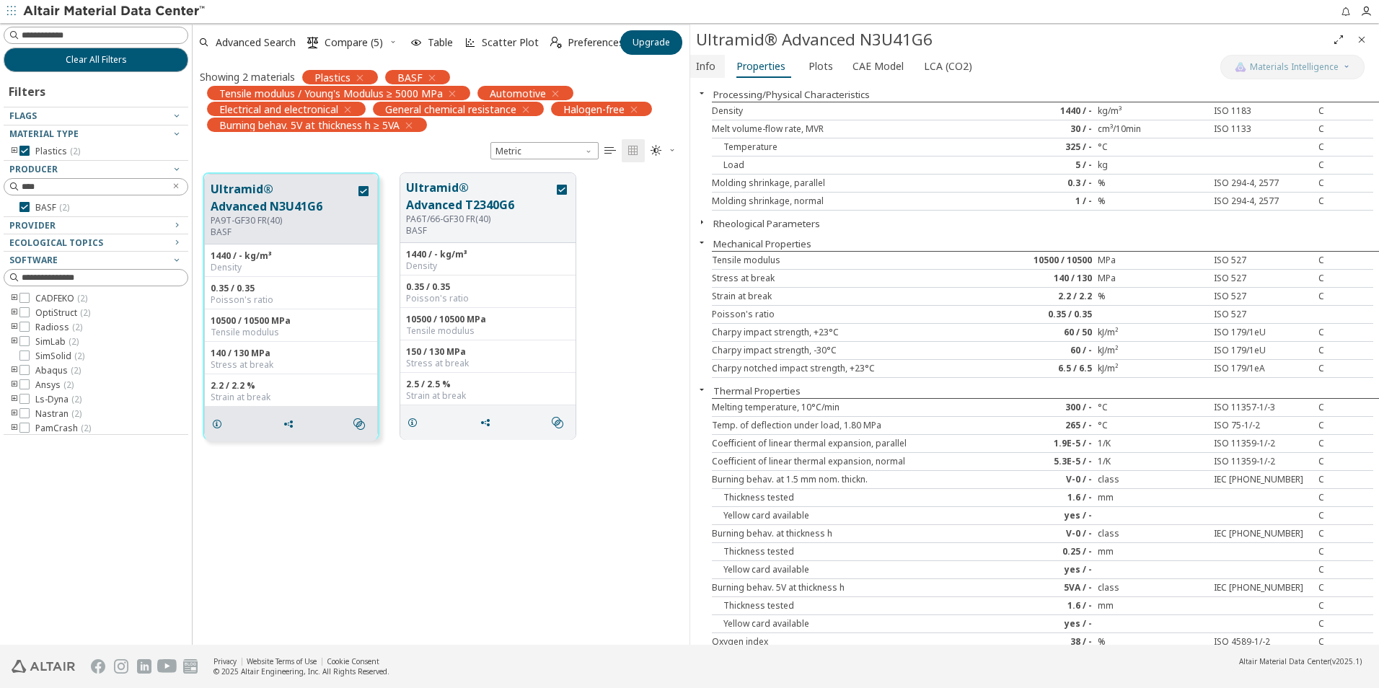
click at [702, 68] on span "Info" at bounding box center [705, 66] width 19 height 23
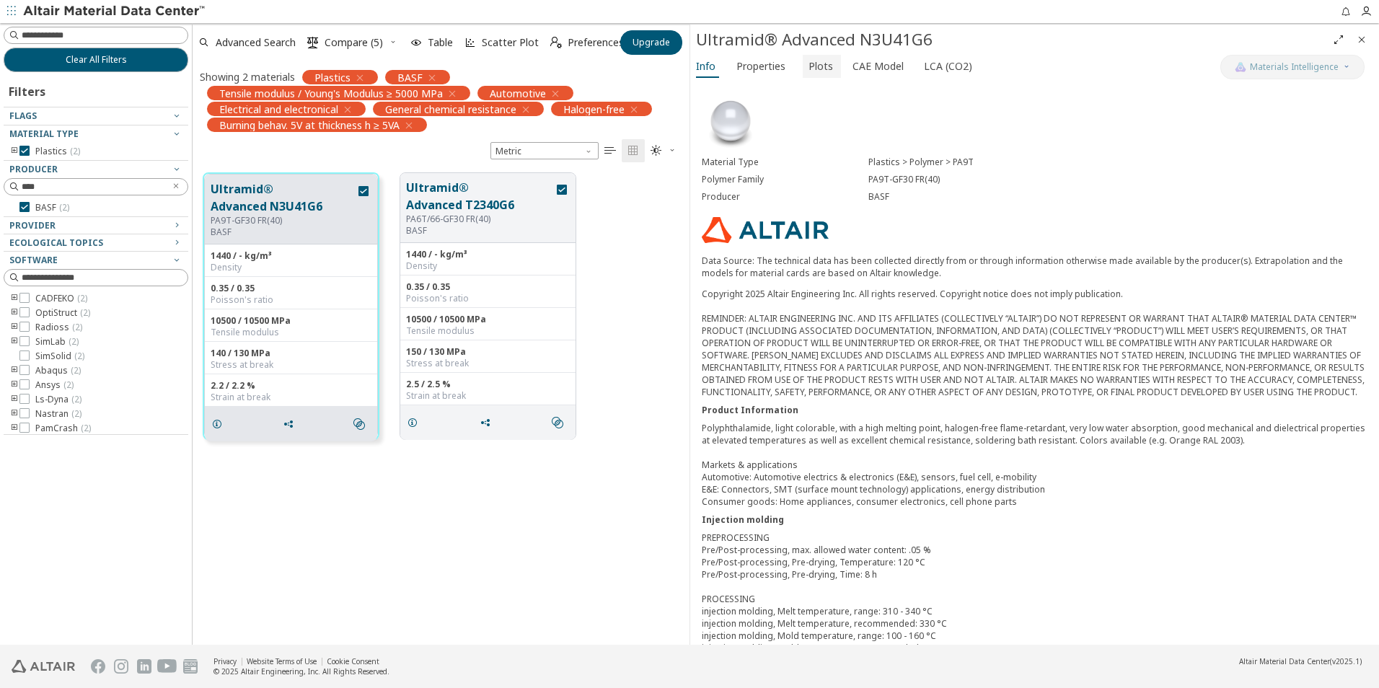
click at [824, 68] on span "Plots" at bounding box center [821, 66] width 25 height 23
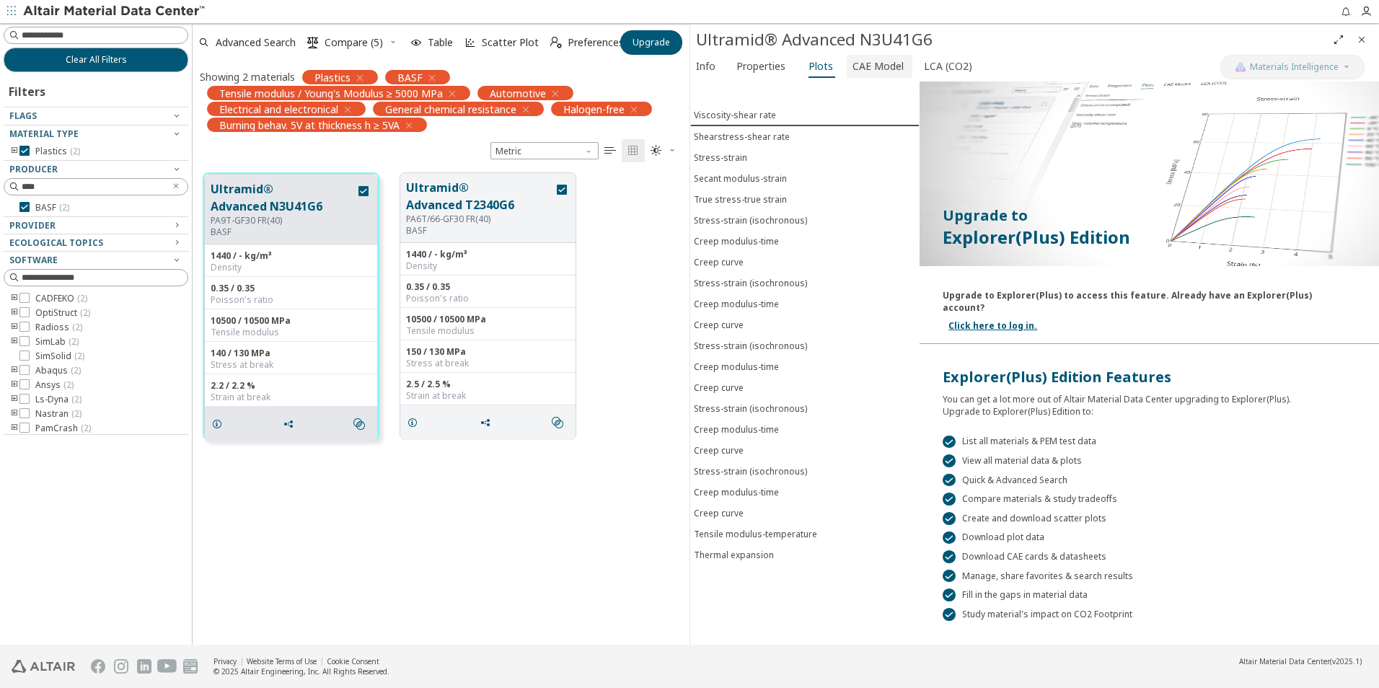
click at [861, 70] on span "CAE Model" at bounding box center [878, 66] width 51 height 23
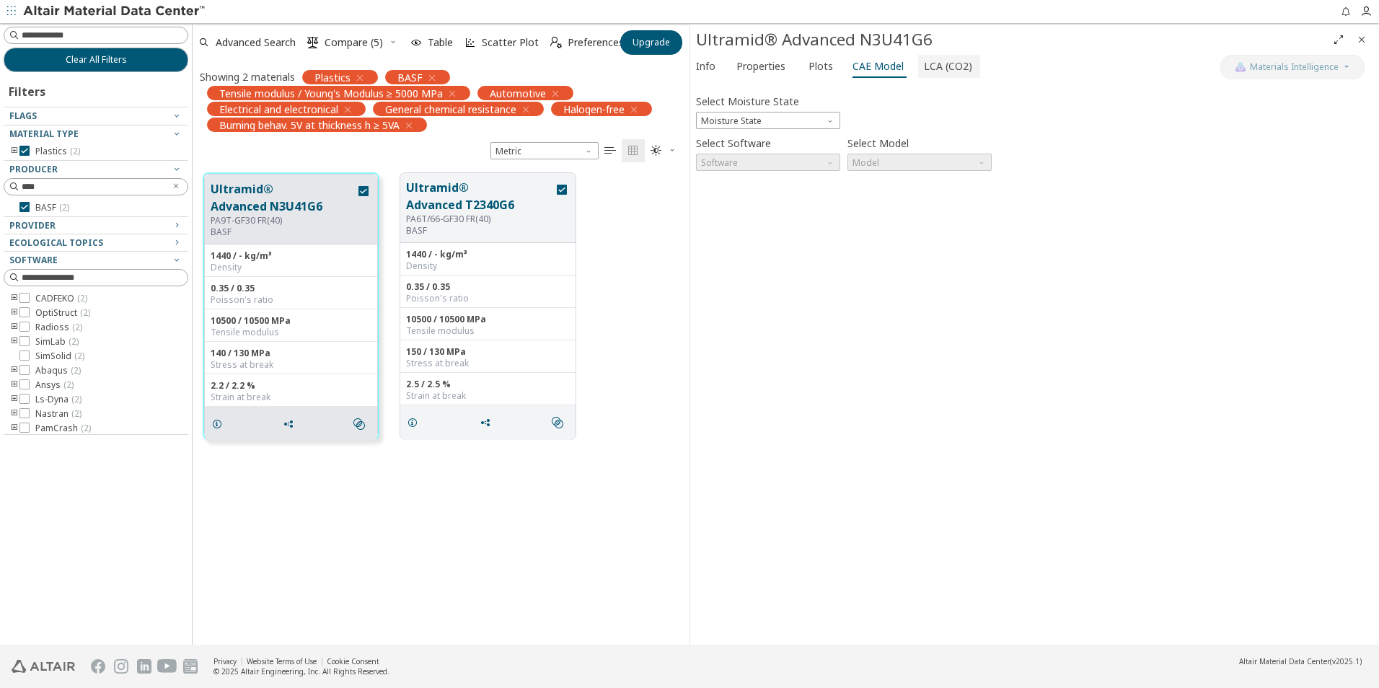
click at [924, 64] on span "LCA (CO2)" at bounding box center [948, 66] width 48 height 23
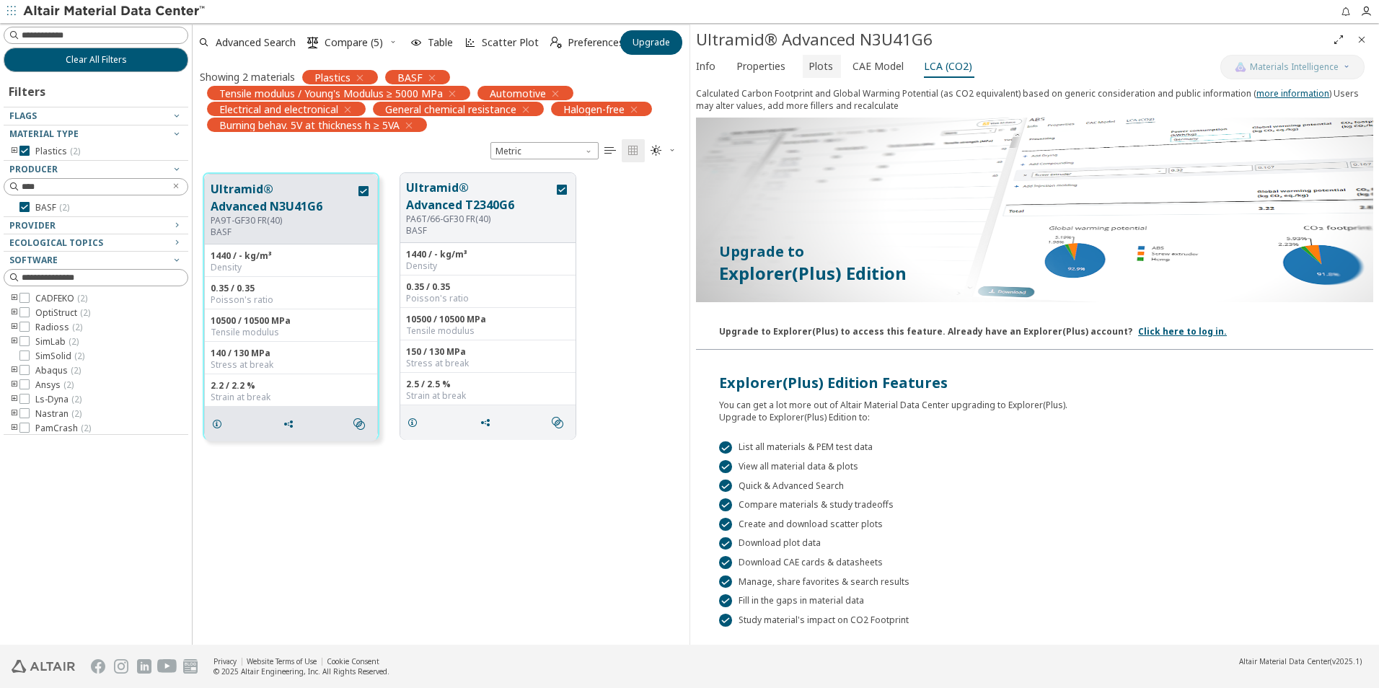
click at [823, 69] on span "Plots" at bounding box center [821, 66] width 25 height 23
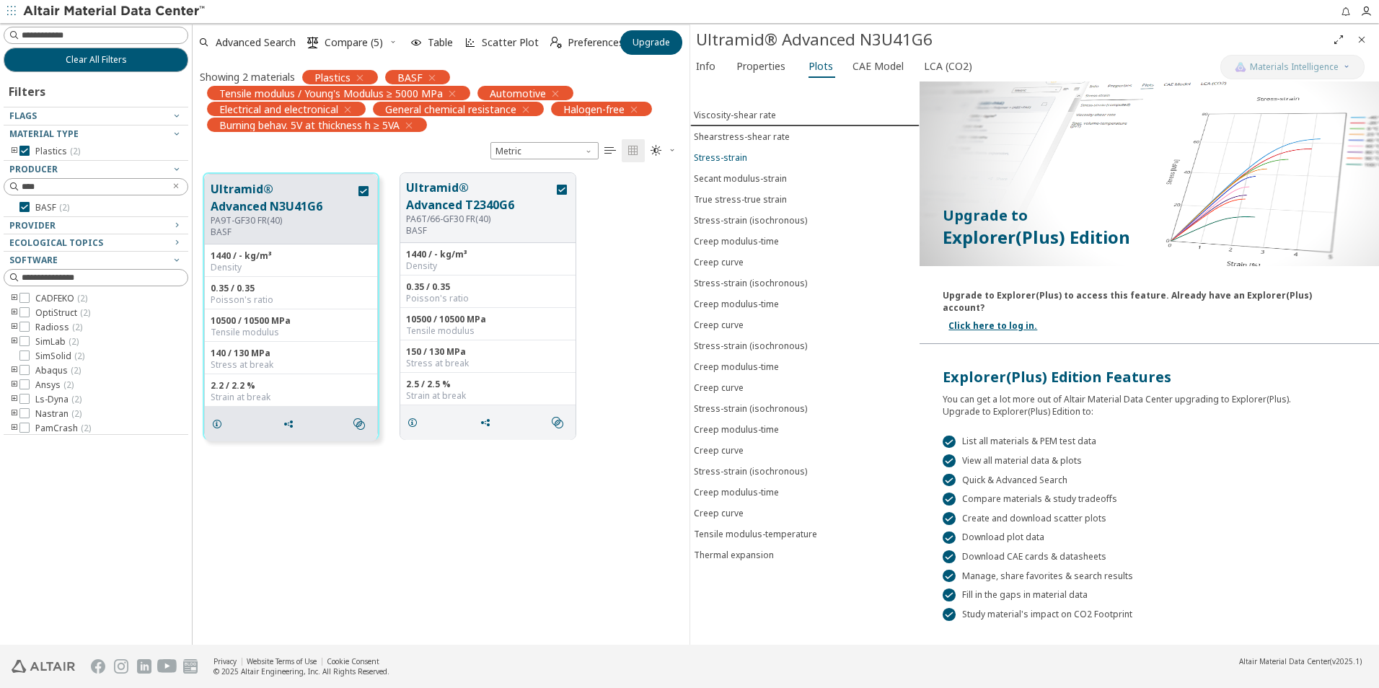
click at [730, 160] on div "Stress-strain" at bounding box center [720, 157] width 53 height 12
click at [1362, 43] on icon "Close" at bounding box center [1362, 40] width 12 height 12
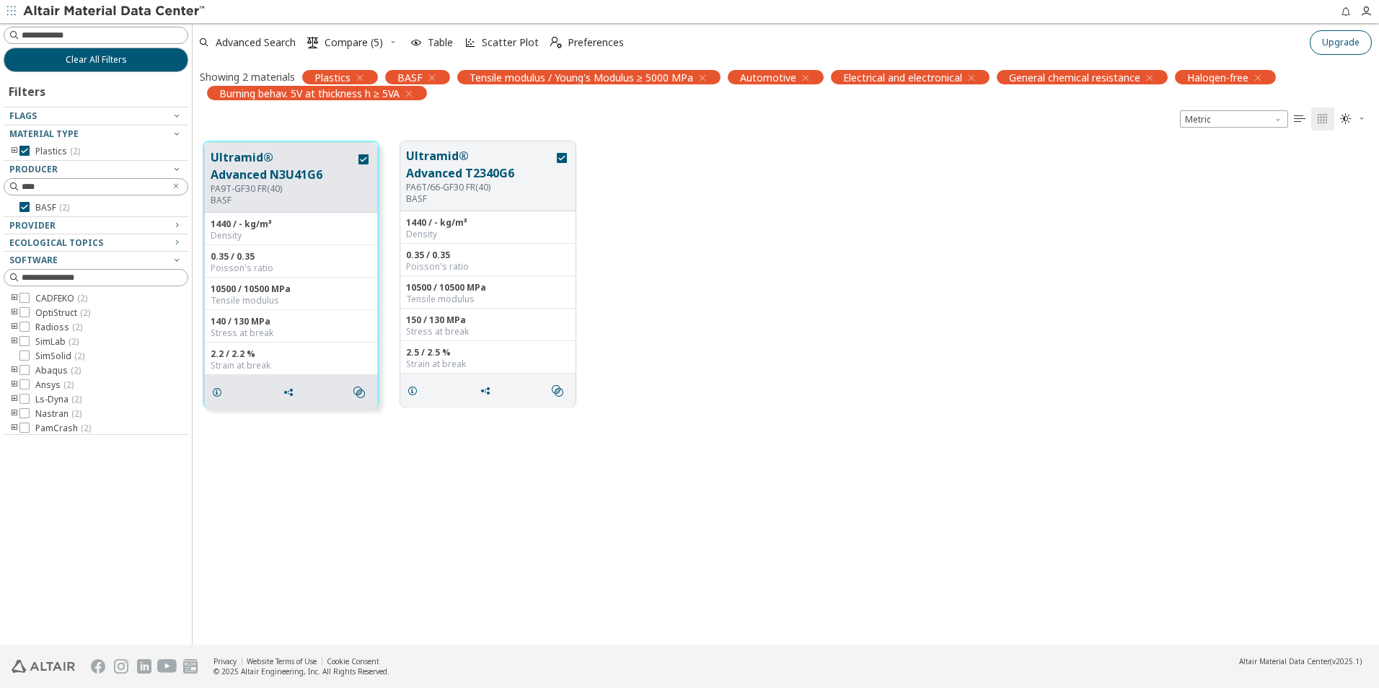
scroll to position [504, 1176]
click at [253, 46] on span "Advanced Search" at bounding box center [256, 43] width 80 height 10
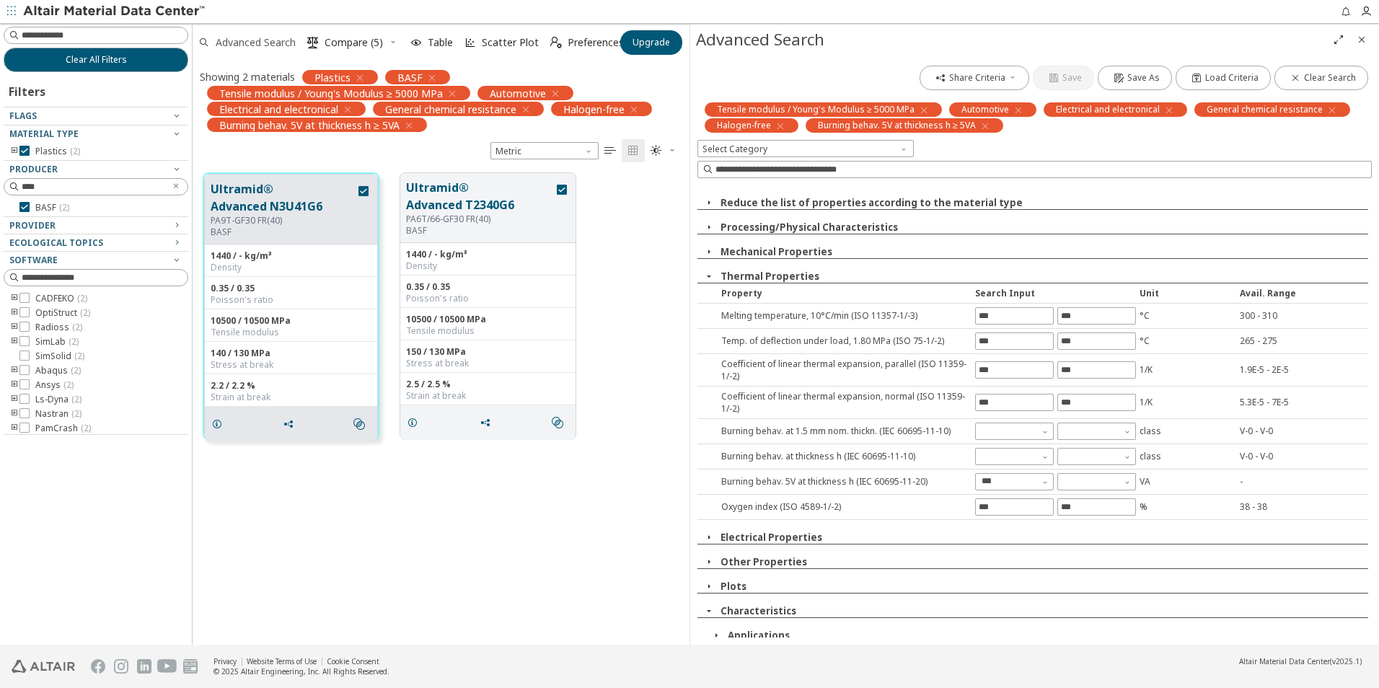
scroll to position [472, 486]
click at [390, 43] on icon "button" at bounding box center [393, 42] width 9 height 9
click at [364, 41] on span "Compare (5)" at bounding box center [354, 43] width 58 height 10
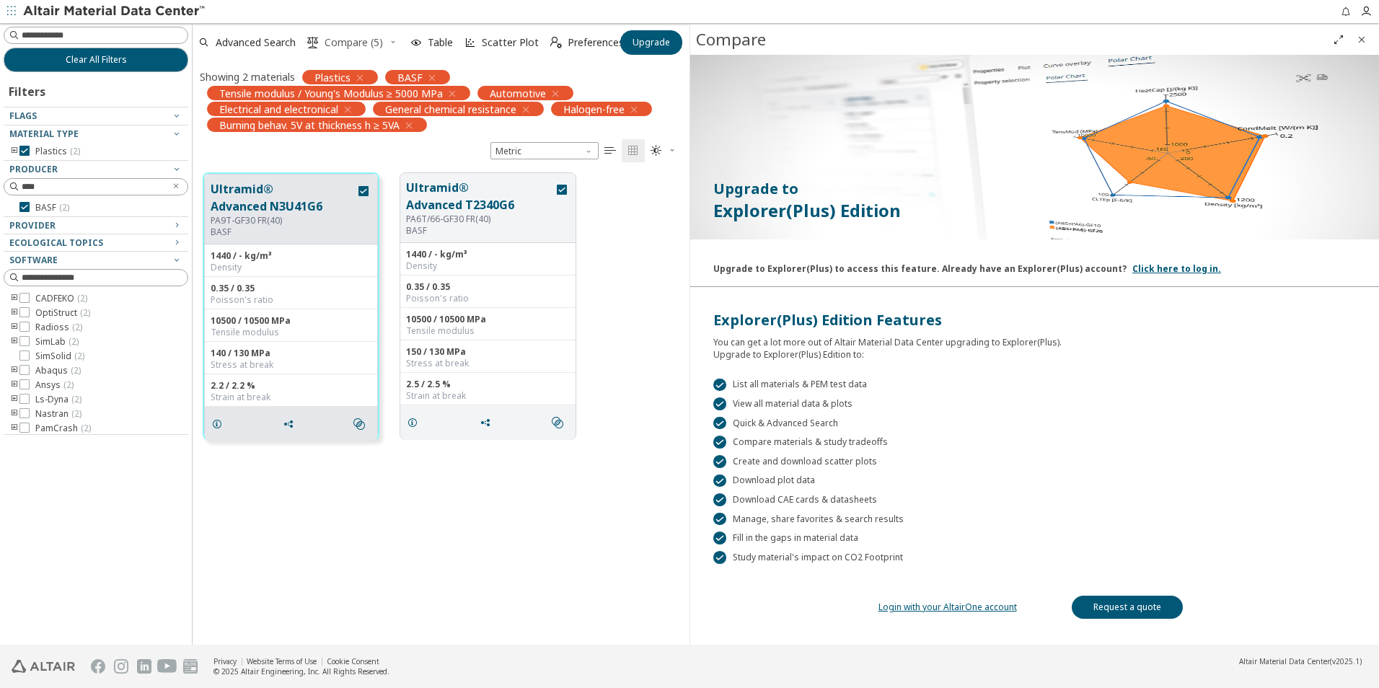
click at [389, 41] on button " Compare (5)" at bounding box center [345, 43] width 87 height 32
click at [383, 42] on span "Compare (5)" at bounding box center [354, 43] width 64 height 10
click at [392, 41] on icon "button" at bounding box center [393, 42] width 9 height 9
click at [384, 71] on span "Clear Selections" at bounding box center [375, 70] width 100 height 23
click at [308, 195] on button "Ultramid® Advanced N3U41G6" at bounding box center [283, 197] width 145 height 35
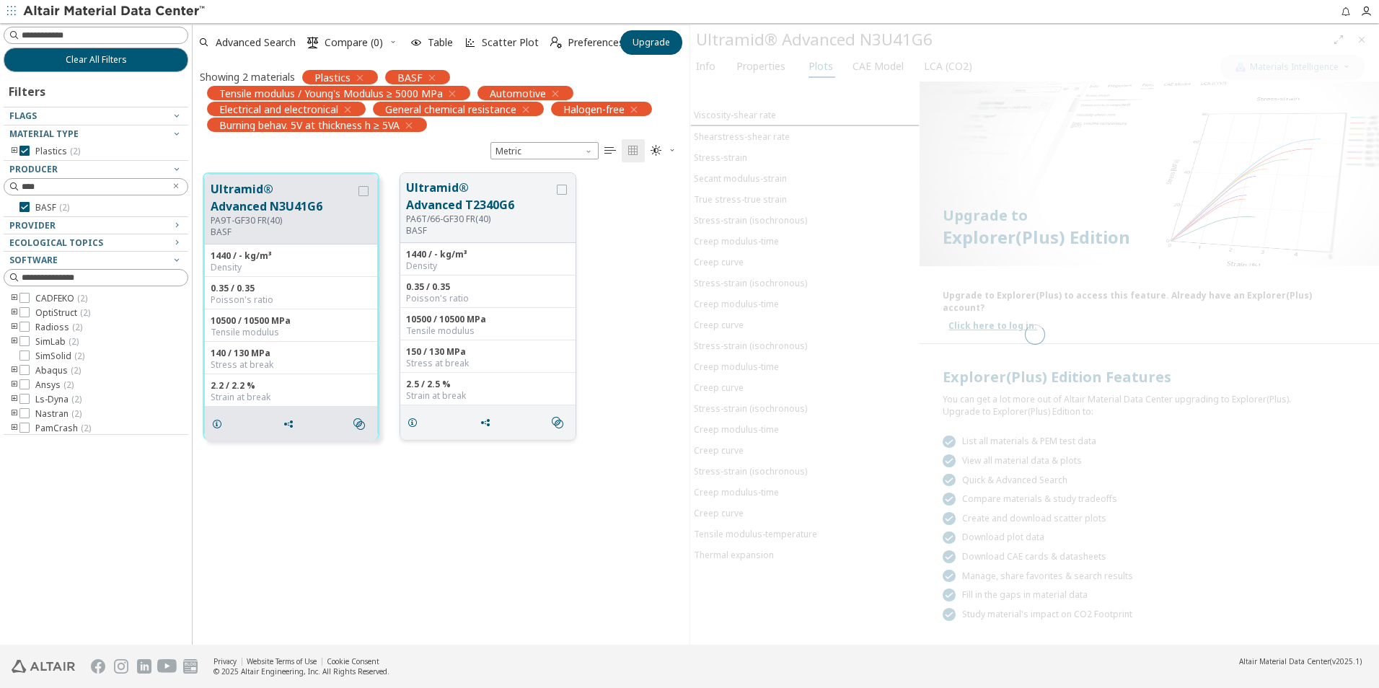
click at [491, 190] on button "Ultramid® Advanced T2340G6" at bounding box center [480, 196] width 148 height 35
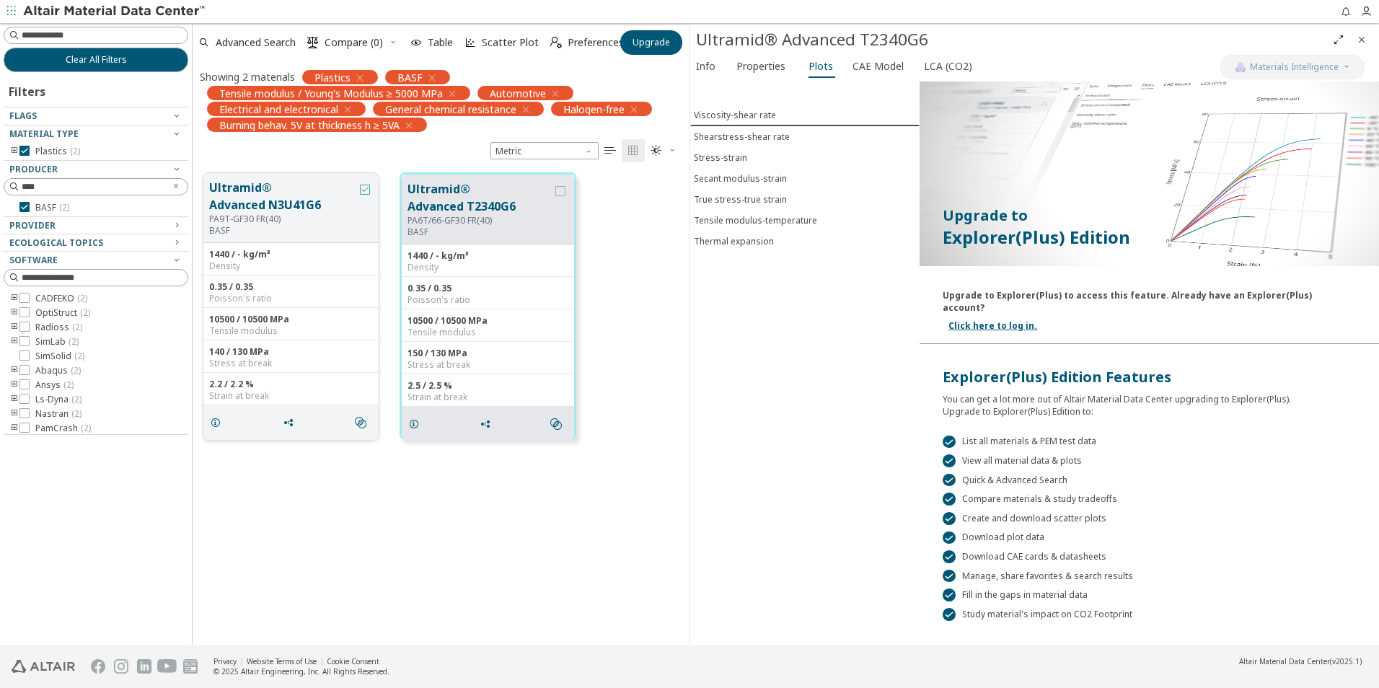
click at [364, 191] on icon "grid" at bounding box center [365, 190] width 10 height 10
click at [568, 192] on div "Ultramid® Advanced T2340G6 PA6T/66-GF30 FR(40) BASF" at bounding box center [488, 210] width 172 height 70
click at [561, 193] on icon "grid" at bounding box center [560, 191] width 10 height 10
click at [756, 75] on span "Properties" at bounding box center [761, 66] width 49 height 23
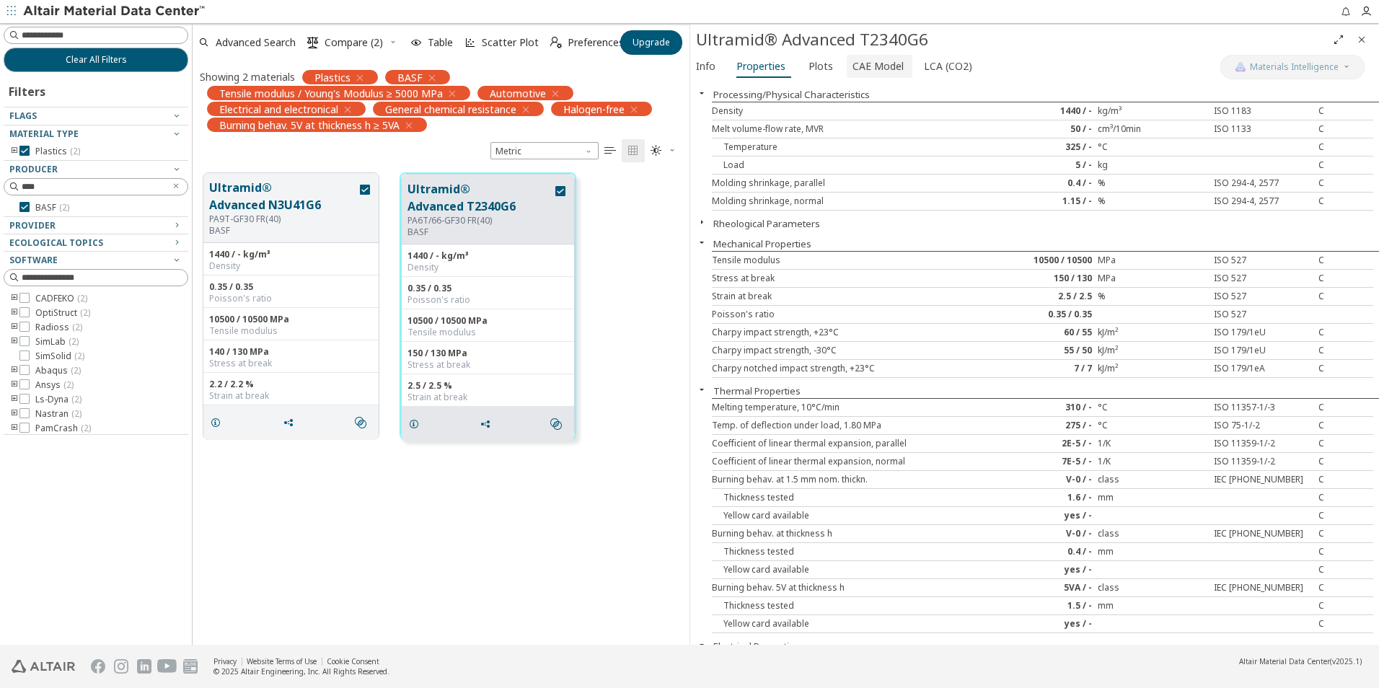
click at [847, 57] on button "CAE Model" at bounding box center [880, 66] width 66 height 23
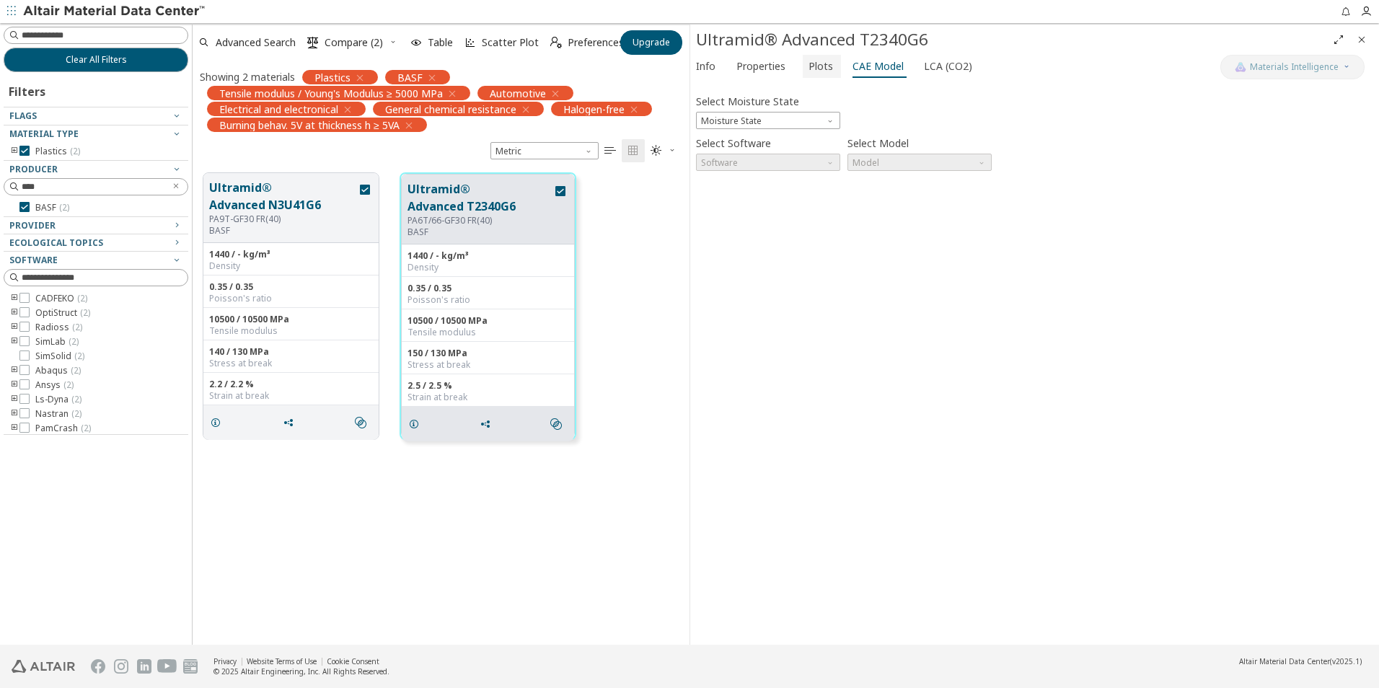
click at [820, 71] on span "Plots" at bounding box center [821, 66] width 25 height 23
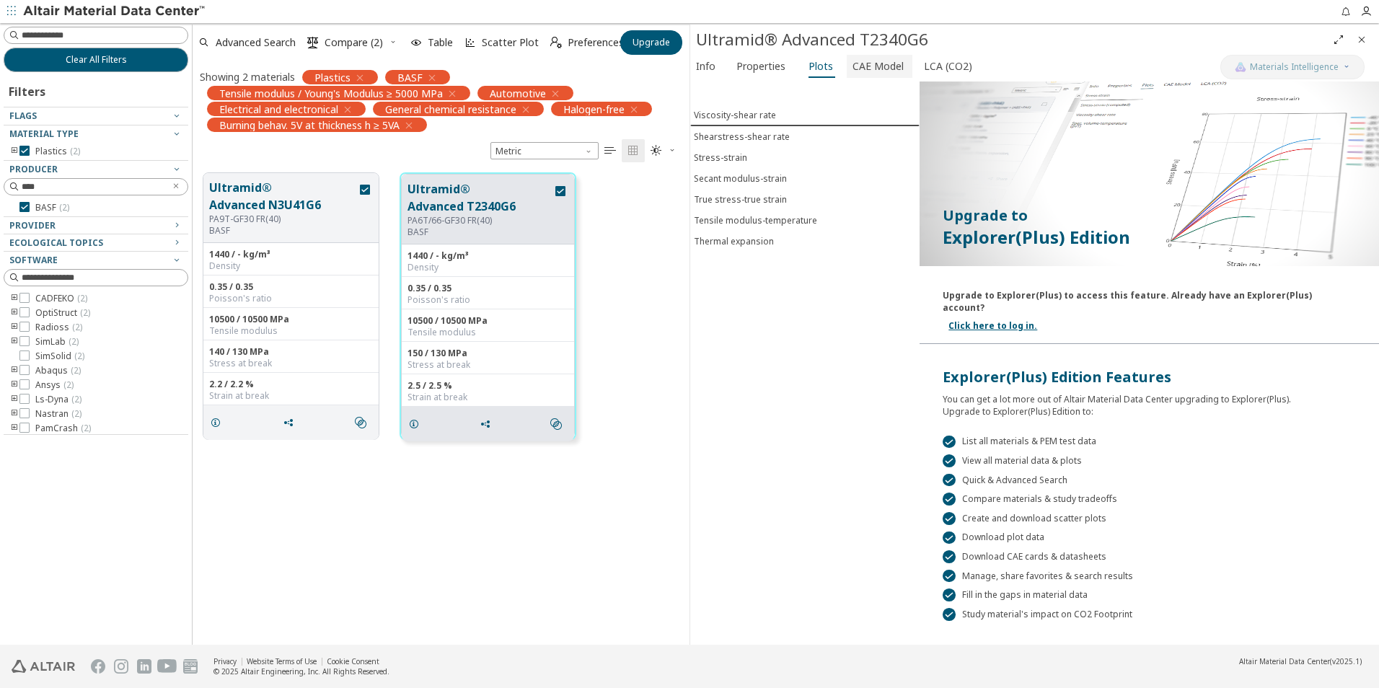
click at [858, 69] on span "CAE Model" at bounding box center [878, 66] width 51 height 23
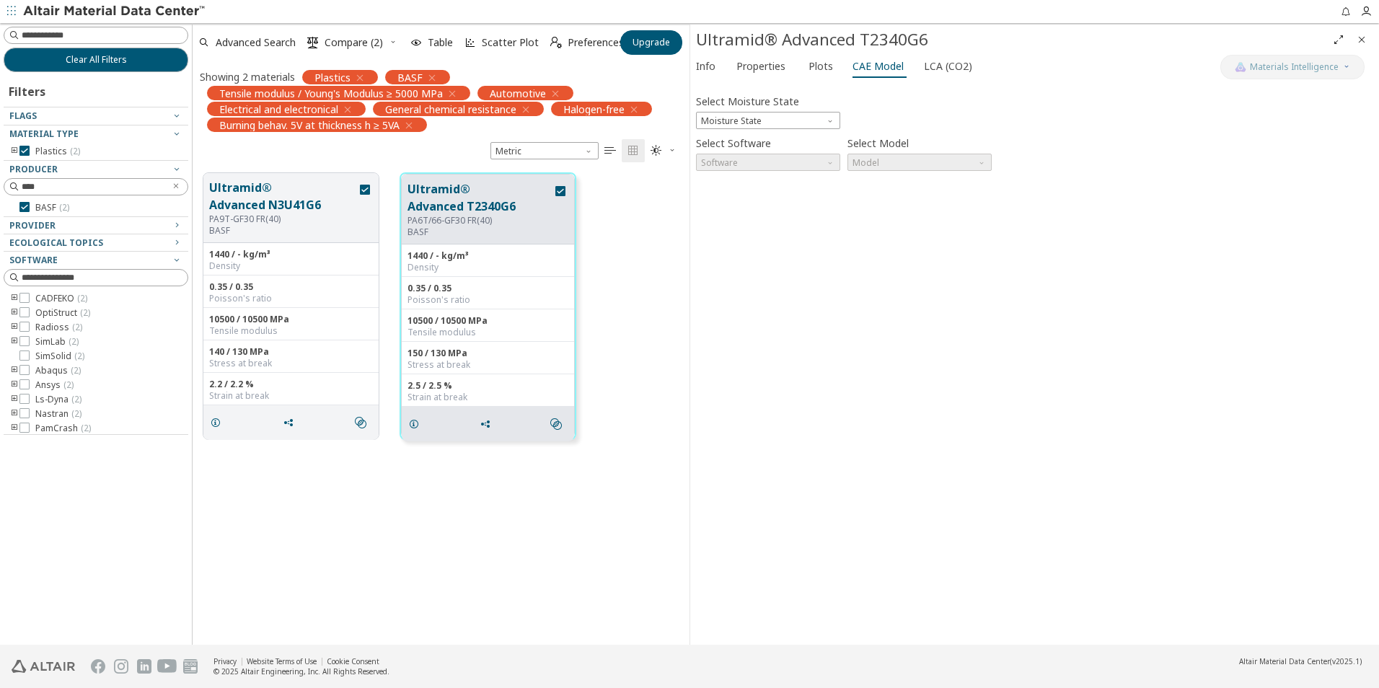
click at [908, 63] on div "Info Properties Plots CAE Model LCA (CO2)" at bounding box center [955, 68] width 530 height 27
click at [913, 62] on div "Info Properties Plots CAE Model LCA (CO2)" at bounding box center [955, 68] width 530 height 27
drag, startPoint x: 913, startPoint y: 62, endPoint x: 914, endPoint y: 71, distance: 8.7
click at [918, 71] on button "LCA (CO2)" at bounding box center [949, 66] width 62 height 23
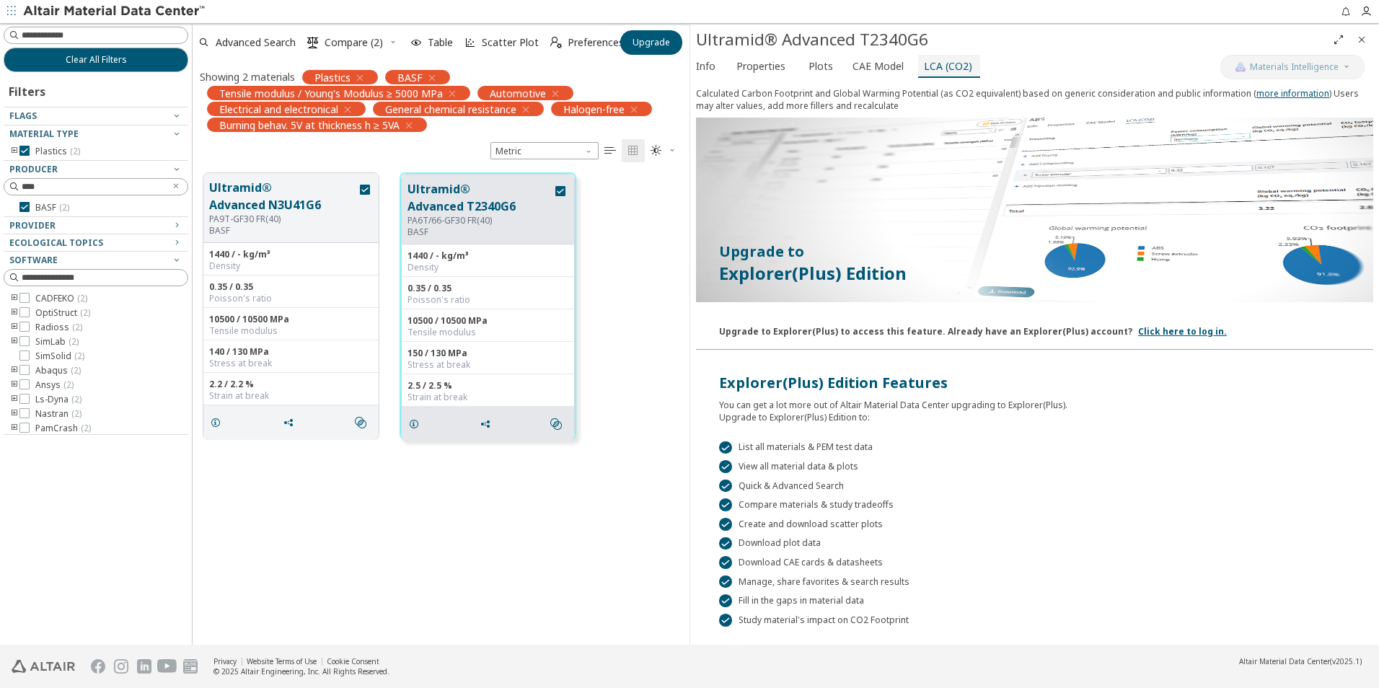
click at [918, 70] on button "LCA (CO2)" at bounding box center [949, 66] width 62 height 23
click at [702, 70] on span "Info" at bounding box center [705, 66] width 19 height 23
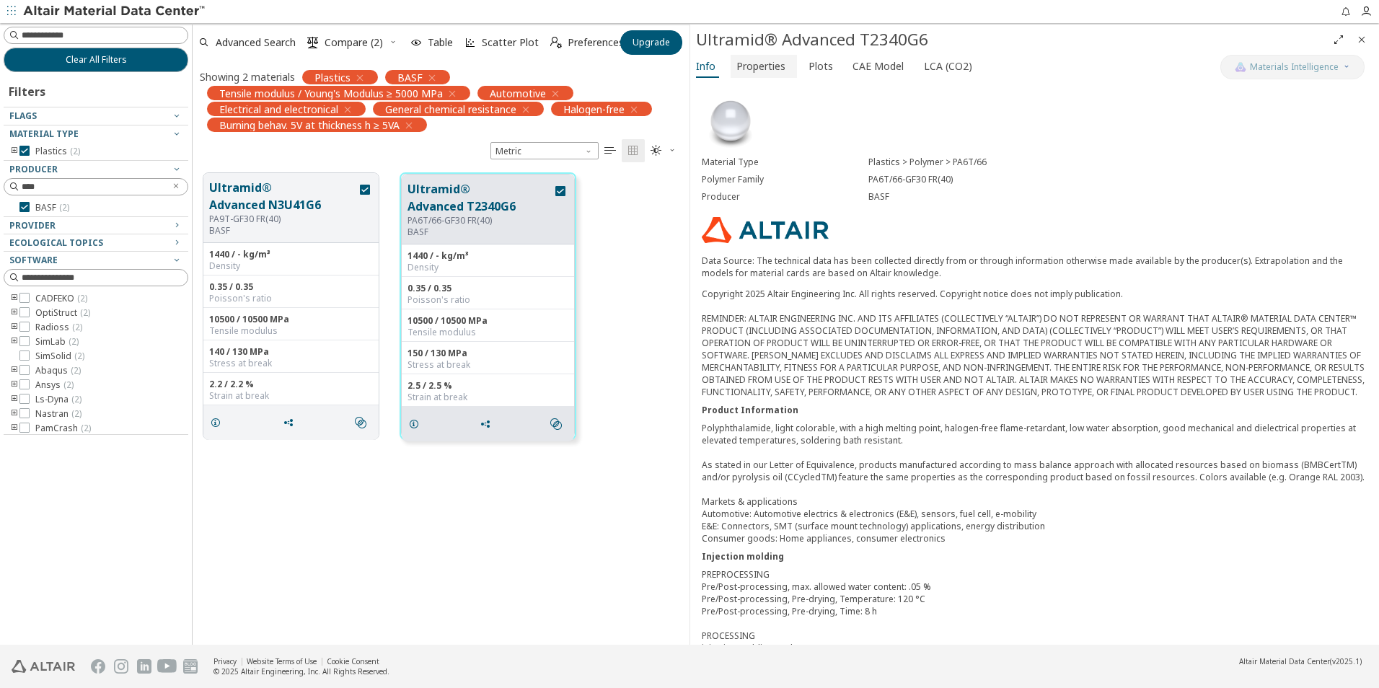
click at [755, 69] on span "Properties" at bounding box center [761, 66] width 49 height 23
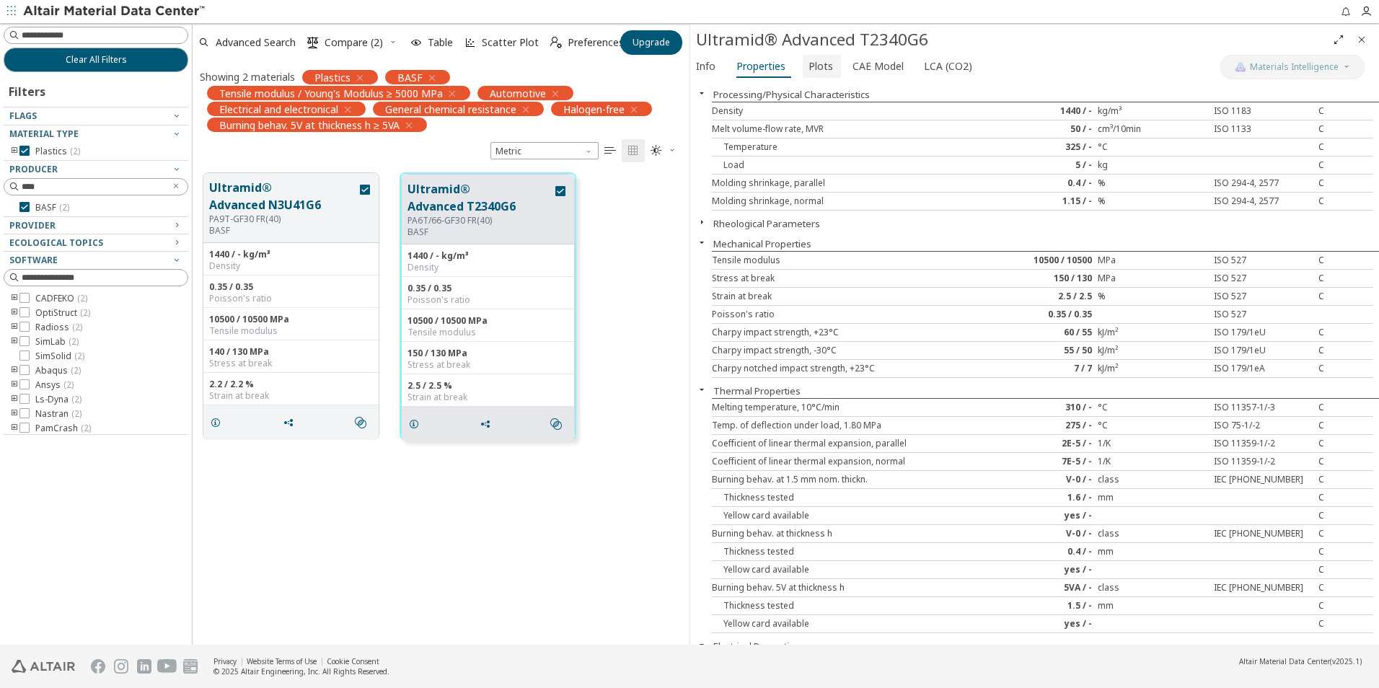
click at [814, 67] on span "Plots" at bounding box center [821, 66] width 25 height 23
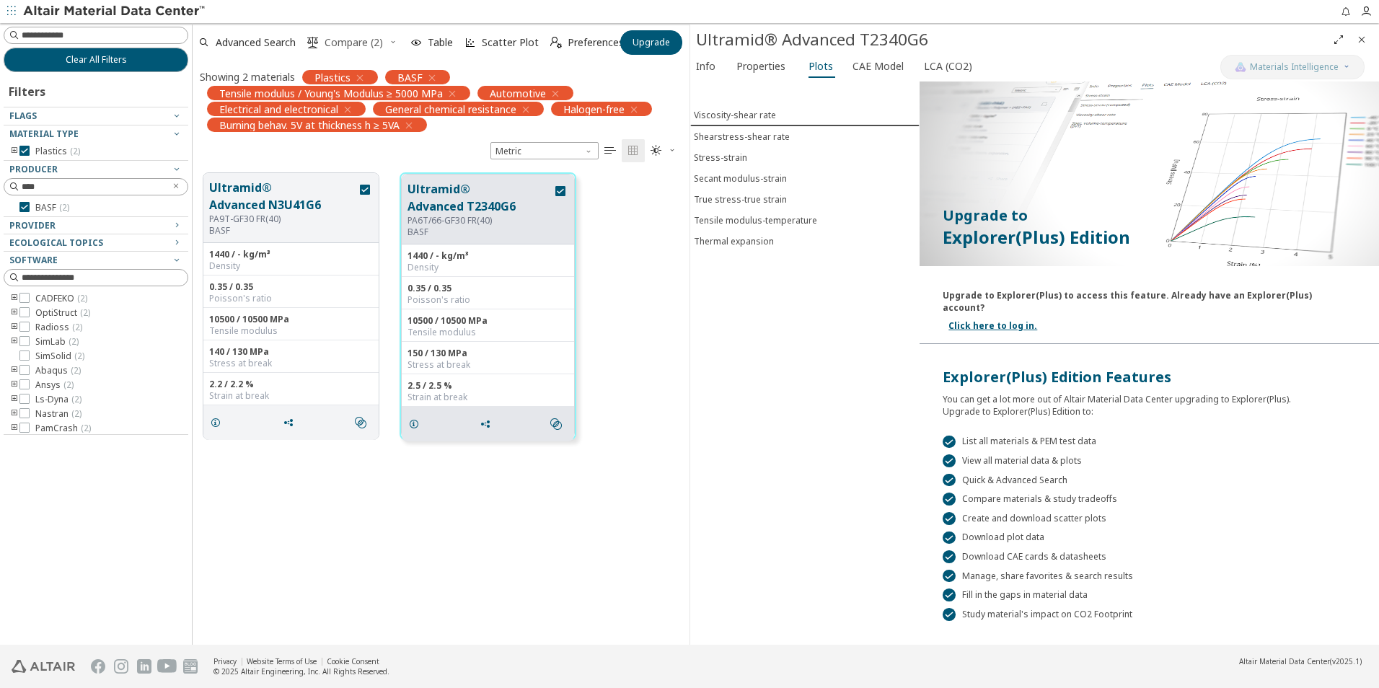
click at [333, 45] on span "Compare (2)" at bounding box center [354, 43] width 58 height 10
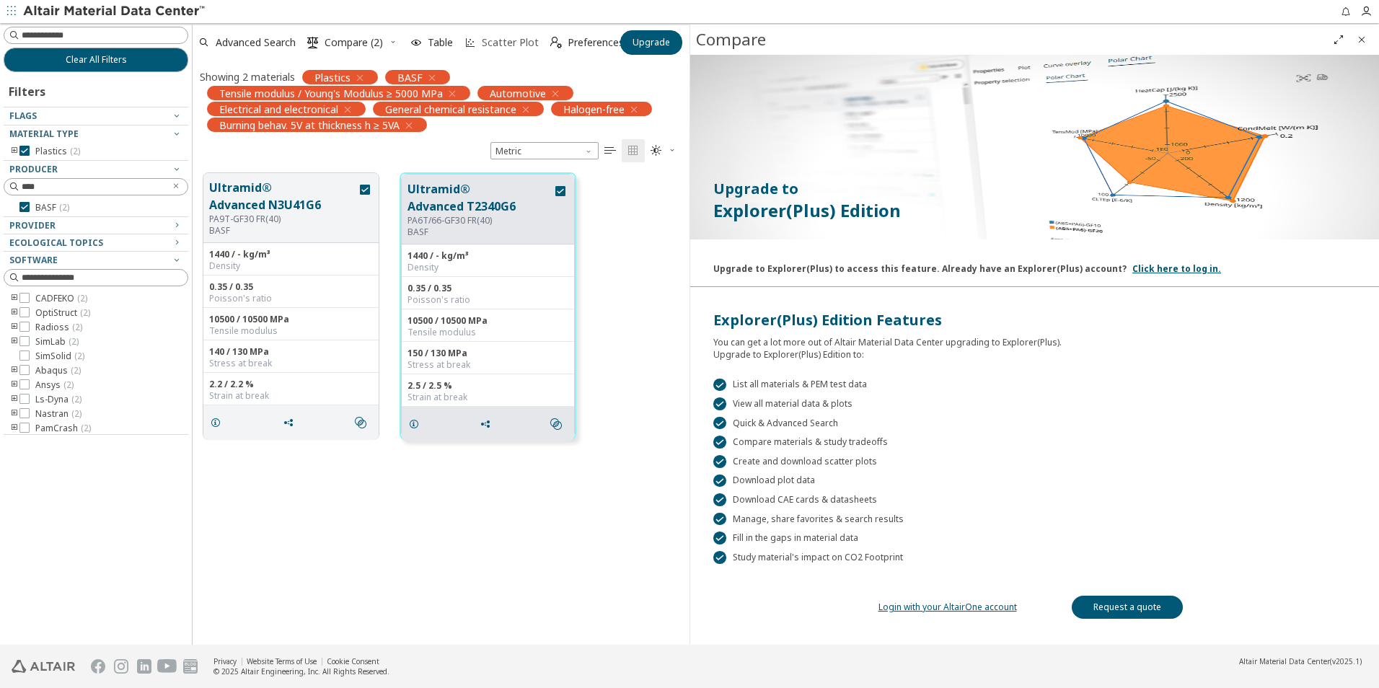
click at [493, 39] on span "Scatter Plot" at bounding box center [510, 43] width 57 height 10
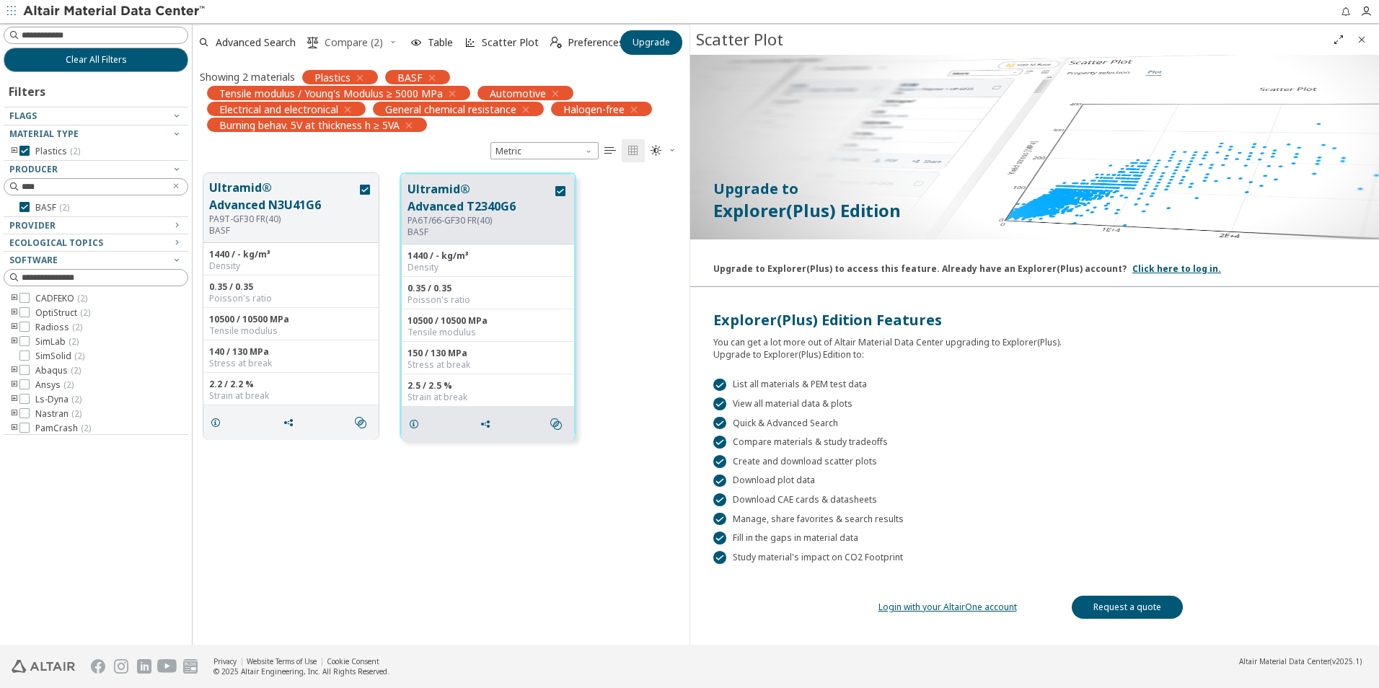
click at [361, 45] on span "Compare (2)" at bounding box center [354, 43] width 58 height 10
